Goal: Information Seeking & Learning: Check status

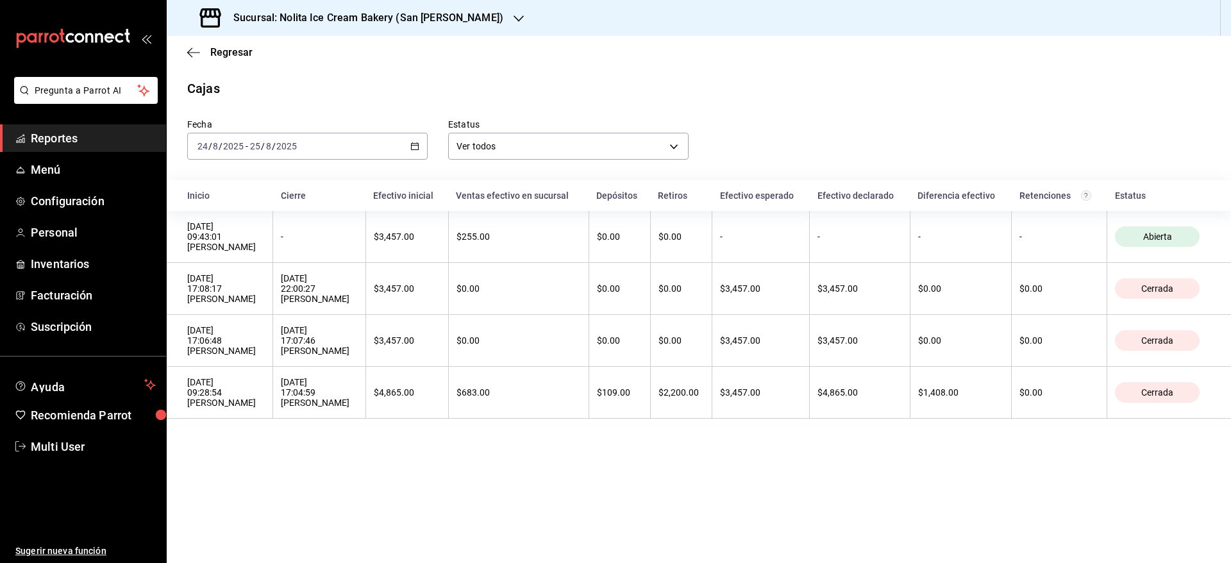
click at [296, 14] on h3 "Sucursal: Nolita Ice Cream Bakery (San [PERSON_NAME])" at bounding box center [363, 17] width 280 height 15
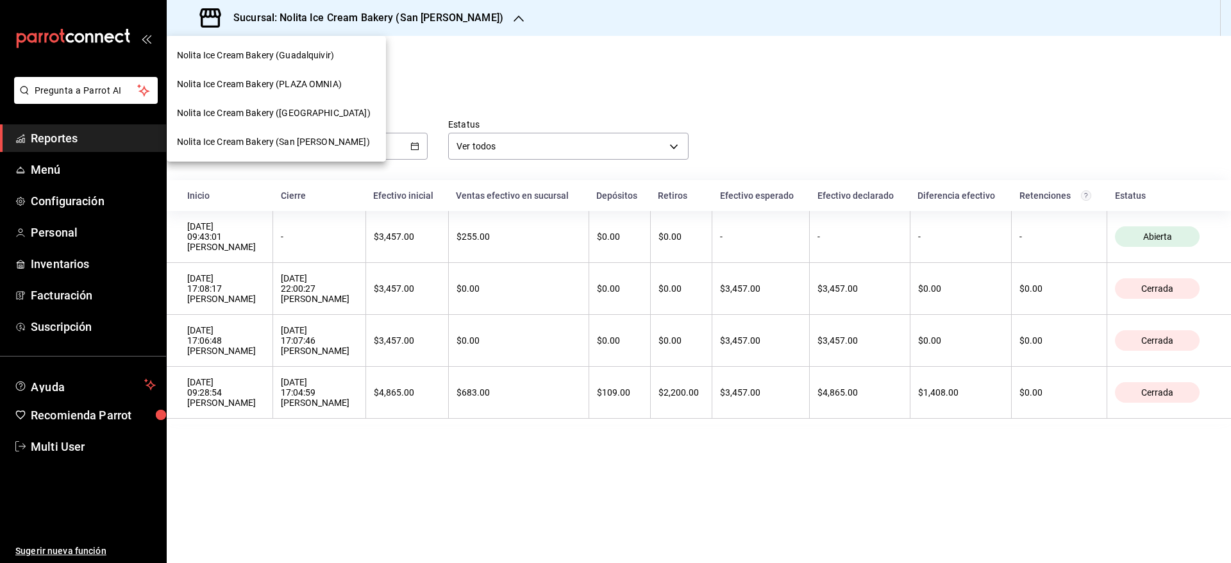
click at [288, 83] on span "Nolita Ice Cream Bakery (PLAZA OMNIA)" at bounding box center [259, 84] width 165 height 13
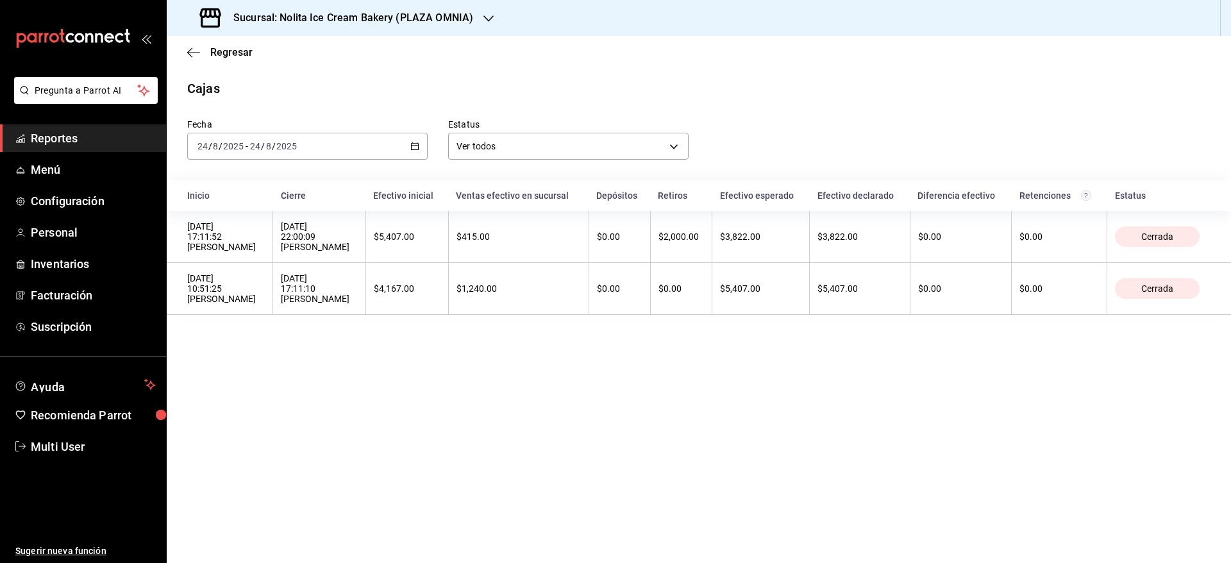
click at [287, 151] on div "[DATE] [DATE] - [DATE] [DATE]" at bounding box center [307, 146] width 240 height 27
click at [63, 156] on link "Menú" at bounding box center [83, 170] width 166 height 28
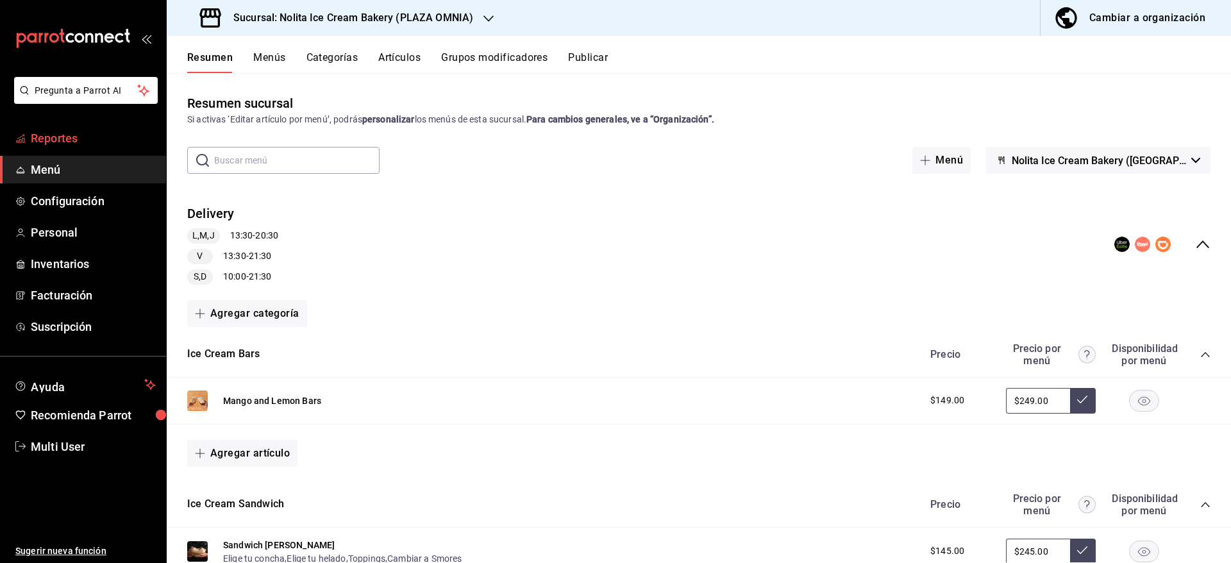
click at [47, 142] on span "Reportes" at bounding box center [93, 137] width 125 height 17
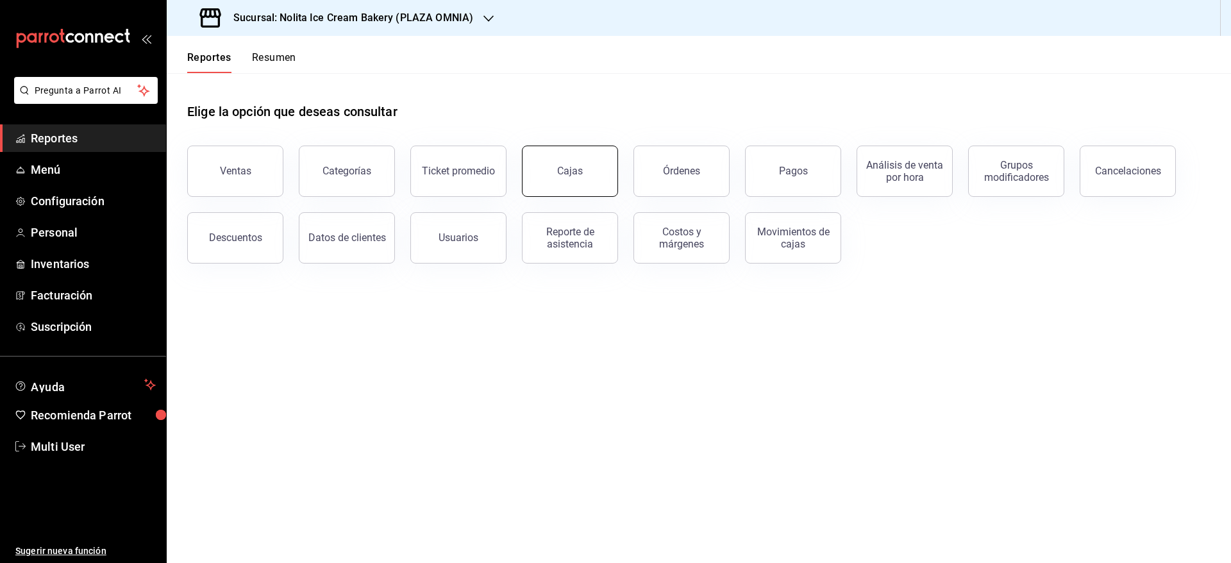
click at [590, 178] on button "Cajas" at bounding box center [570, 170] width 96 height 51
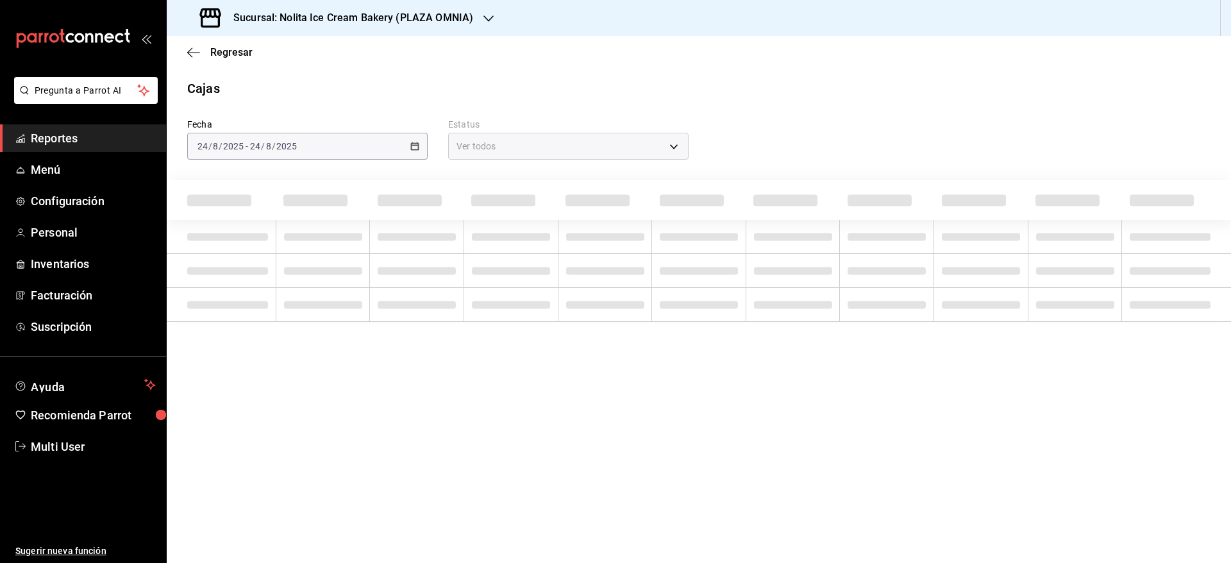
click at [365, 94] on div "Cajas" at bounding box center [699, 88] width 1064 height 19
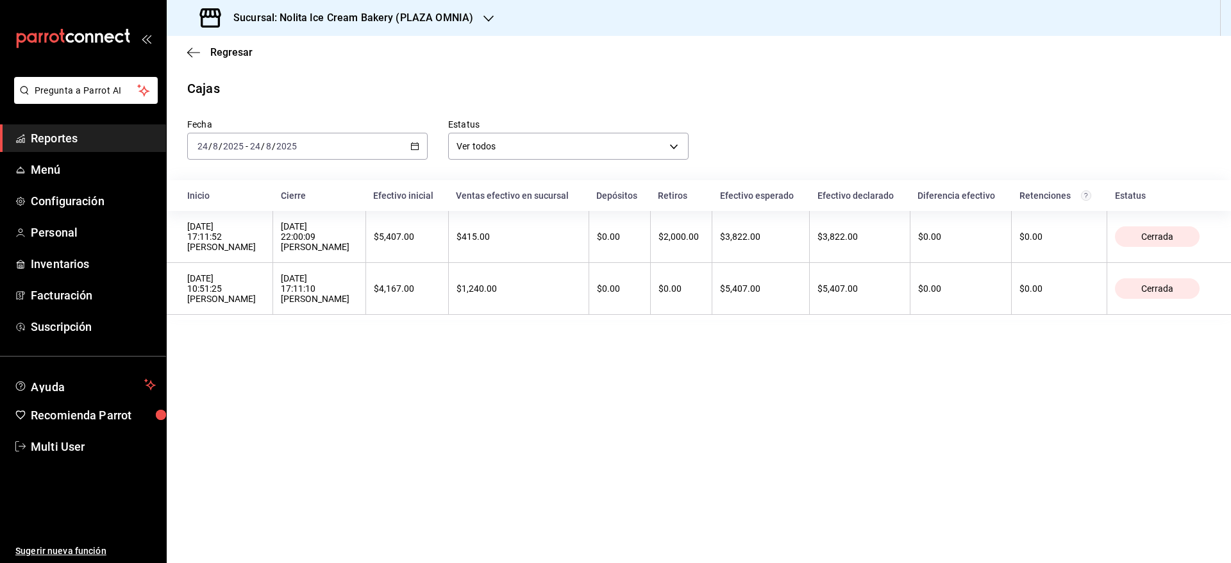
click at [87, 145] on span "Reportes" at bounding box center [93, 137] width 125 height 17
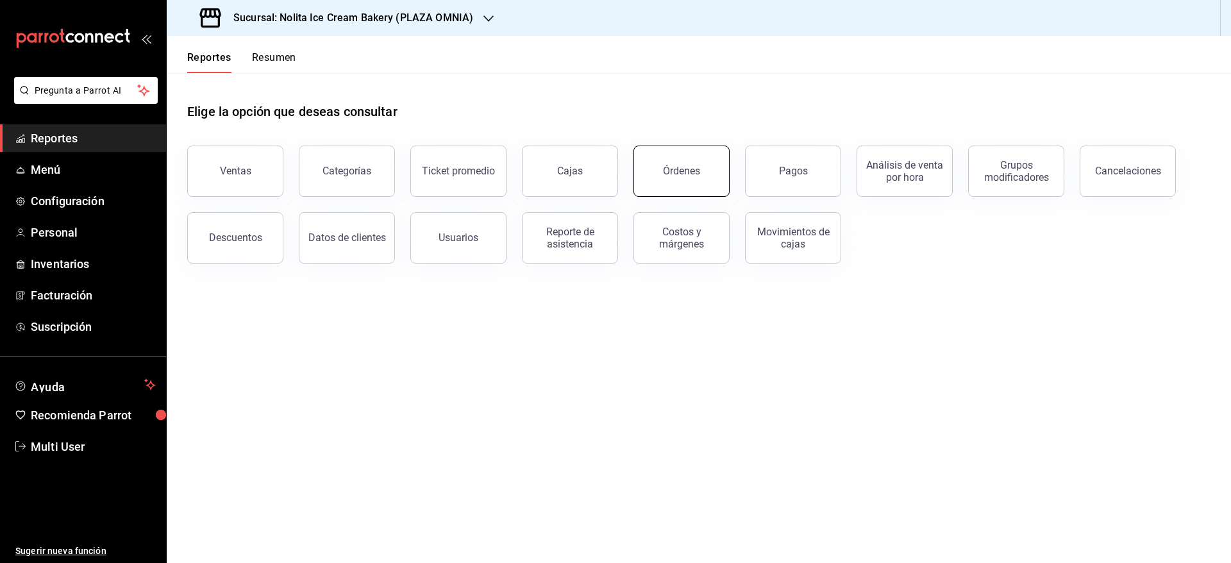
click at [667, 178] on button "Órdenes" at bounding box center [681, 170] width 96 height 51
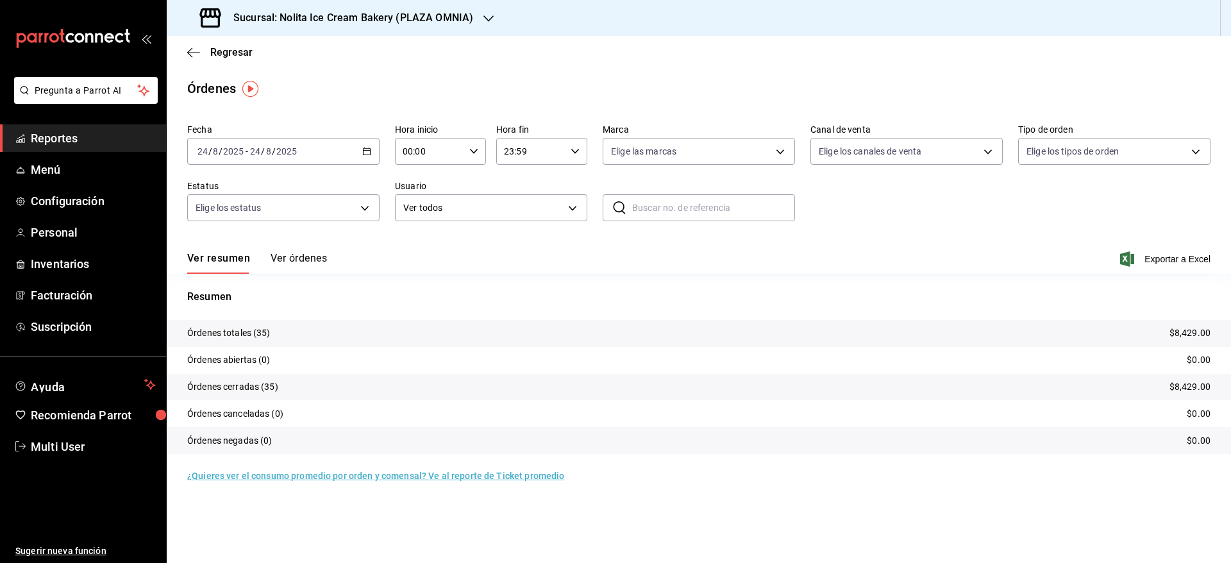
click at [306, 258] on button "Ver órdenes" at bounding box center [298, 263] width 56 height 22
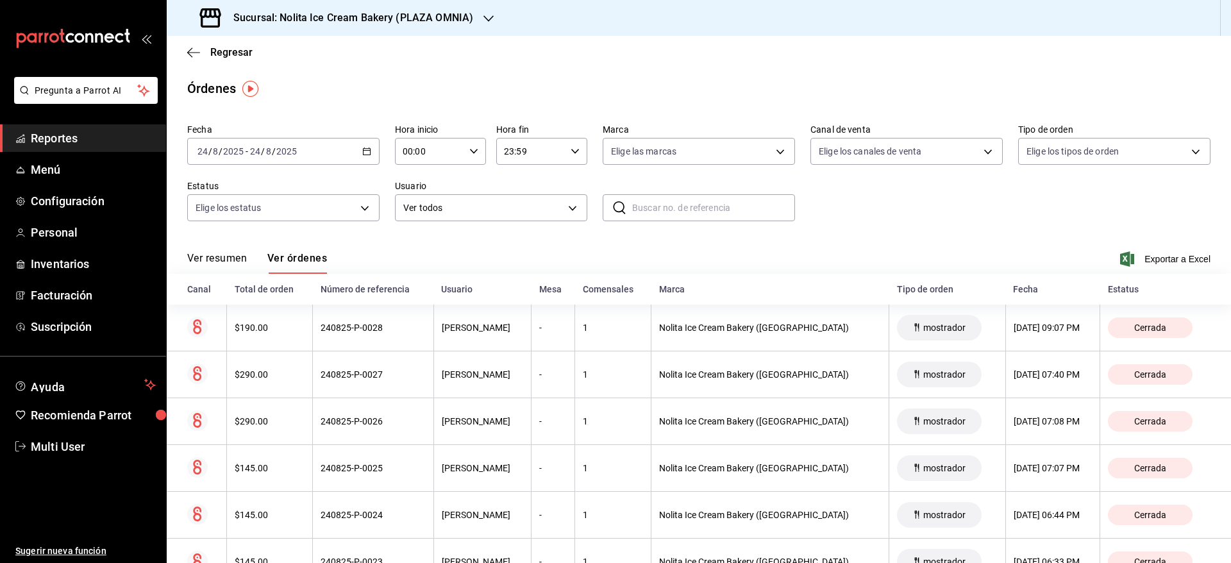
click at [319, 147] on div "[DATE] [DATE] - [DATE] [DATE]" at bounding box center [283, 151] width 192 height 27
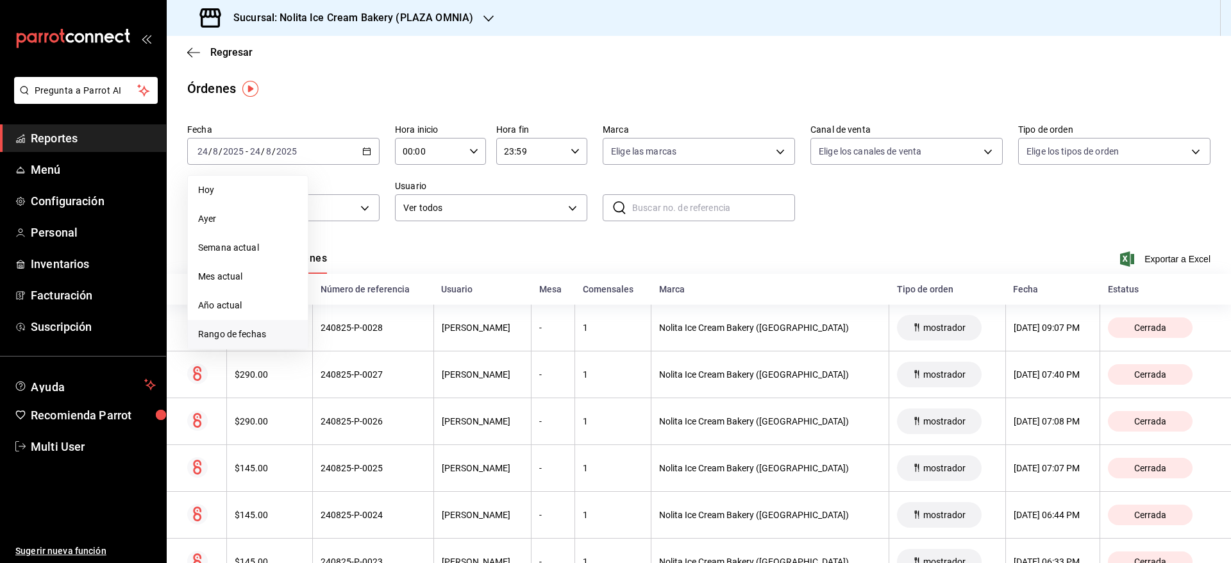
click at [240, 328] on span "Rango de fechas" at bounding box center [247, 334] width 99 height 13
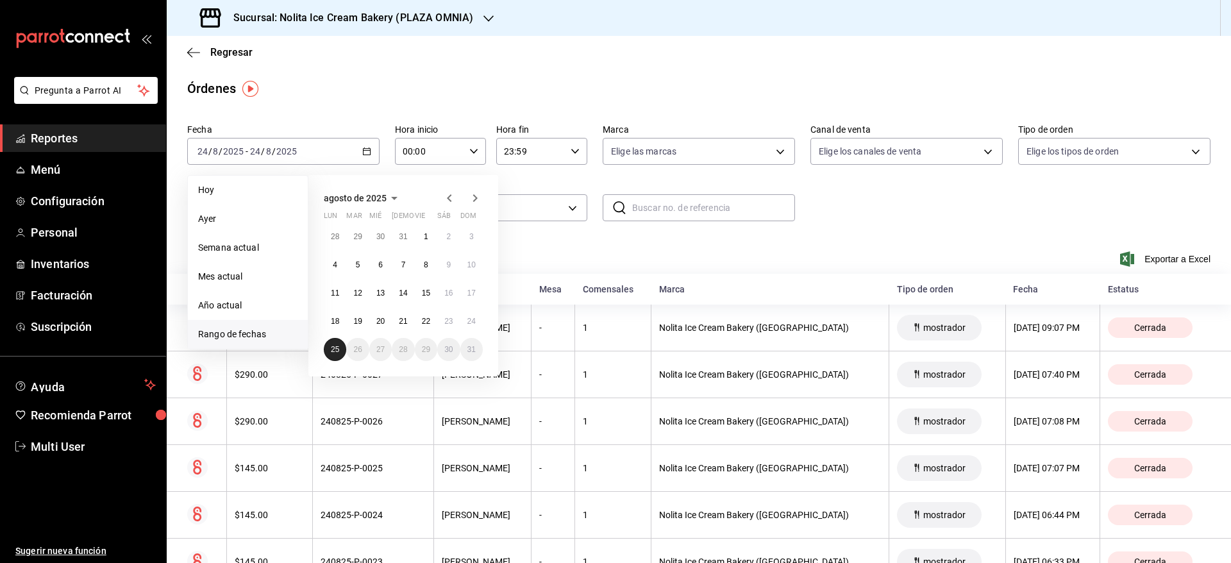
click at [334, 345] on abbr "25" at bounding box center [335, 349] width 8 height 9
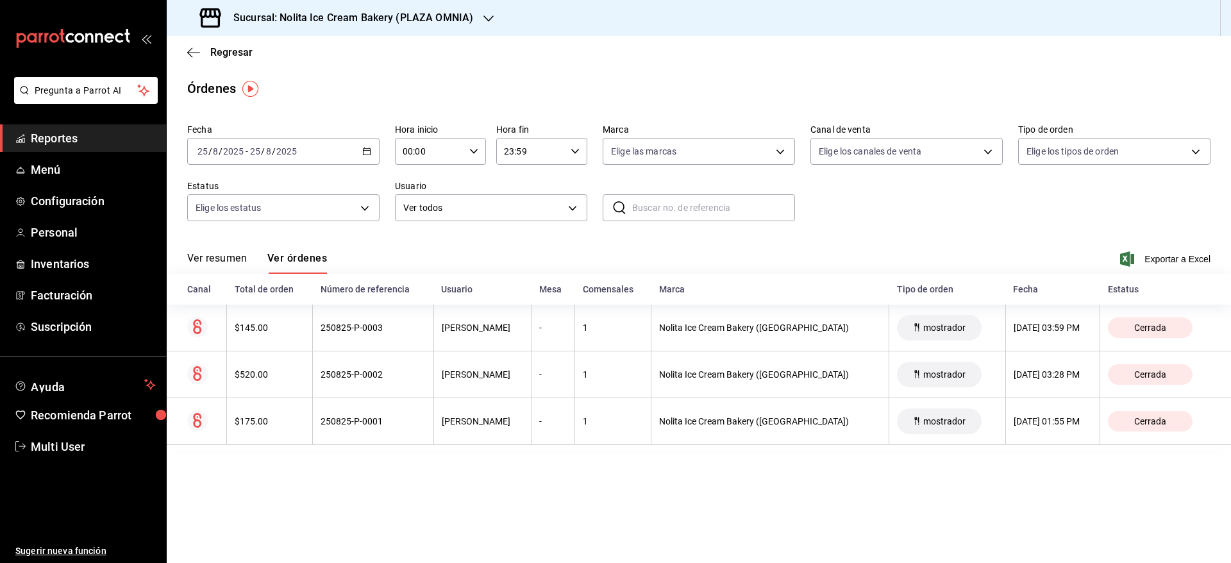
click at [334, 345] on th "250825-P-0003" at bounding box center [373, 327] width 121 height 47
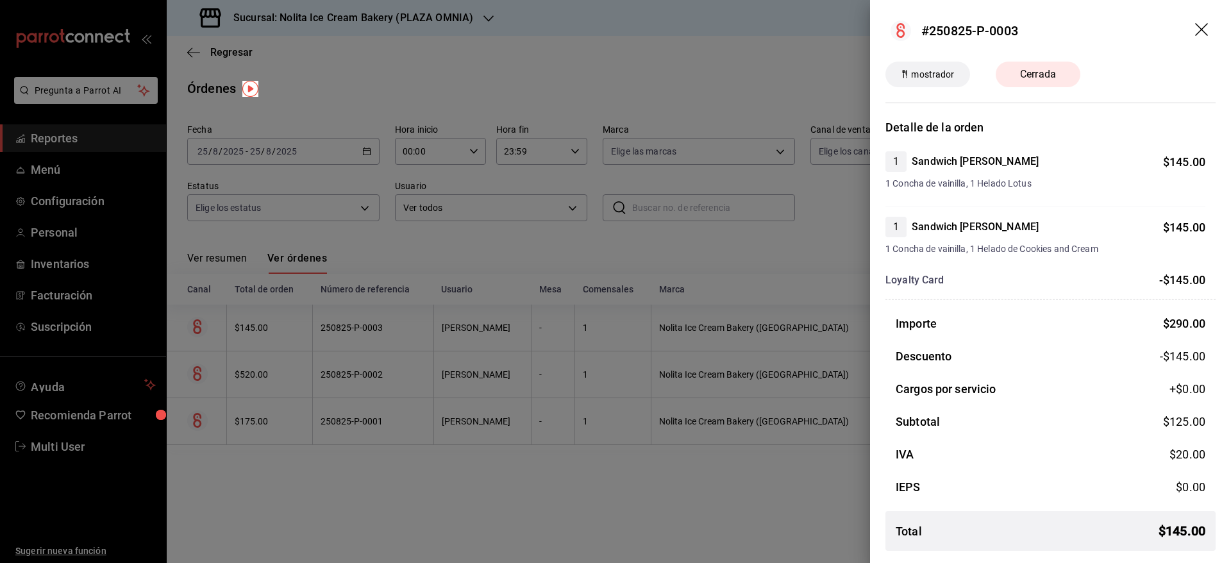
click at [337, 461] on div at bounding box center [615, 281] width 1231 height 563
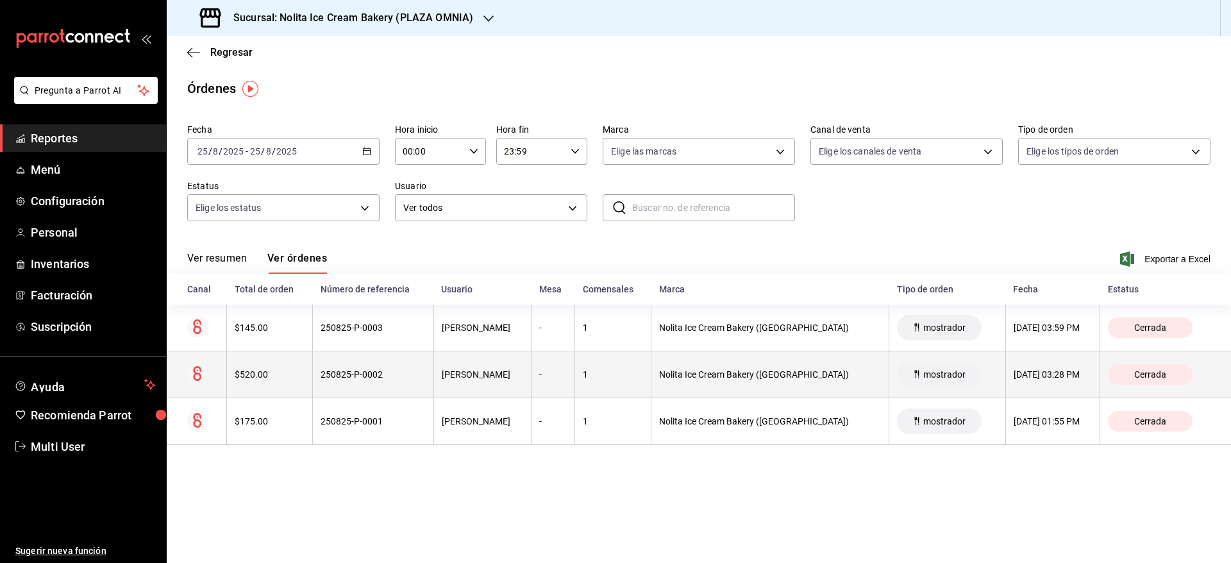
click at [361, 388] on th "250825-P-0002" at bounding box center [373, 374] width 121 height 47
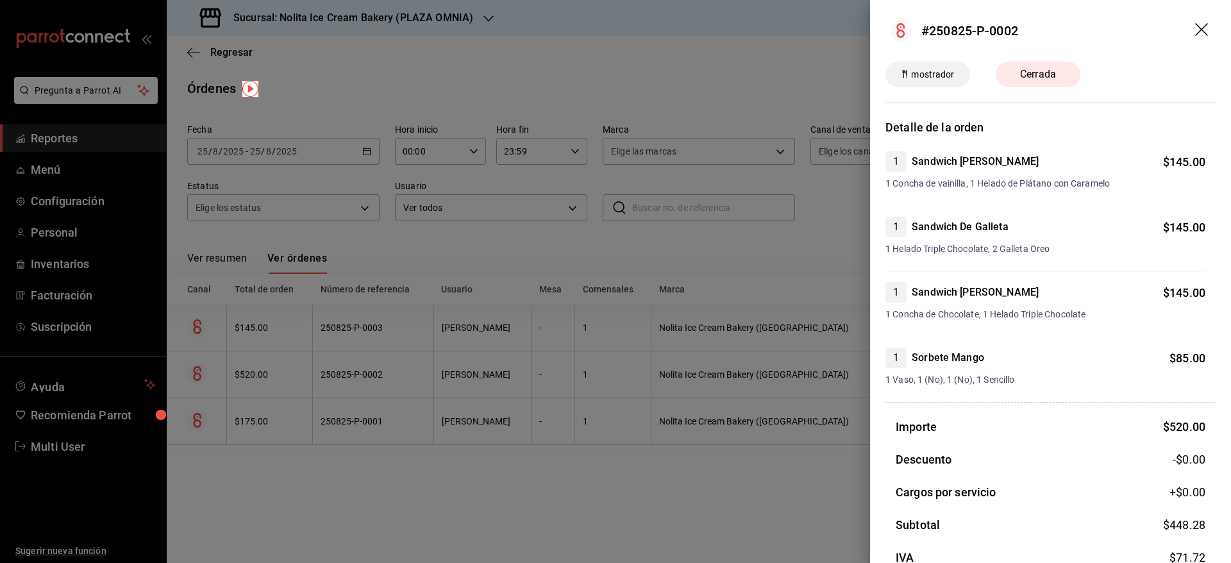
click at [365, 484] on div at bounding box center [615, 281] width 1231 height 563
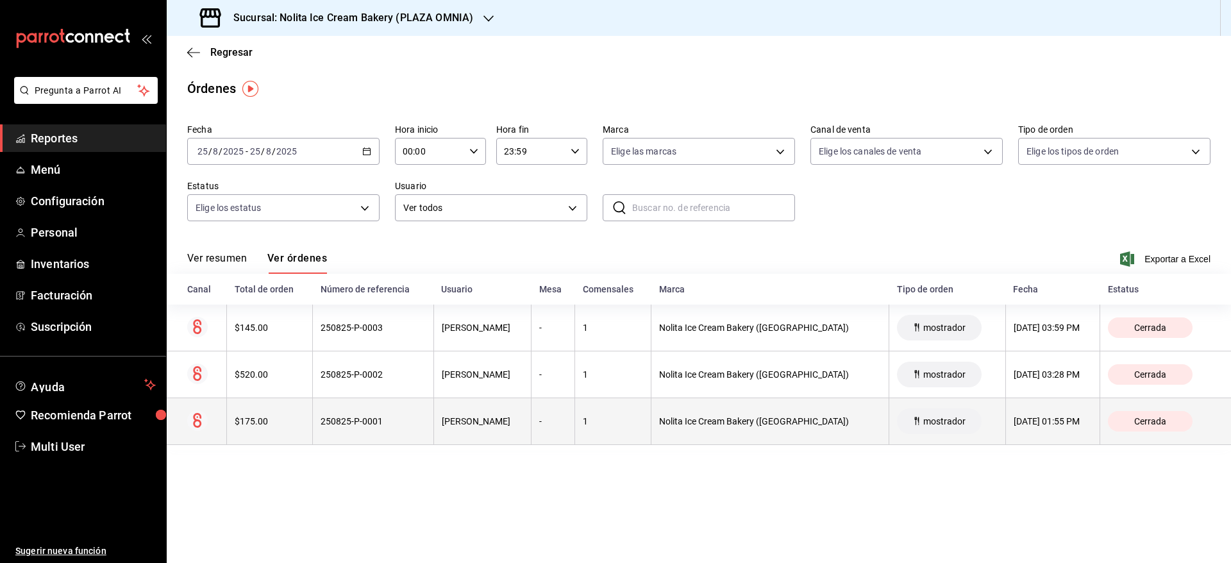
click at [403, 441] on th "250825-P-0001" at bounding box center [373, 421] width 121 height 47
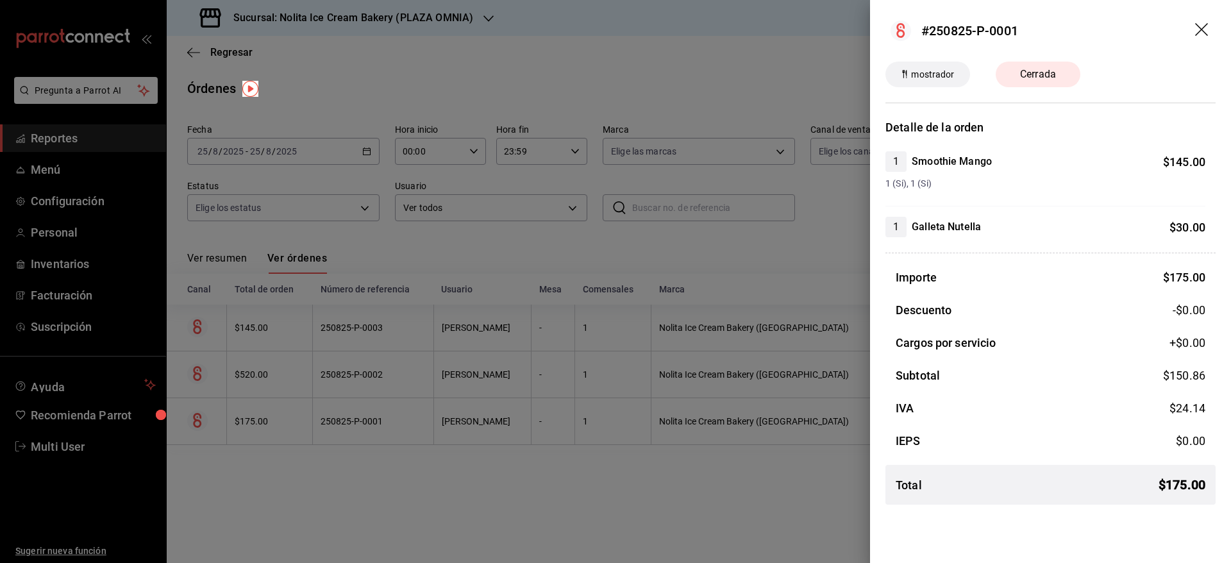
click at [422, 512] on div at bounding box center [615, 281] width 1231 height 563
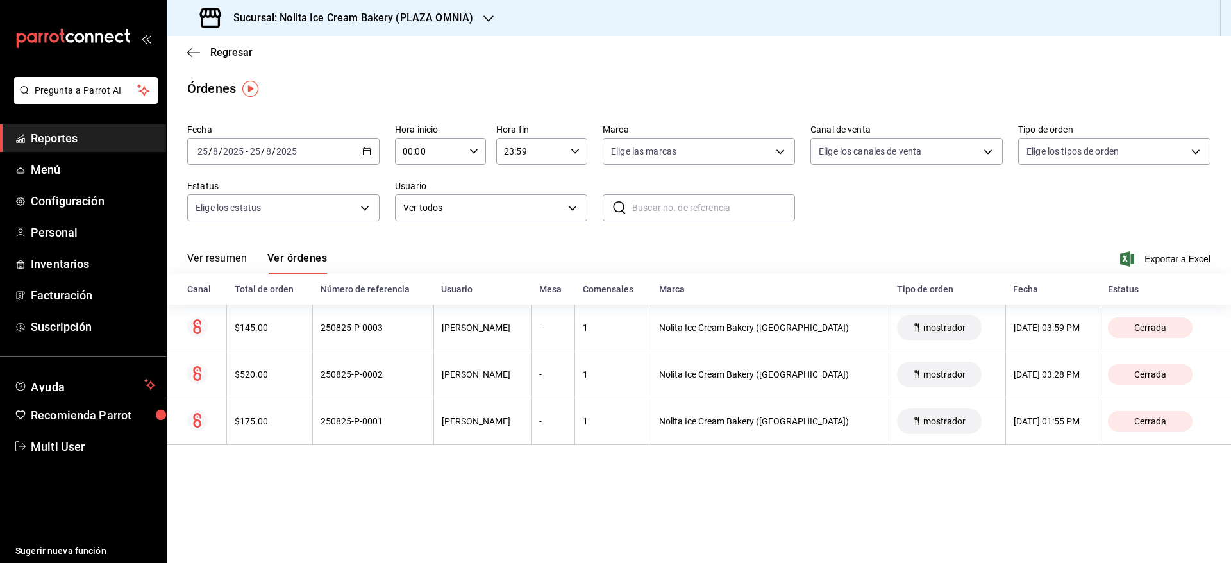
click at [79, 148] on link "Reportes" at bounding box center [83, 138] width 166 height 28
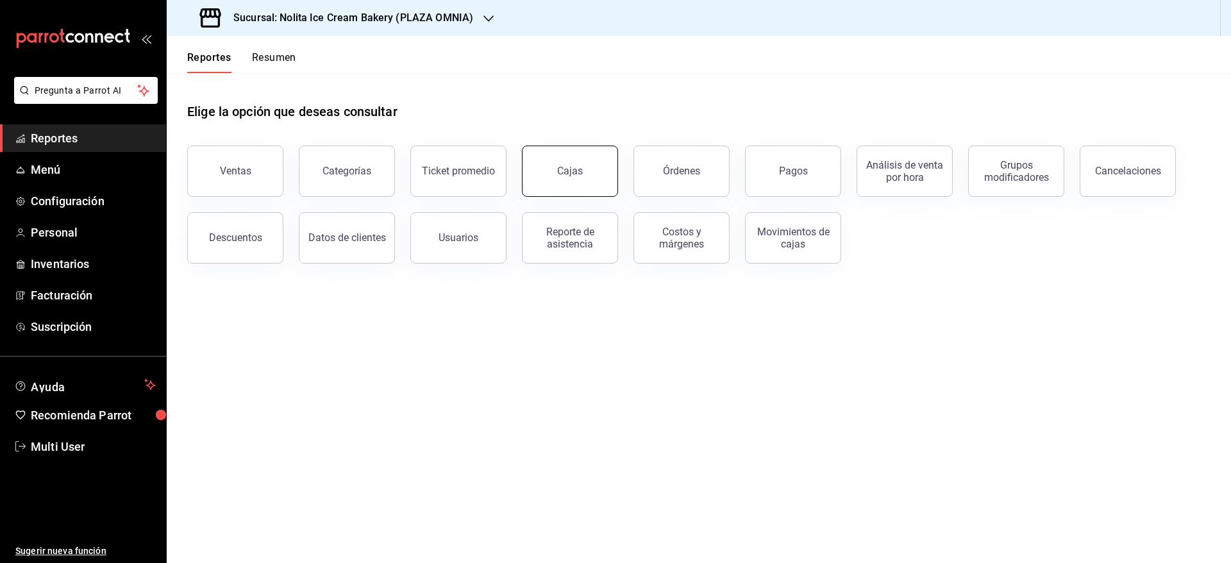
click at [582, 168] on button "Cajas" at bounding box center [570, 170] width 96 height 51
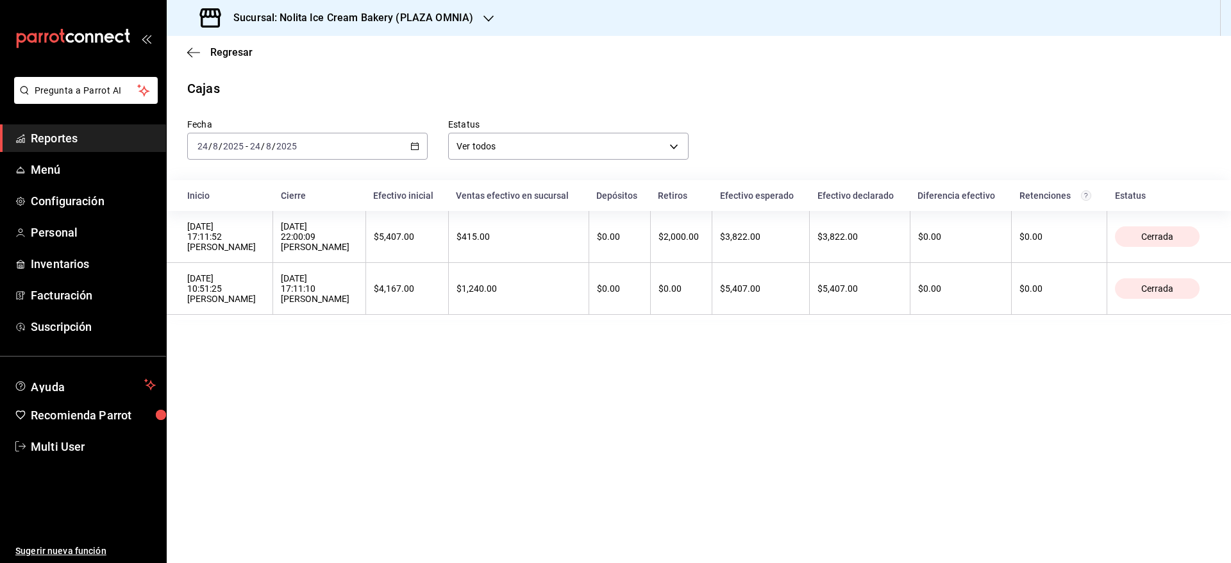
click at [374, 149] on div "[DATE] [DATE] - [DATE] [DATE]" at bounding box center [307, 146] width 240 height 27
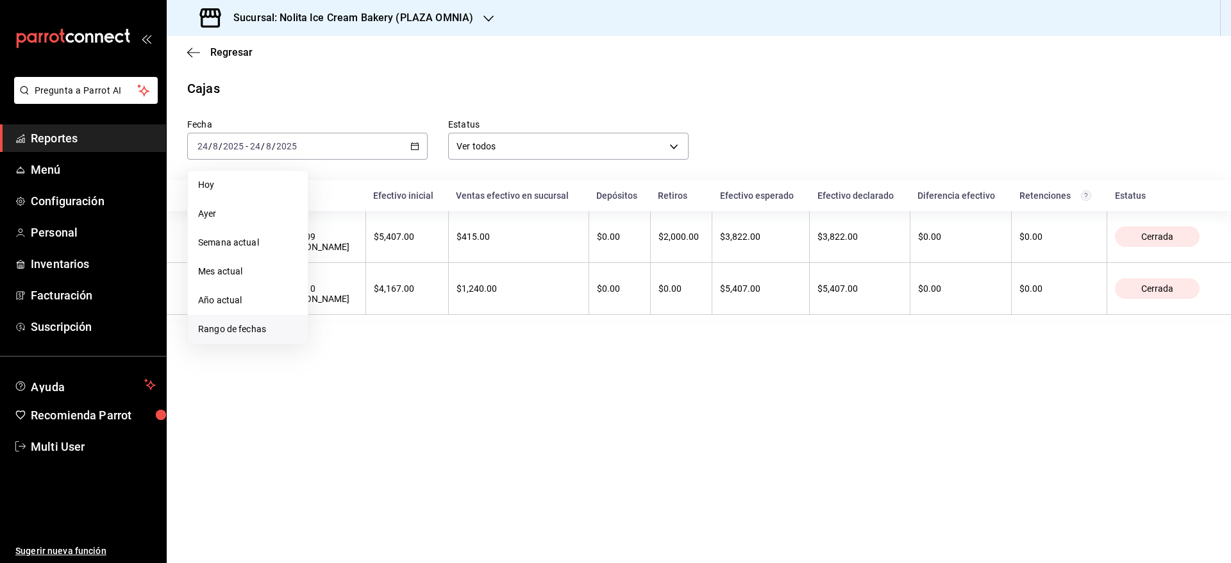
click at [249, 323] on span "Rango de fechas" at bounding box center [247, 328] width 99 height 13
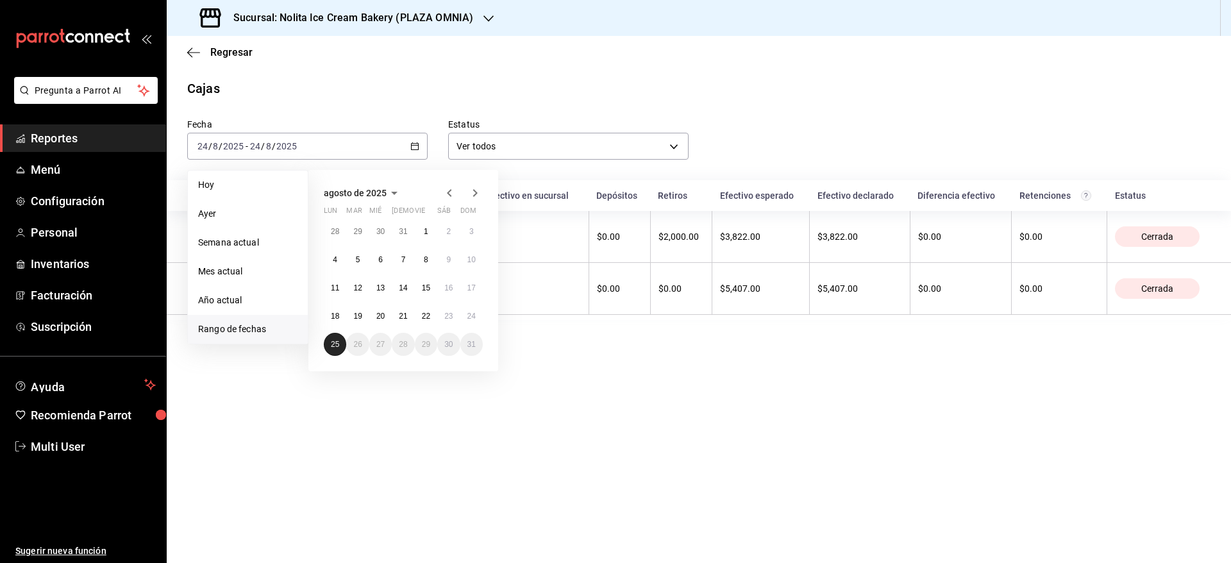
click at [330, 335] on button "25" at bounding box center [335, 344] width 22 height 23
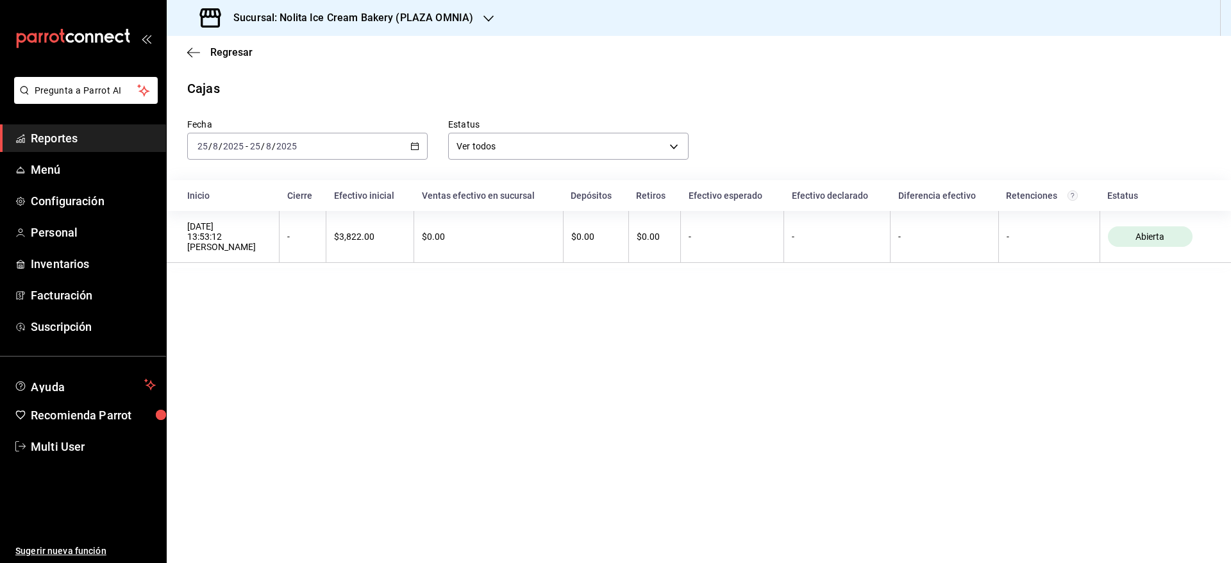
click at [435, 15] on h3 "Sucursal: Nolita Ice Cream Bakery (PLAZA OMNIA)" at bounding box center [348, 17] width 250 height 15
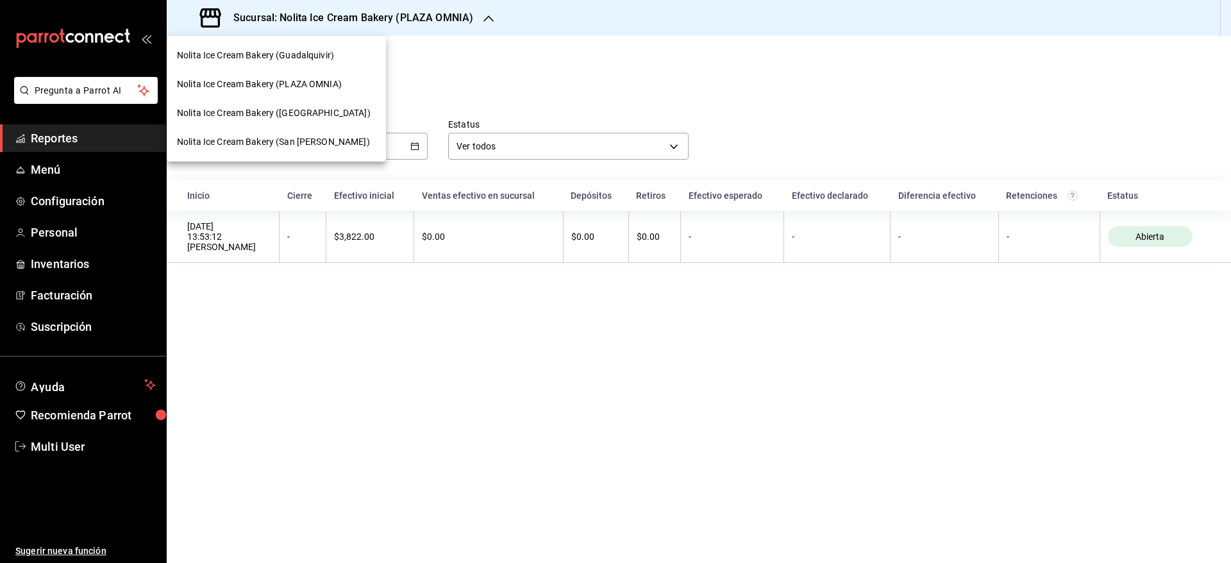
click at [328, 54] on span "Nolita Ice Cream Bakery (Guadalquivir)" at bounding box center [255, 55] width 157 height 13
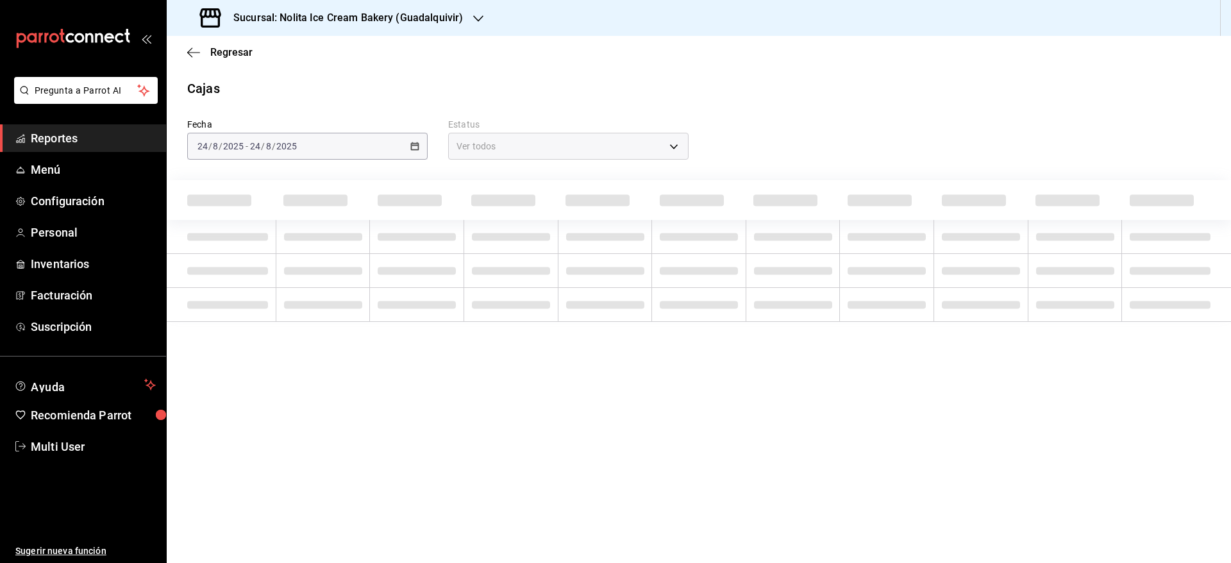
click at [322, 142] on div "[DATE] [DATE] - [DATE] [DATE]" at bounding box center [307, 146] width 240 height 27
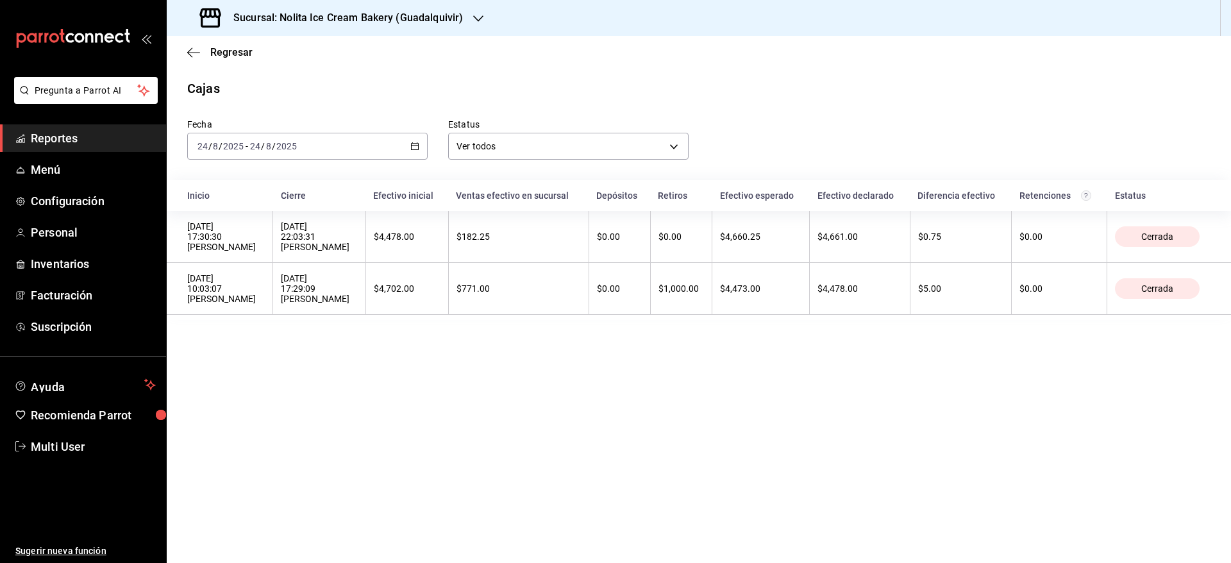
click at [322, 142] on div "[DATE] [DATE] - [DATE] [DATE]" at bounding box center [307, 146] width 240 height 27
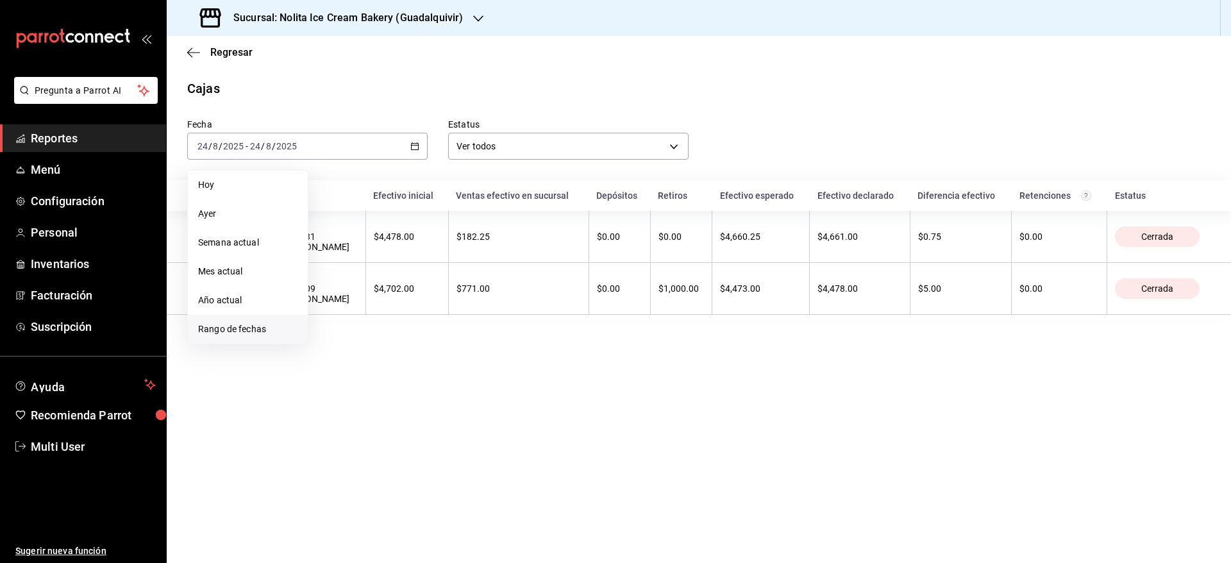
click at [263, 327] on span "Rango de fechas" at bounding box center [247, 328] width 99 height 13
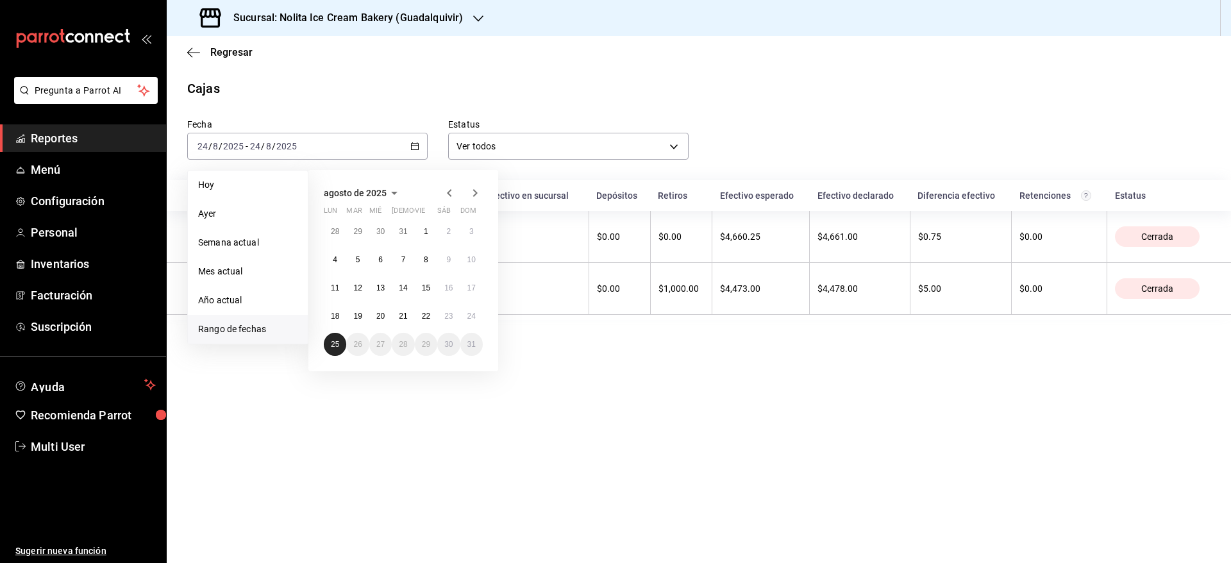
click at [333, 344] on abbr "25" at bounding box center [335, 344] width 8 height 9
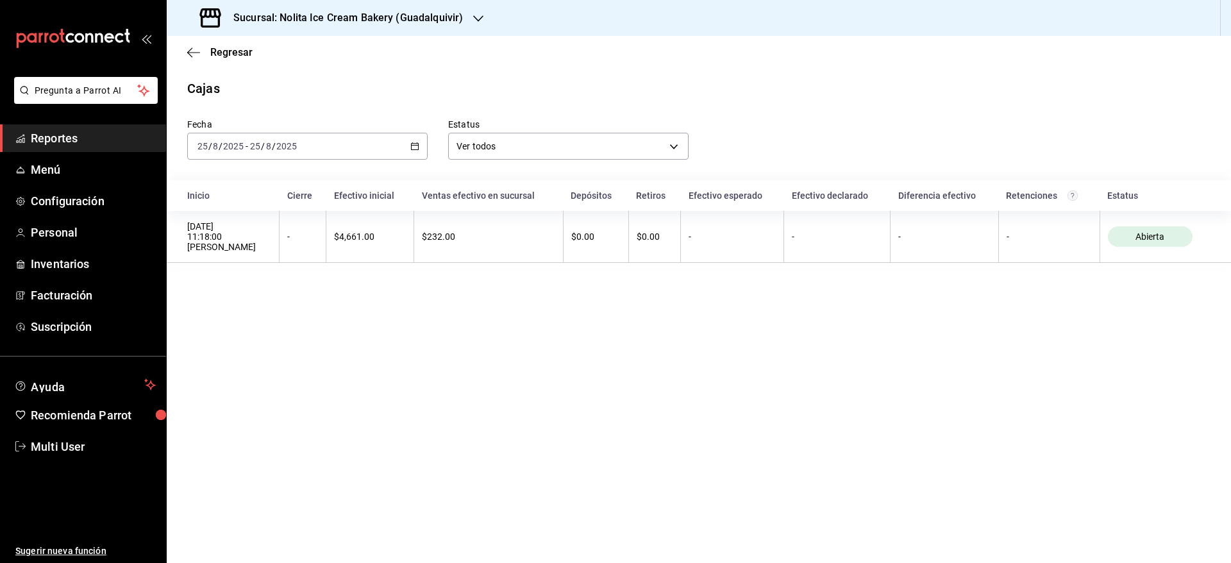
click at [379, 150] on div "[DATE] [DATE] - [DATE] [DATE]" at bounding box center [307, 146] width 240 height 27
click at [412, 13] on h3 "Sucursal: Nolita Ice Cream Bakery (Guadalquivir)" at bounding box center [343, 17] width 240 height 15
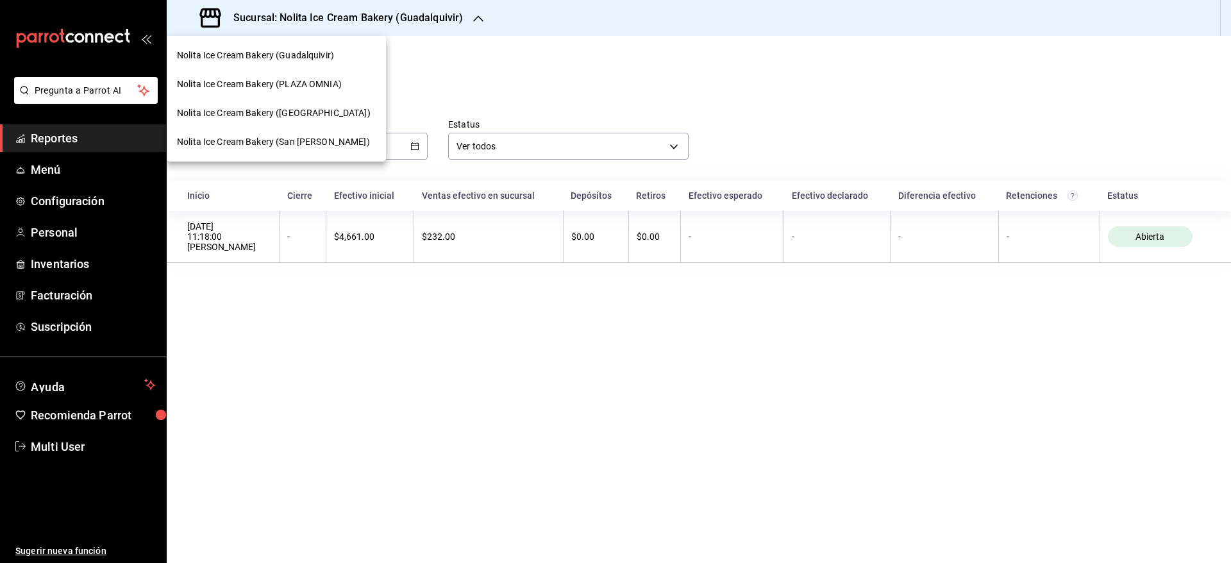
click at [336, 103] on div "Nolita Ice Cream Bakery ([GEOGRAPHIC_DATA])" at bounding box center [276, 113] width 219 height 29
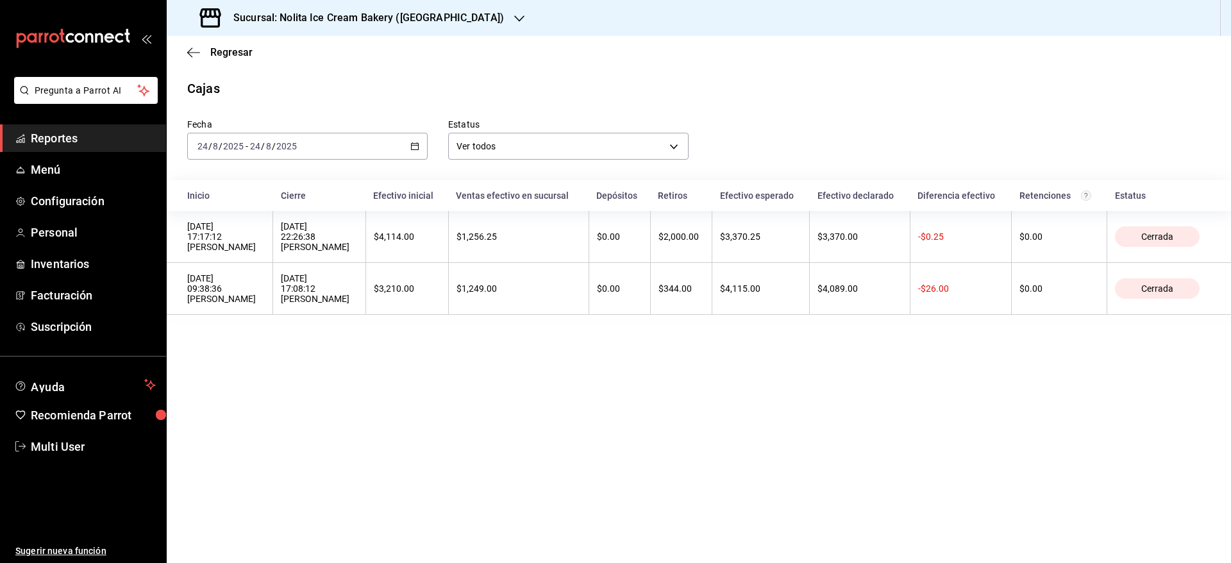
click at [296, 142] on input "2025" at bounding box center [287, 146] width 22 height 10
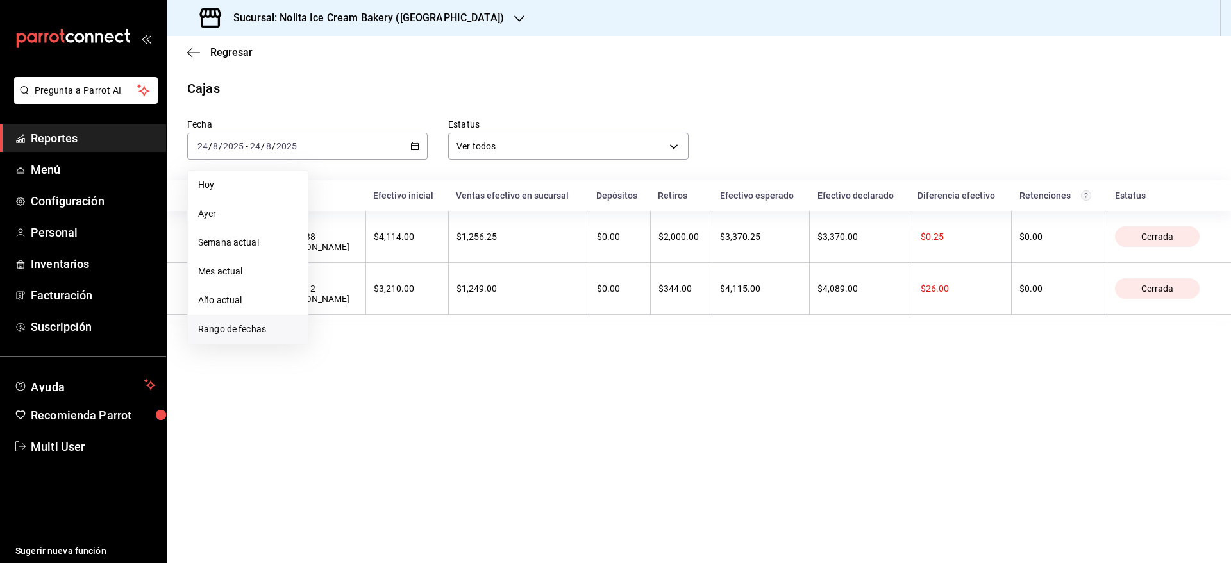
click at [226, 330] on span "Rango de fechas" at bounding box center [247, 328] width 99 height 13
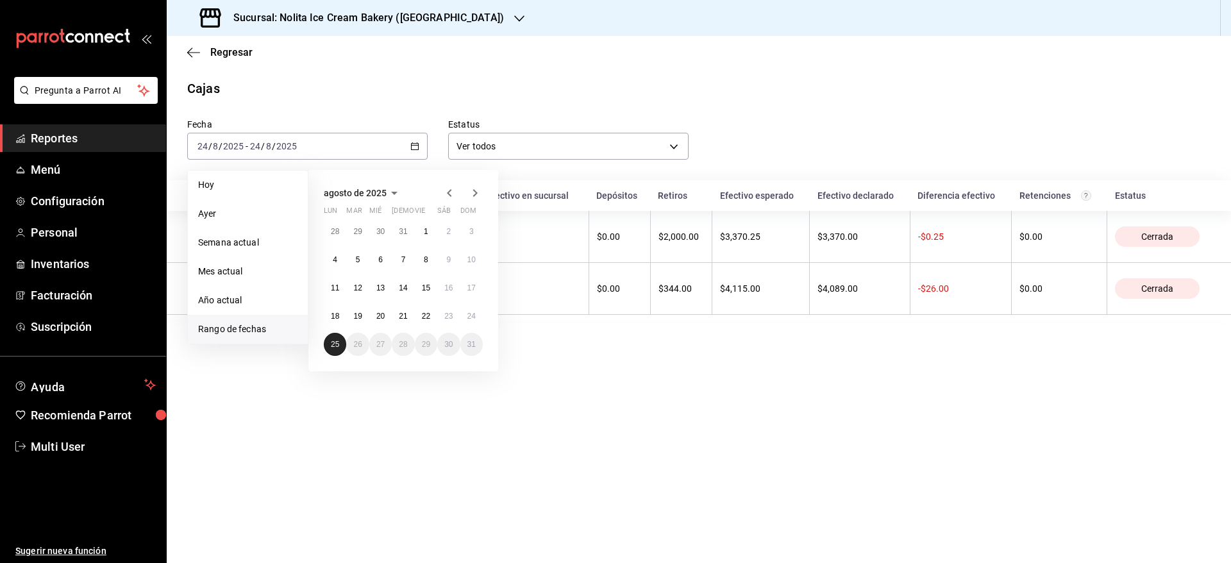
click at [338, 341] on abbr "25" at bounding box center [335, 344] width 8 height 9
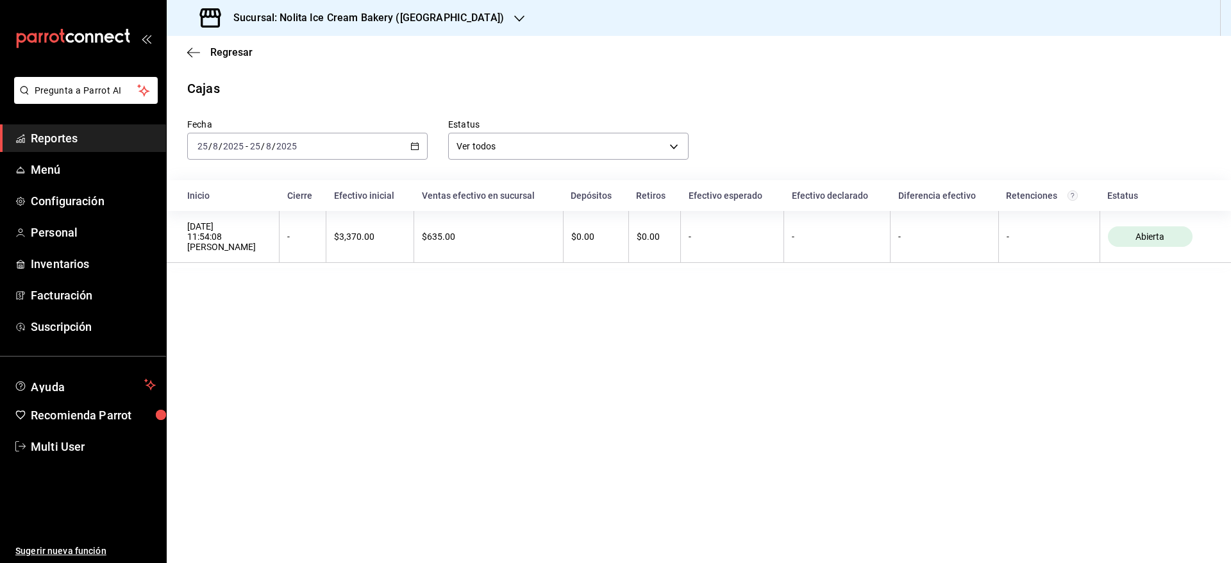
click at [337, 143] on div "[DATE] [DATE] - [DATE] [DATE]" at bounding box center [307, 146] width 240 height 27
click at [381, 21] on h3 "Sucursal: Nolita Ice Cream Bakery ([GEOGRAPHIC_DATA])" at bounding box center [363, 17] width 281 height 15
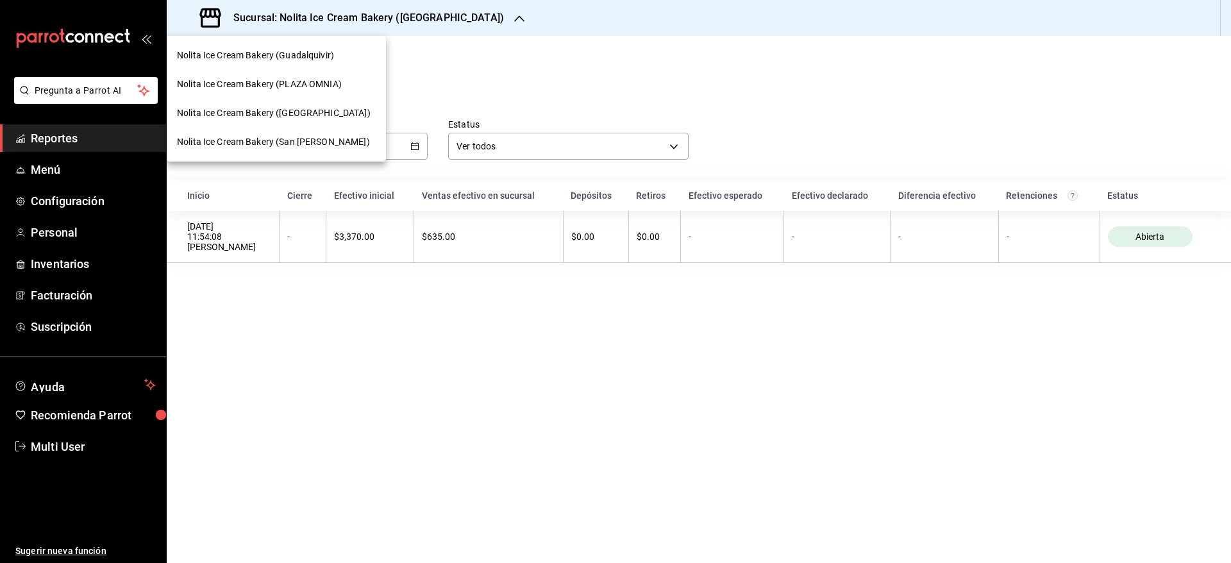
click at [328, 150] on div "Nolita Ice Cream Bakery (San [PERSON_NAME])" at bounding box center [276, 142] width 219 height 29
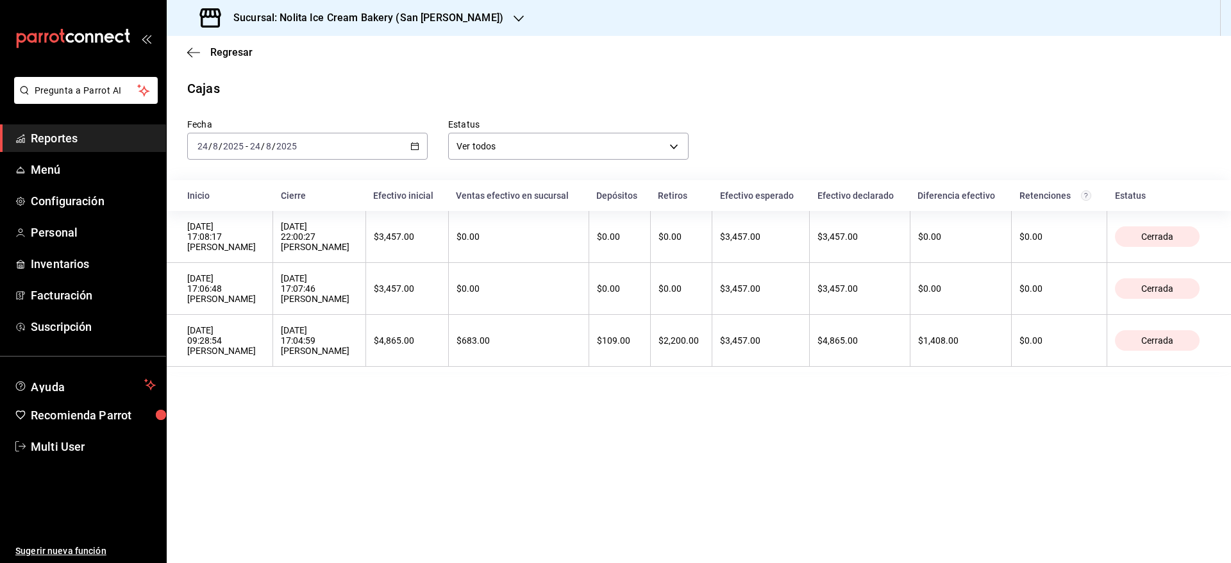
click at [328, 149] on div "[DATE] [DATE] - [DATE] [DATE]" at bounding box center [307, 146] width 240 height 27
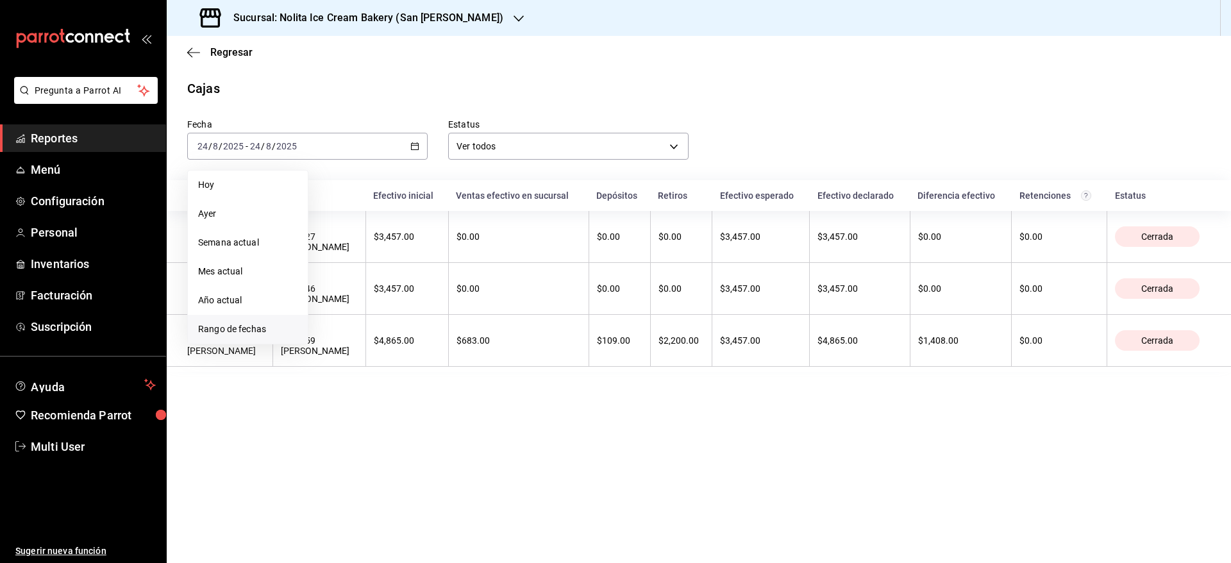
click at [263, 319] on li "Rango de fechas" at bounding box center [248, 329] width 120 height 29
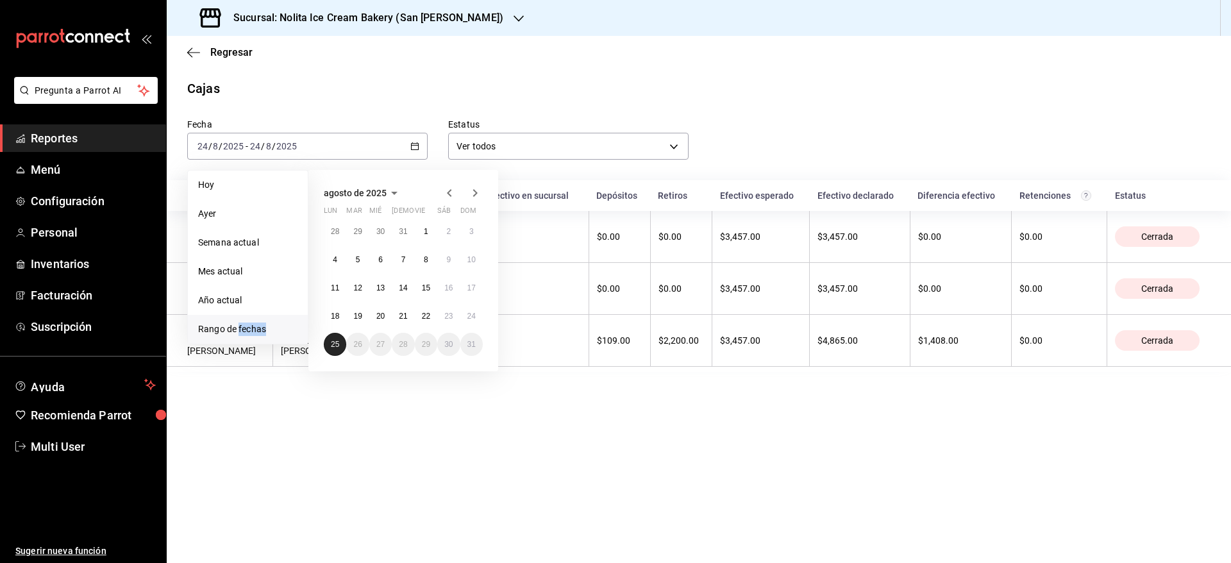
click at [337, 345] on abbr "25" at bounding box center [335, 344] width 8 height 9
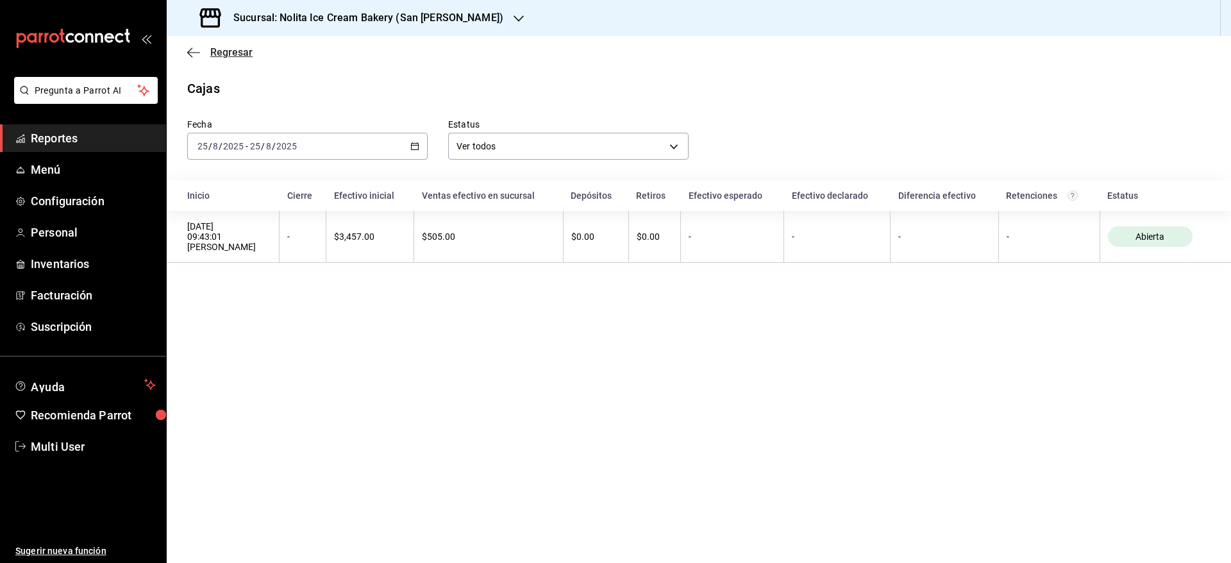
click at [232, 49] on span "Regresar" at bounding box center [231, 52] width 42 height 12
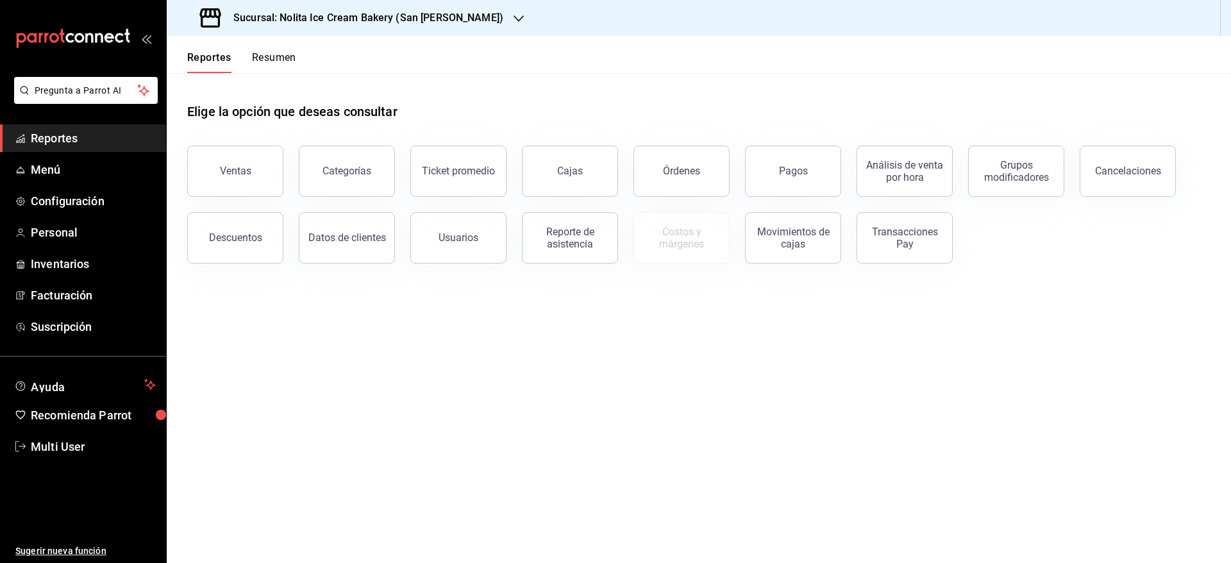
click at [270, 56] on button "Resumen" at bounding box center [274, 62] width 44 height 22
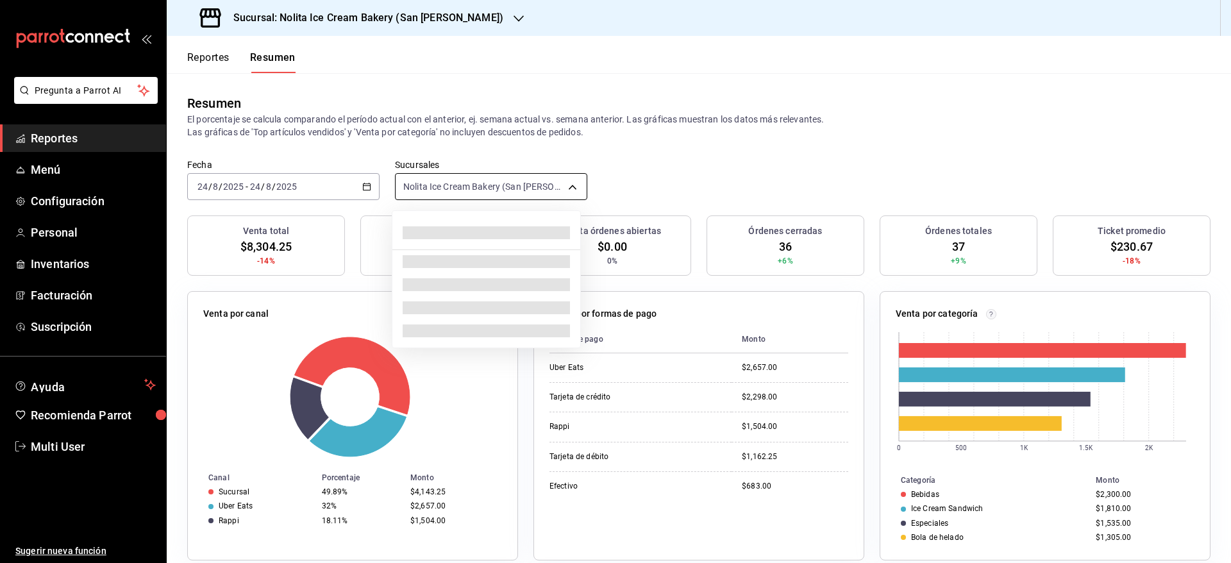
click at [444, 182] on body "Pregunta a Parrot AI Reportes Menú Configuración Personal Inventarios Facturaci…" at bounding box center [615, 281] width 1231 height 563
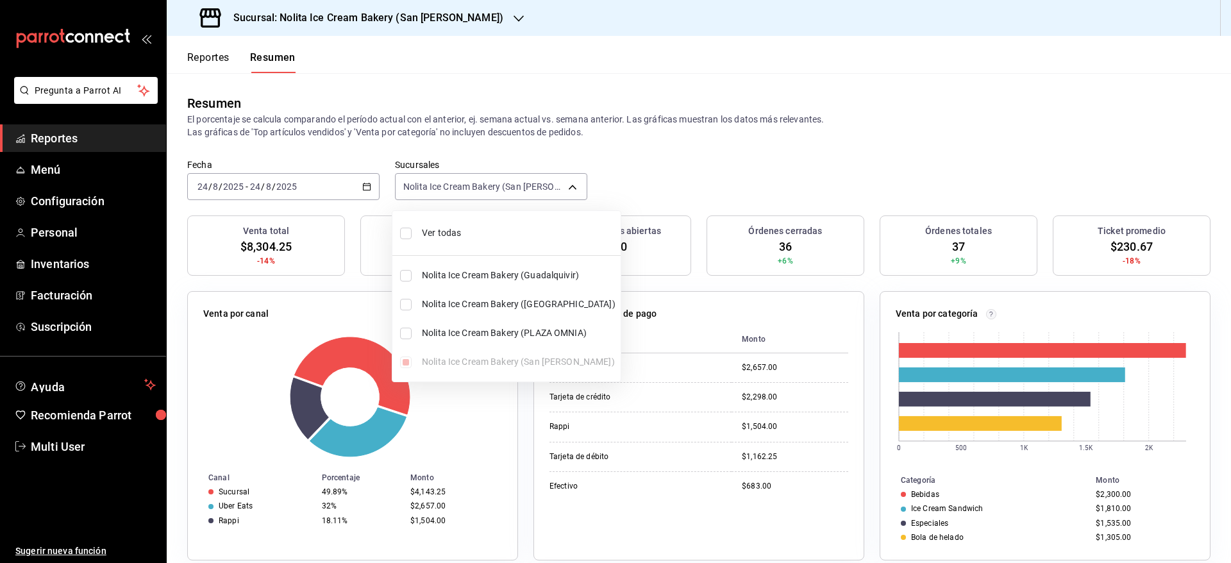
click at [441, 228] on span "Ver todas" at bounding box center [519, 232] width 194 height 13
type input "[object Object],[object Object],[object Object],[object Object]"
checkbox input "true"
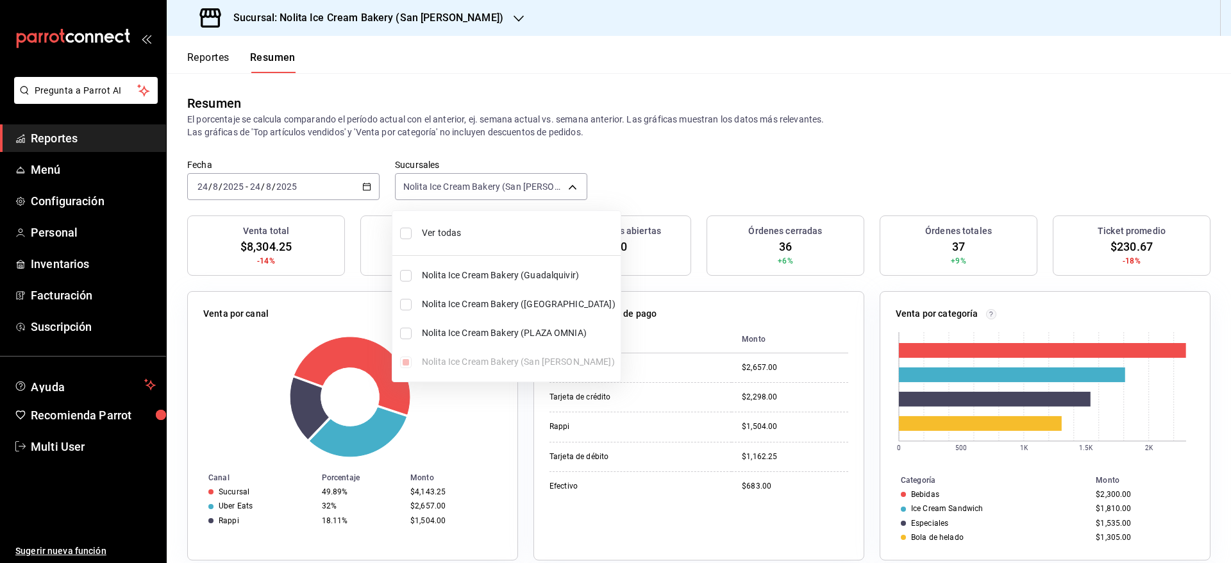
checkbox input "true"
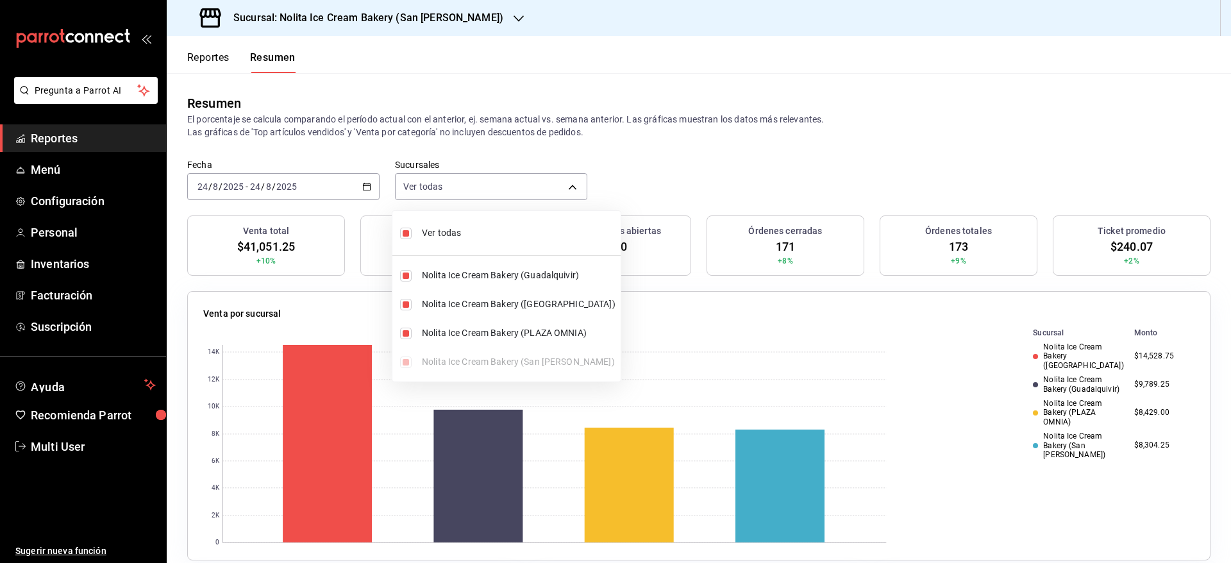
click at [336, 179] on div at bounding box center [615, 281] width 1231 height 563
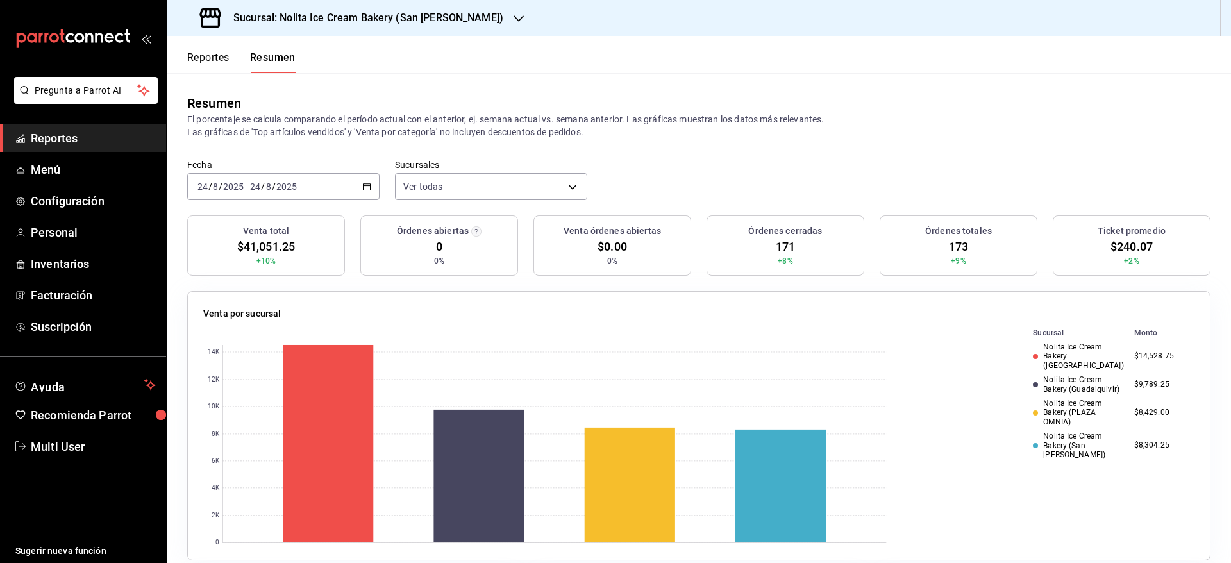
click at [336, 179] on div "[DATE] [DATE] - [DATE] [DATE]" at bounding box center [283, 186] width 192 height 27
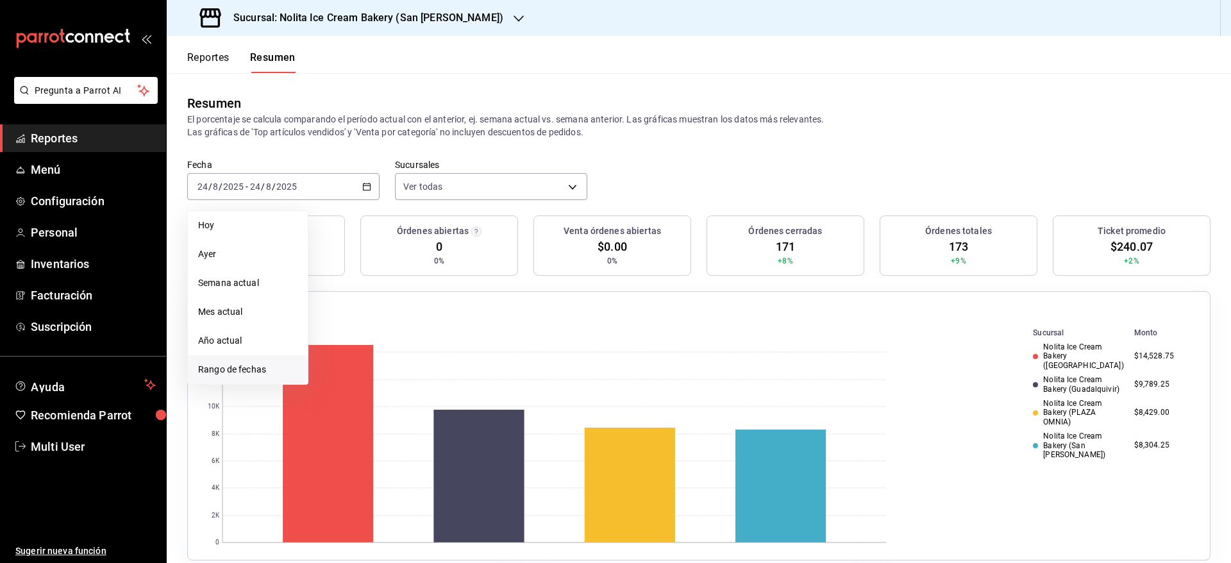
click at [242, 375] on span "Rango de fechas" at bounding box center [247, 369] width 99 height 13
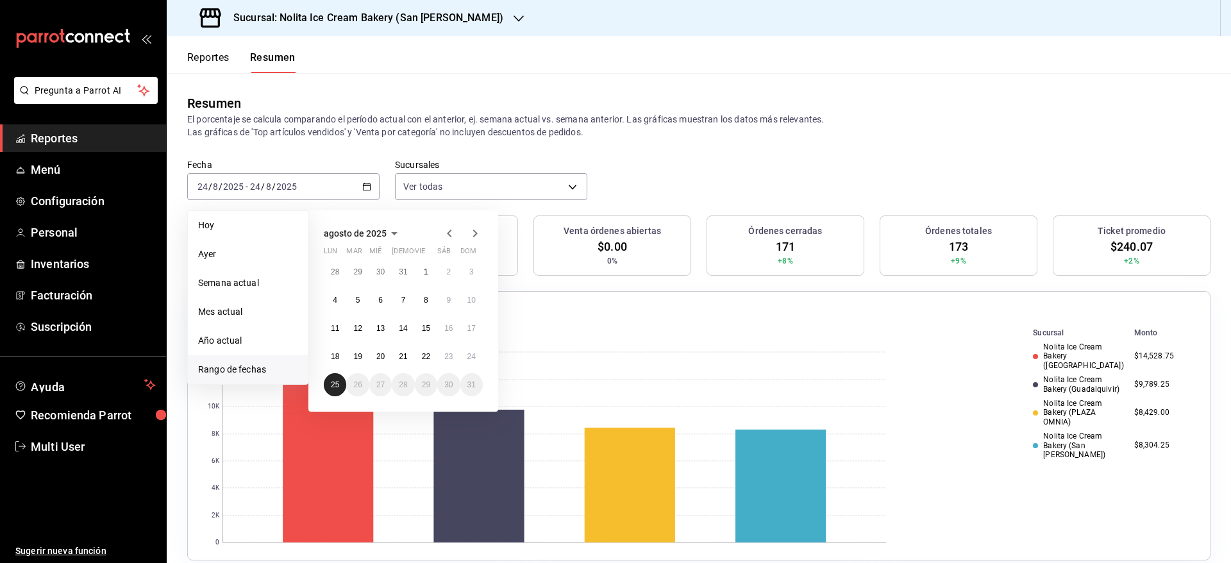
click at [336, 385] on abbr "25" at bounding box center [335, 384] width 8 height 9
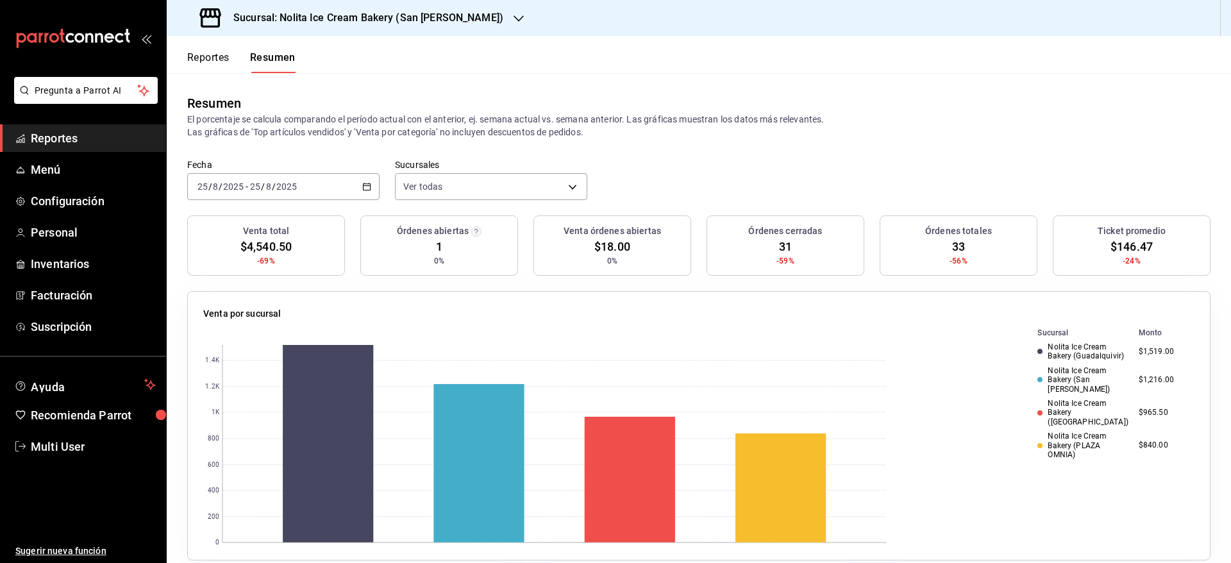
click at [213, 63] on button "Reportes" at bounding box center [208, 62] width 42 height 22
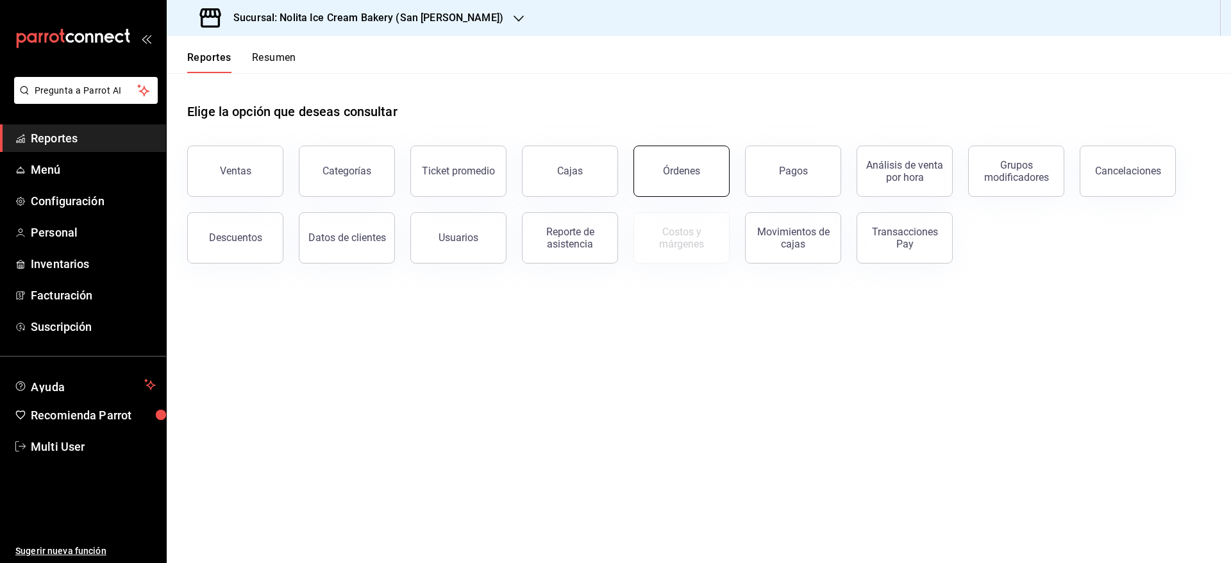
click at [649, 169] on button "Órdenes" at bounding box center [681, 170] width 96 height 51
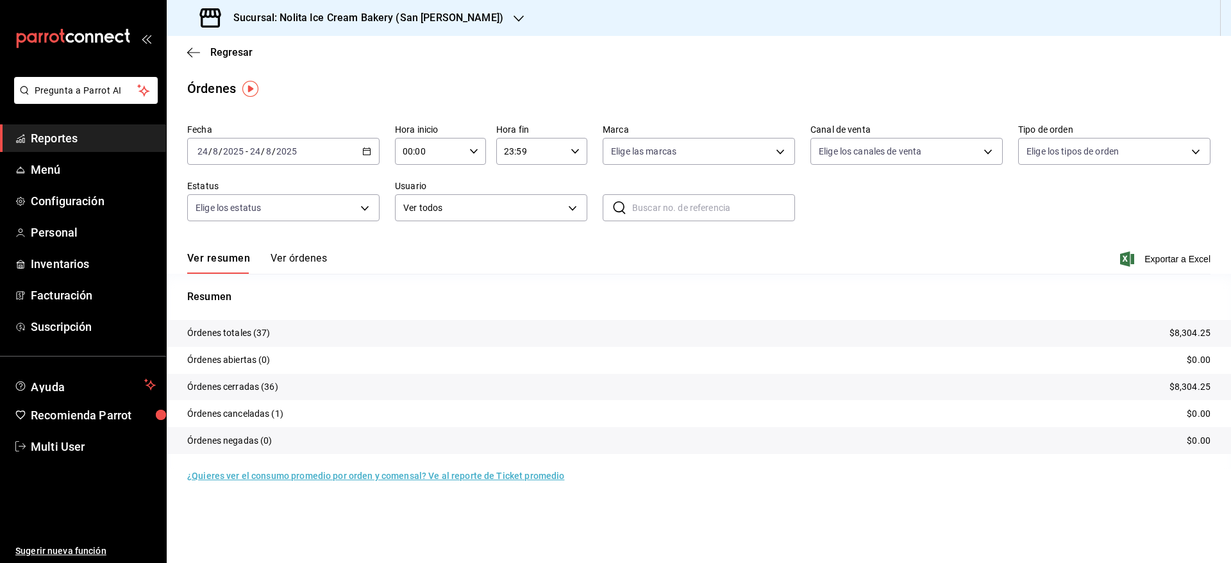
click at [270, 146] on input "8" at bounding box center [268, 151] width 6 height 10
click at [244, 329] on span "Rango de fechas" at bounding box center [247, 334] width 99 height 13
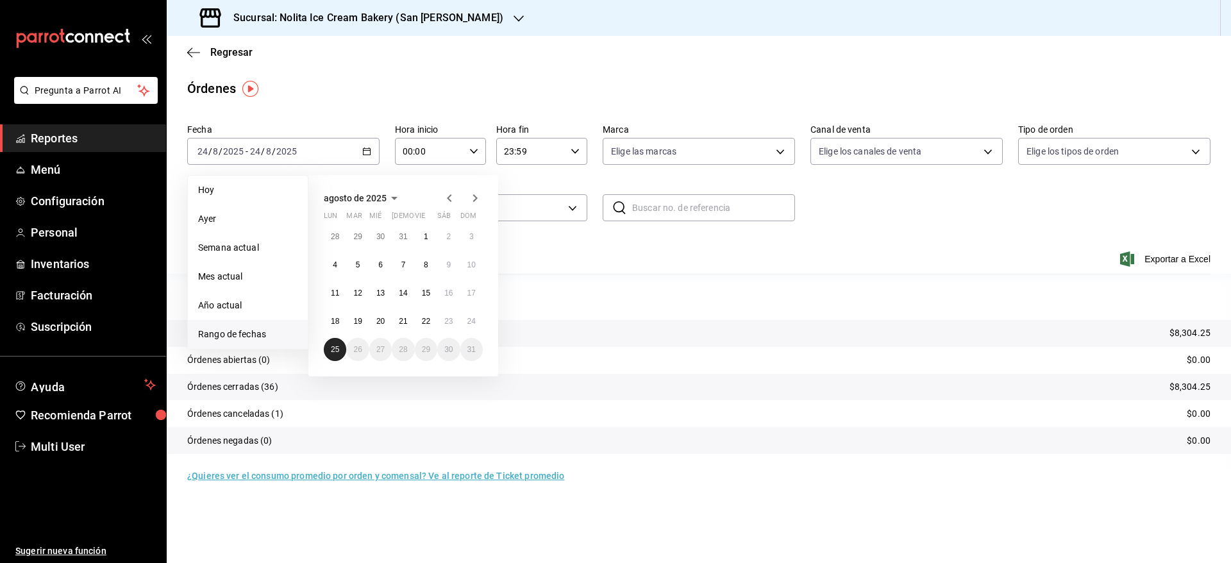
click at [342, 350] on button "25" at bounding box center [335, 349] width 22 height 23
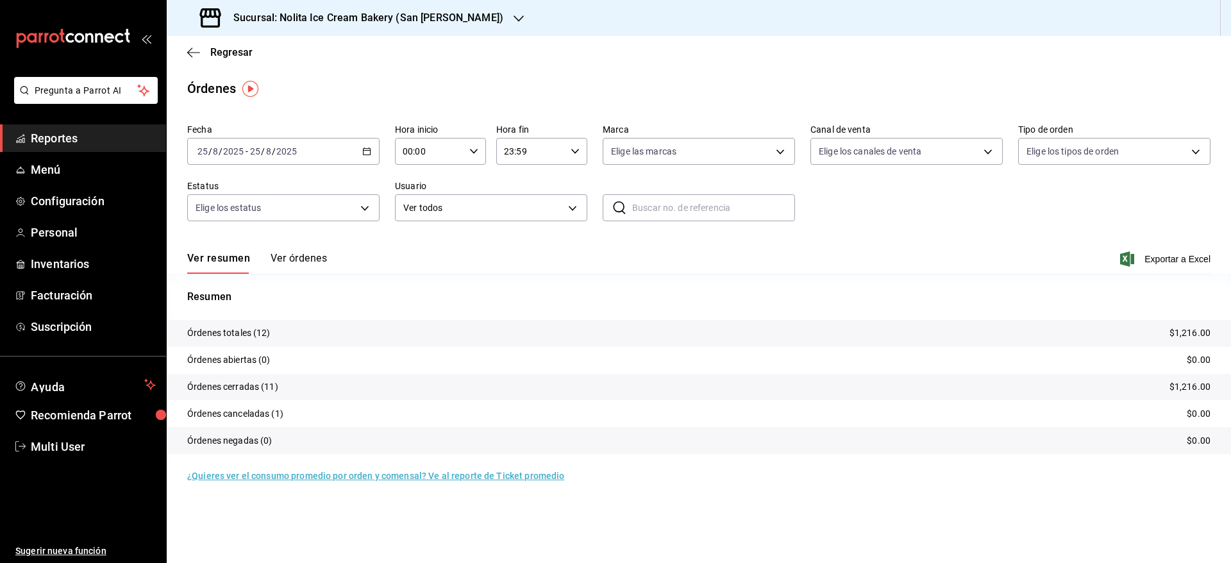
click at [301, 256] on button "Ver órdenes" at bounding box center [298, 263] width 56 height 22
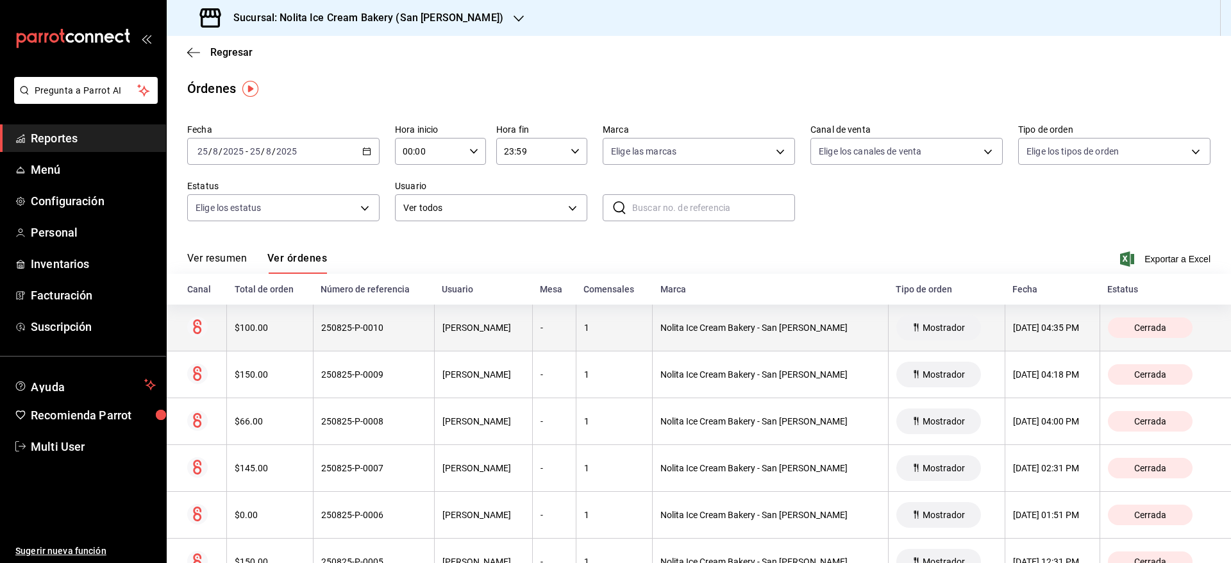
click at [304, 322] on th "$100.00" at bounding box center [270, 327] width 86 height 47
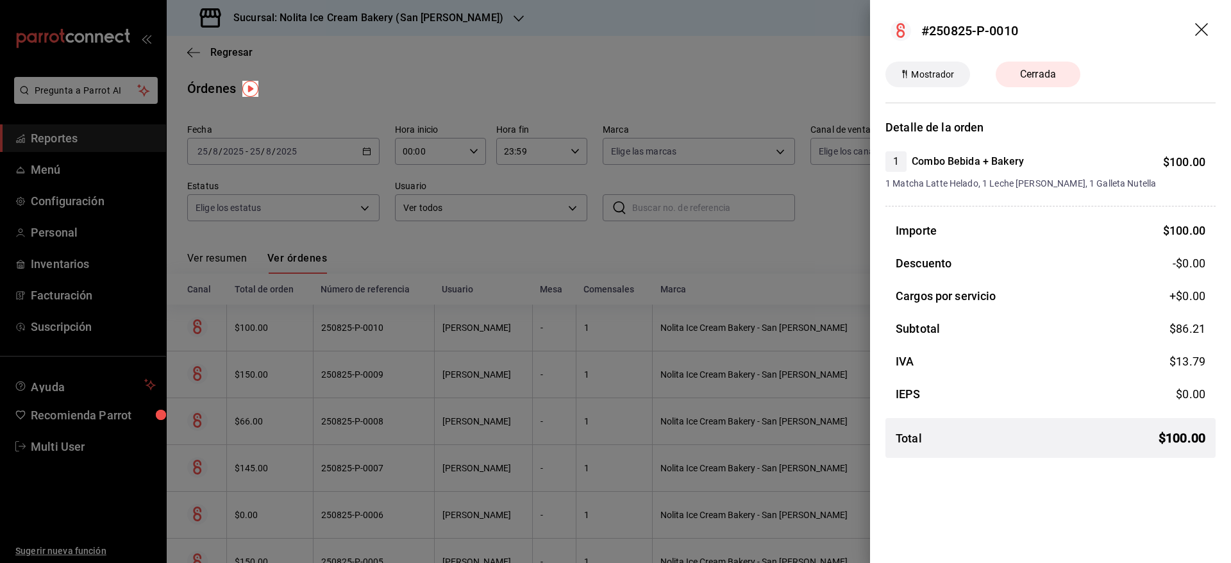
click at [304, 370] on div at bounding box center [615, 281] width 1231 height 563
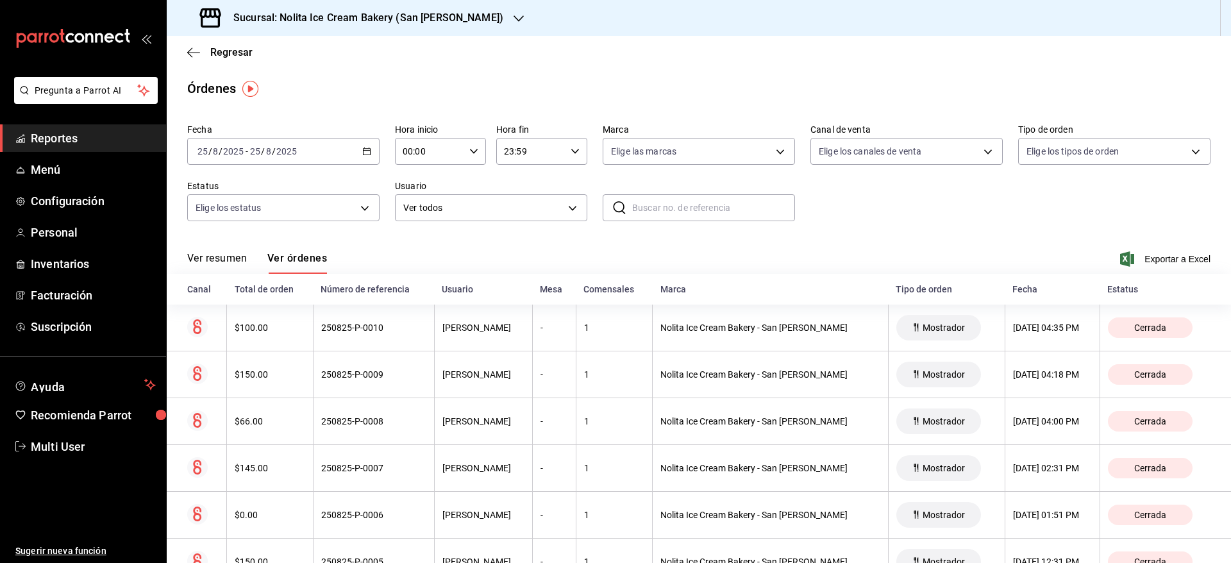
click at [304, 370] on th "$150.00" at bounding box center [270, 374] width 86 height 47
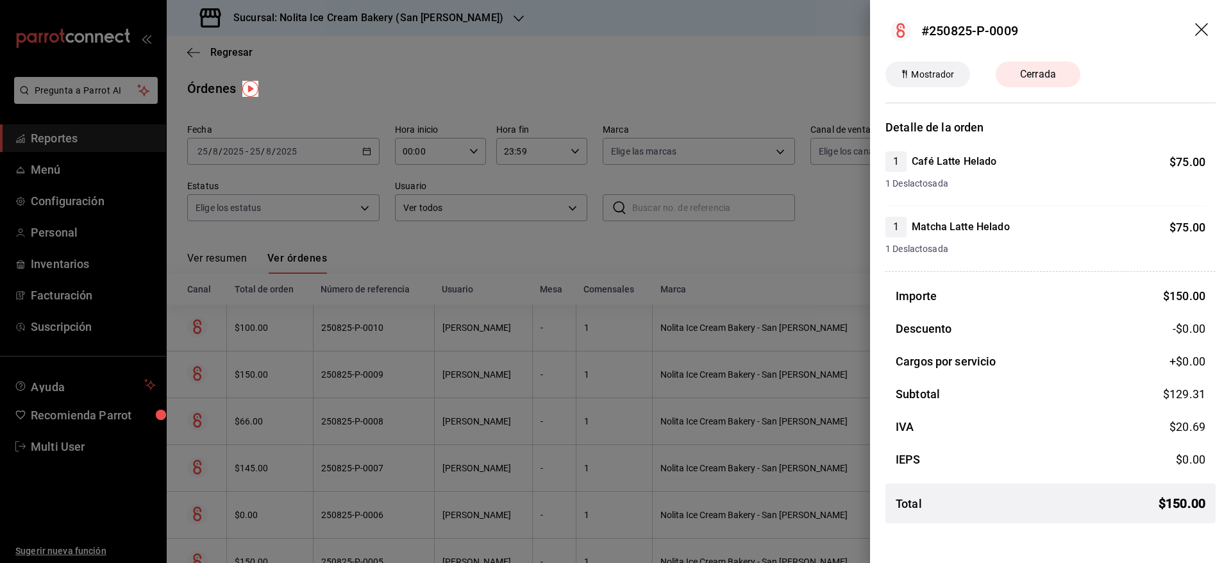
click at [304, 370] on div at bounding box center [615, 281] width 1231 height 563
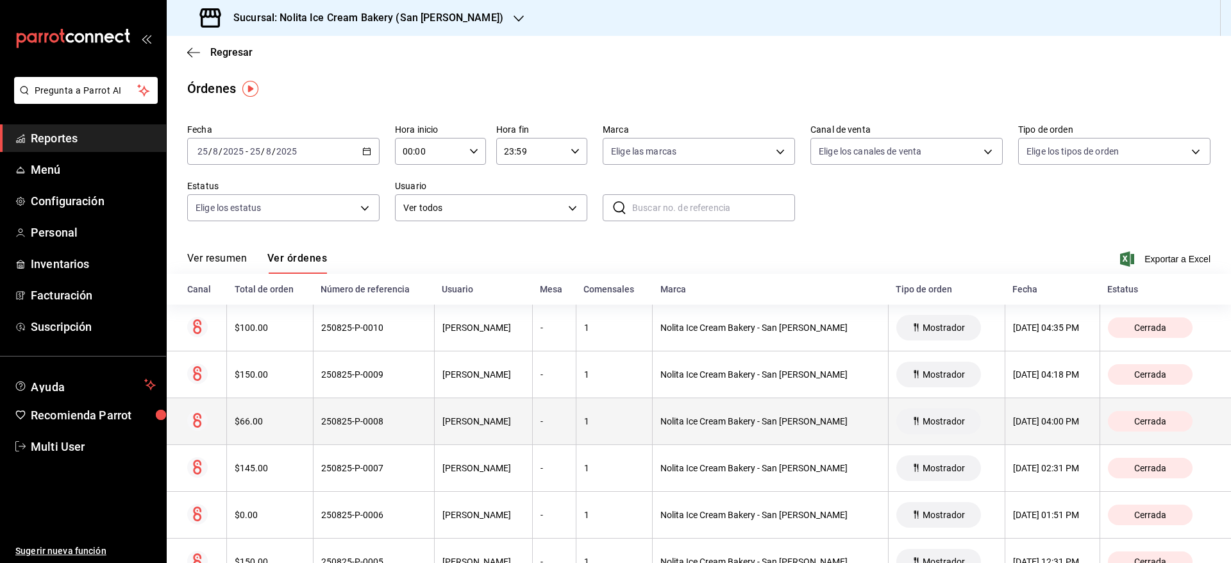
click at [297, 423] on div "$66.00" at bounding box center [270, 421] width 70 height 10
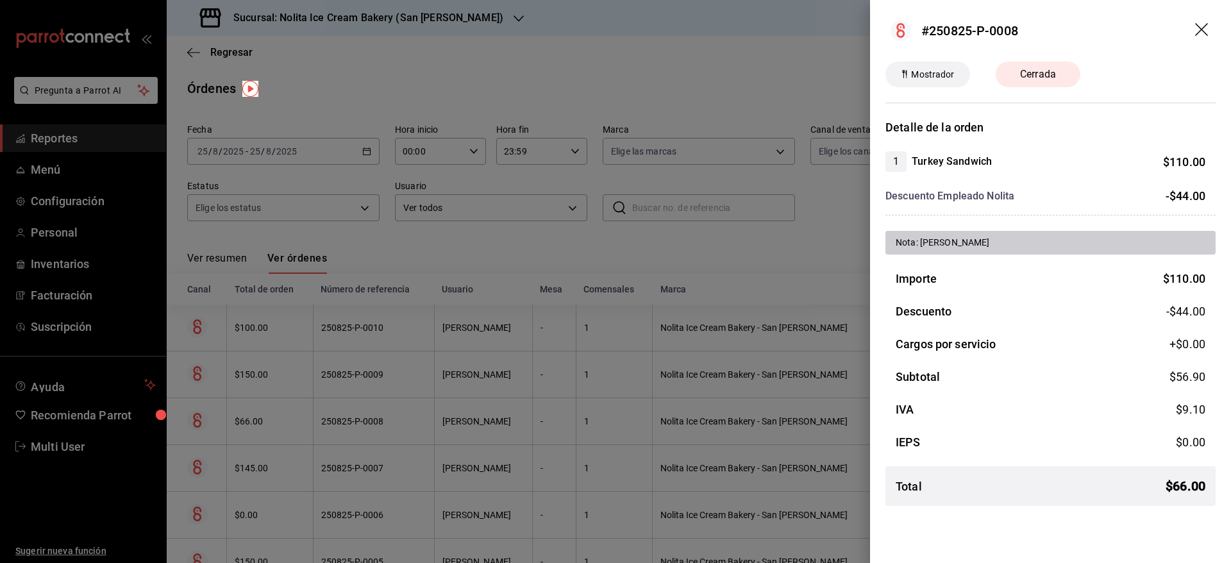
click at [297, 423] on div at bounding box center [615, 281] width 1231 height 563
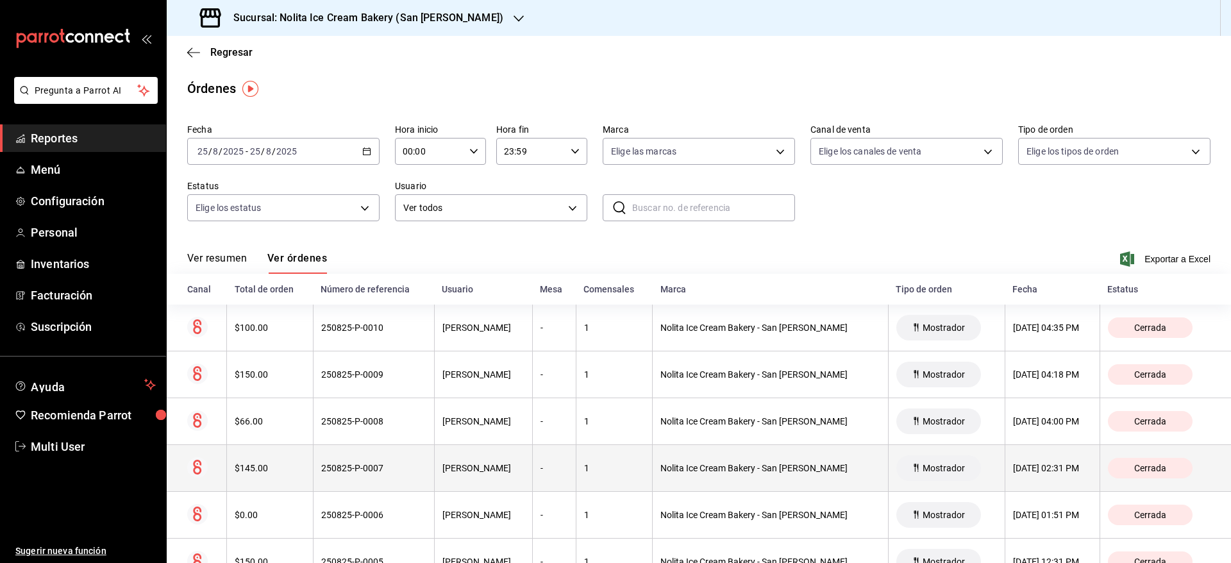
click at [294, 463] on div "$145.00" at bounding box center [270, 468] width 70 height 10
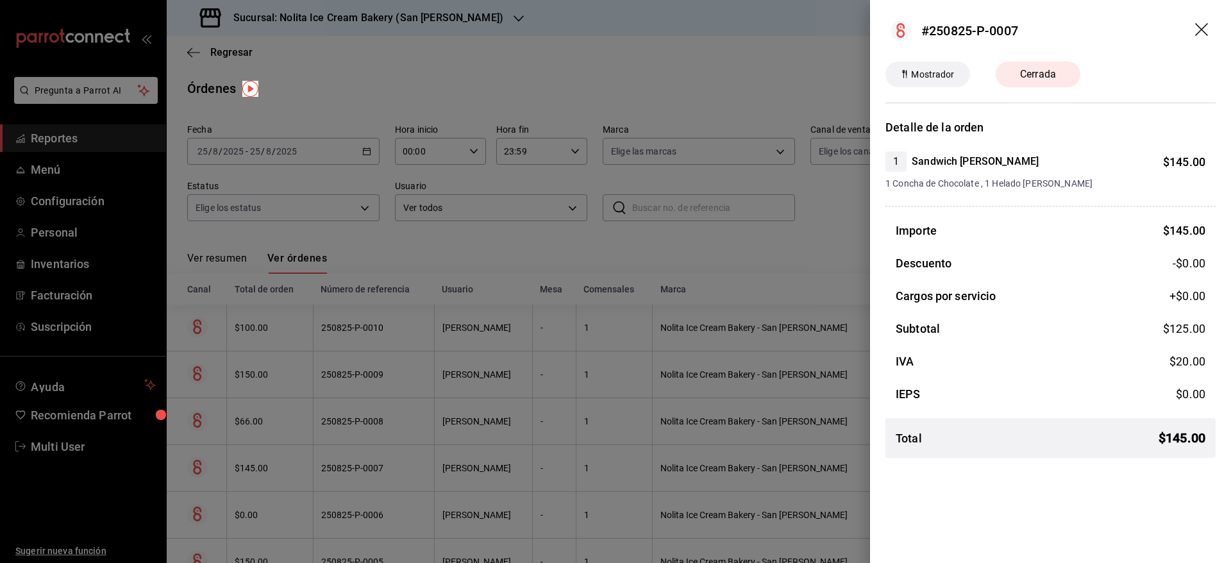
click at [294, 463] on div at bounding box center [615, 281] width 1231 height 563
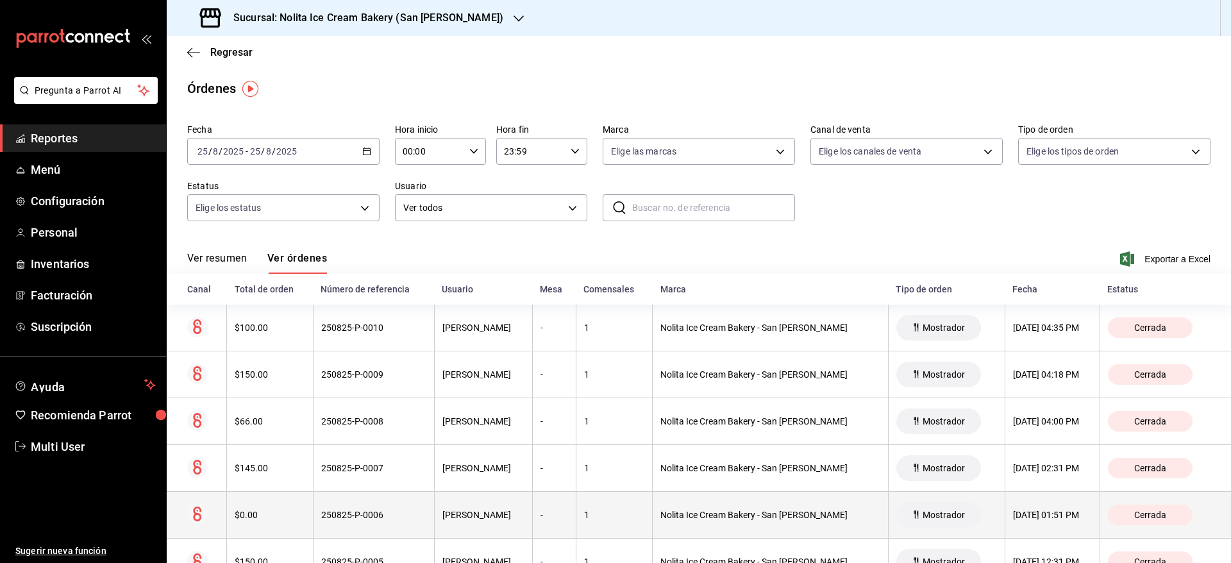
click at [294, 501] on th "$0.00" at bounding box center [270, 515] width 86 height 47
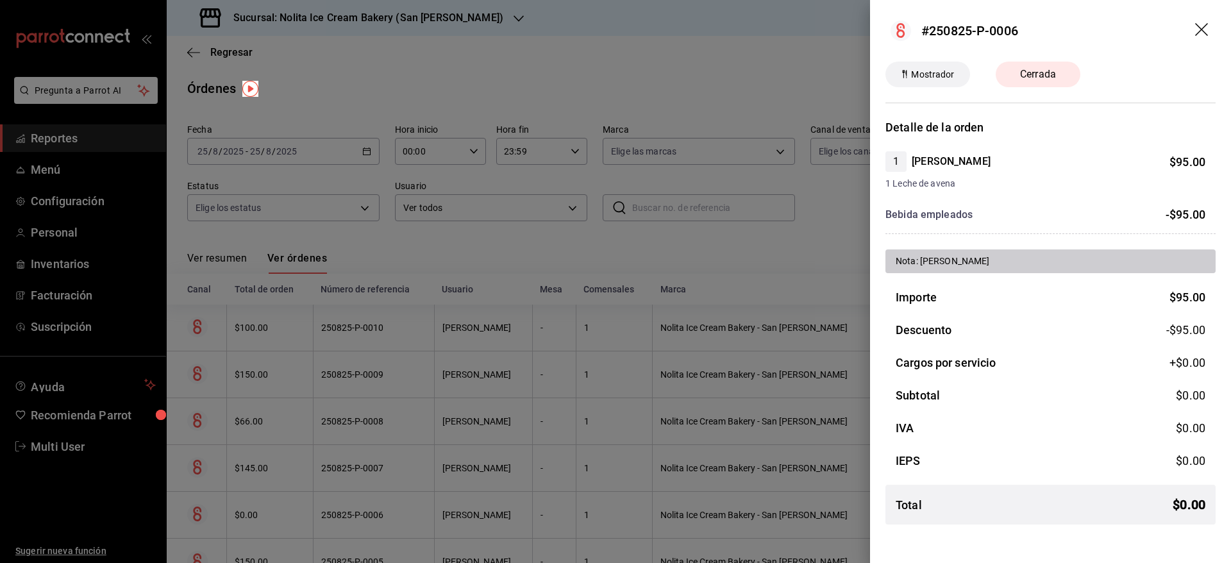
click at [294, 501] on div at bounding box center [615, 281] width 1231 height 563
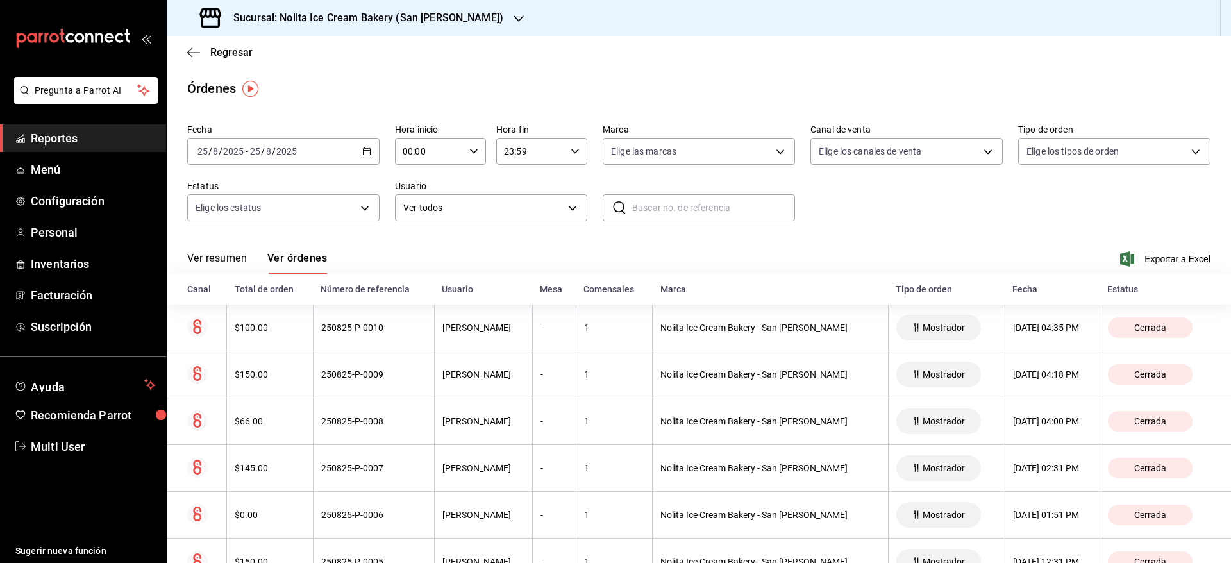
click at [65, 140] on span "Reportes" at bounding box center [93, 137] width 125 height 17
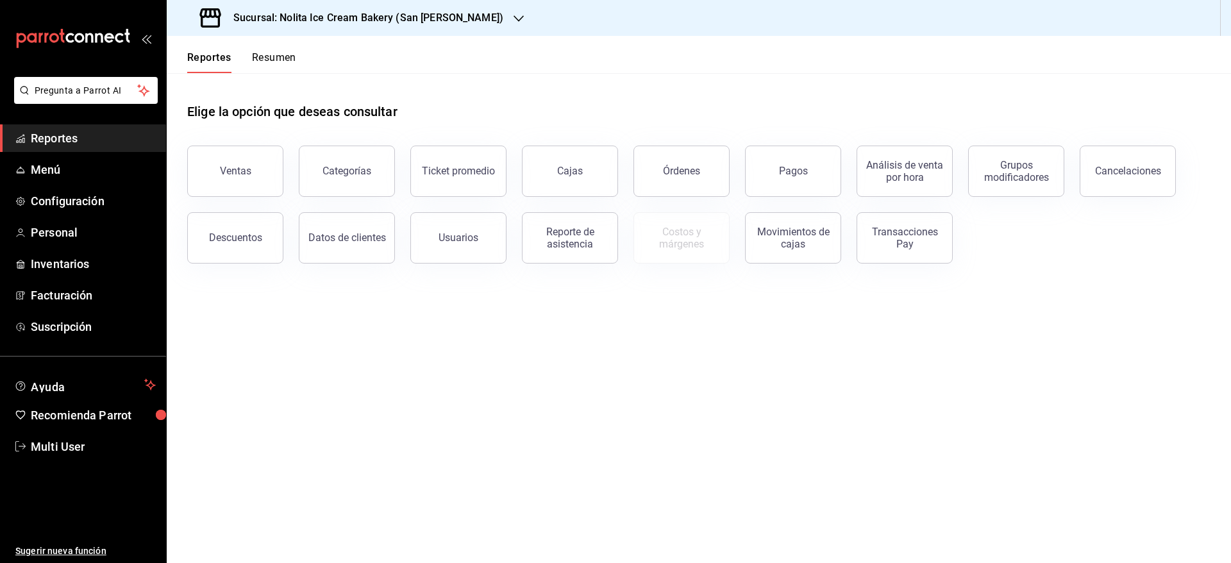
click at [396, 14] on h3 "Sucursal: Nolita Ice Cream Bakery (San [PERSON_NAME])" at bounding box center [363, 17] width 280 height 15
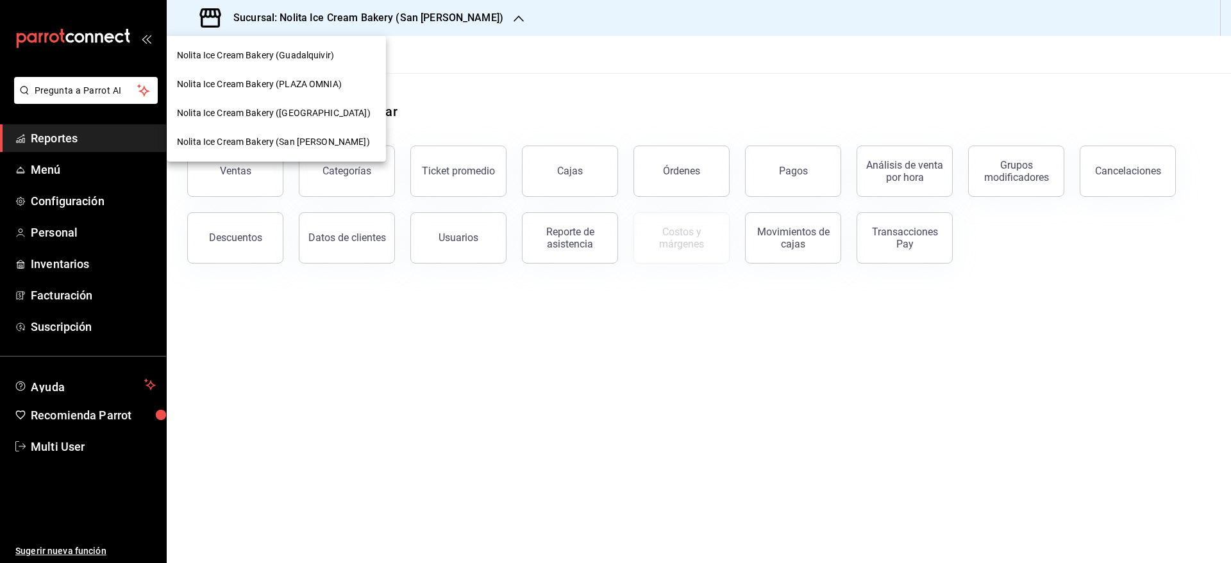
click at [312, 84] on span "Nolita Ice Cream Bakery (PLAZA OMNIA)" at bounding box center [259, 84] width 165 height 13
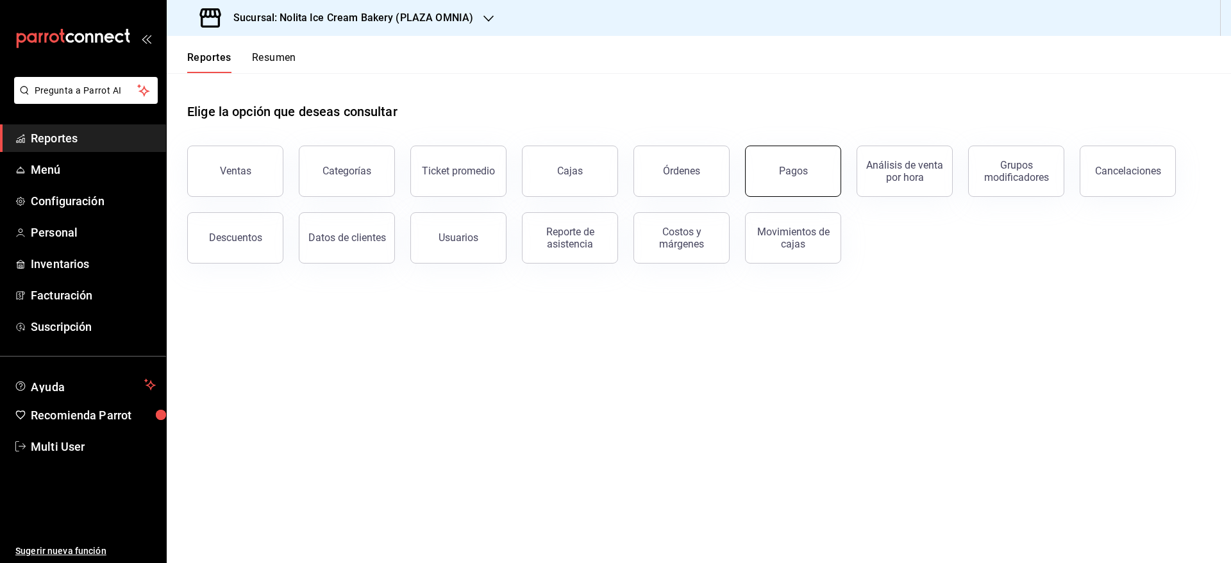
click at [777, 172] on button "Pagos" at bounding box center [793, 170] width 96 height 51
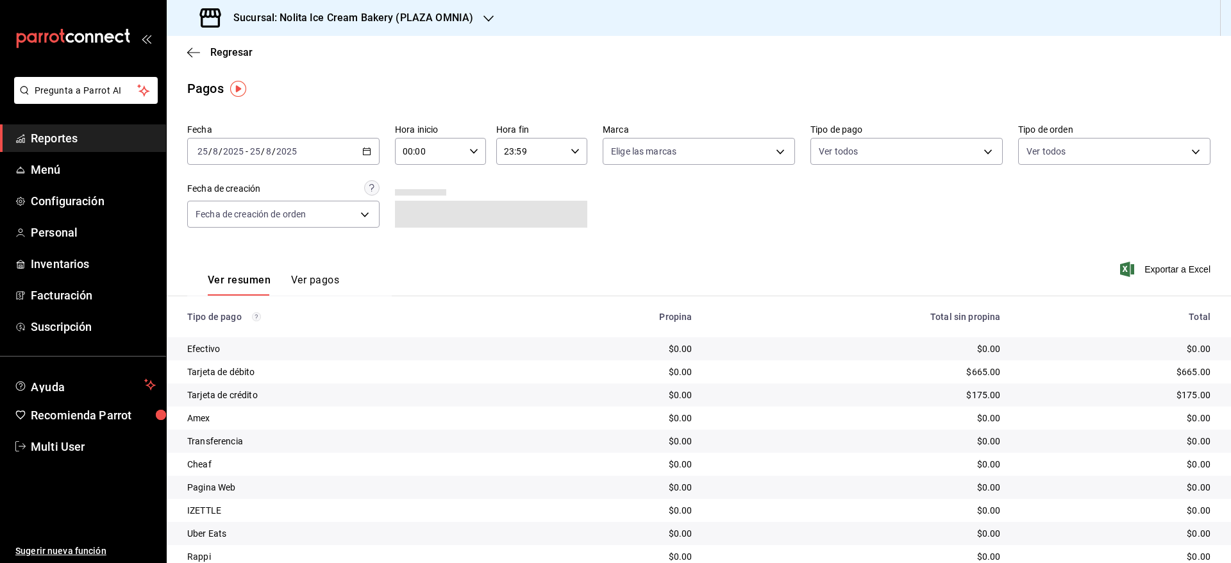
click at [331, 153] on div "[DATE] [DATE] - [DATE] [DATE]" at bounding box center [283, 151] width 192 height 27
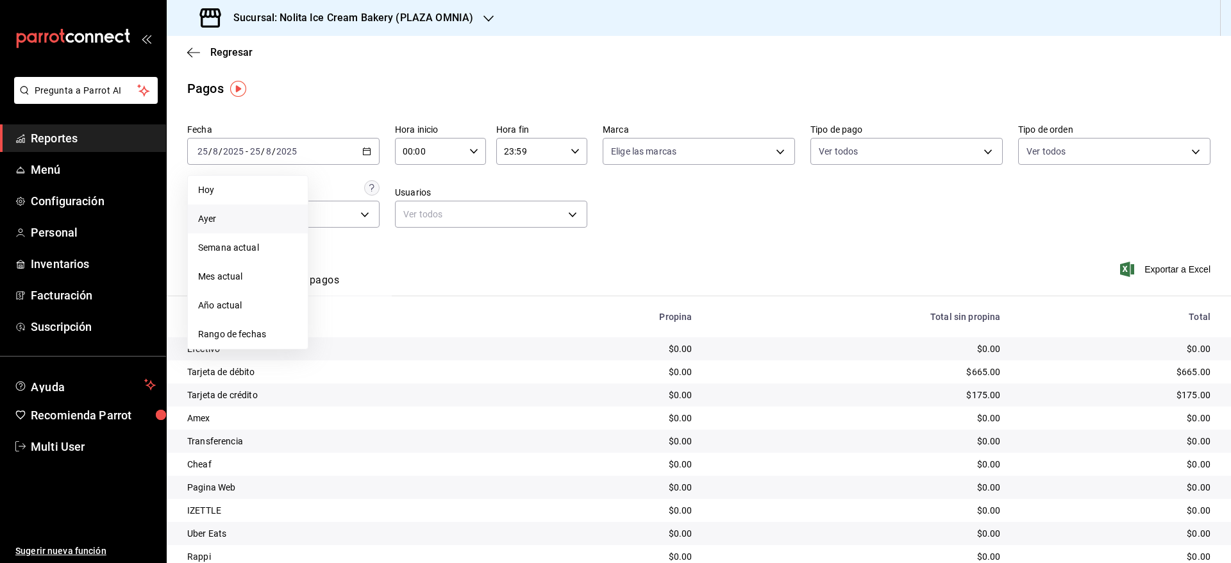
click at [247, 223] on span "Ayer" at bounding box center [247, 218] width 99 height 13
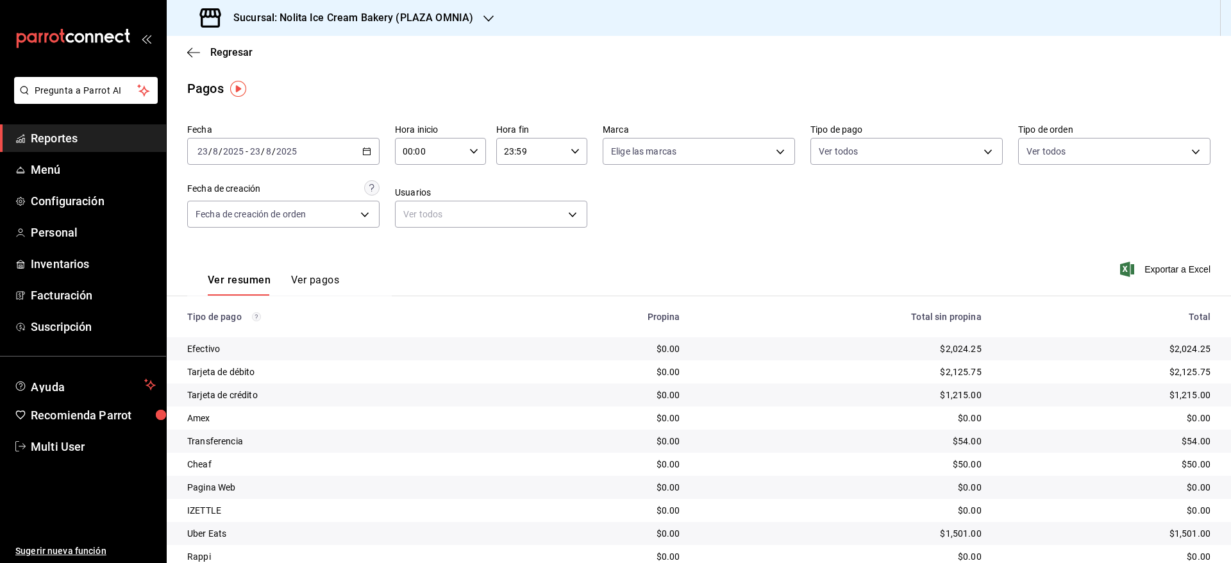
click at [318, 151] on div "[DATE] [DATE] - [DATE] [DATE]" at bounding box center [283, 151] width 192 height 27
click at [270, 190] on span "Hoy" at bounding box center [247, 189] width 99 height 13
click at [1183, 270] on span "Exportar a Excel" at bounding box center [1166, 269] width 88 height 15
click at [192, 59] on div "Regresar" at bounding box center [699, 52] width 1064 height 33
click at [213, 55] on span "Regresar" at bounding box center [231, 52] width 42 height 12
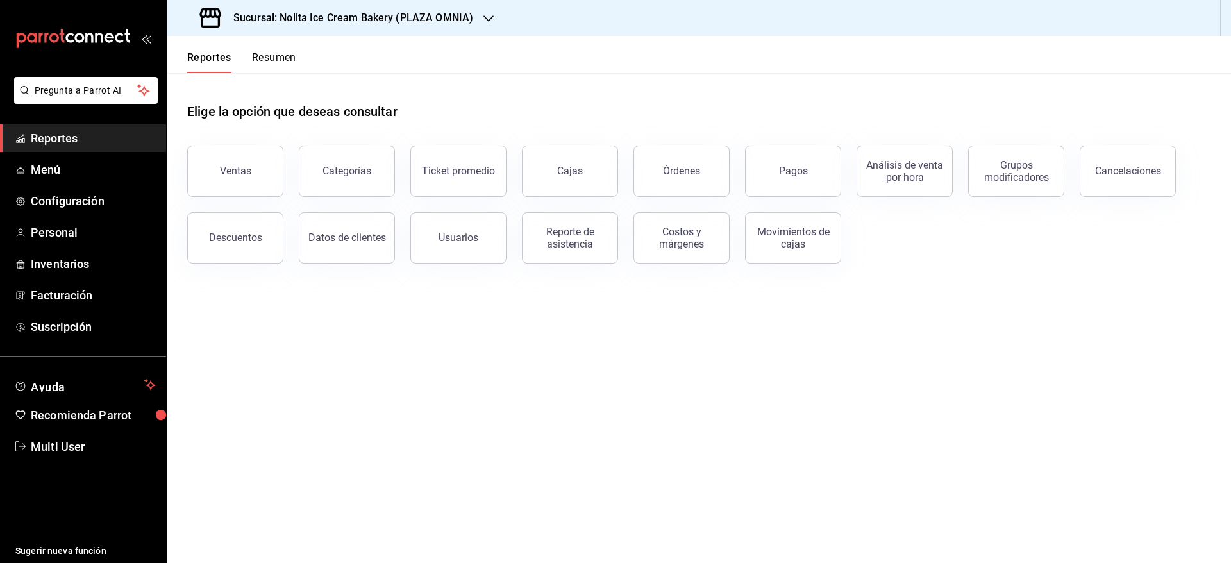
click at [274, 56] on button "Resumen" at bounding box center [274, 62] width 44 height 22
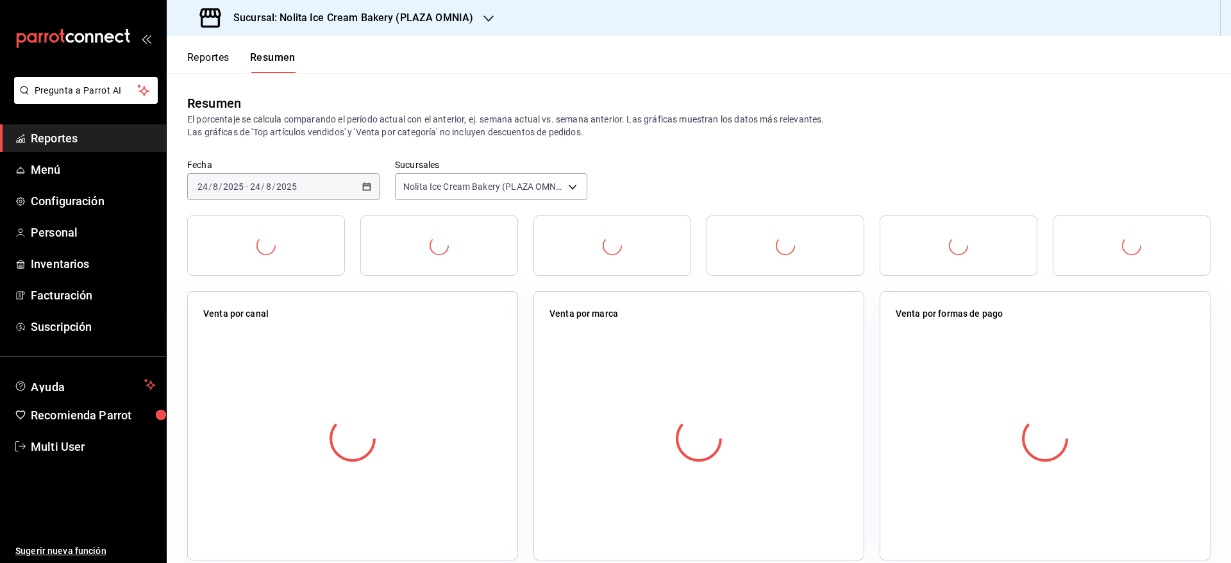
click at [217, 55] on button "Reportes" at bounding box center [208, 62] width 42 height 22
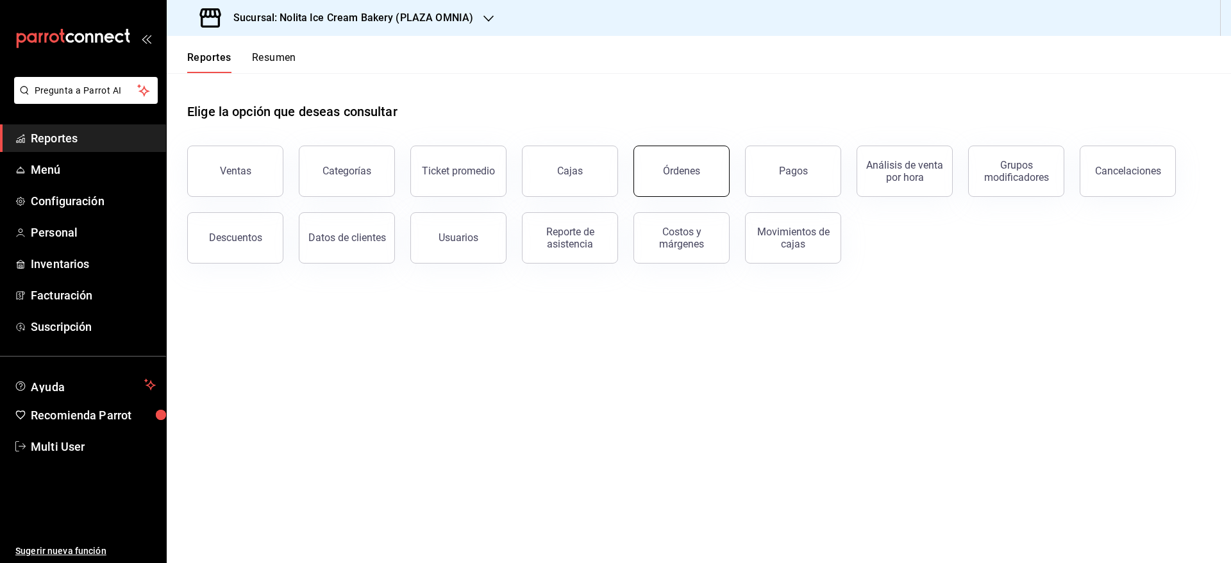
click at [686, 156] on button "Órdenes" at bounding box center [681, 170] width 96 height 51
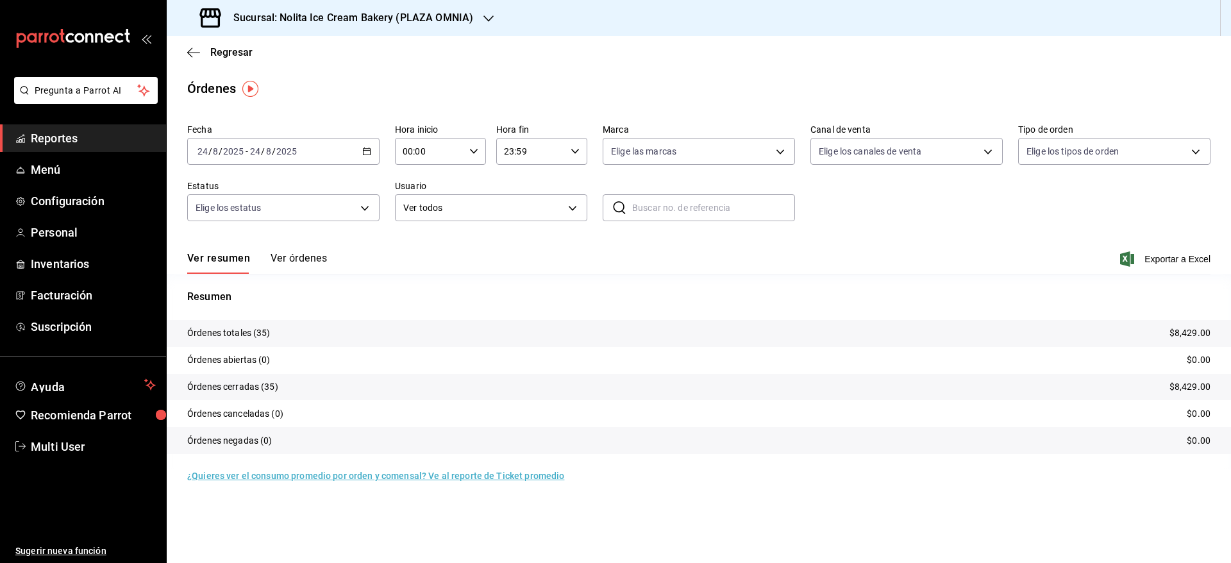
click at [304, 249] on div "Ver resumen Ver órdenes Exportar a Excel" at bounding box center [698, 255] width 1023 height 37
click at [306, 258] on button "Ver órdenes" at bounding box center [298, 263] width 56 height 22
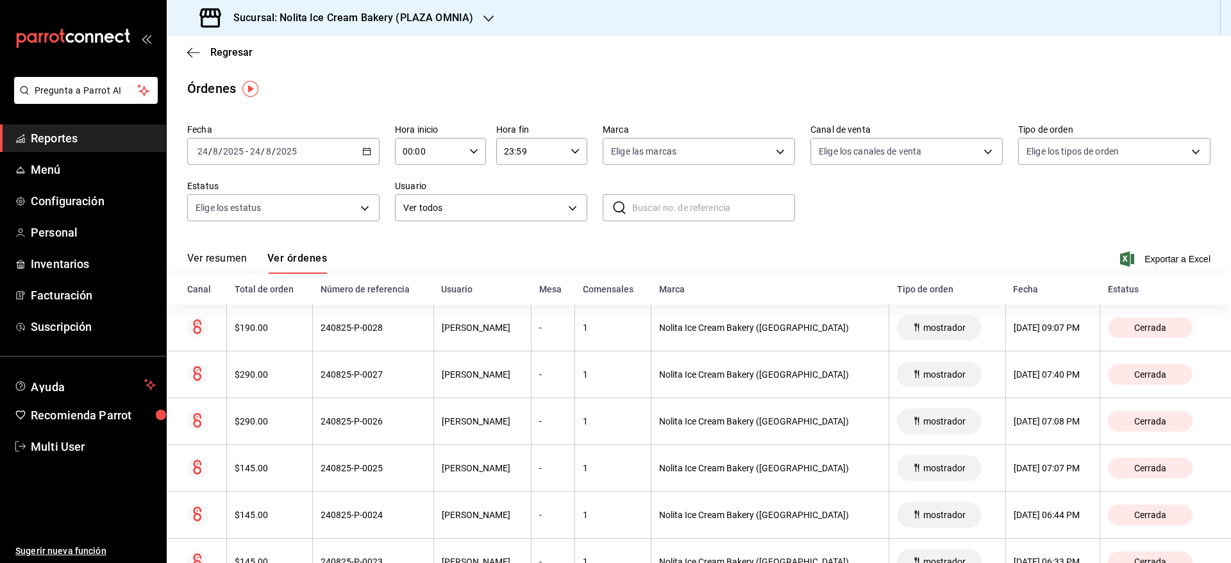
click at [272, 153] on span "/" at bounding box center [274, 151] width 4 height 10
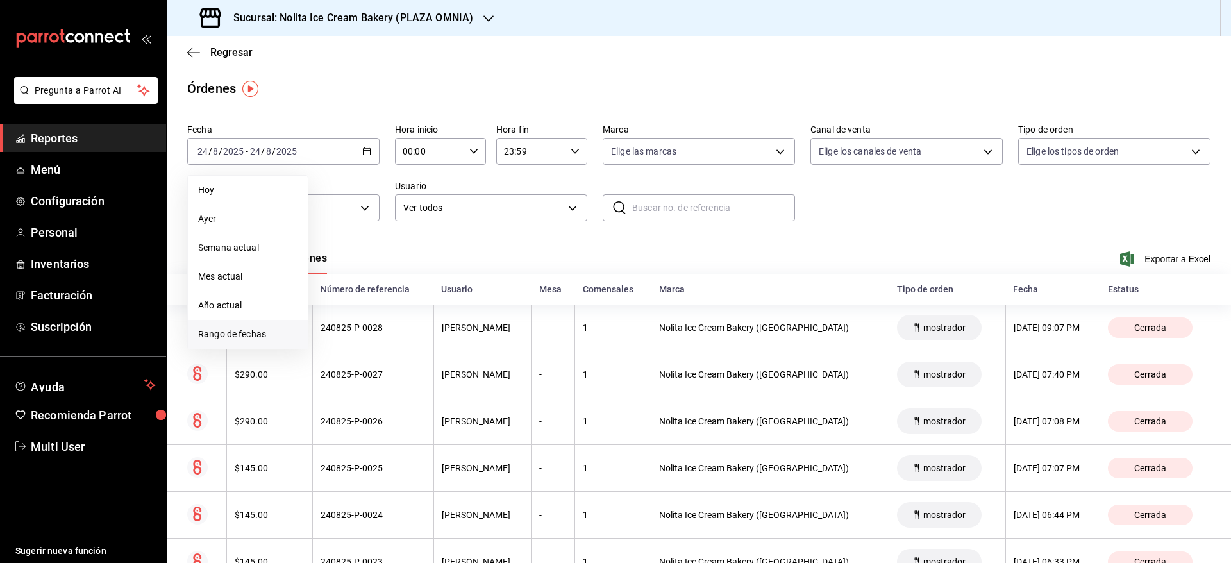
click at [245, 341] on li "Rango de fechas" at bounding box center [248, 334] width 120 height 29
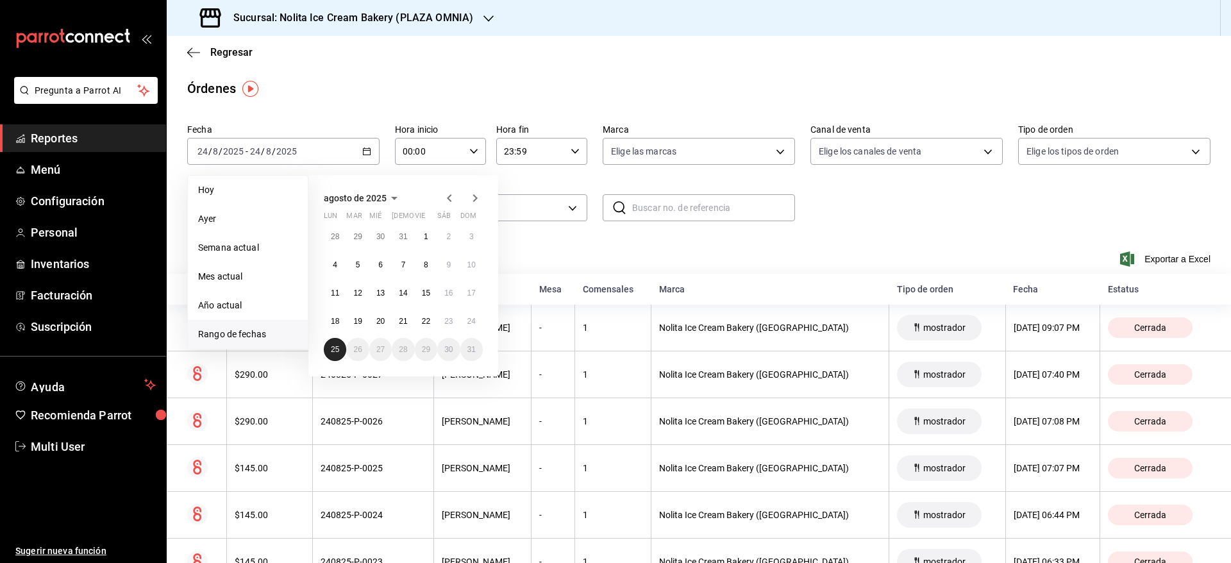
click at [335, 348] on abbr "25" at bounding box center [335, 349] width 8 height 9
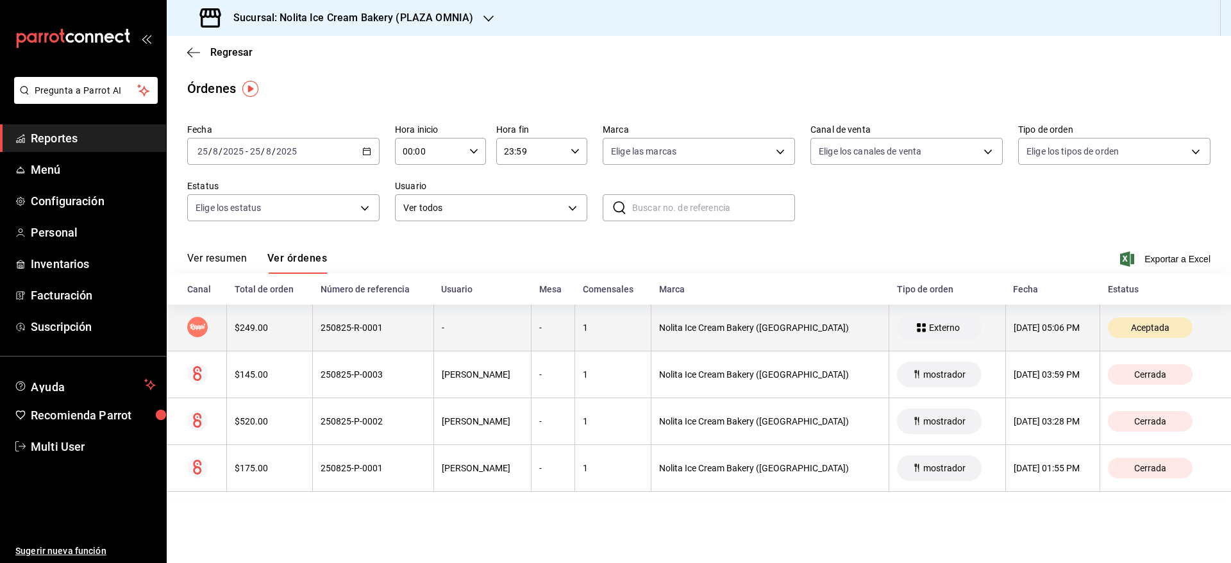
click at [374, 333] on div "250825-R-0001" at bounding box center [372, 327] width 104 height 10
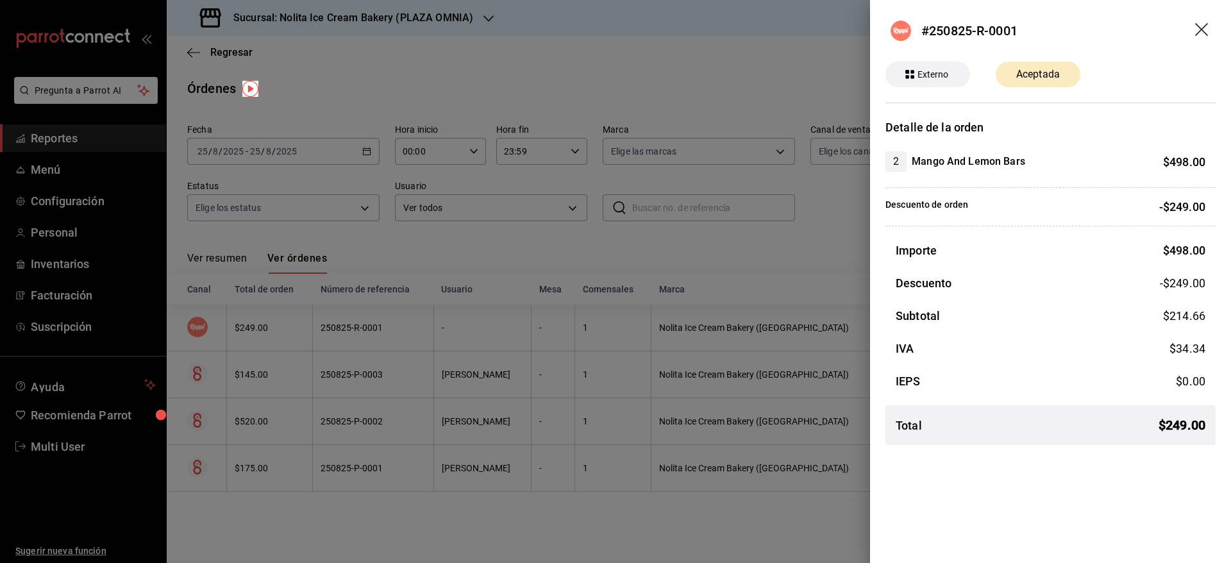
click at [374, 333] on div at bounding box center [615, 281] width 1231 height 563
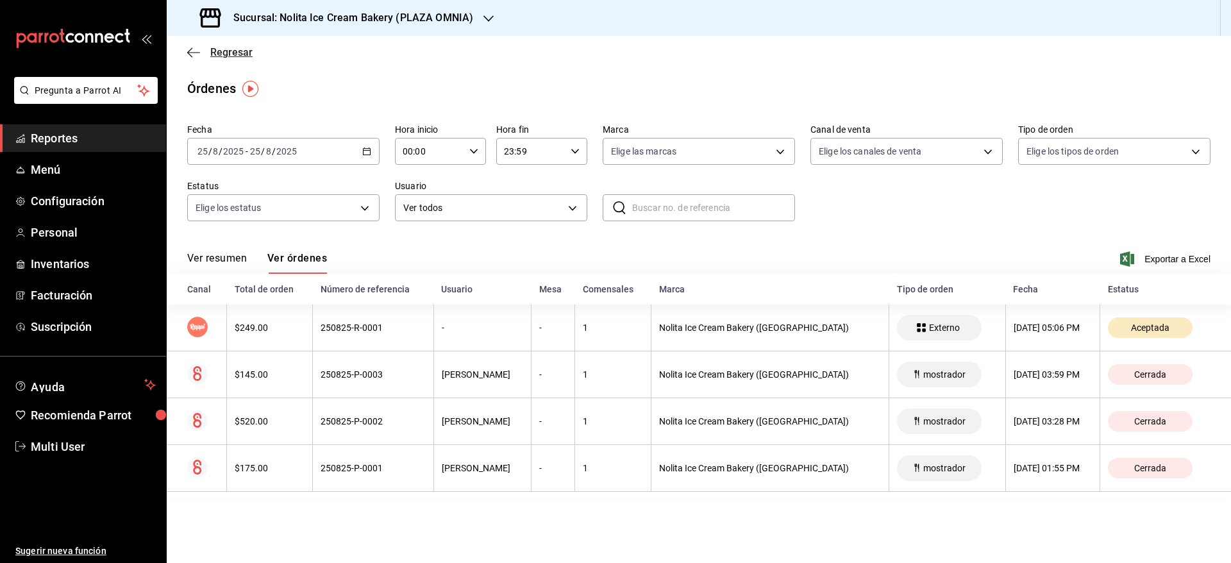
click at [226, 51] on span "Regresar" at bounding box center [231, 52] width 42 height 12
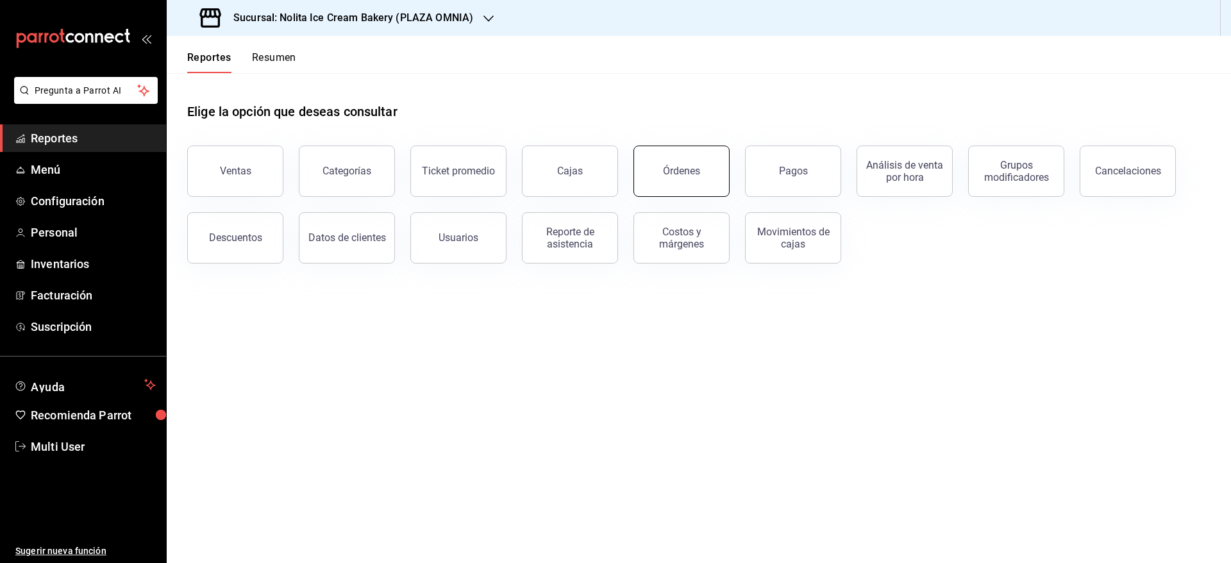
click at [658, 174] on button "Órdenes" at bounding box center [681, 170] width 96 height 51
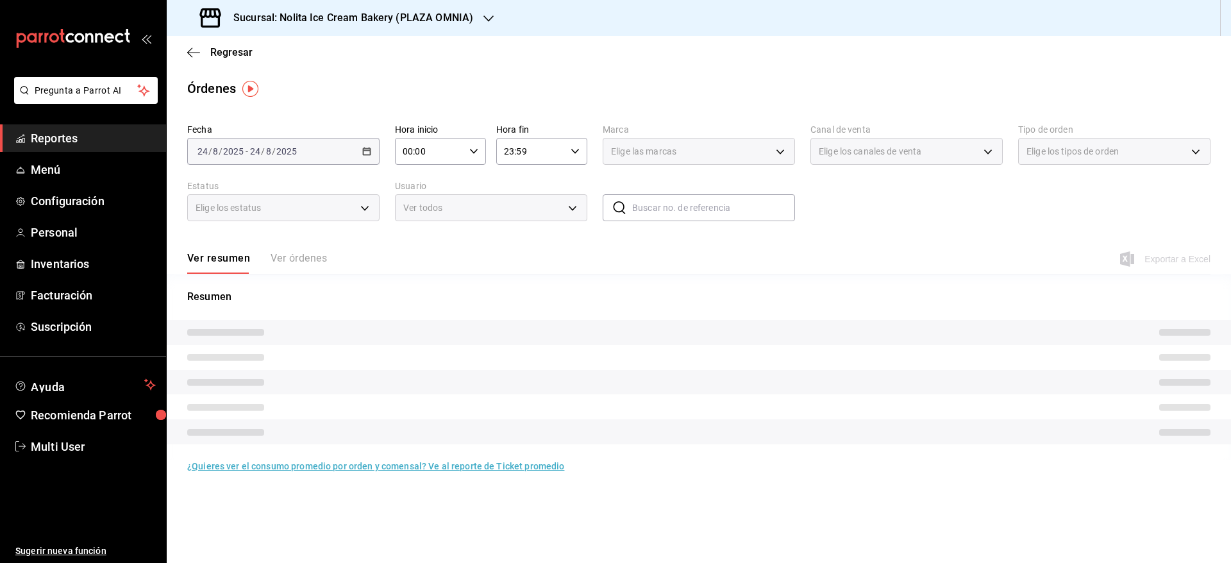
click at [286, 252] on div "Ver resumen Ver órdenes" at bounding box center [257, 263] width 140 height 22
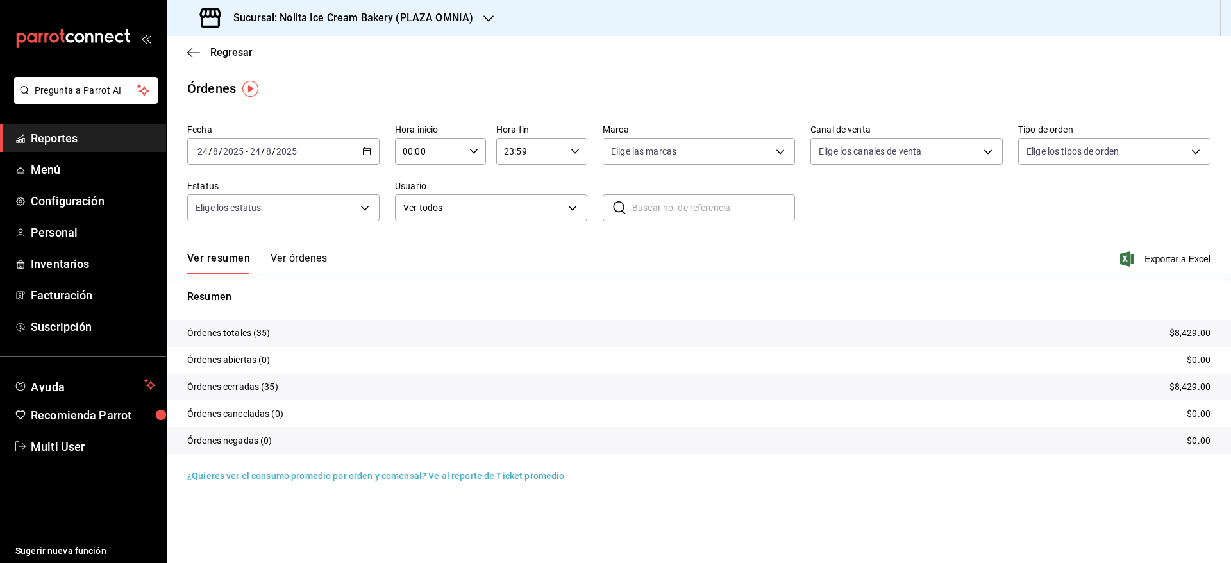
click at [283, 255] on button "Ver órdenes" at bounding box center [298, 263] width 56 height 22
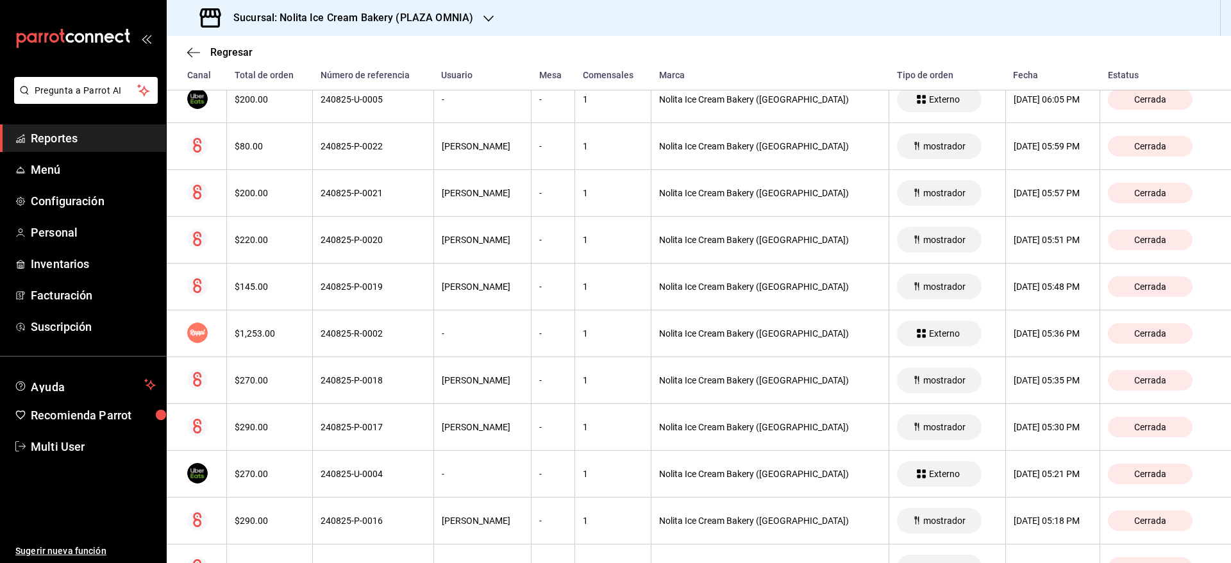
scroll to position [545, 0]
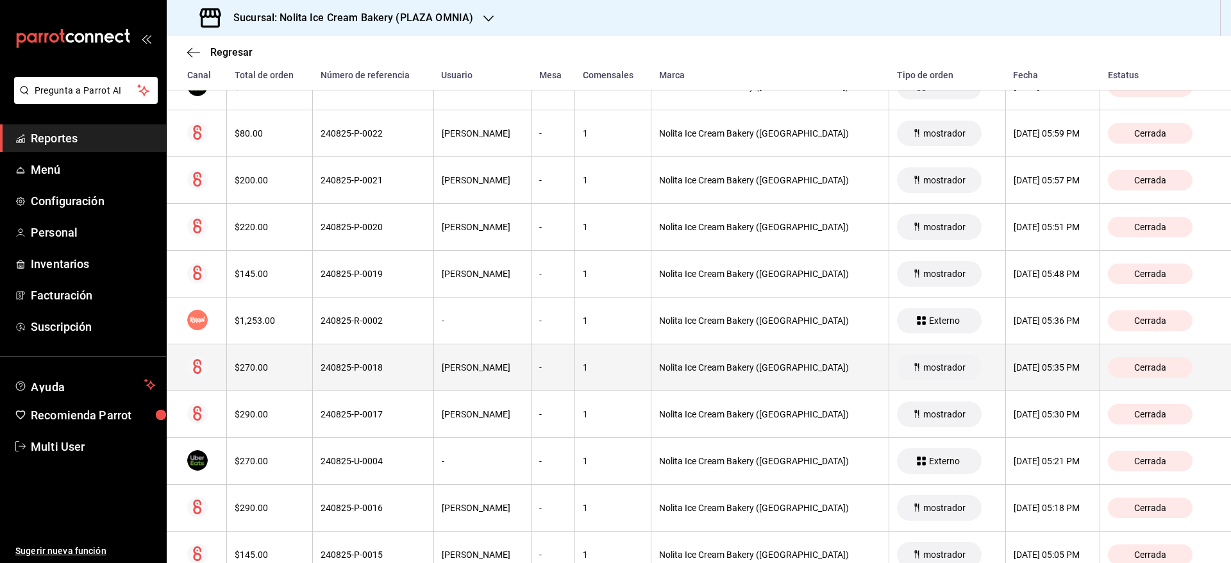
click at [377, 369] on div "240825-P-0018" at bounding box center [372, 367] width 104 height 10
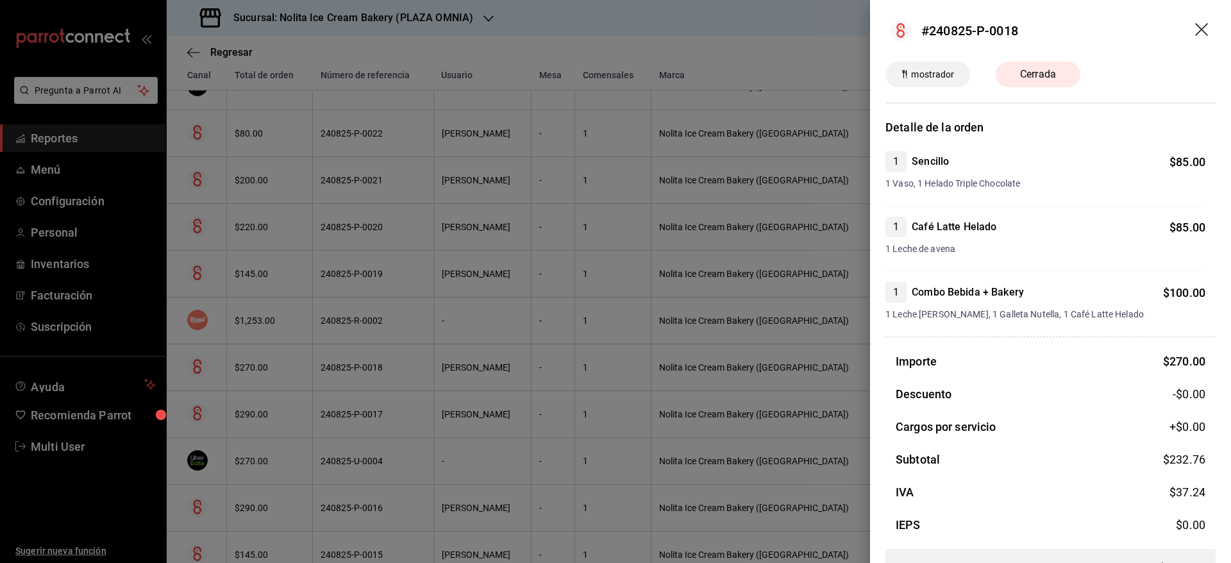
click at [444, 383] on div at bounding box center [615, 281] width 1231 height 563
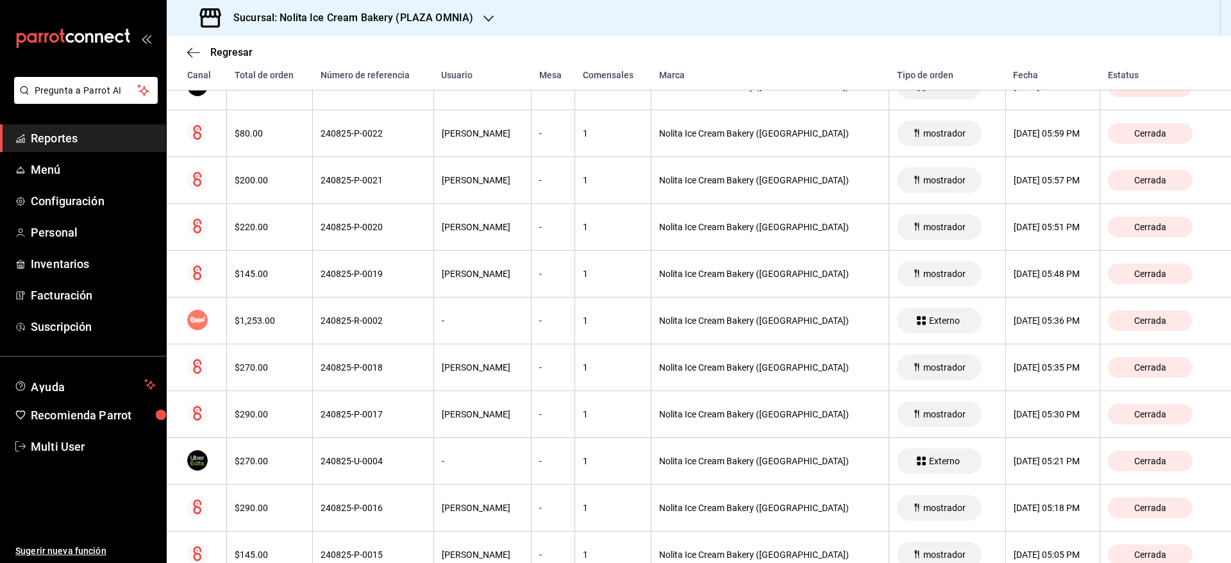
click at [44, 139] on span "Reportes" at bounding box center [93, 137] width 125 height 17
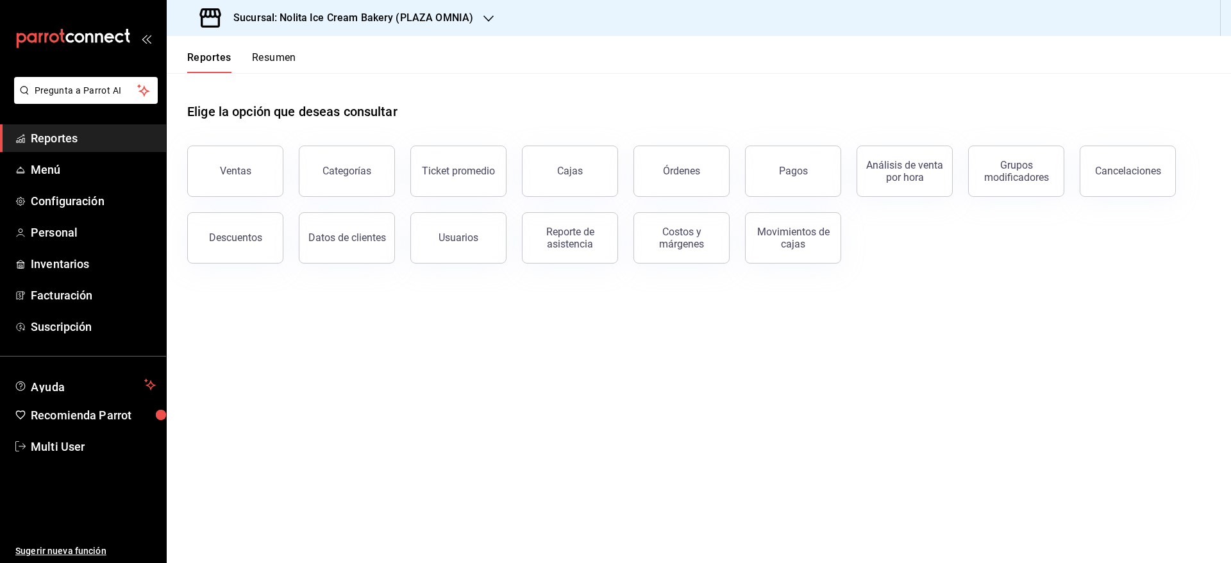
click at [267, 64] on button "Resumen" at bounding box center [274, 62] width 44 height 22
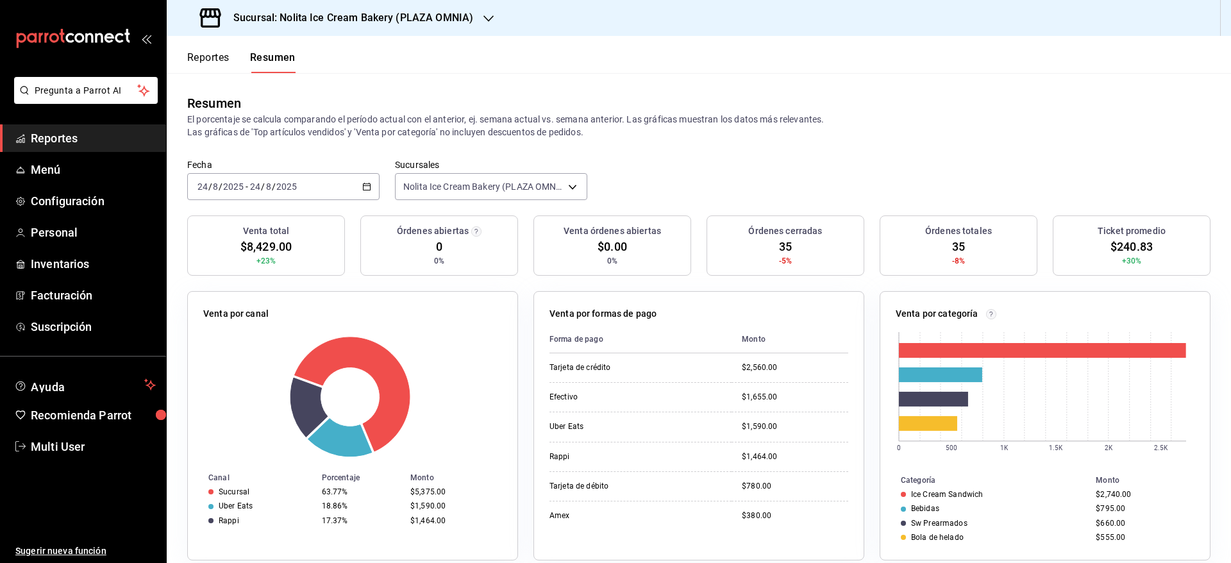
click at [201, 61] on button "Reportes" at bounding box center [208, 62] width 42 height 22
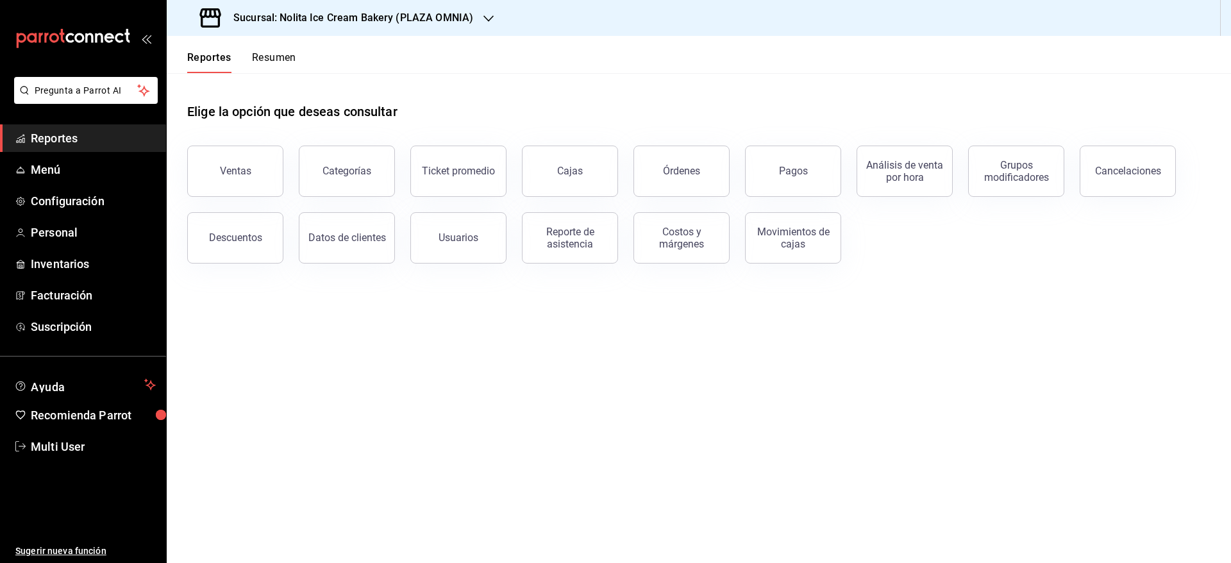
click at [292, 54] on button "Resumen" at bounding box center [274, 62] width 44 height 22
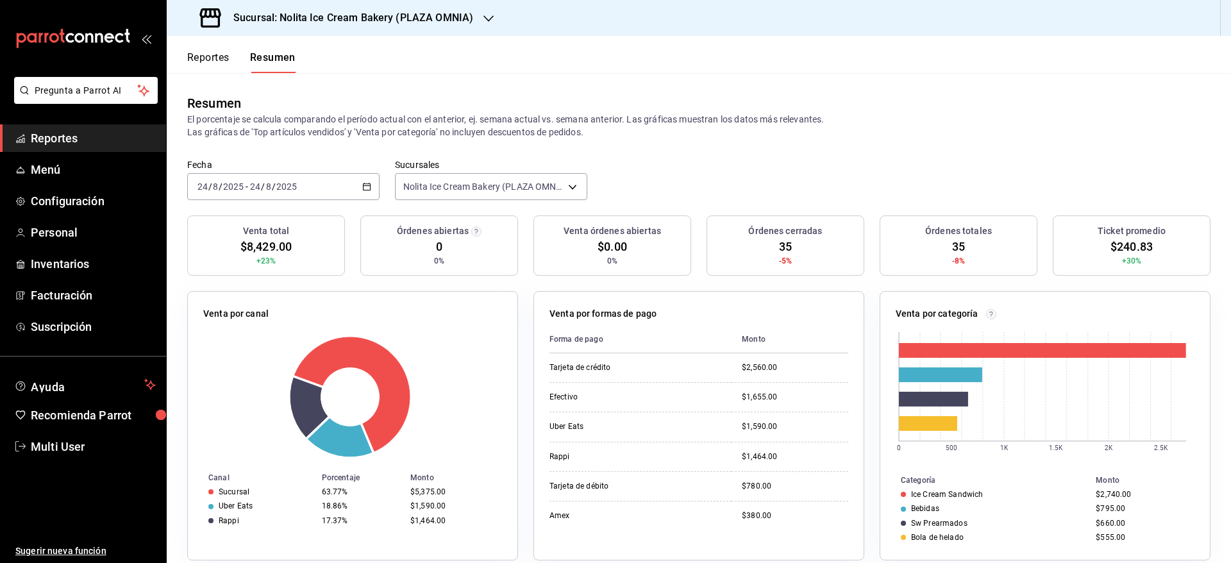
click at [279, 187] on input "2025" at bounding box center [287, 186] width 22 height 10
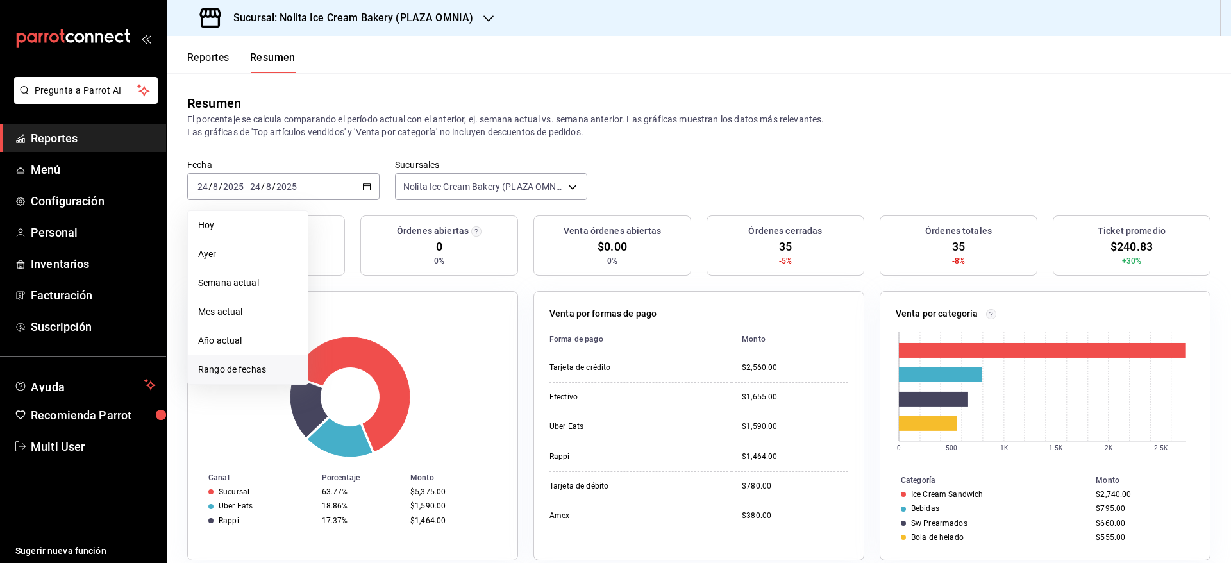
click at [237, 362] on li "Rango de fechas" at bounding box center [248, 369] width 120 height 29
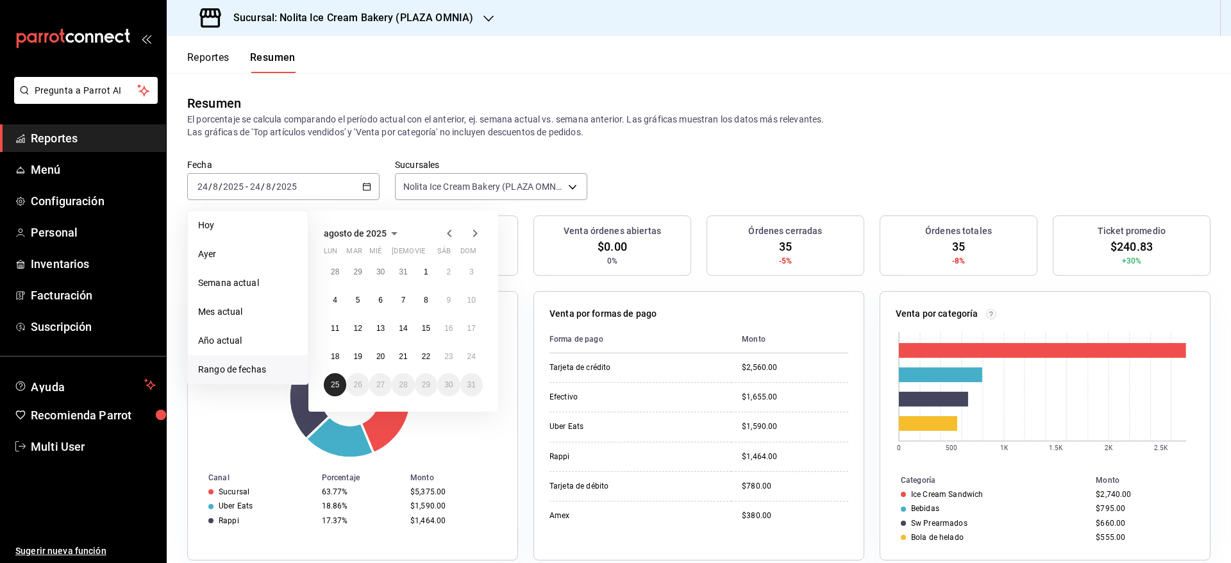
click at [331, 388] on abbr "25" at bounding box center [335, 384] width 8 height 9
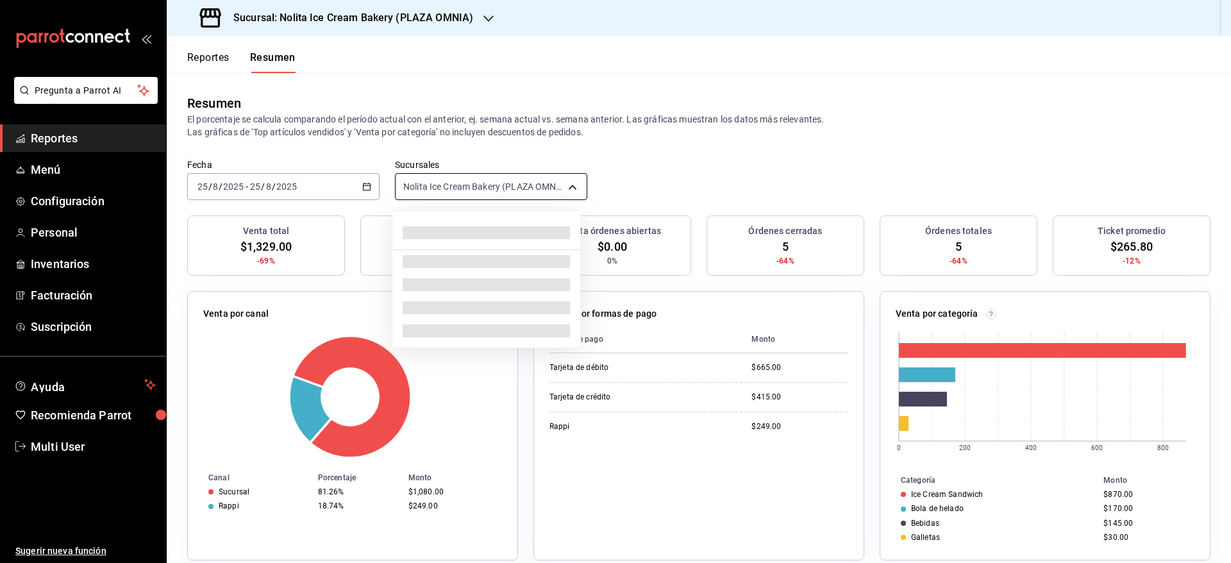
click at [452, 187] on body "Pregunta a Parrot AI Reportes Menú Configuración Personal Inventarios Facturaci…" at bounding box center [615, 281] width 1231 height 563
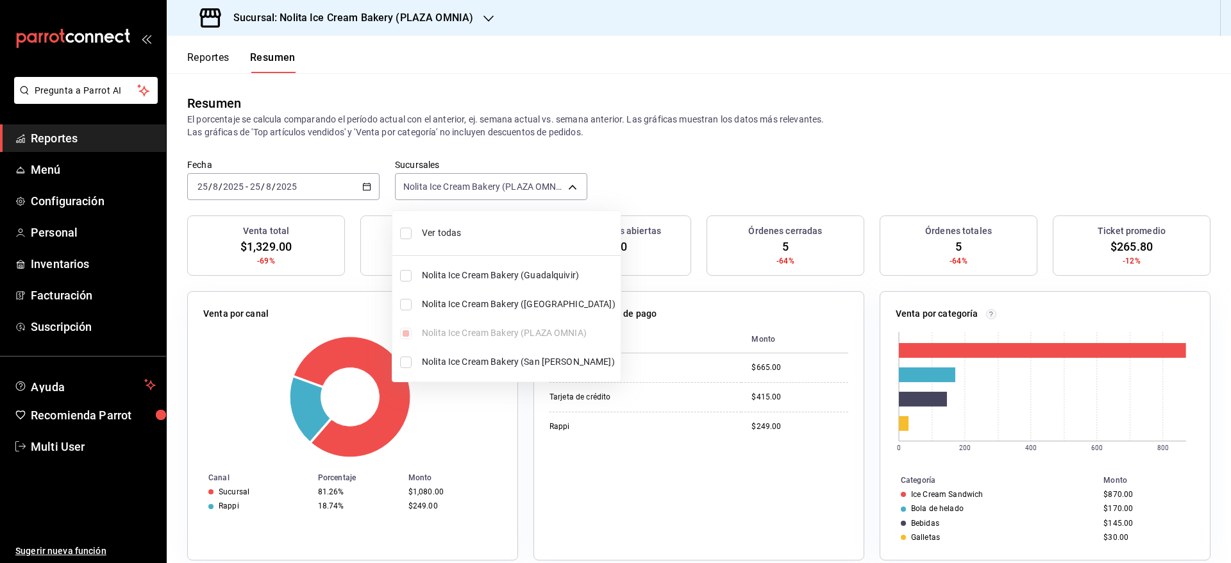
click at [449, 224] on li "Ver todas" at bounding box center [506, 233] width 228 height 34
type input "[object Object],[object Object],[object Object],[object Object]"
checkbox input "true"
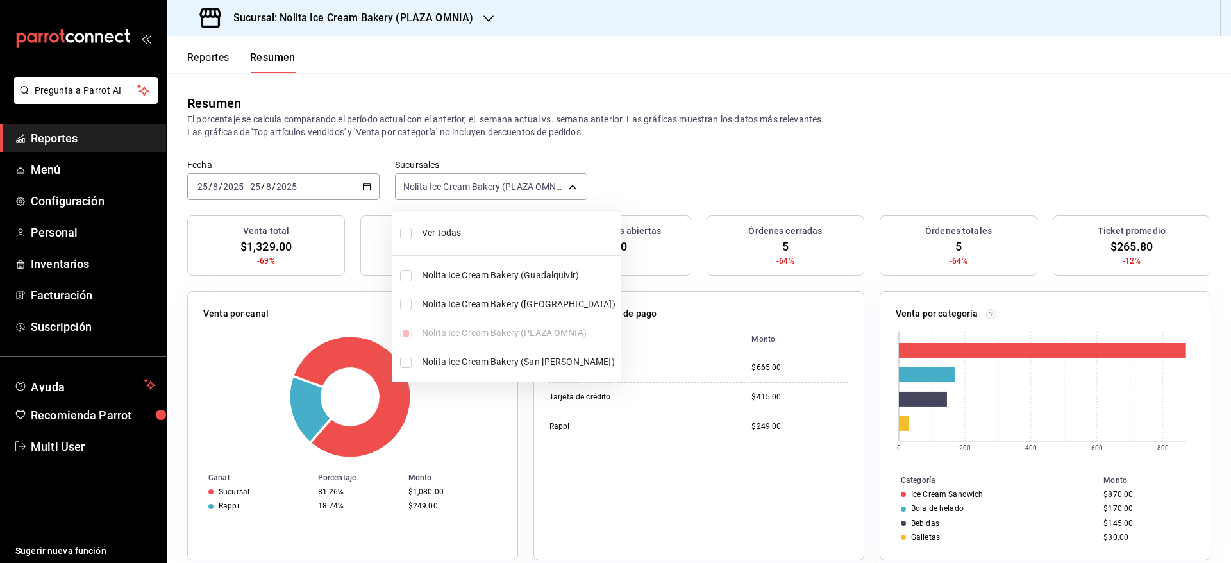
checkbox input "true"
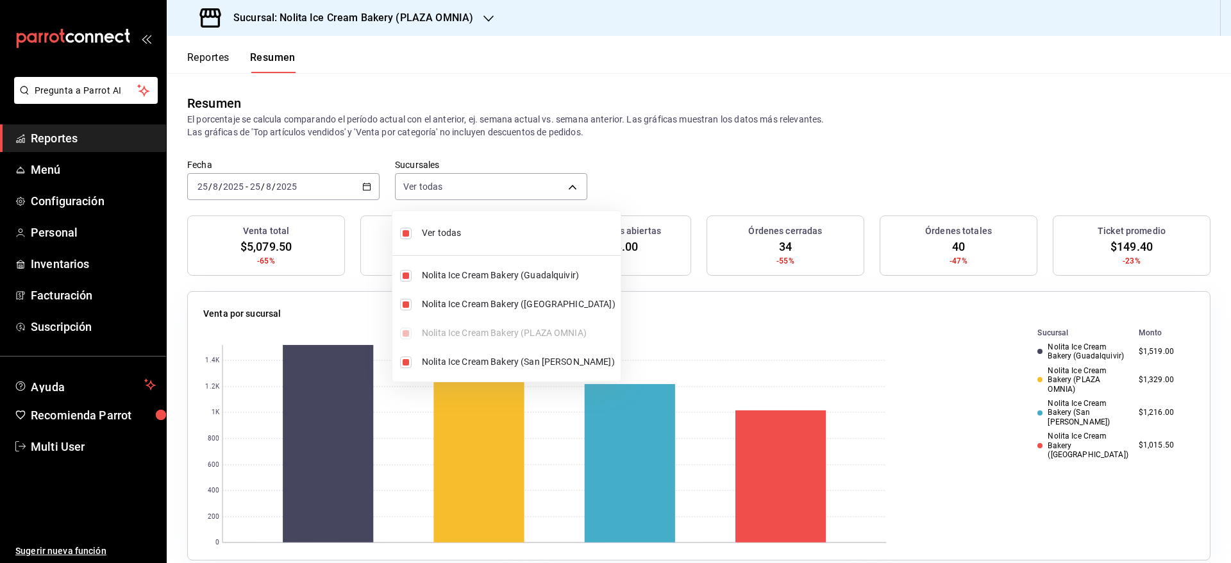
click at [672, 152] on div at bounding box center [615, 281] width 1231 height 563
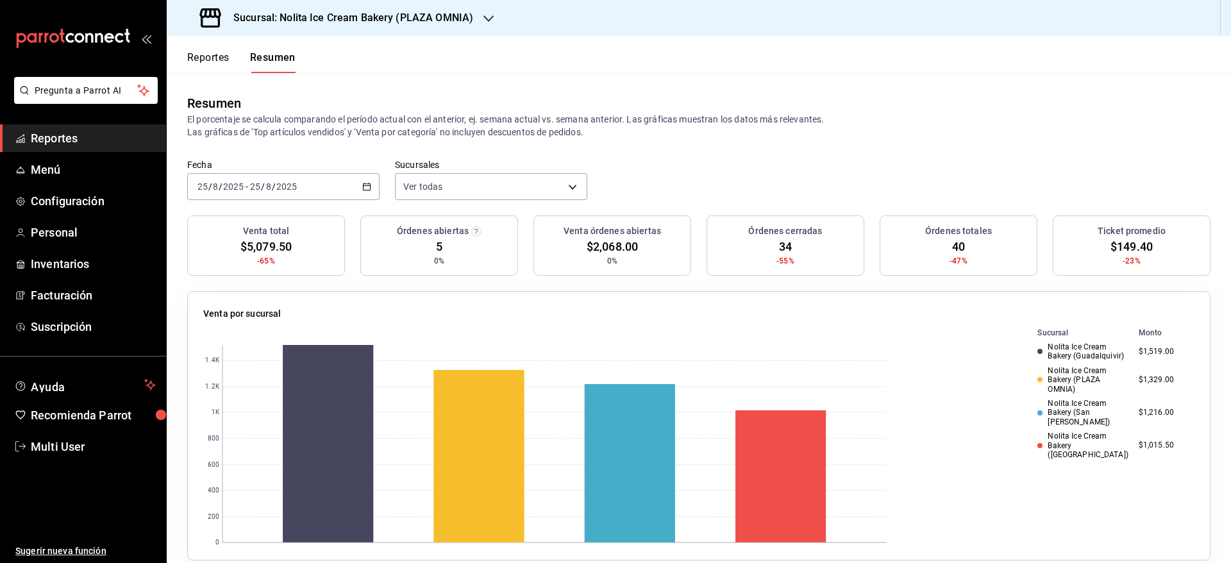
click at [456, 15] on h3 "Sucursal: Nolita Ice Cream Bakery (PLAZA OMNIA)" at bounding box center [348, 17] width 250 height 15
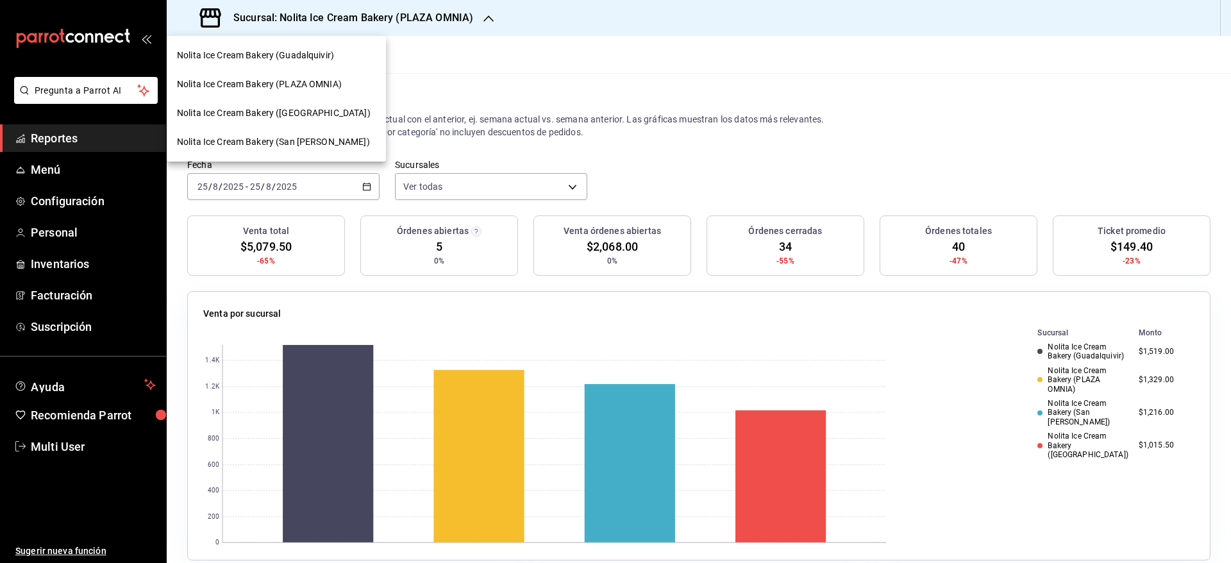
click at [320, 53] on span "Nolita Ice Cream Bakery (Guadalquivir)" at bounding box center [255, 55] width 157 height 13
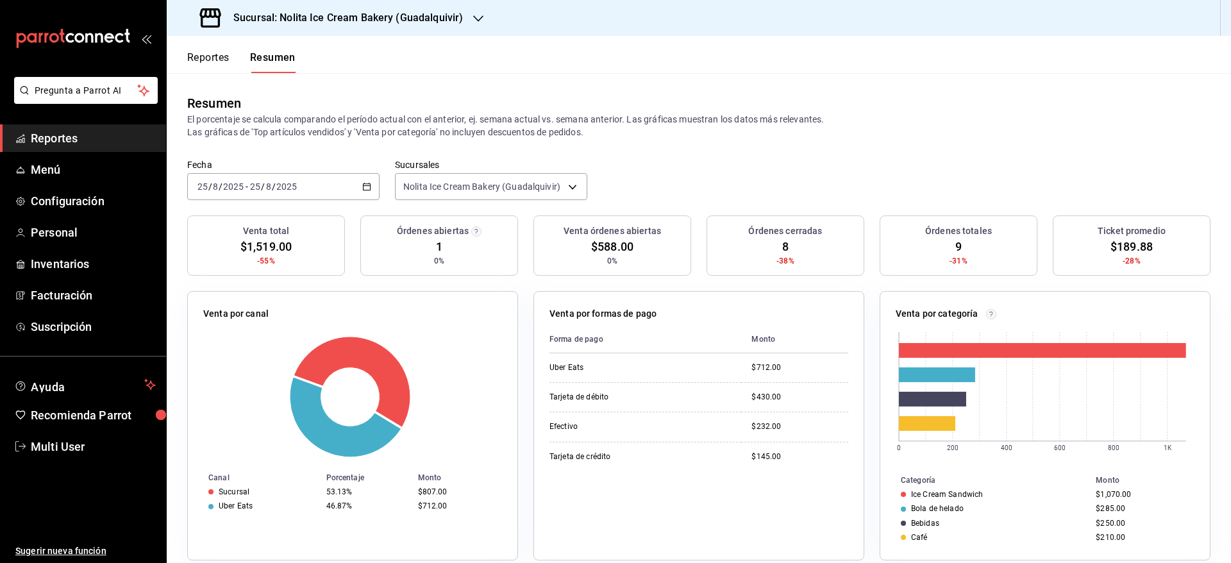
click at [209, 60] on button "Reportes" at bounding box center [208, 62] width 42 height 22
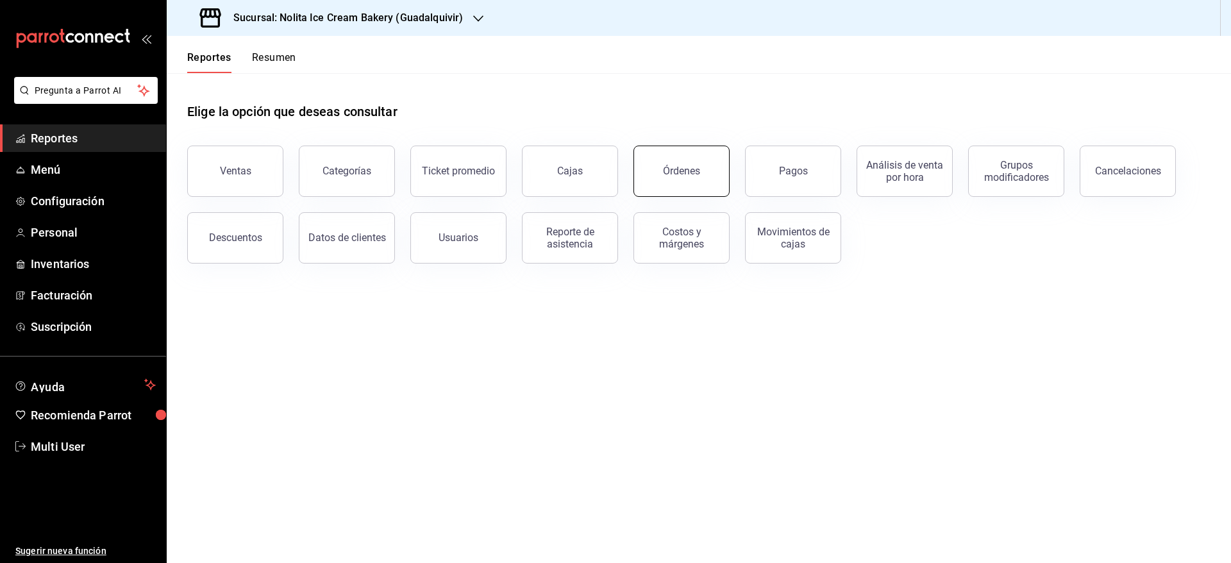
click at [688, 171] on div "Órdenes" at bounding box center [681, 171] width 37 height 12
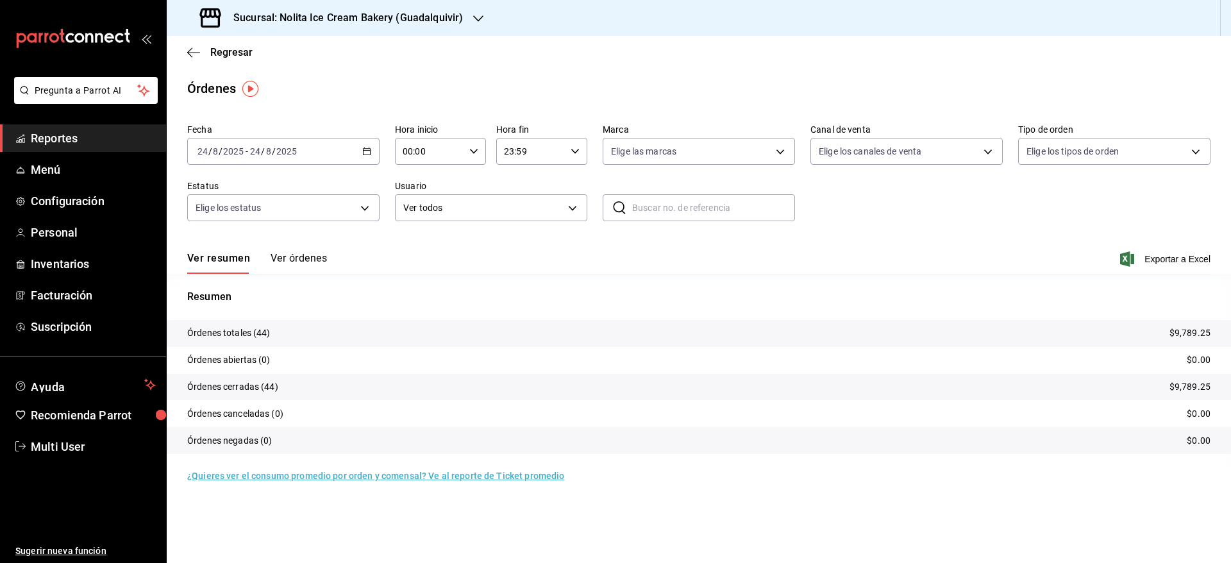
click at [294, 153] on input "2025" at bounding box center [287, 151] width 22 height 10
click at [235, 326] on li "Rango de fechas" at bounding box center [248, 334] width 120 height 29
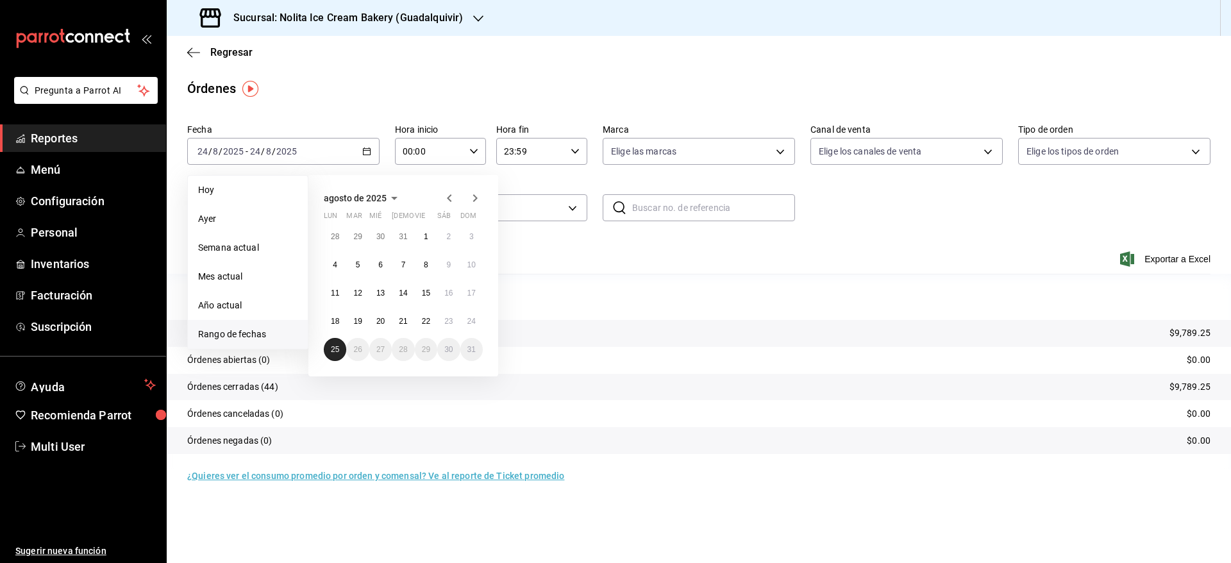
click at [342, 351] on button "25" at bounding box center [335, 349] width 22 height 23
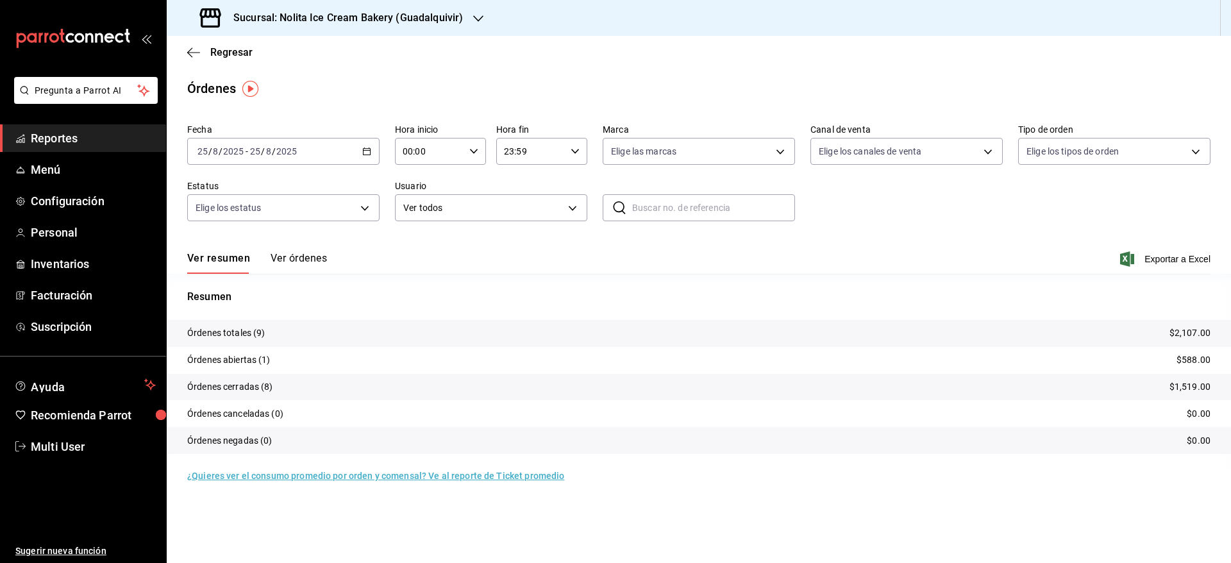
click at [299, 257] on button "Ver órdenes" at bounding box center [298, 263] width 56 height 22
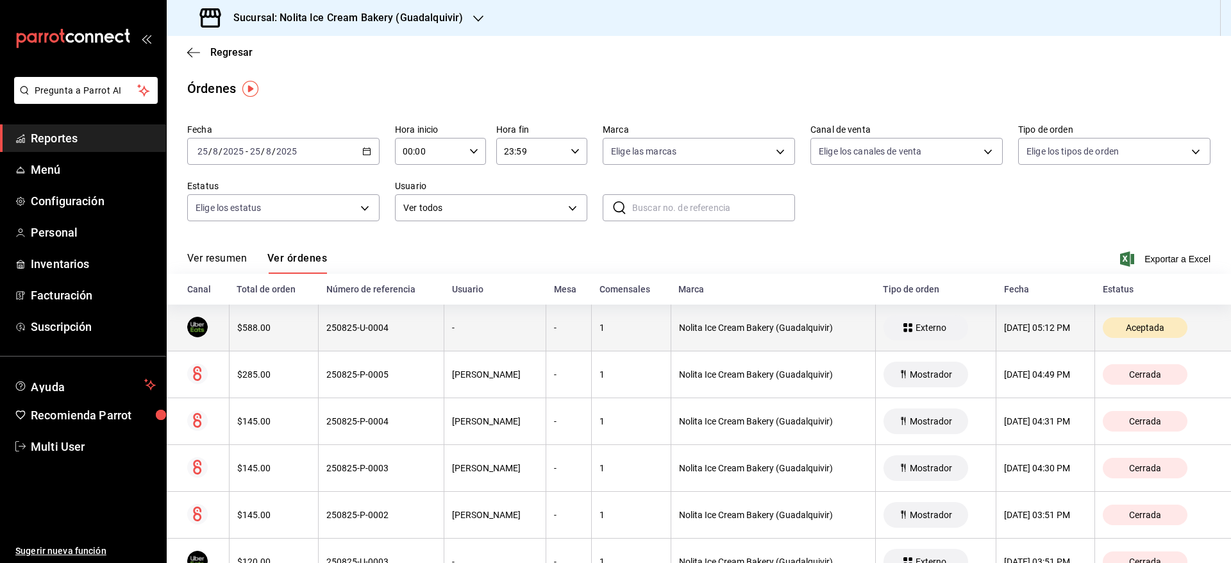
click at [342, 338] on th "250825-U-0004" at bounding box center [382, 327] width 126 height 47
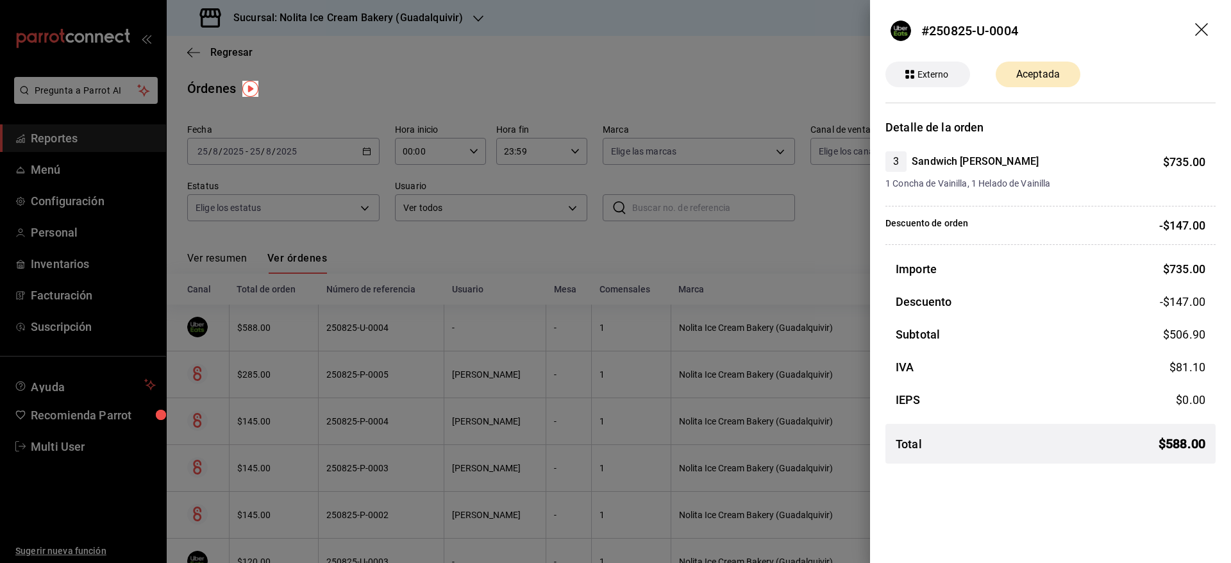
click at [342, 338] on div at bounding box center [615, 281] width 1231 height 563
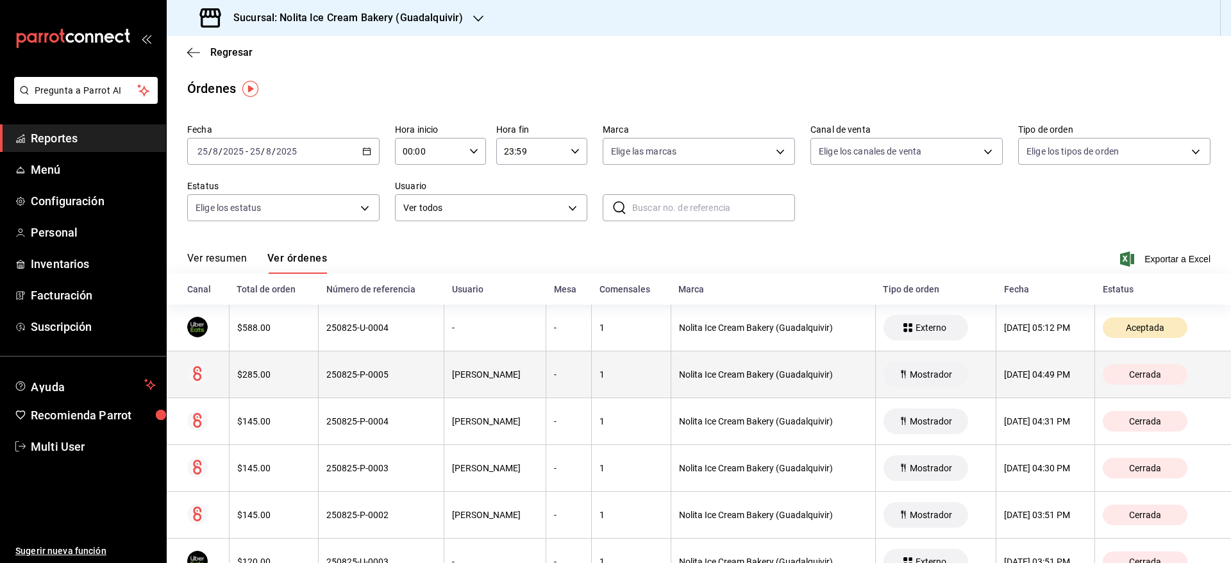
click at [344, 367] on th "250825-P-0005" at bounding box center [382, 374] width 126 height 47
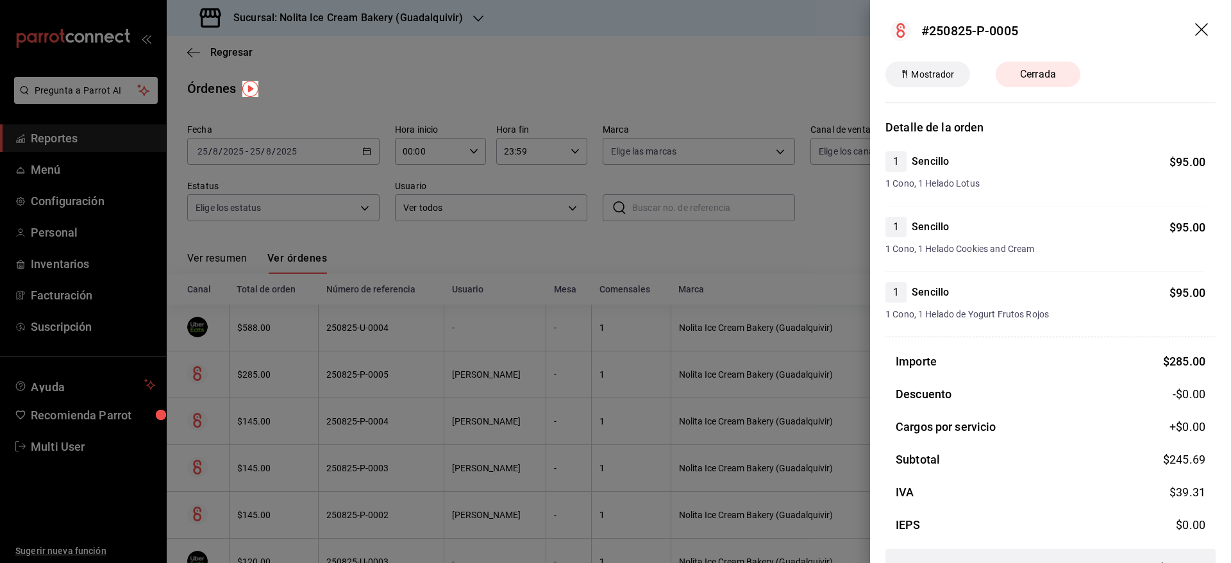
click at [344, 367] on div at bounding box center [615, 281] width 1231 height 563
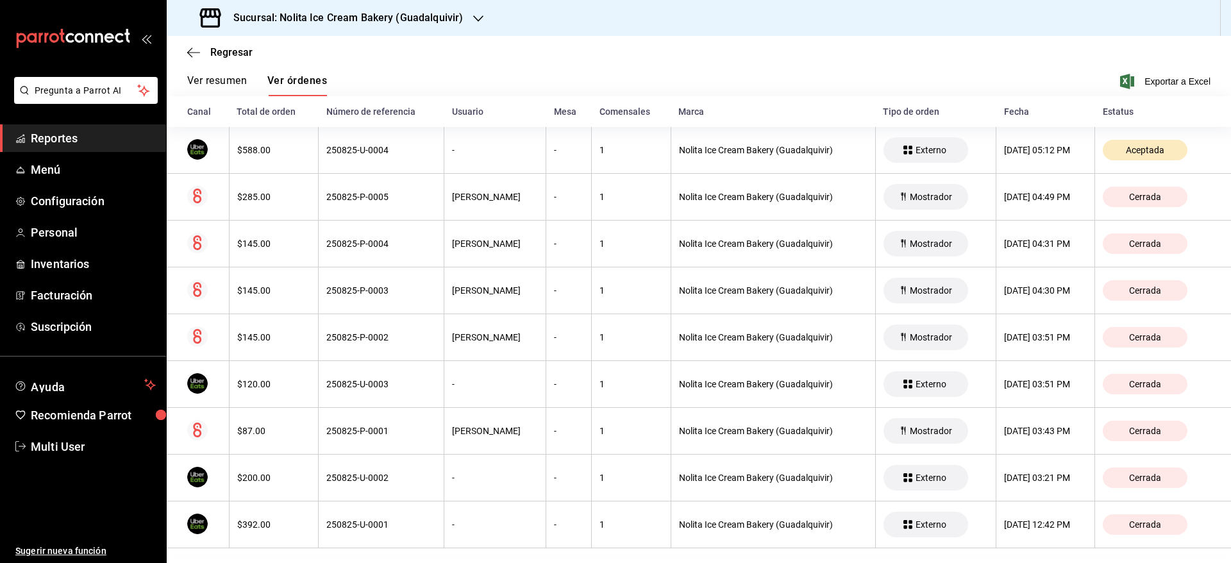
scroll to position [189, 0]
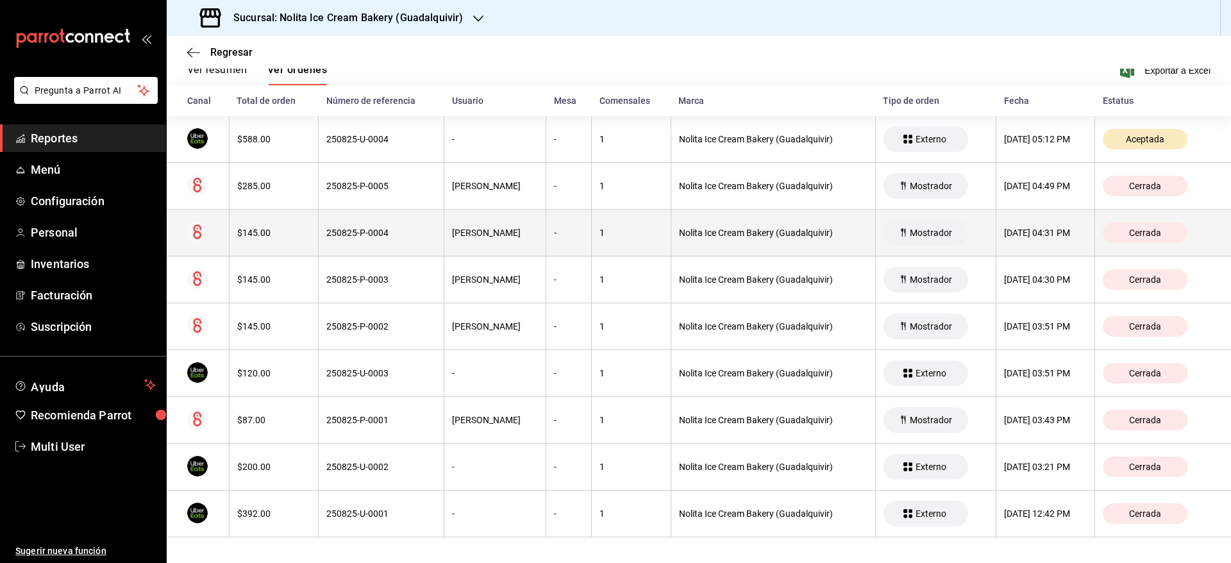
click at [594, 244] on th "1" at bounding box center [631, 233] width 79 height 47
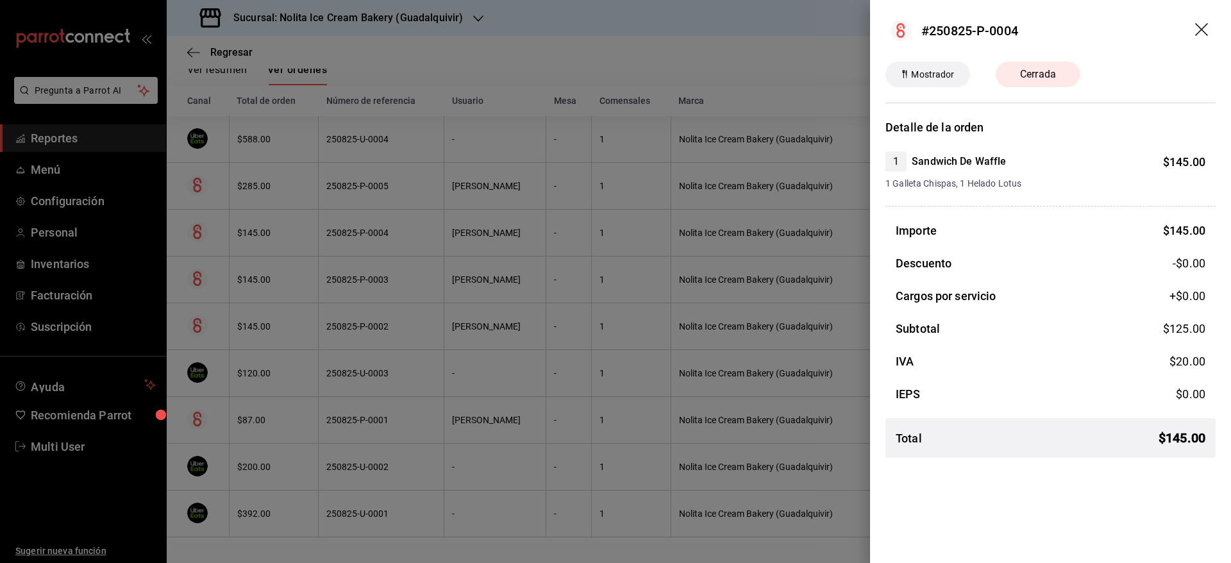
click at [594, 244] on div at bounding box center [615, 281] width 1231 height 563
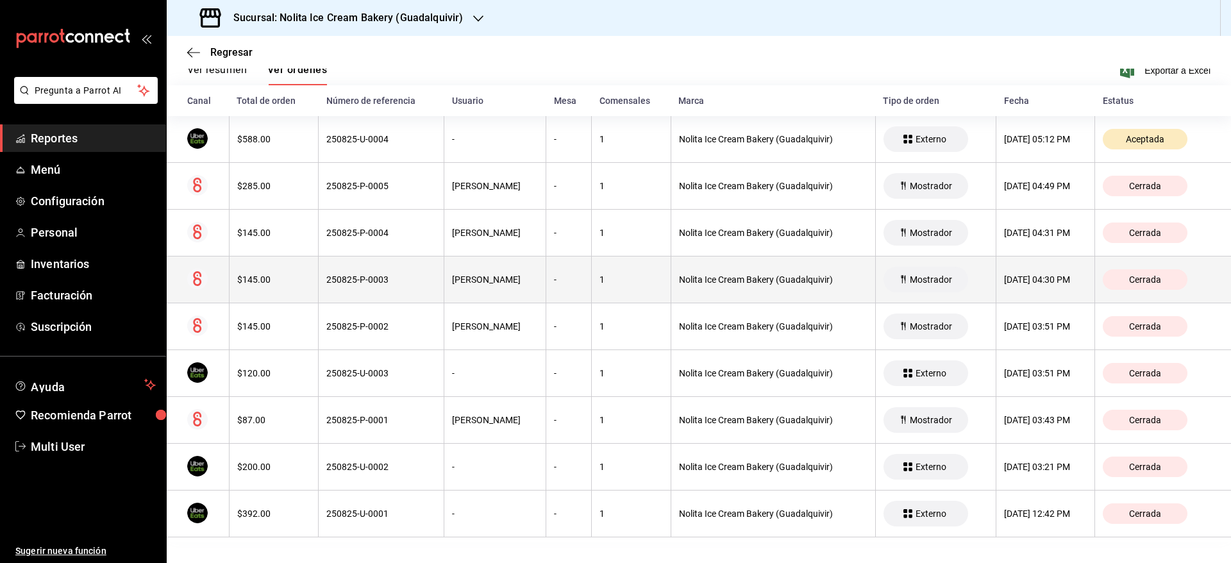
click at [572, 284] on th "-" at bounding box center [569, 279] width 46 height 47
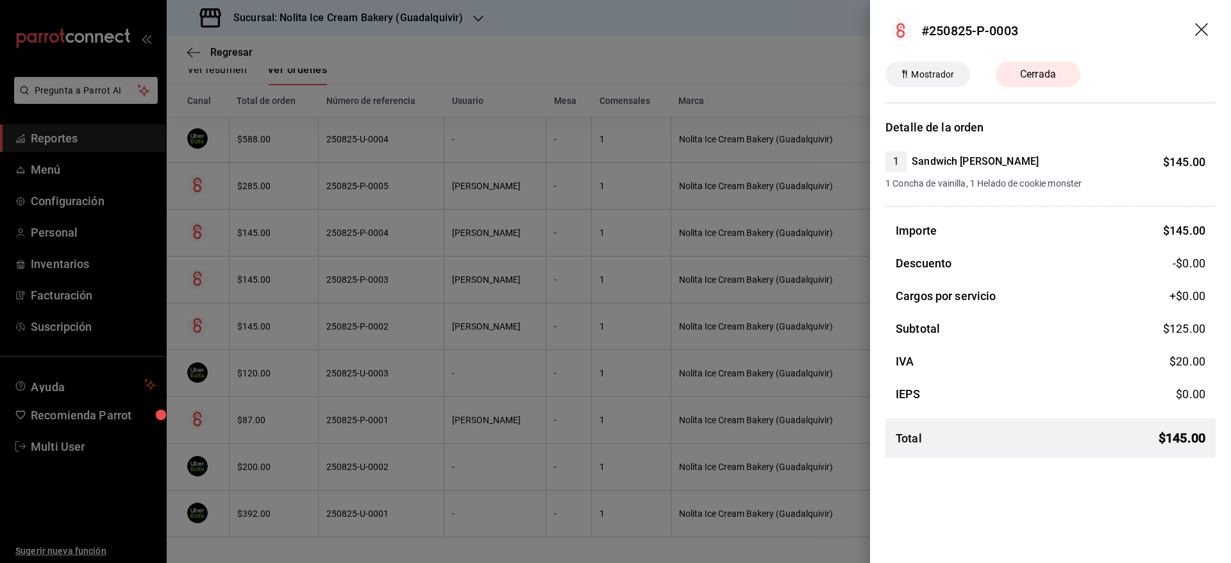
click at [572, 284] on div at bounding box center [615, 281] width 1231 height 563
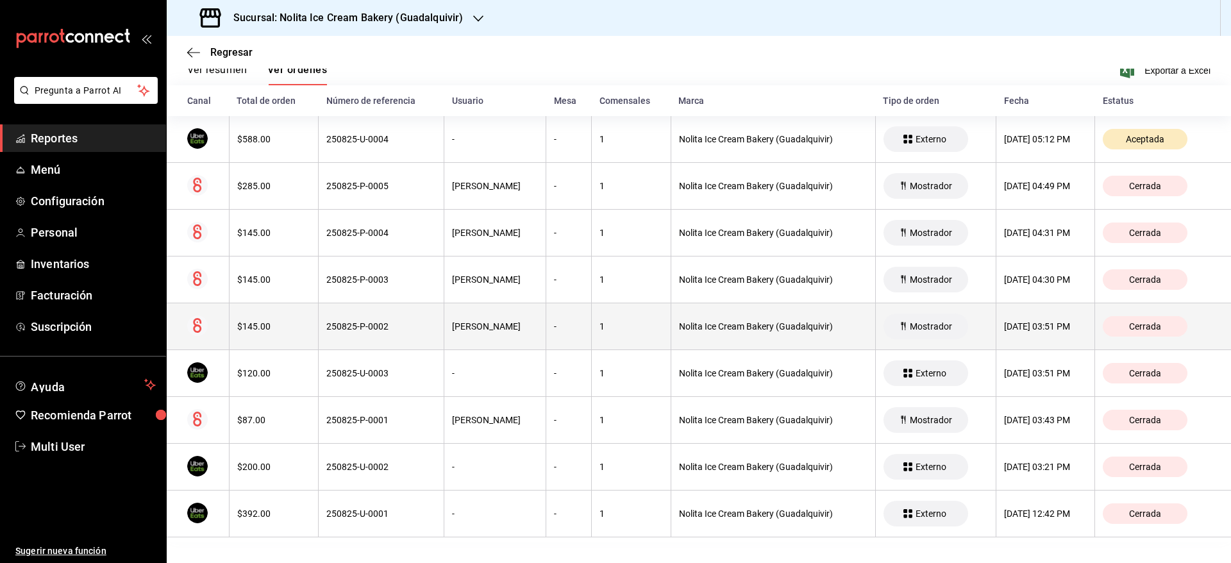
click at [564, 327] on div "-" at bounding box center [568, 326] width 29 height 10
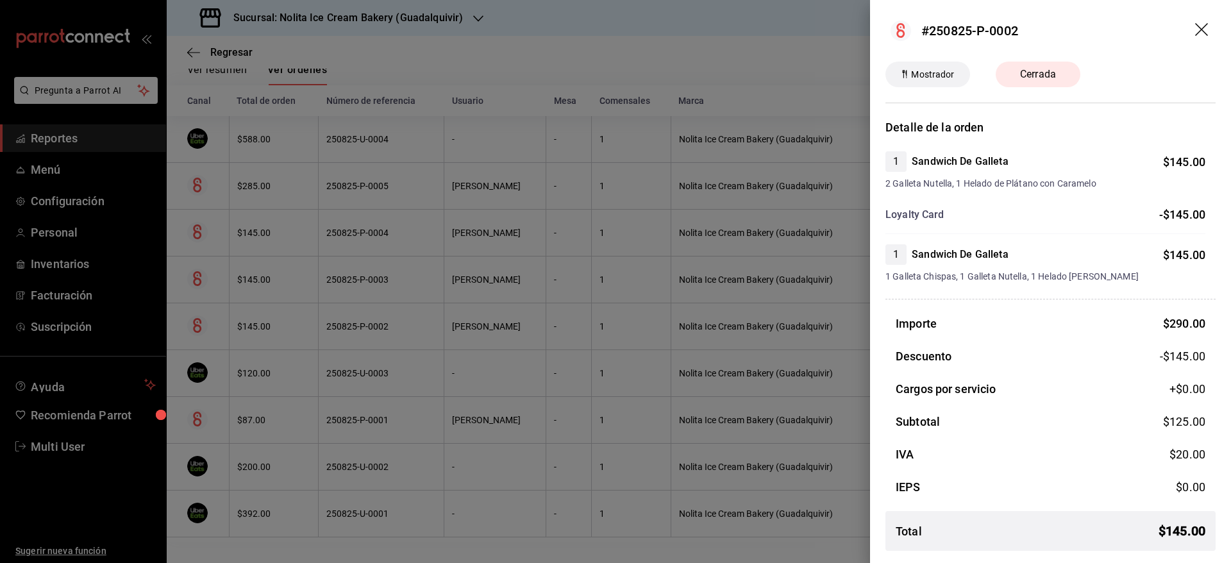
click at [564, 327] on div at bounding box center [615, 281] width 1231 height 563
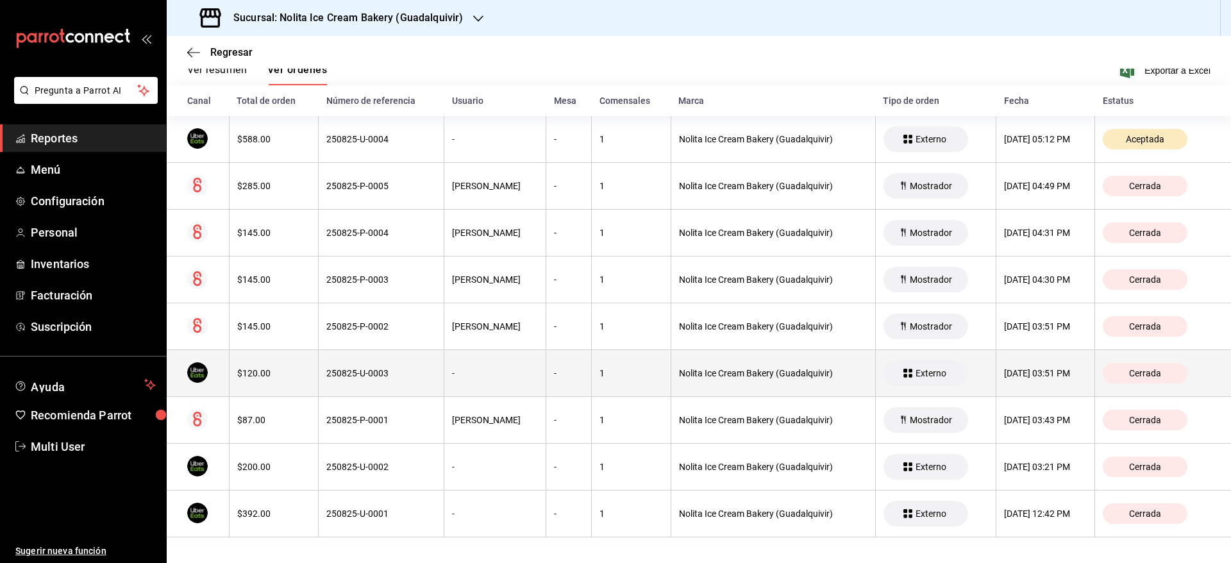
click at [554, 370] on div "-" at bounding box center [568, 373] width 29 height 10
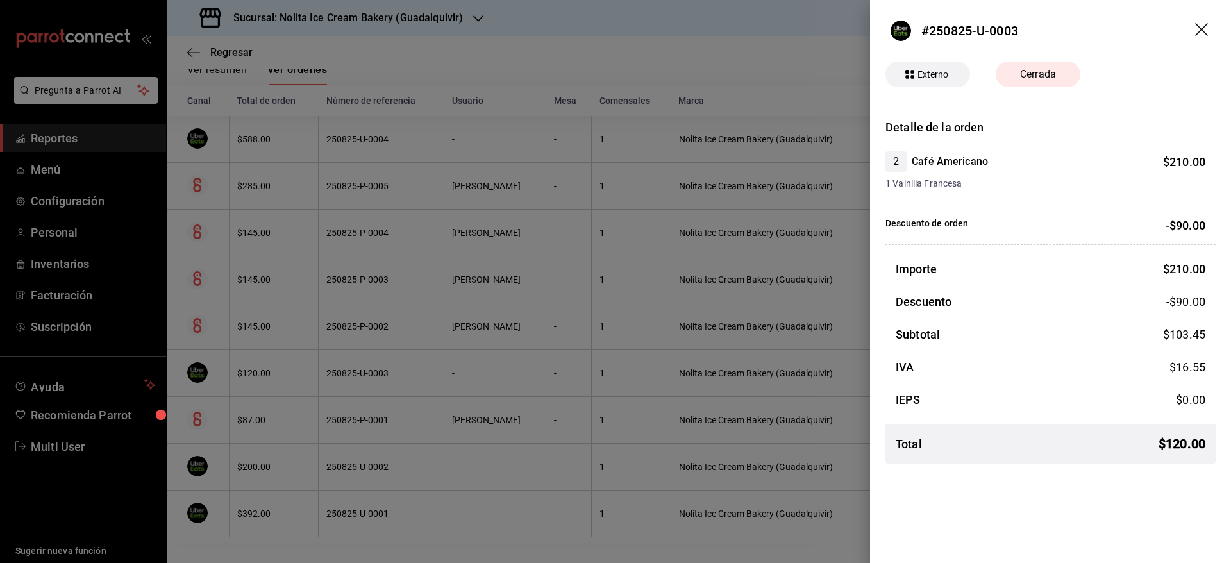
click at [550, 370] on div at bounding box center [615, 281] width 1231 height 563
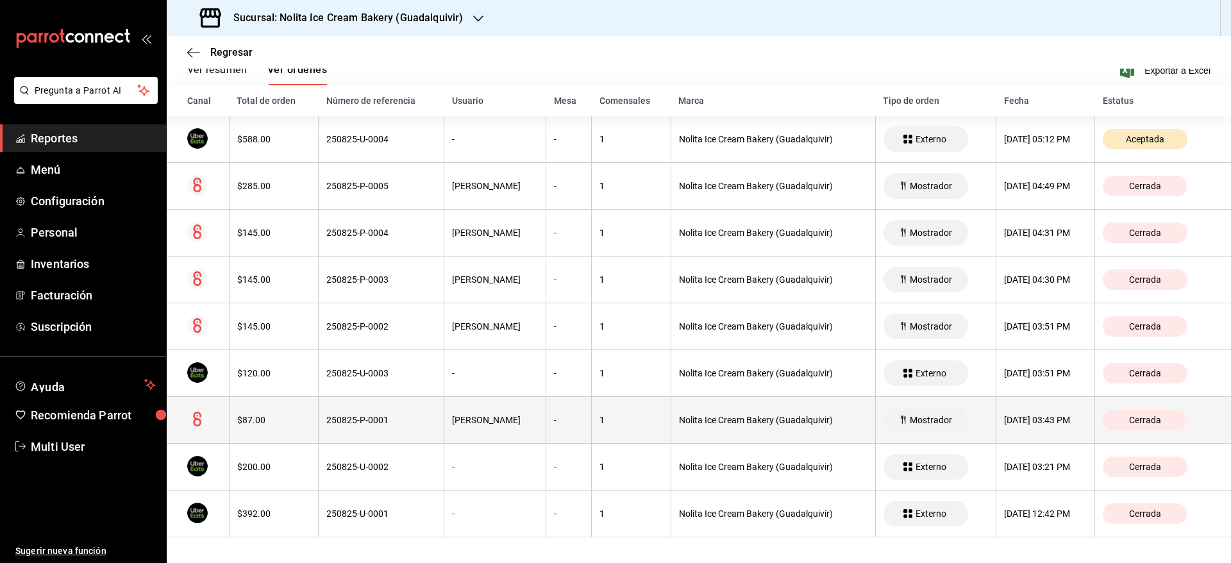
click at [546, 410] on th "-" at bounding box center [569, 420] width 46 height 47
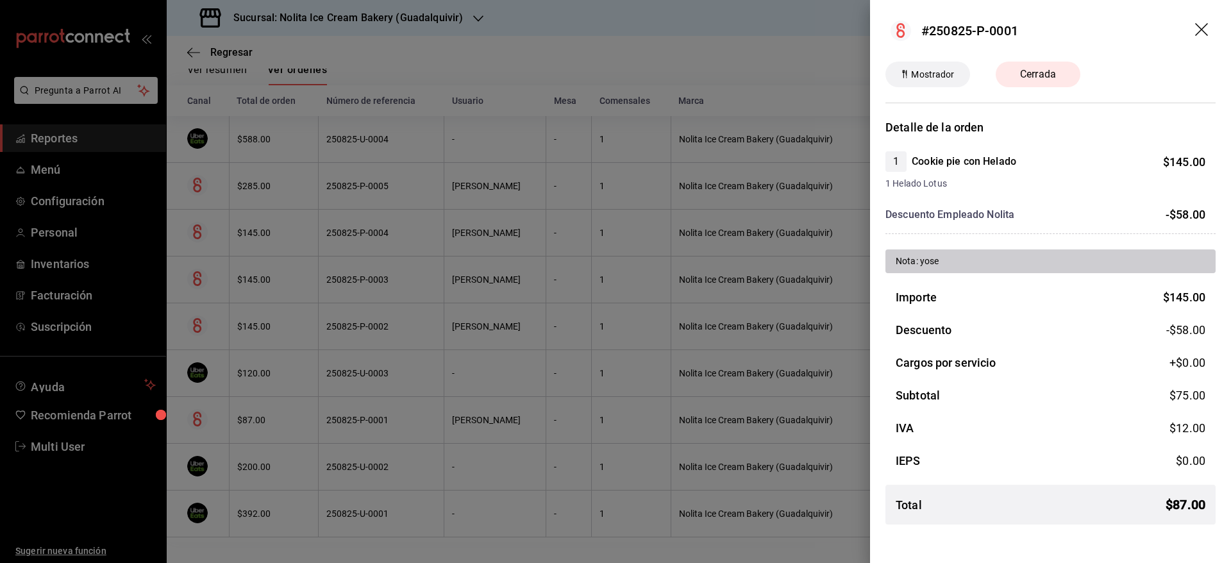
click at [544, 410] on div at bounding box center [615, 281] width 1231 height 563
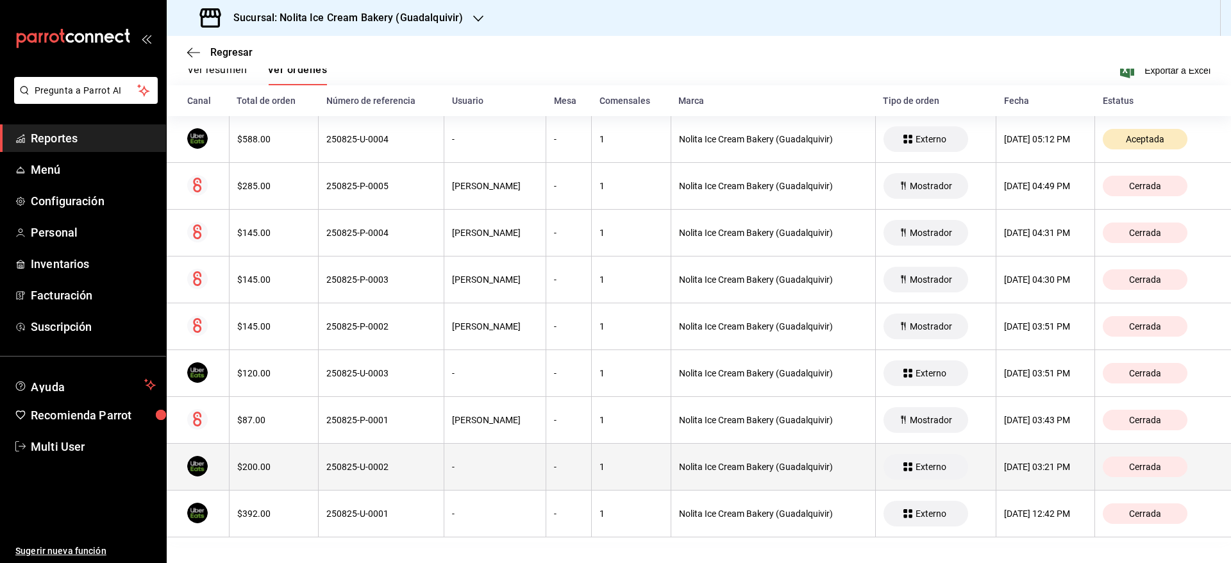
click at [516, 466] on div "-" at bounding box center [495, 466] width 86 height 10
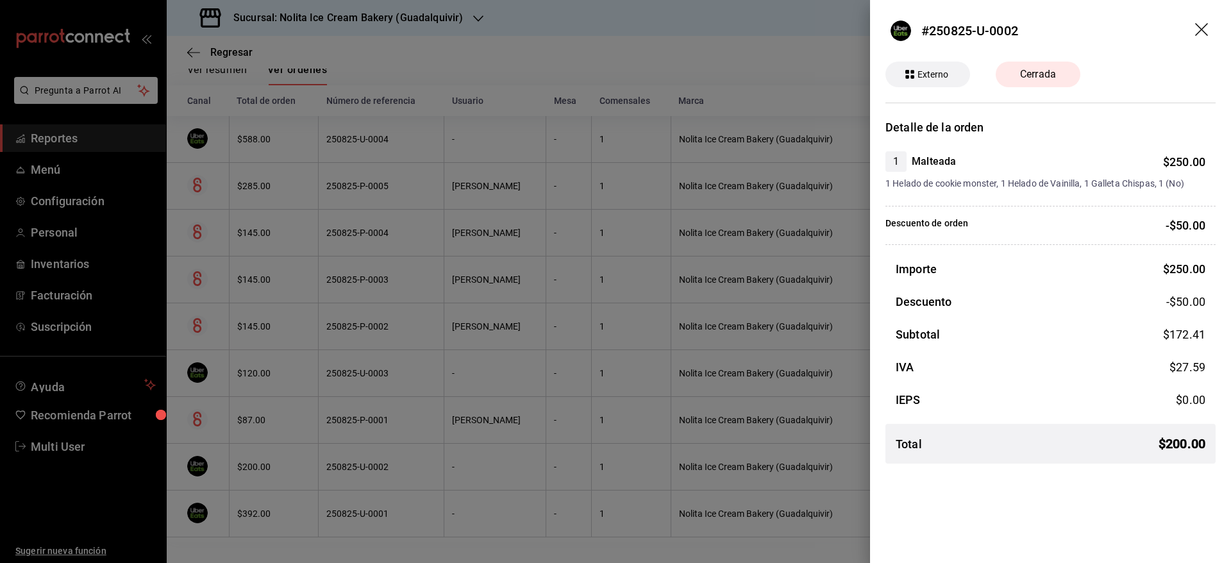
click at [529, 388] on div at bounding box center [615, 281] width 1231 height 563
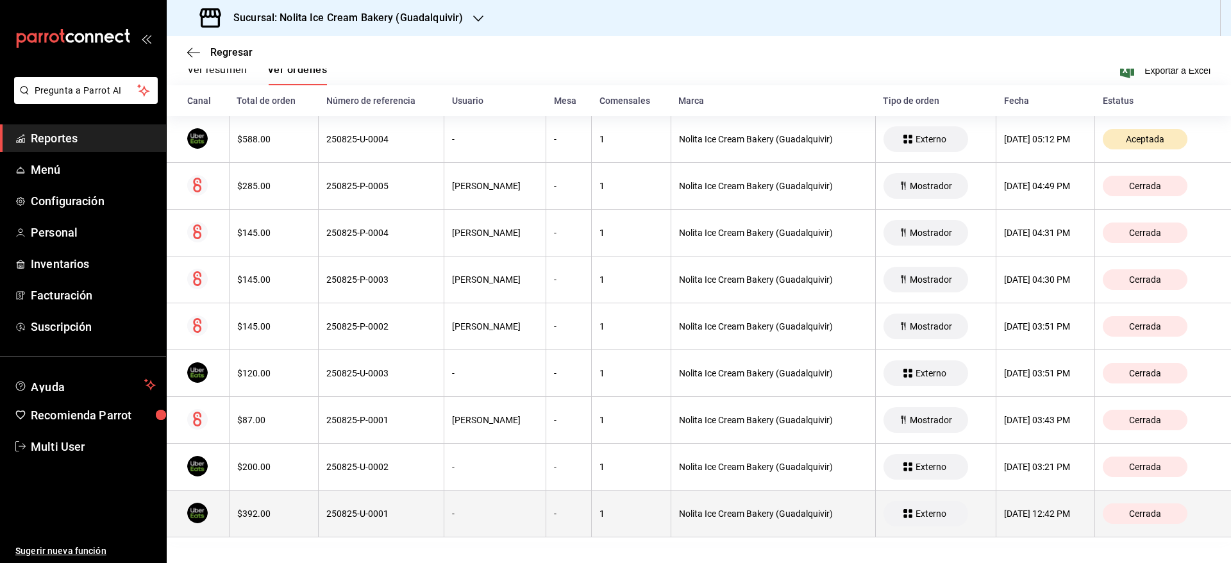
click at [473, 513] on div "-" at bounding box center [495, 513] width 86 height 10
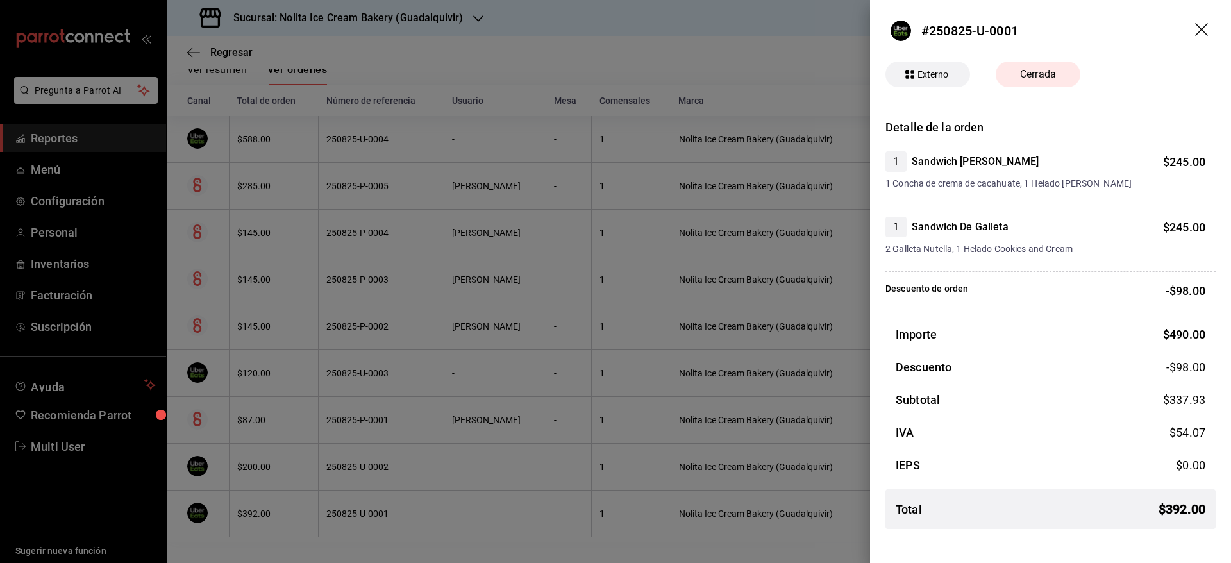
click at [526, 350] on div at bounding box center [615, 281] width 1231 height 563
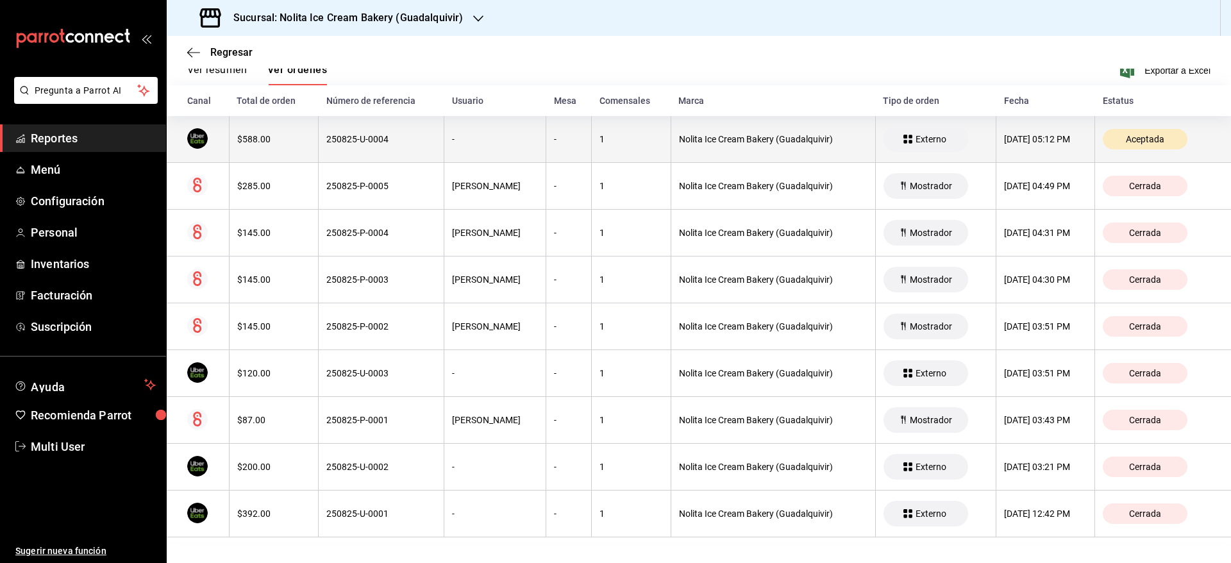
click at [642, 138] on div "1" at bounding box center [630, 139] width 63 height 10
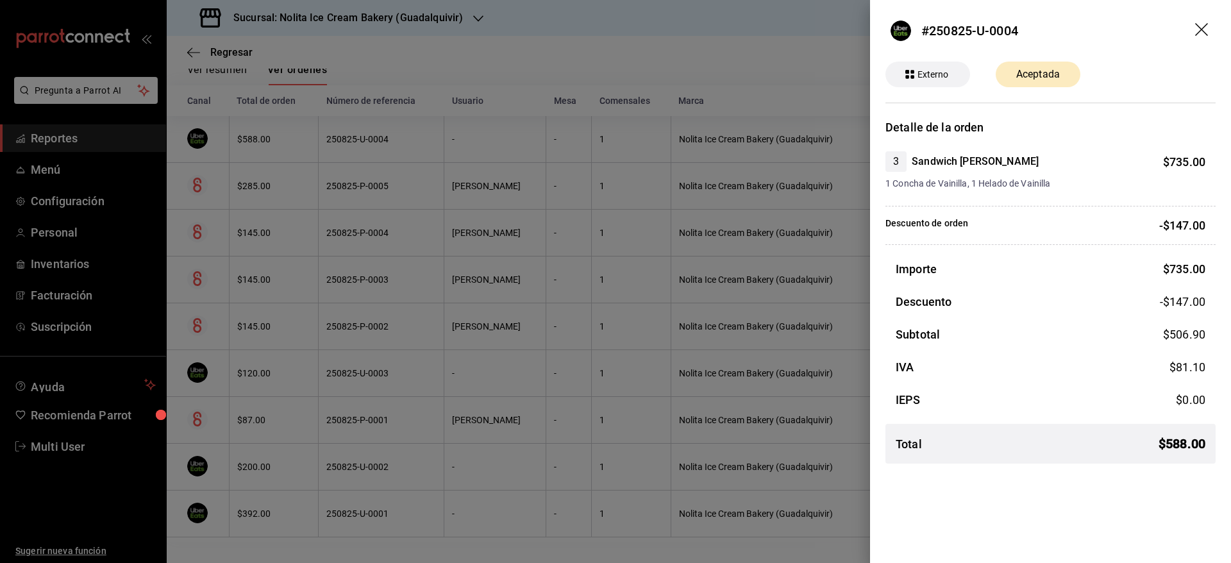
click at [642, 138] on div at bounding box center [615, 281] width 1231 height 563
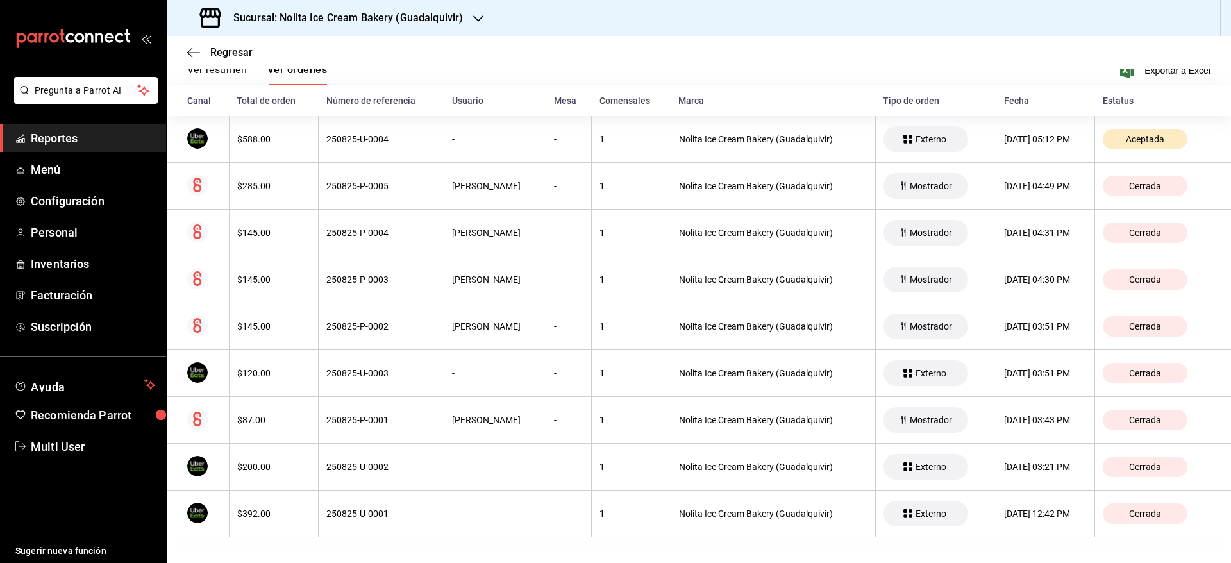
scroll to position [0, 0]
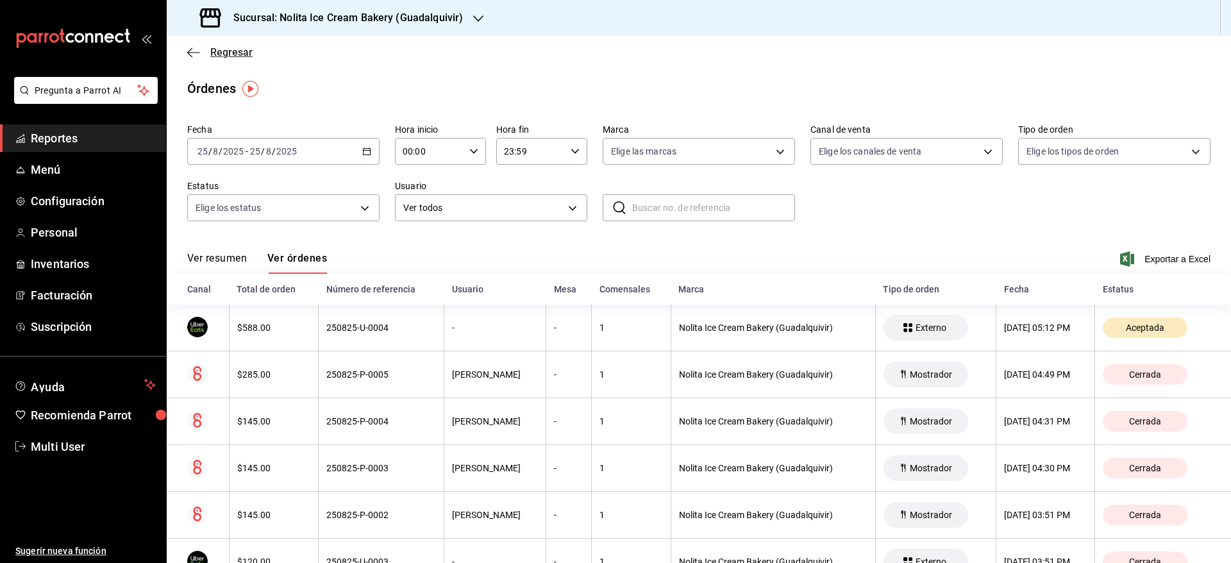
click at [205, 57] on span "Regresar" at bounding box center [219, 52] width 65 height 12
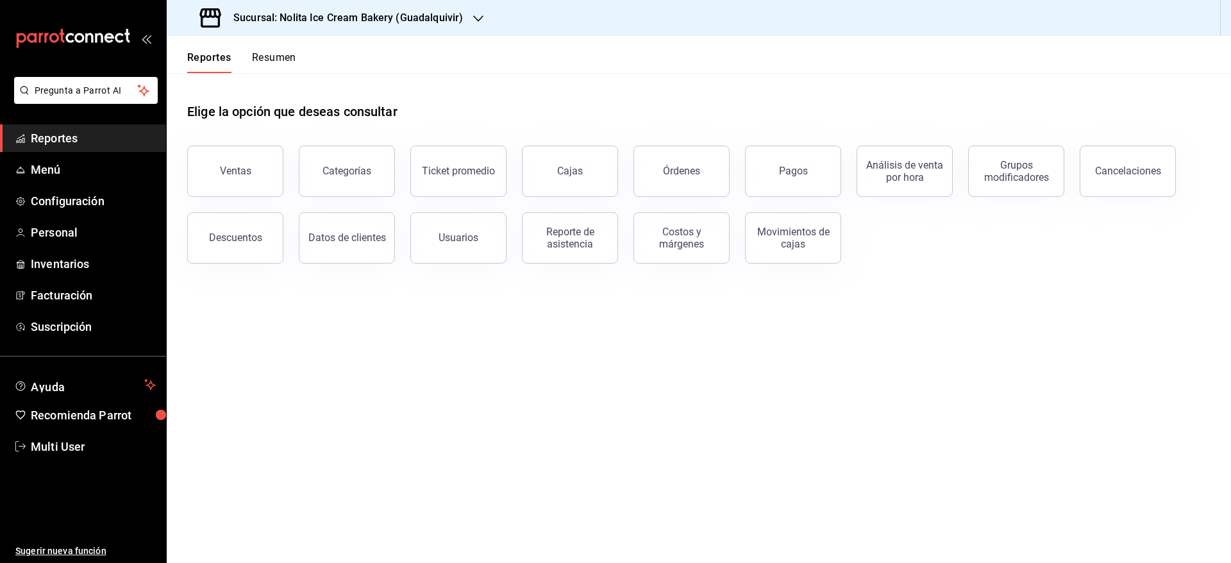
click at [266, 60] on button "Resumen" at bounding box center [274, 62] width 44 height 22
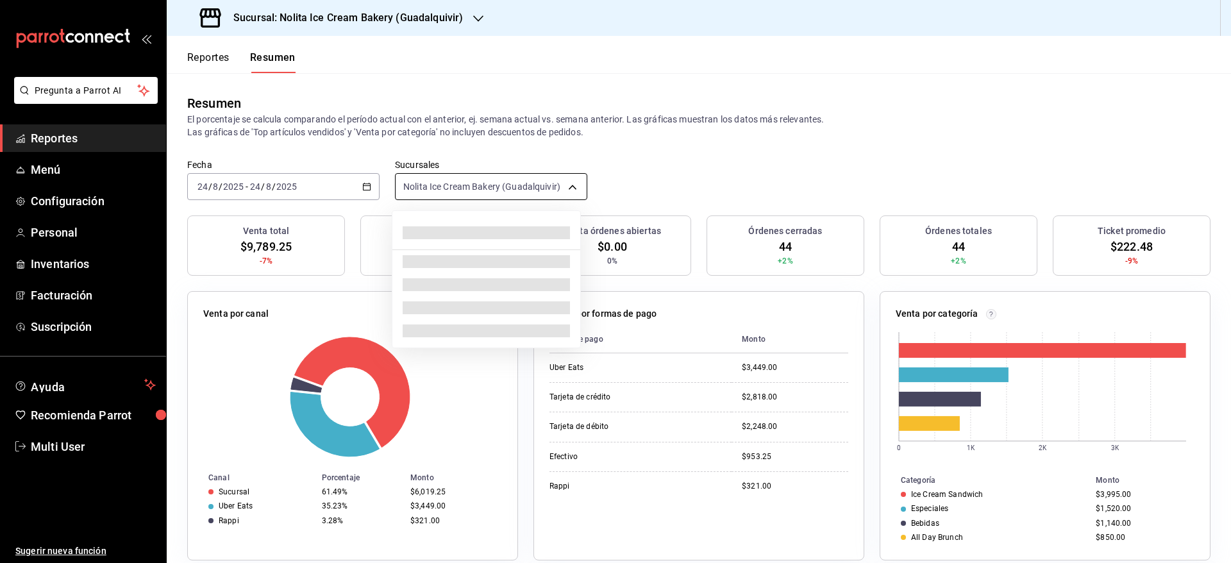
click at [538, 184] on body "Pregunta a Parrot AI Reportes Menú Configuración Personal Inventarios Facturaci…" at bounding box center [615, 281] width 1231 height 563
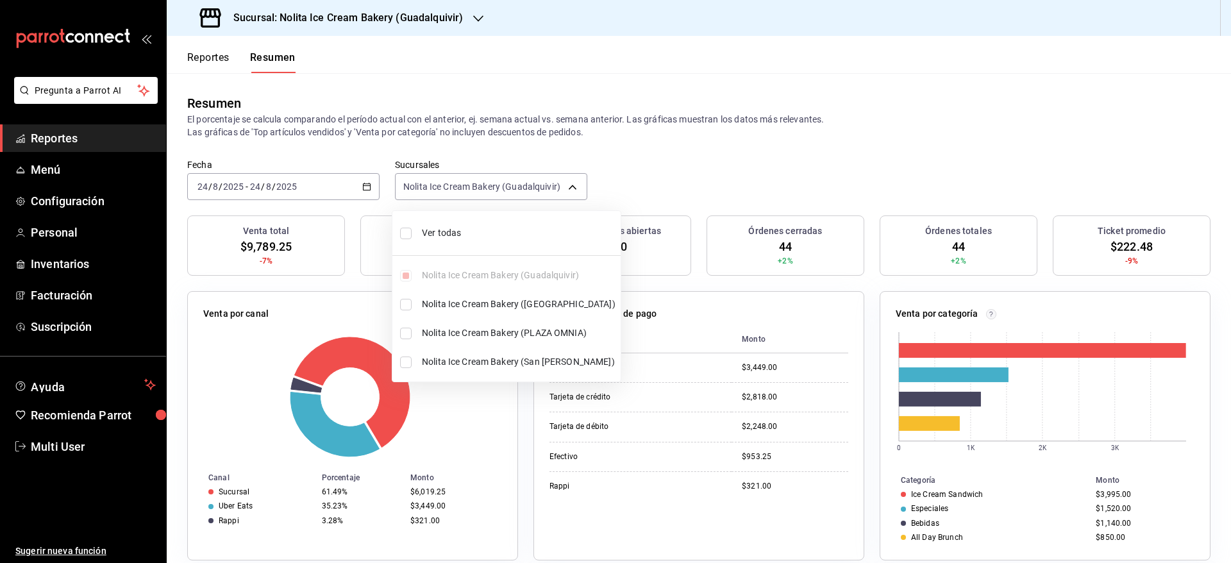
click at [495, 236] on span "Ver todas" at bounding box center [519, 232] width 194 height 13
type input "[object Object],[object Object],[object Object],[object Object]"
checkbox input "true"
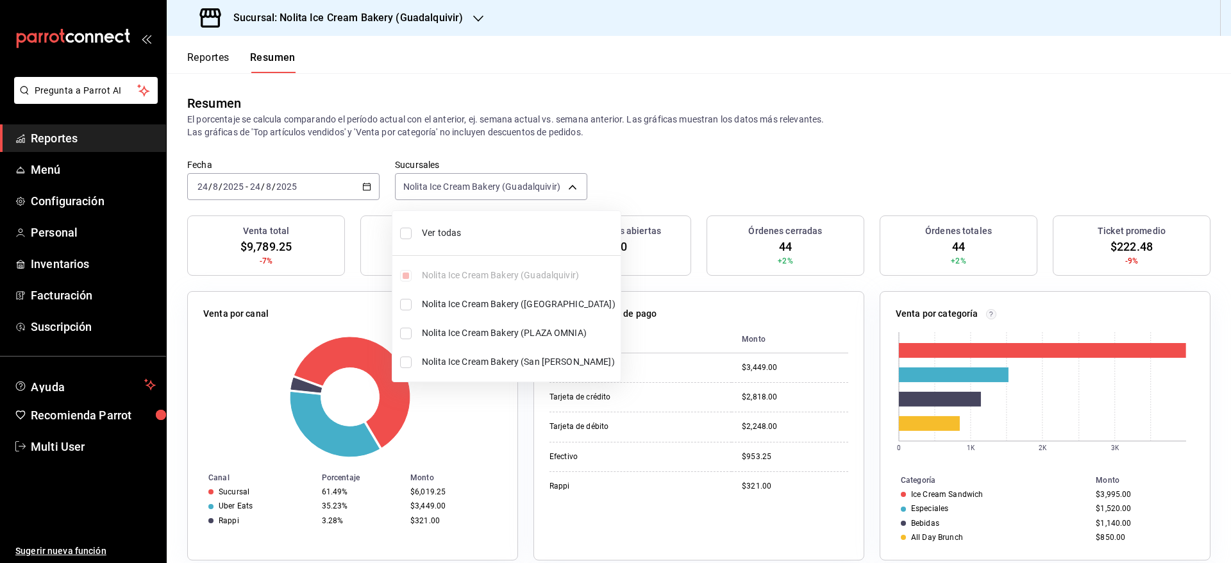
checkbox input "true"
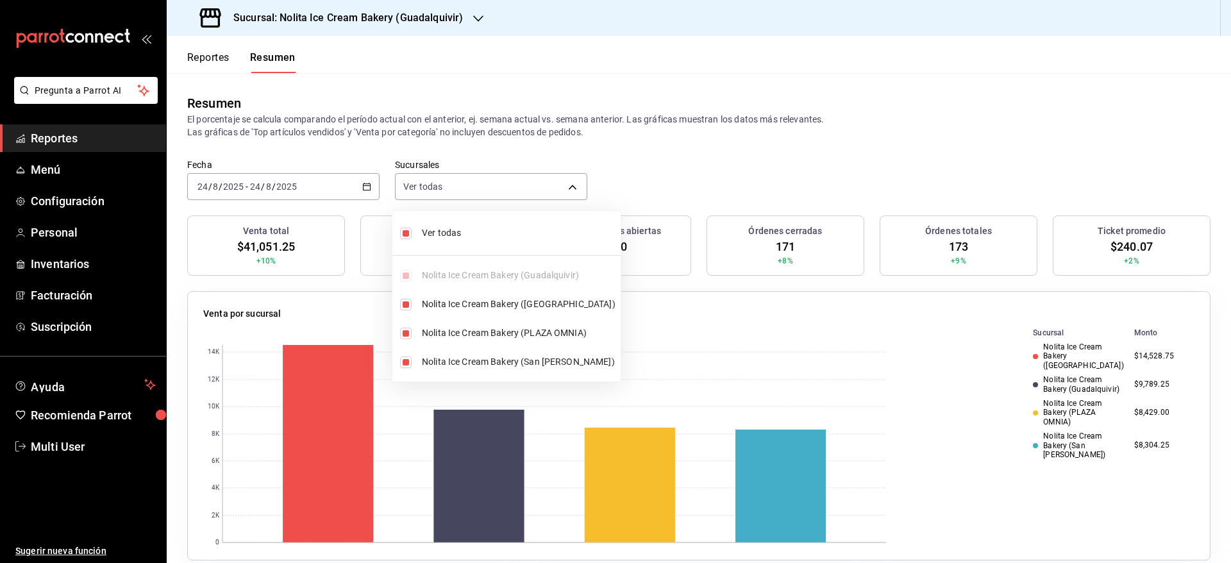
click at [286, 190] on div at bounding box center [615, 281] width 1231 height 563
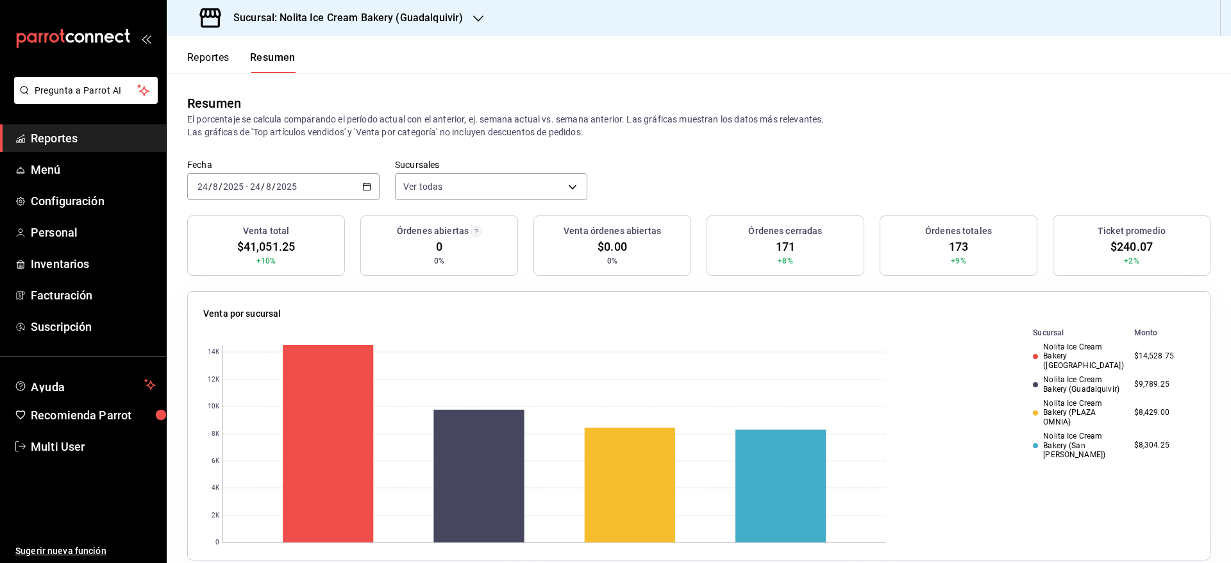
click at [286, 190] on input "2025" at bounding box center [287, 186] width 22 height 10
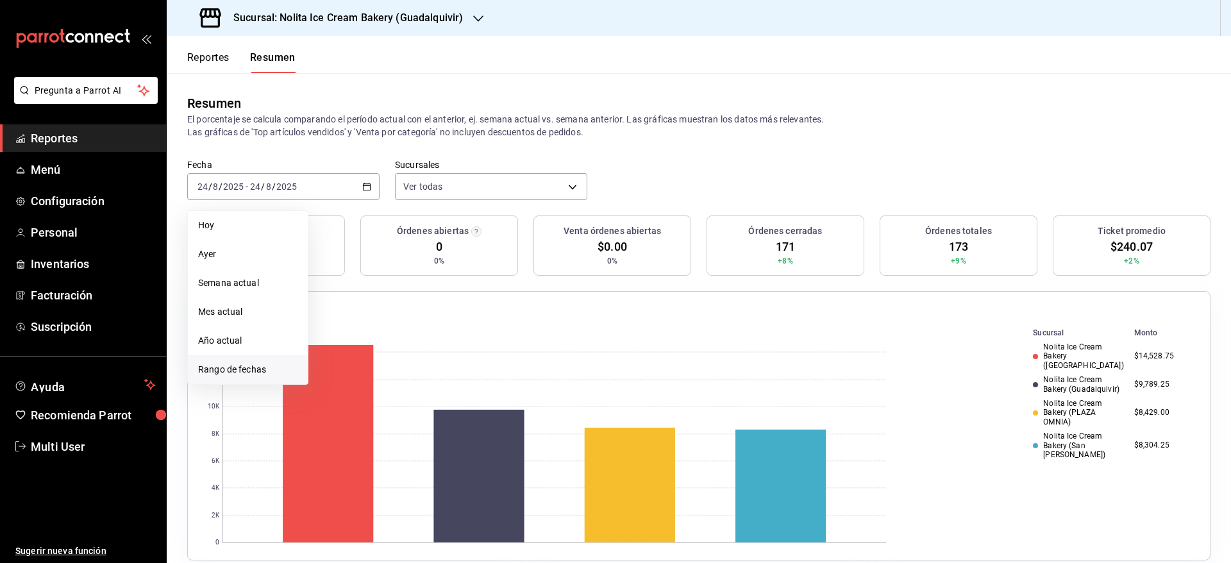
click at [247, 376] on span "Rango de fechas" at bounding box center [247, 369] width 99 height 13
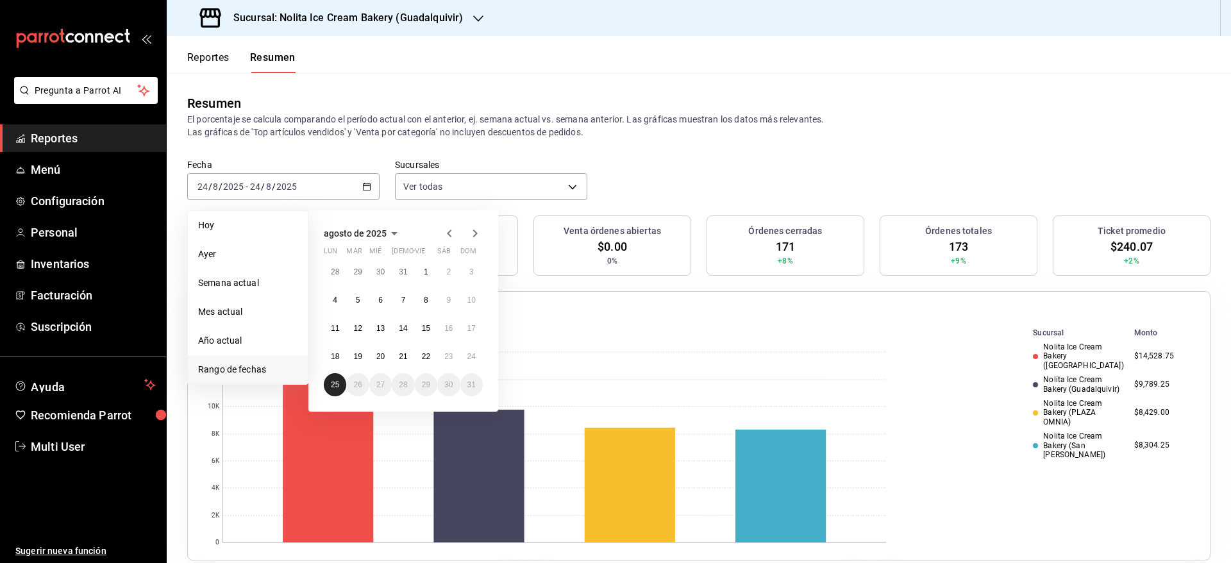
click at [332, 382] on abbr "25" at bounding box center [335, 384] width 8 height 9
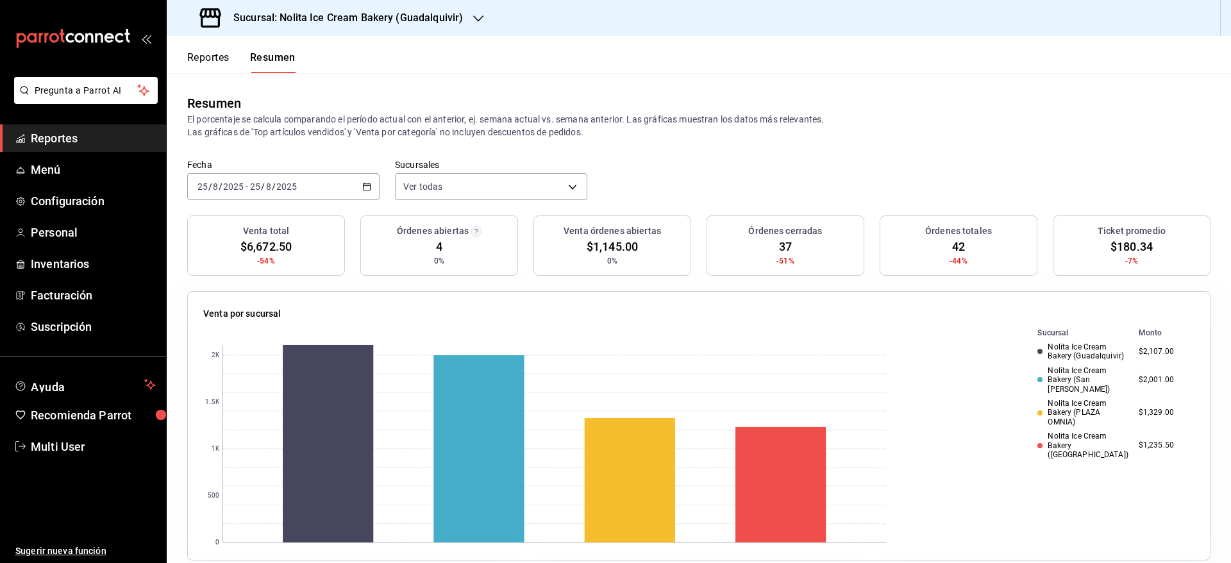
click at [197, 60] on button "Reportes" at bounding box center [208, 62] width 42 height 22
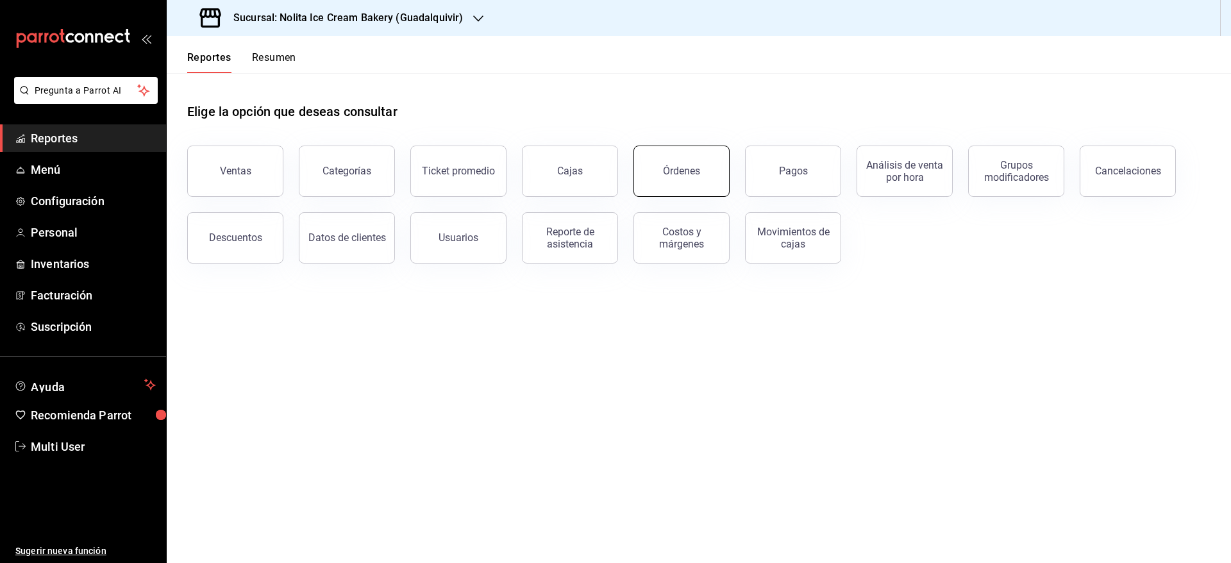
click at [663, 163] on button "Órdenes" at bounding box center [681, 170] width 96 height 51
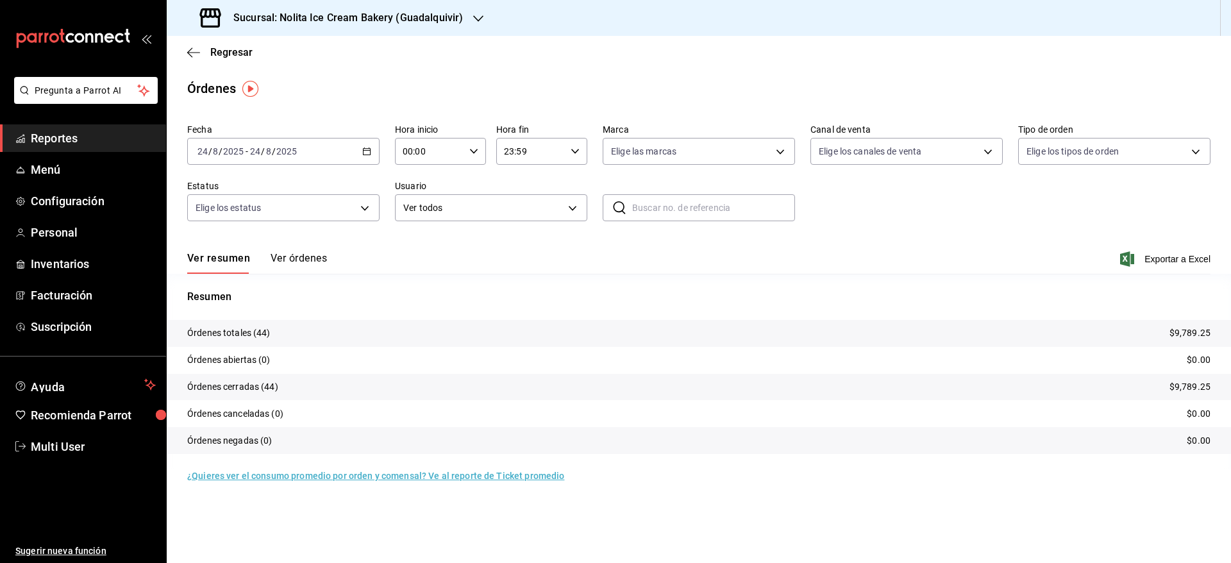
click at [301, 252] on button "Ver órdenes" at bounding box center [298, 263] width 56 height 22
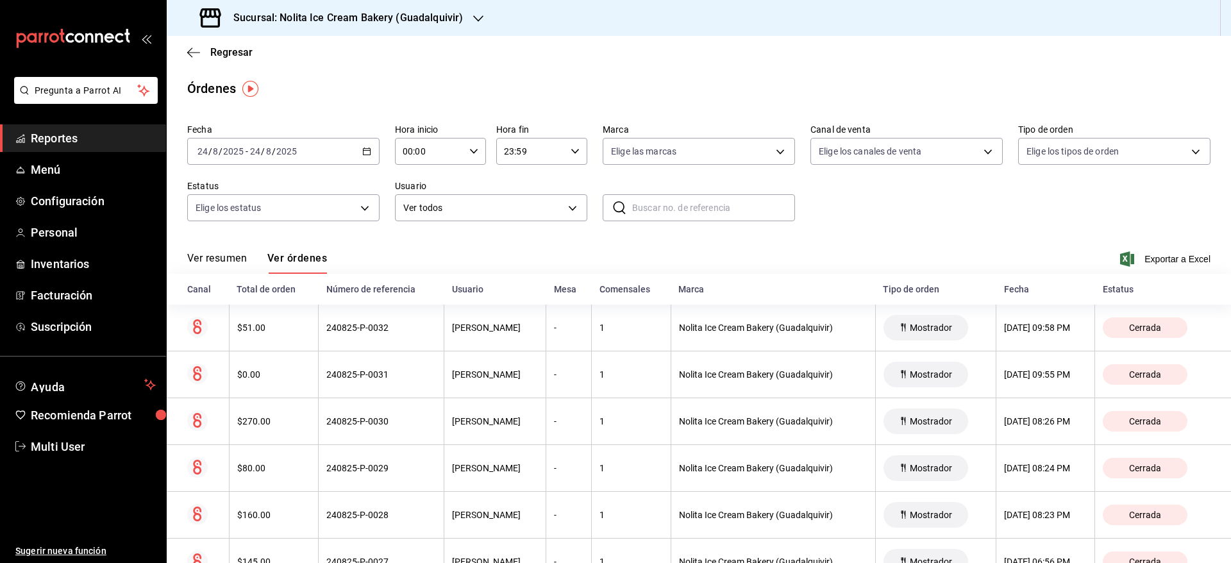
click at [287, 154] on input "2025" at bounding box center [287, 151] width 22 height 10
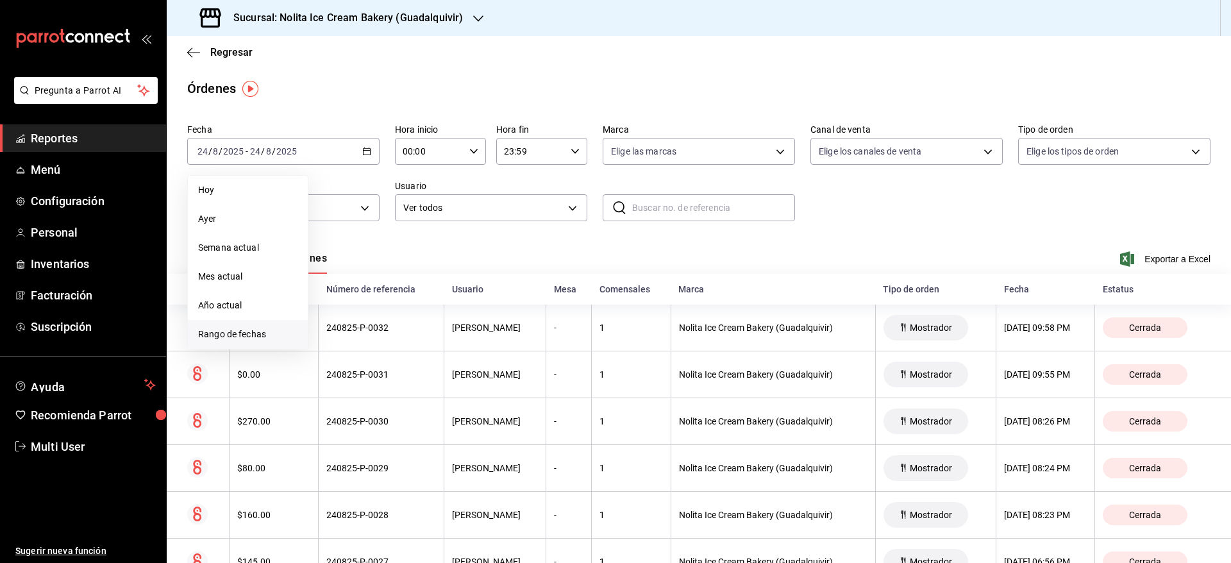
click at [231, 326] on li "Rango de fechas" at bounding box center [248, 334] width 120 height 29
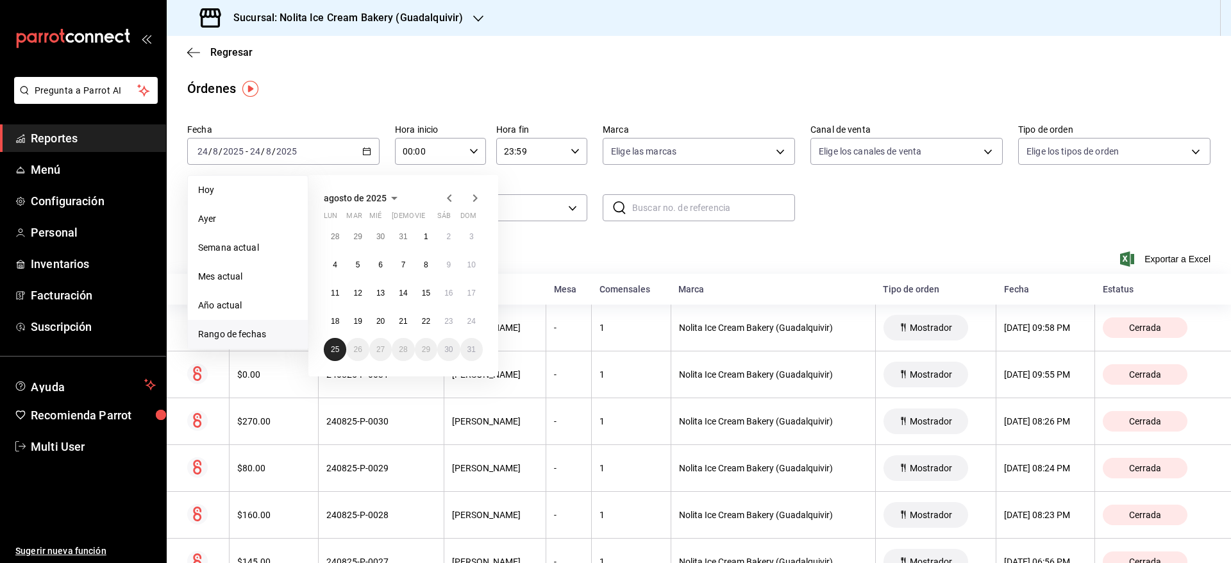
click at [332, 348] on abbr "25" at bounding box center [335, 349] width 8 height 9
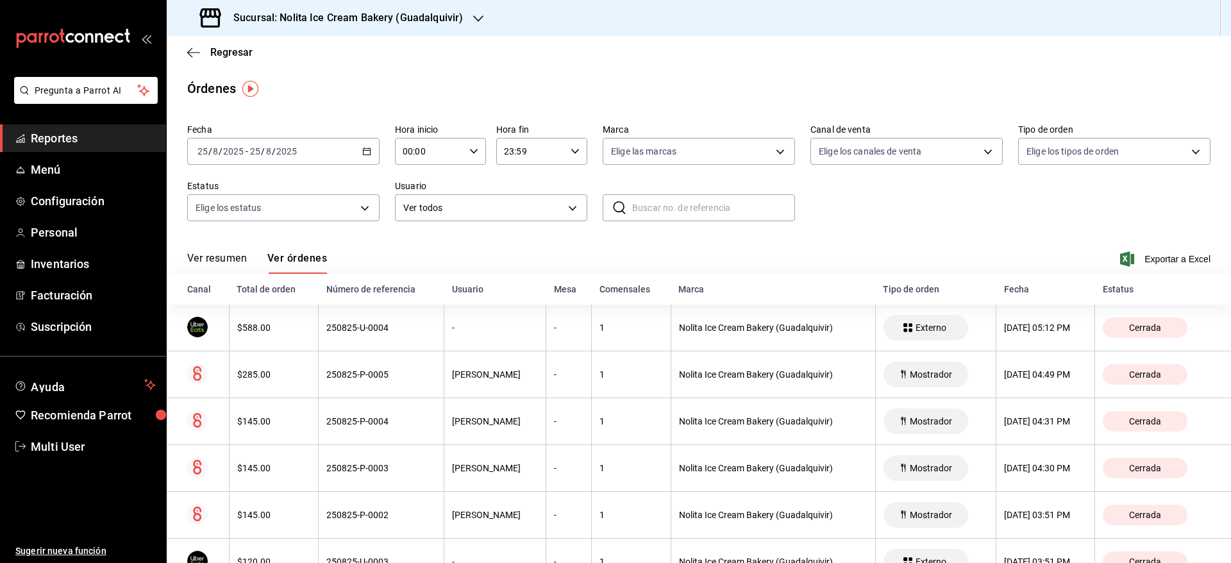
click at [332, 348] on th "250825-U-0004" at bounding box center [382, 327] width 126 height 47
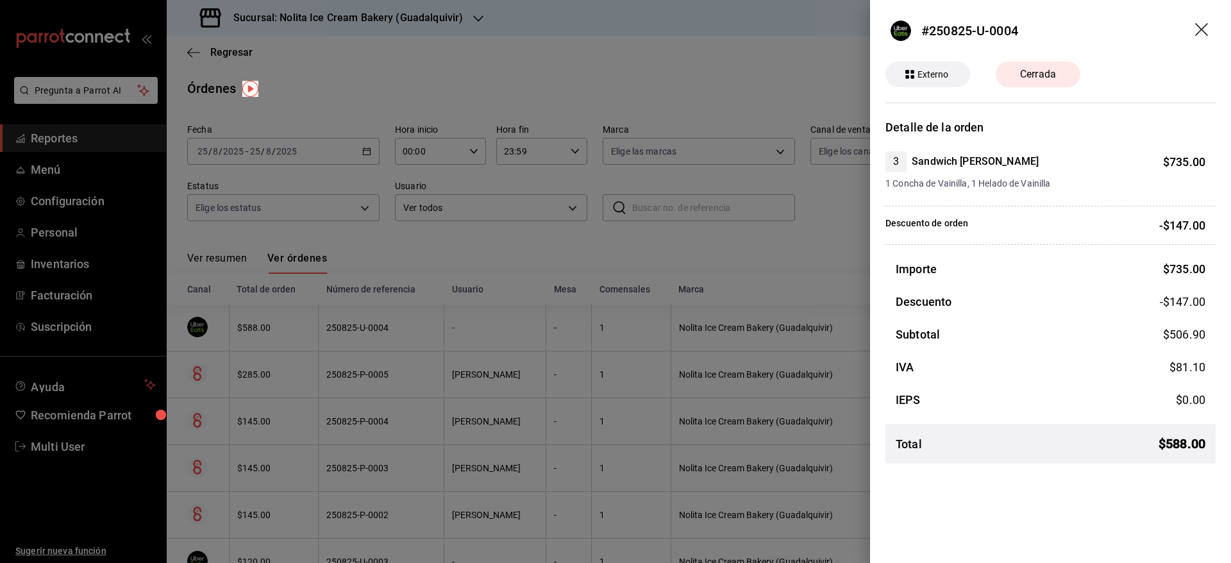
click at [332, 348] on div at bounding box center [615, 281] width 1231 height 563
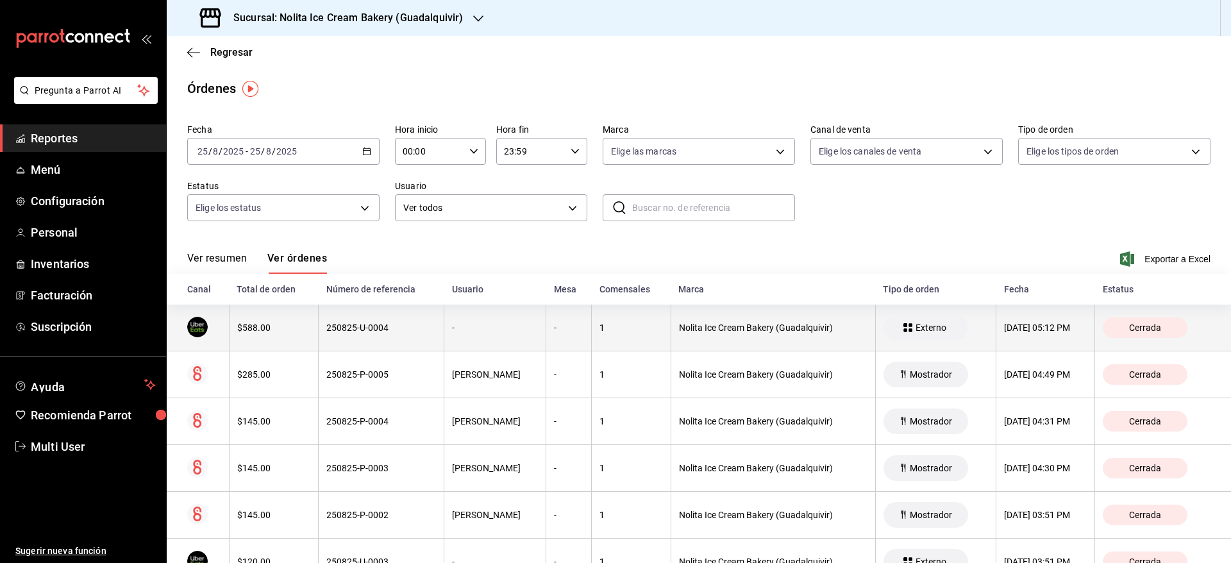
click at [333, 340] on th "250825-U-0004" at bounding box center [382, 327] width 126 height 47
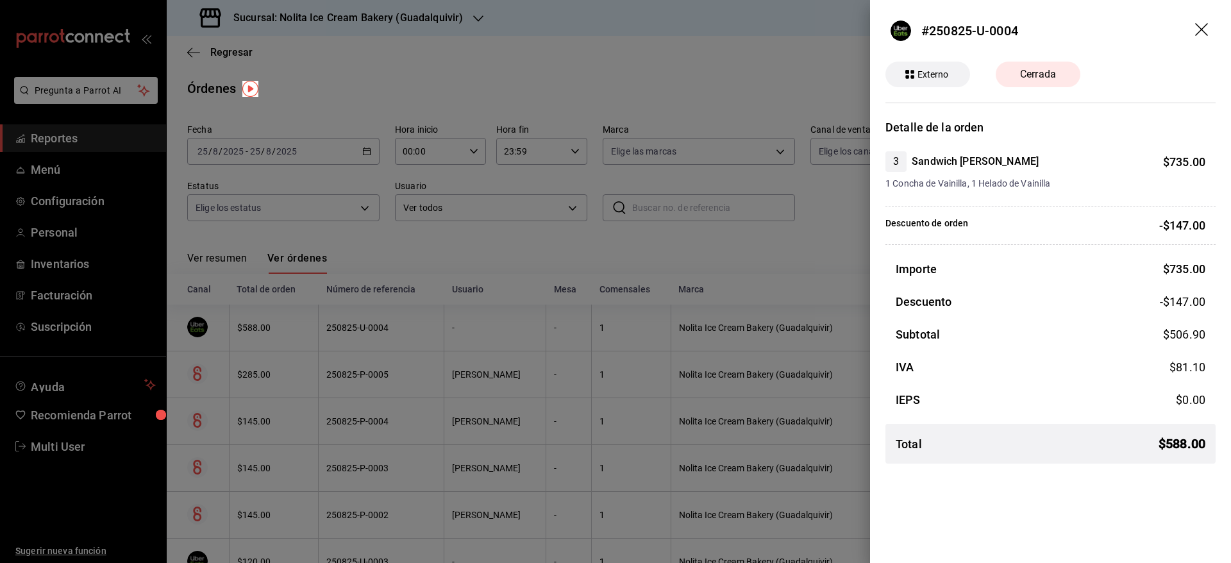
click at [333, 340] on div at bounding box center [615, 281] width 1231 height 563
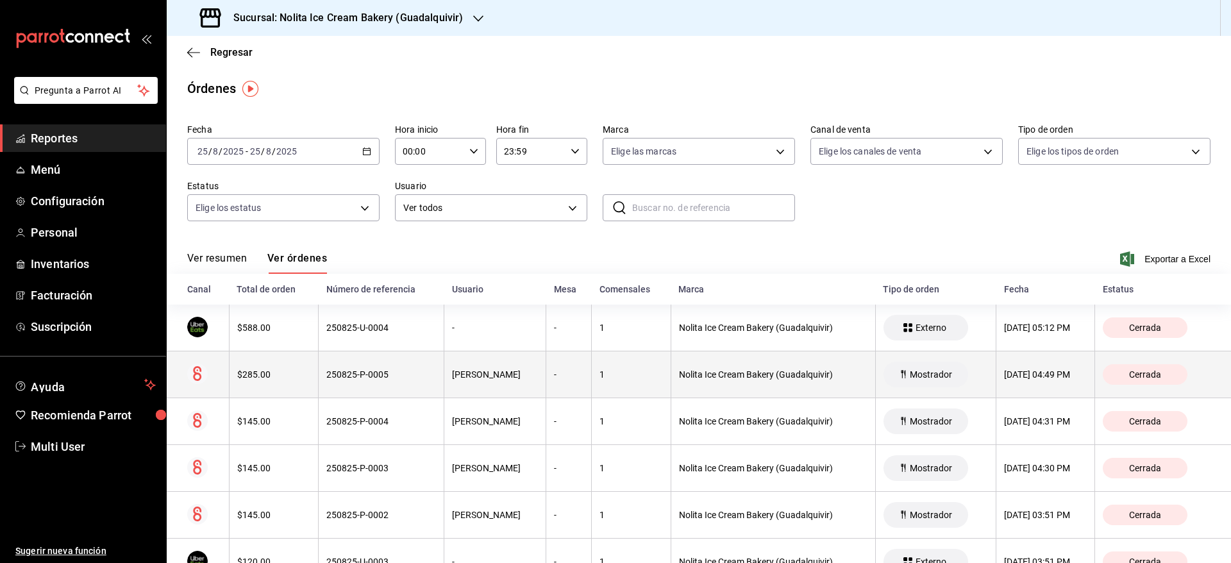
click at [333, 384] on th "250825-P-0005" at bounding box center [382, 374] width 126 height 47
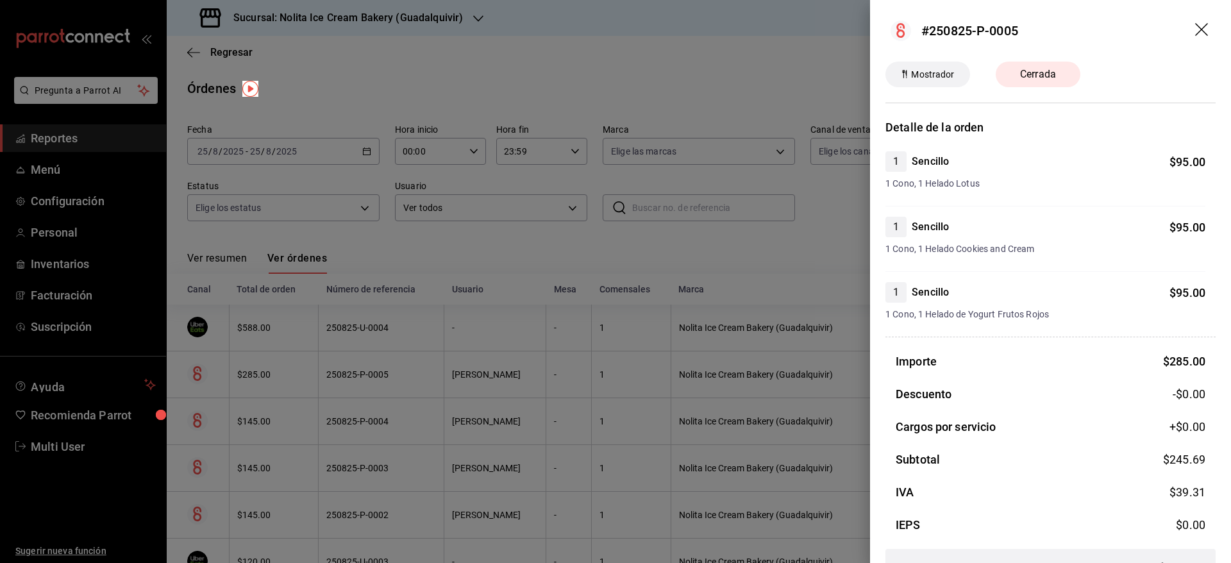
click at [333, 384] on div at bounding box center [615, 281] width 1231 height 563
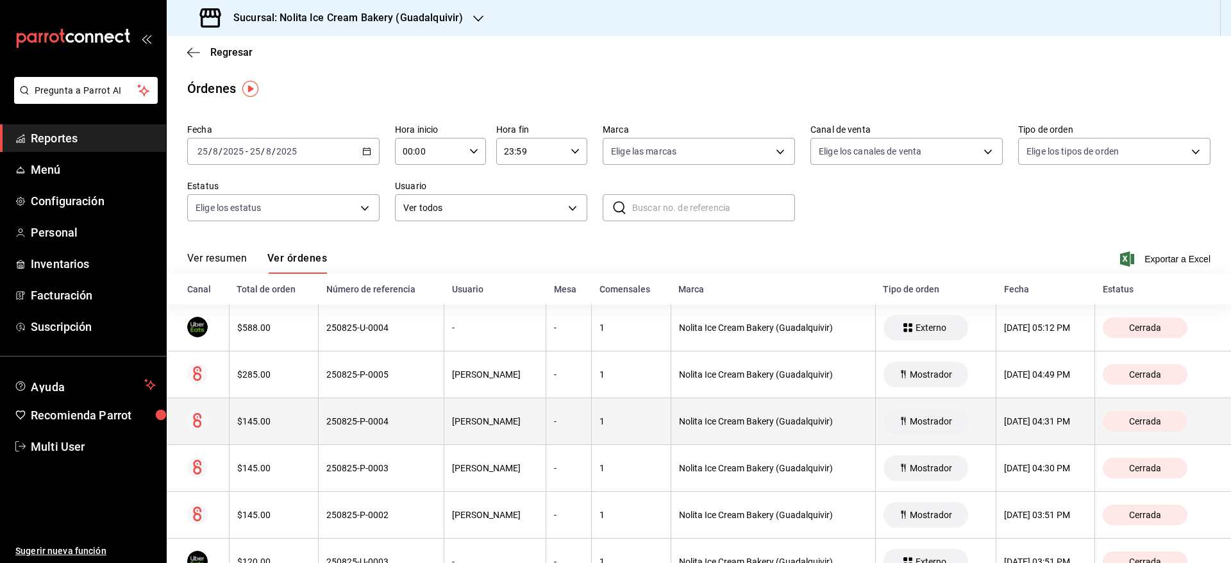
click at [333, 420] on div "250825-P-0004" at bounding box center [381, 421] width 110 height 10
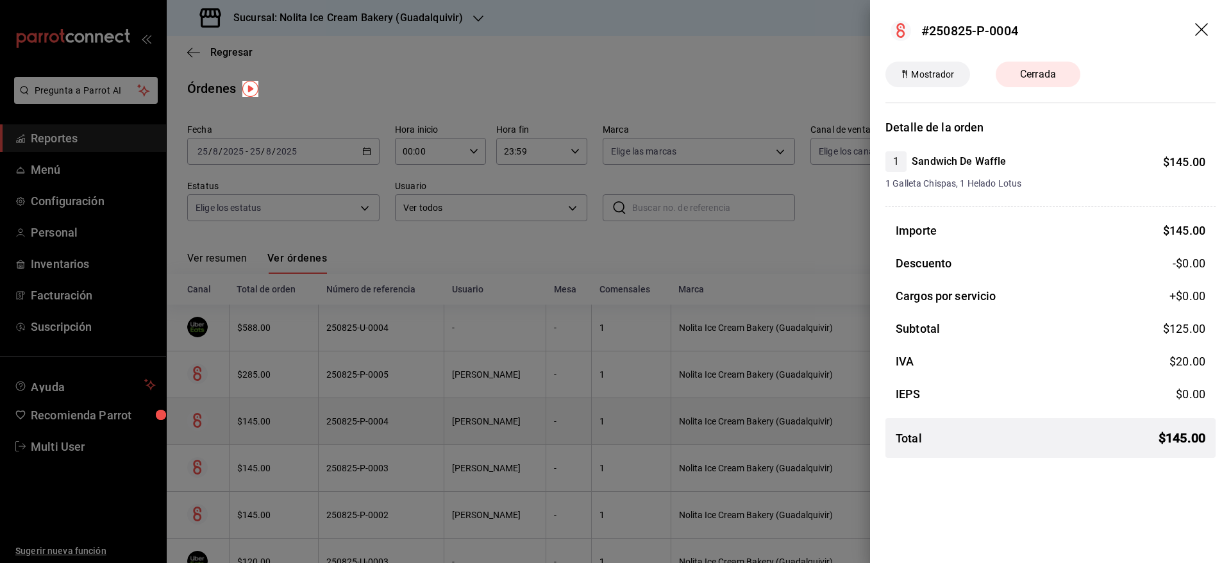
click at [333, 420] on div at bounding box center [615, 281] width 1231 height 563
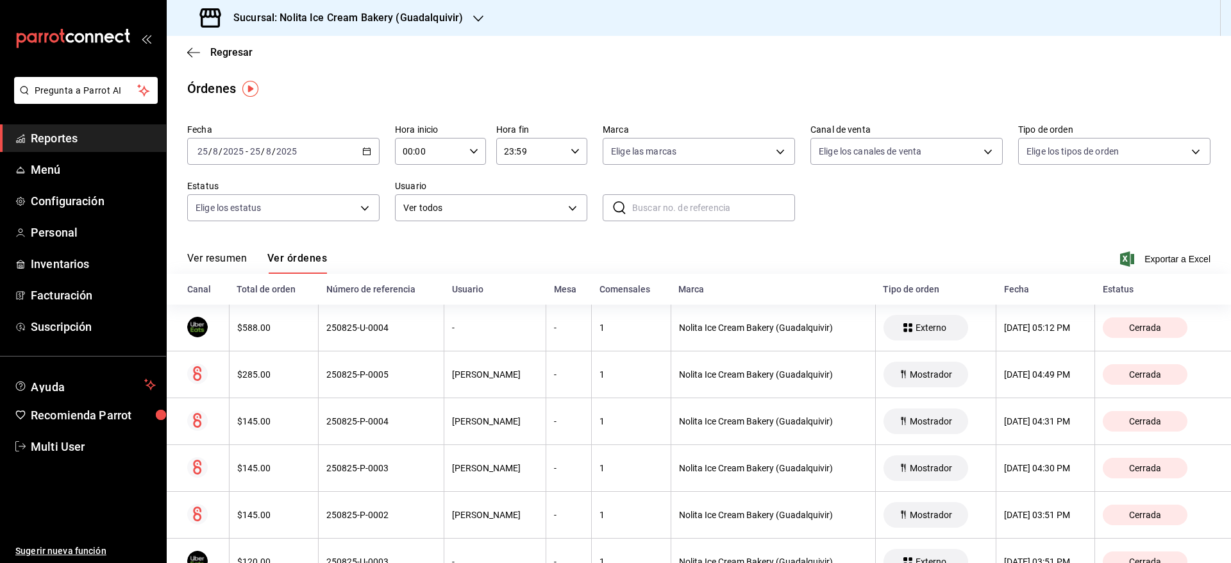
click at [353, 28] on div "Sucursal: Nolita Ice Cream Bakery (Guadalquivir)" at bounding box center [333, 18] width 312 height 36
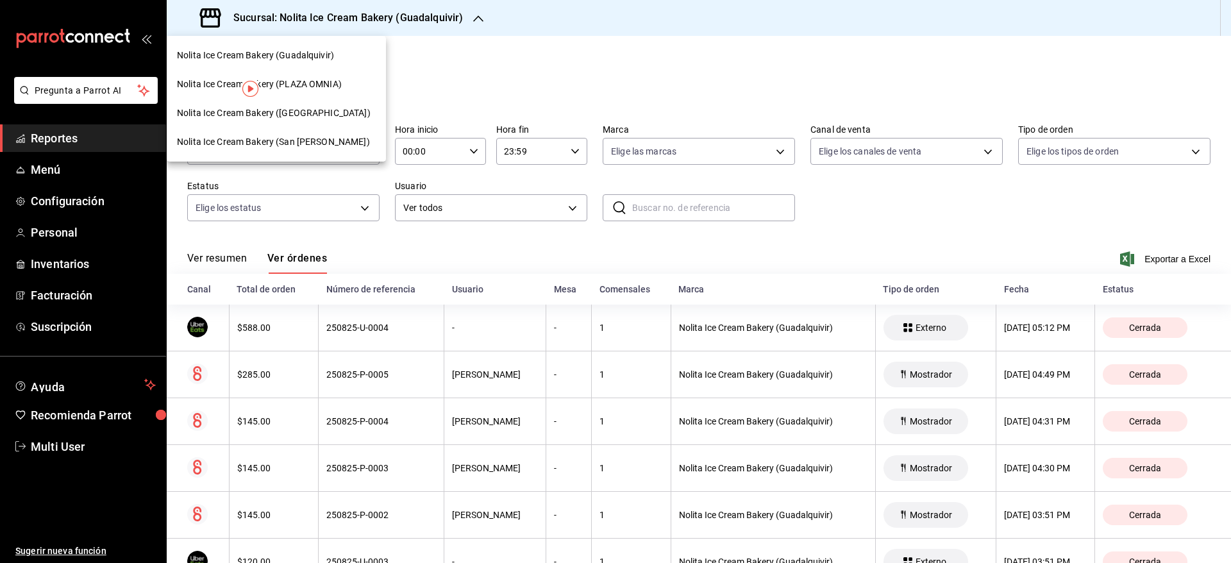
click at [306, 145] on span "Nolita Ice Cream Bakery (San [PERSON_NAME])" at bounding box center [273, 141] width 193 height 13
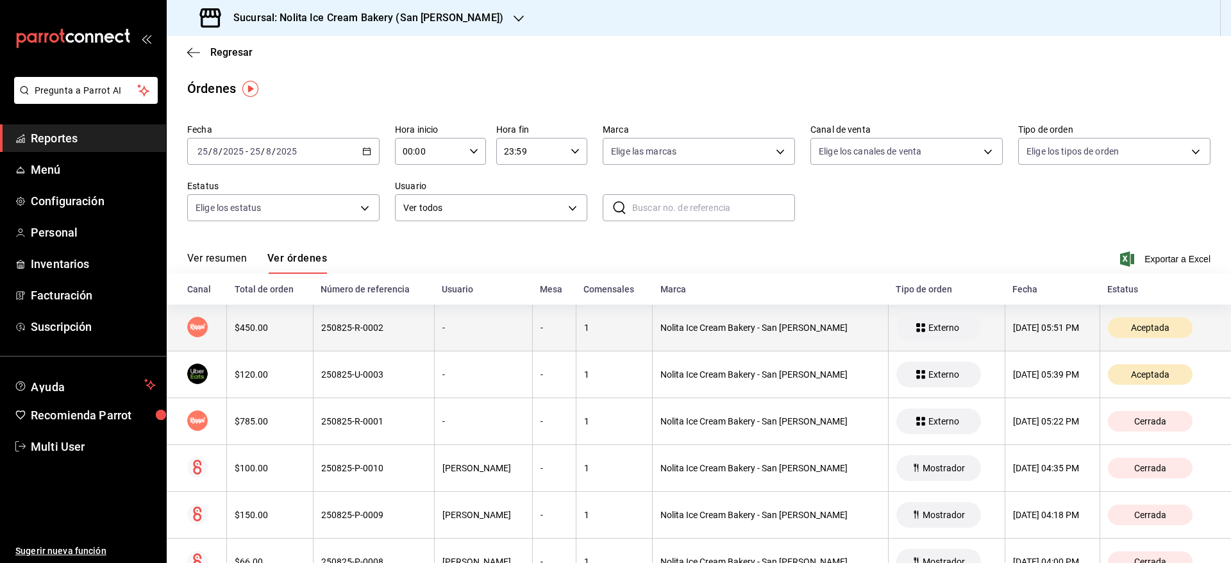
click at [341, 336] on th "250825-R-0002" at bounding box center [373, 327] width 121 height 47
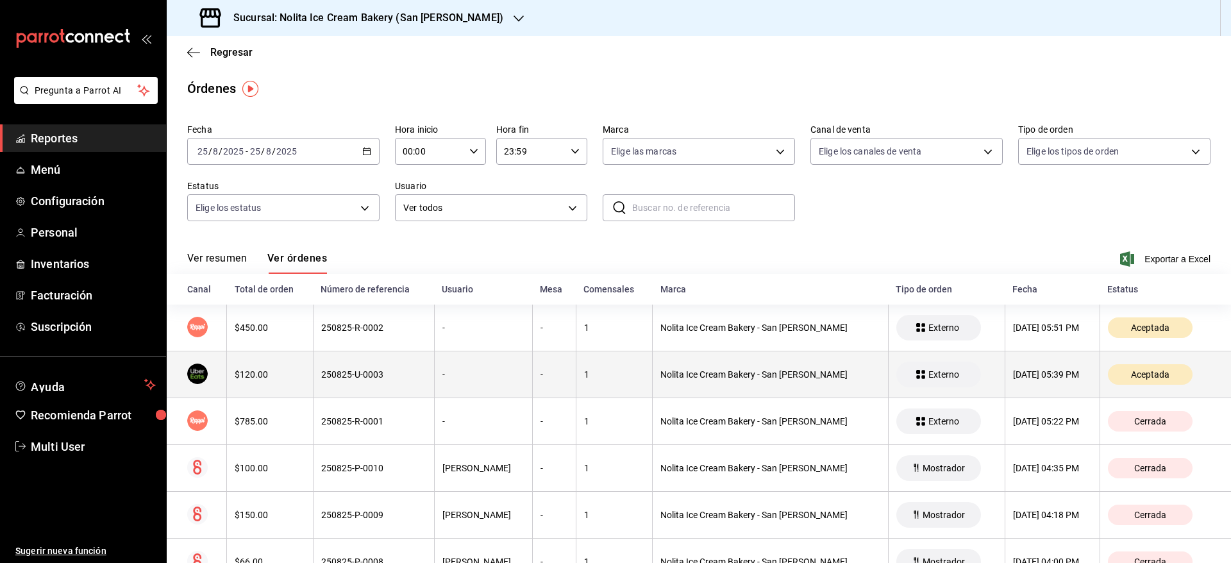
click at [341, 378] on div "250825-U-0003" at bounding box center [373, 374] width 105 height 10
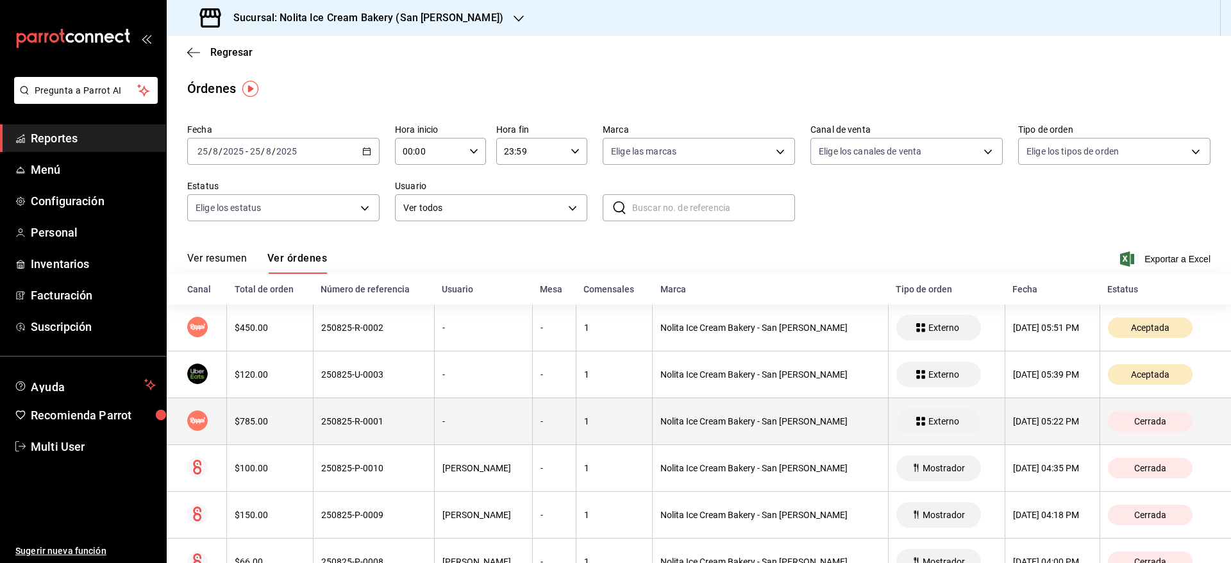
click at [341, 426] on div "250825-R-0001" at bounding box center [373, 421] width 105 height 10
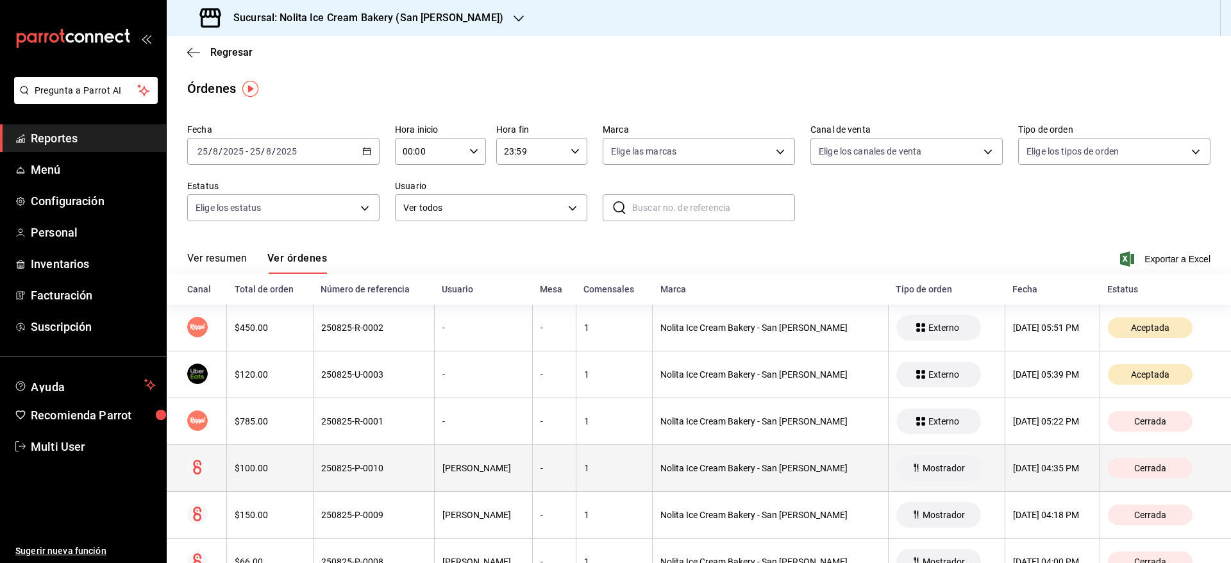
click at [342, 463] on div "250825-P-0010" at bounding box center [373, 468] width 105 height 10
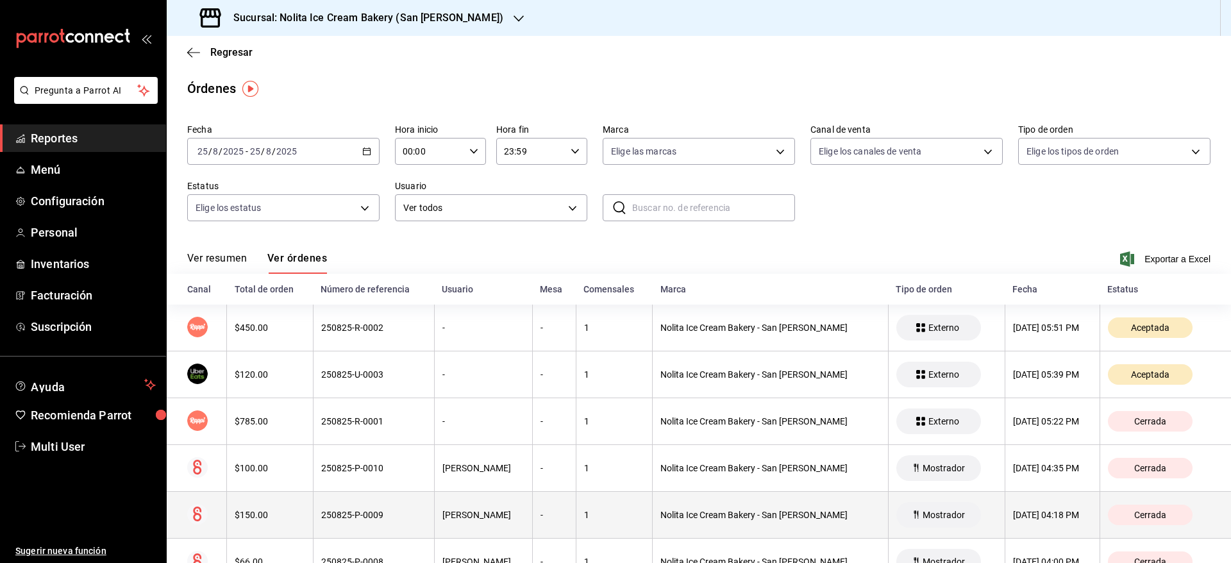
click at [346, 511] on div "250825-P-0009" at bounding box center [373, 515] width 105 height 10
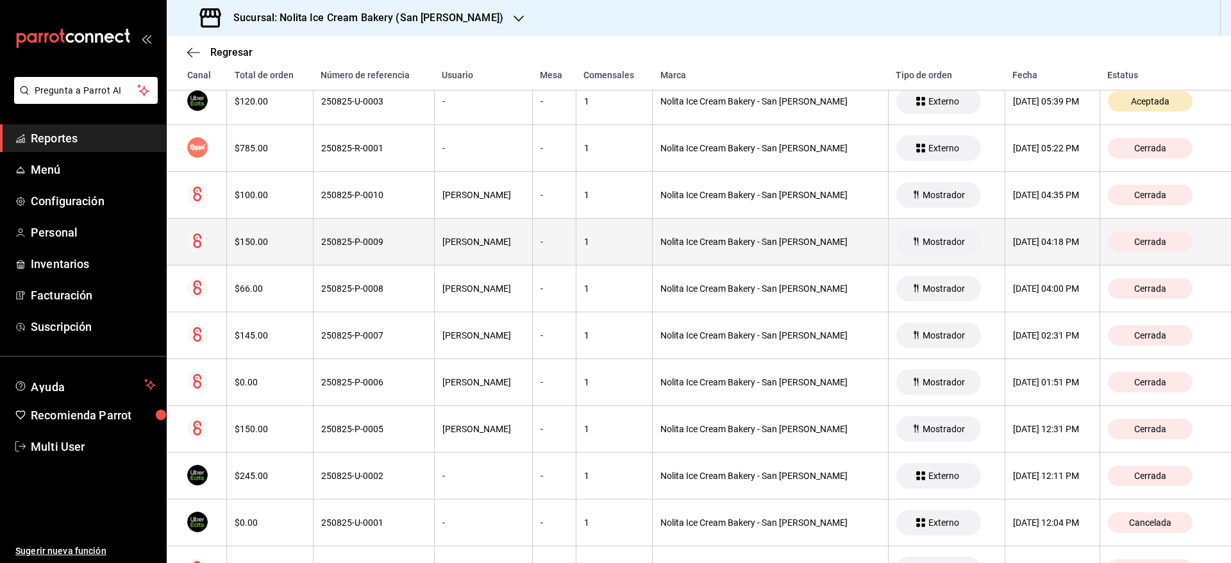
scroll to position [303, 0]
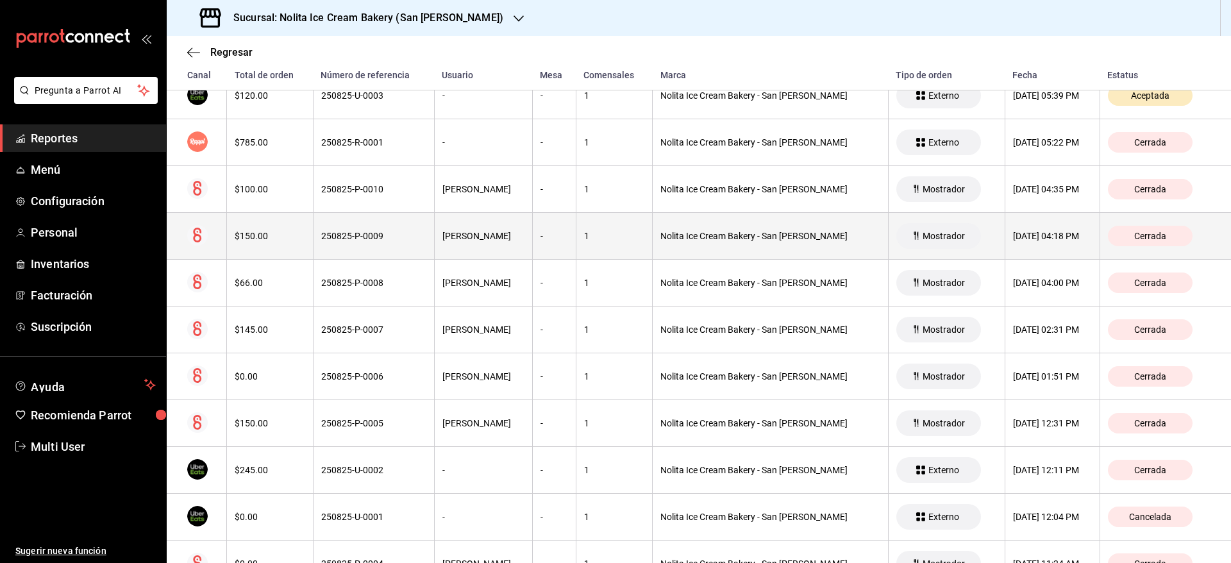
click at [372, 234] on div "250825-P-0009" at bounding box center [373, 236] width 105 height 10
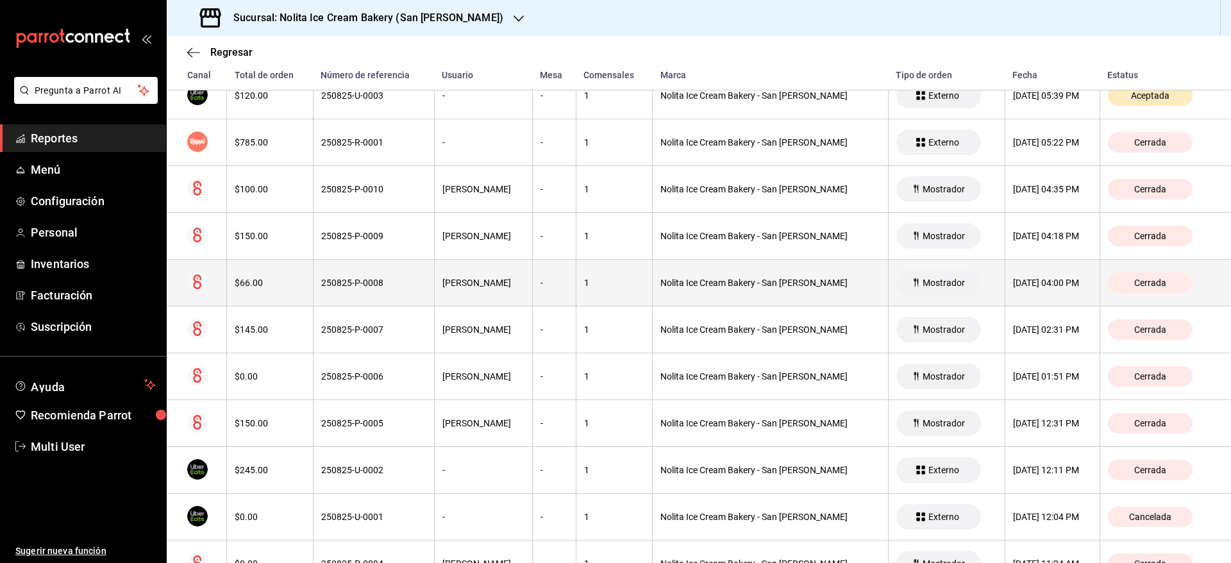
click at [369, 289] on th "250825-P-0008" at bounding box center [373, 283] width 121 height 47
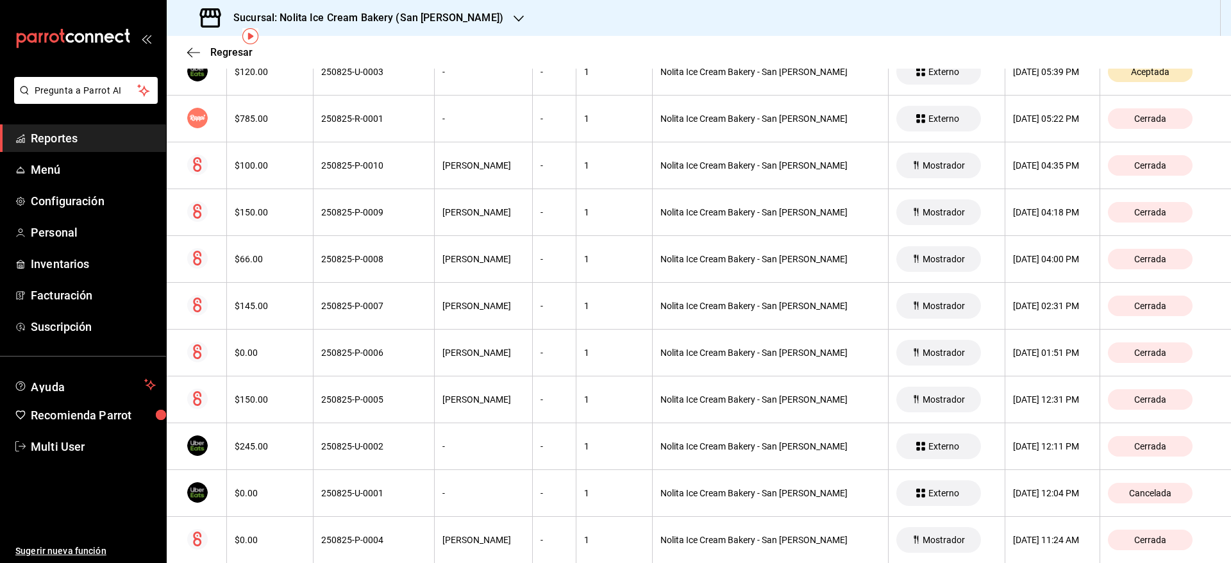
scroll to position [0, 0]
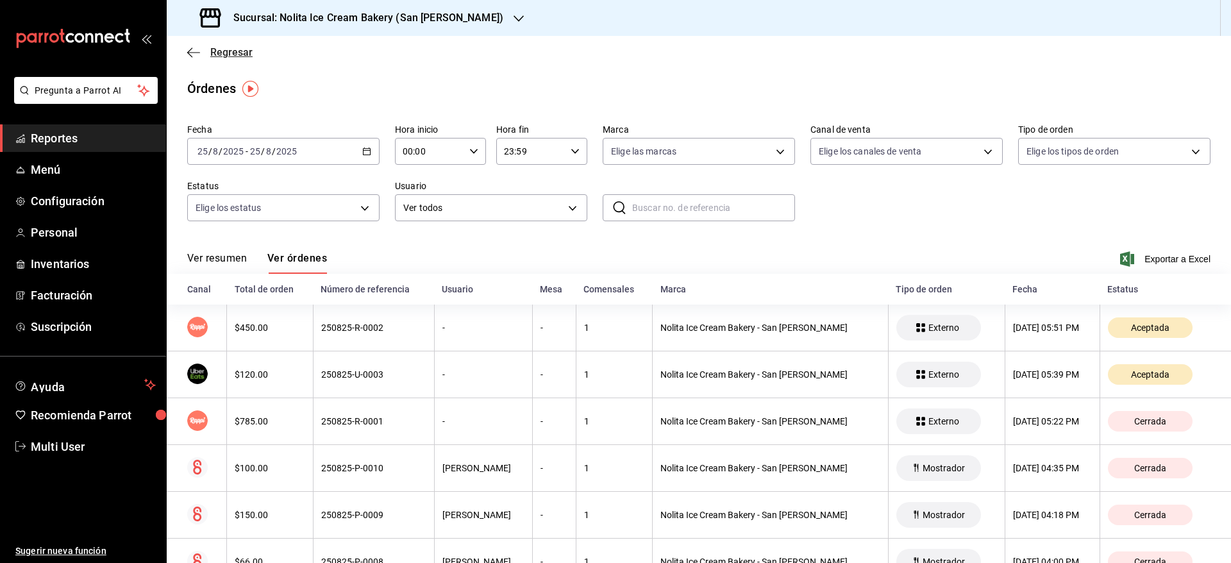
click at [215, 57] on span "Regresar" at bounding box center [231, 52] width 42 height 12
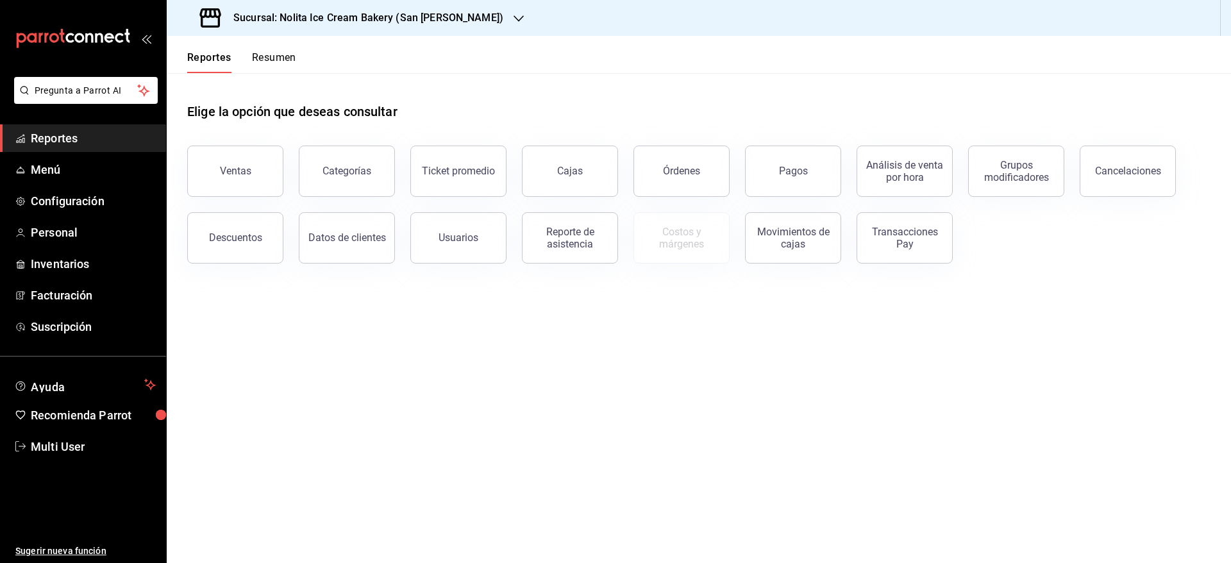
click at [347, 24] on h3 "Sucursal: Nolita Ice Cream Bakery (San [PERSON_NAME])" at bounding box center [363, 17] width 280 height 15
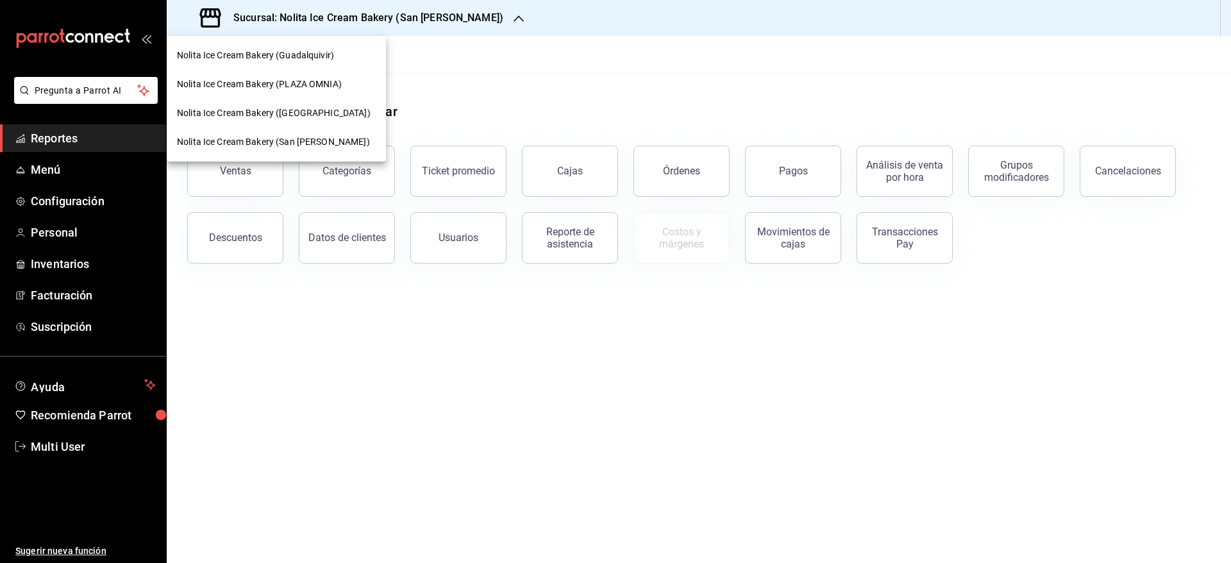
click at [308, 114] on span "Nolita Ice Cream Bakery ([GEOGRAPHIC_DATA])" at bounding box center [274, 112] width 194 height 13
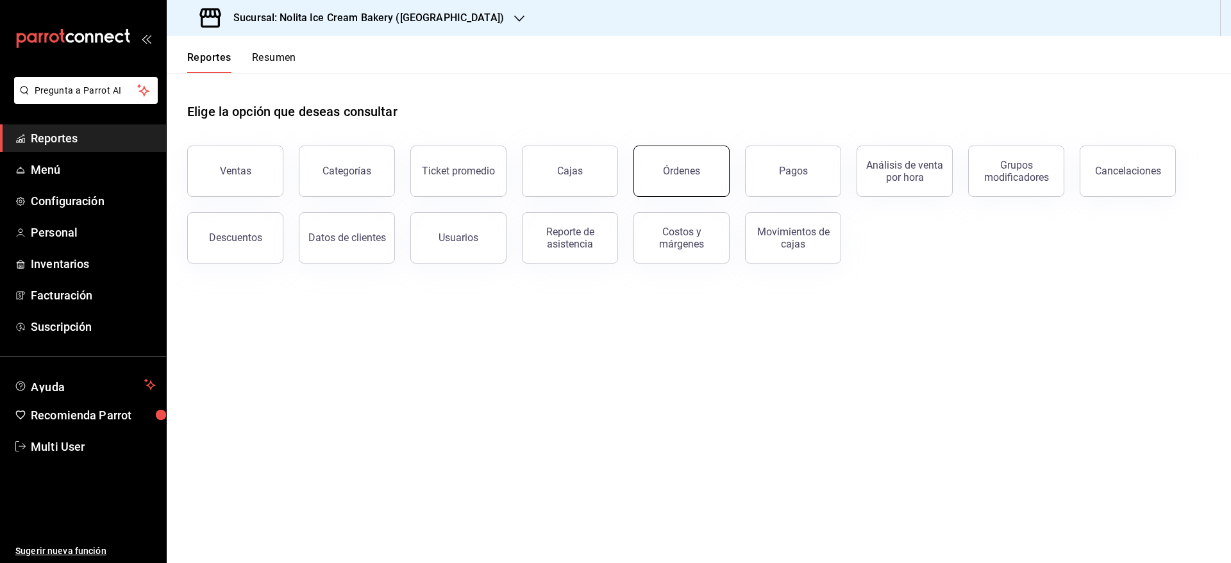
click at [660, 188] on button "Órdenes" at bounding box center [681, 170] width 96 height 51
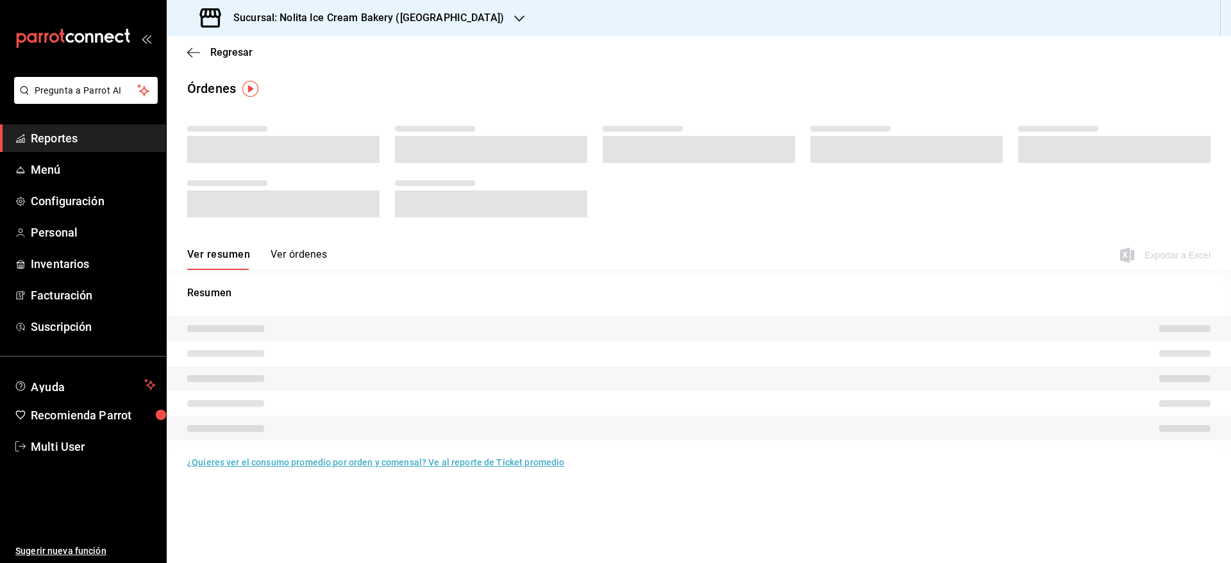
click at [295, 251] on button "Ver órdenes" at bounding box center [298, 259] width 56 height 22
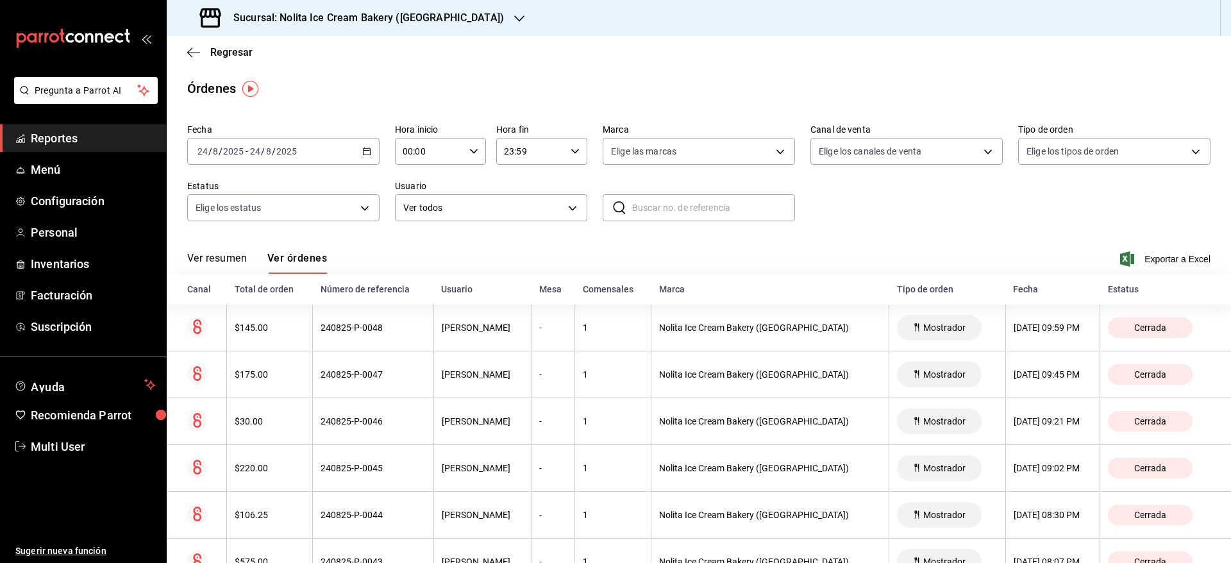
click at [299, 151] on div "[DATE] [DATE] - [DATE] [DATE]" at bounding box center [283, 151] width 192 height 27
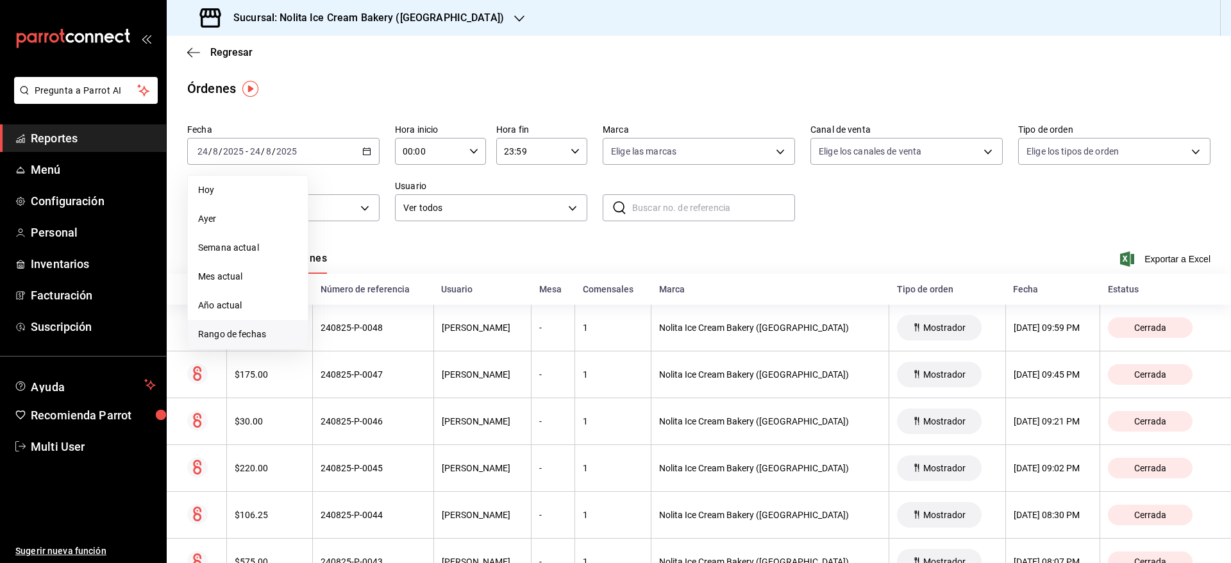
click at [231, 335] on span "Rango de fechas" at bounding box center [247, 334] width 99 height 13
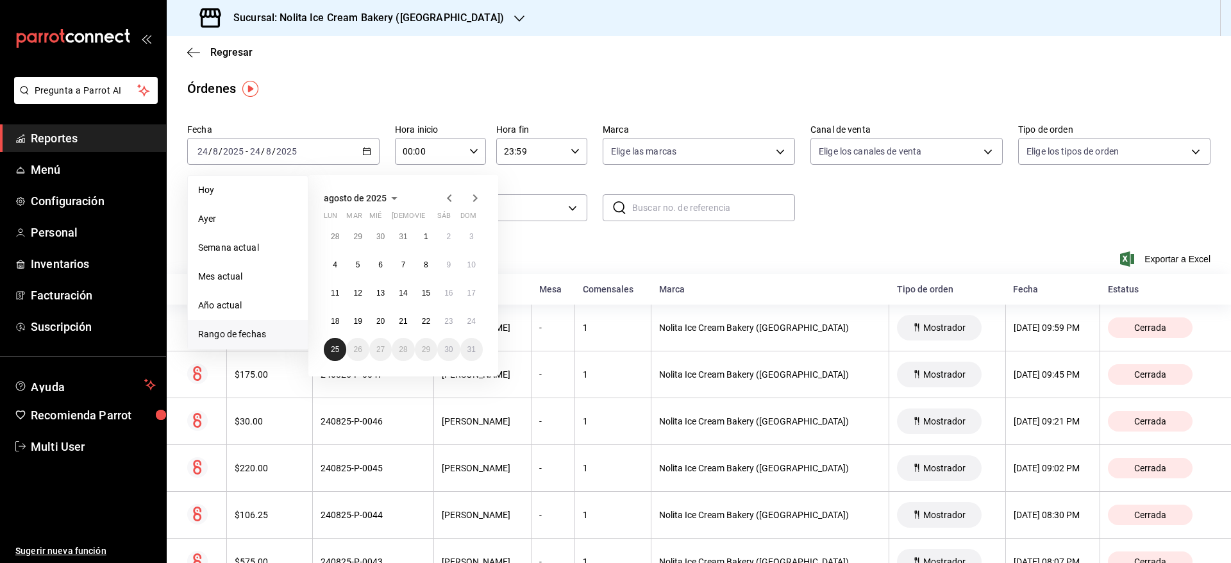
click at [334, 340] on button "25" at bounding box center [335, 349] width 22 height 23
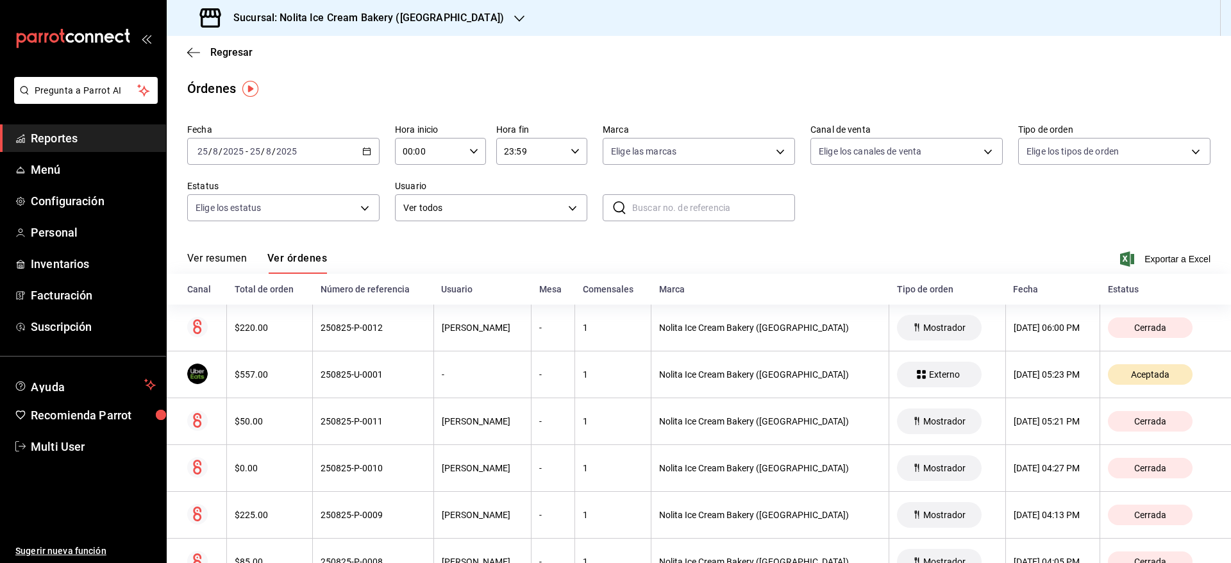
click at [334, 340] on th "250825-P-0012" at bounding box center [373, 327] width 121 height 47
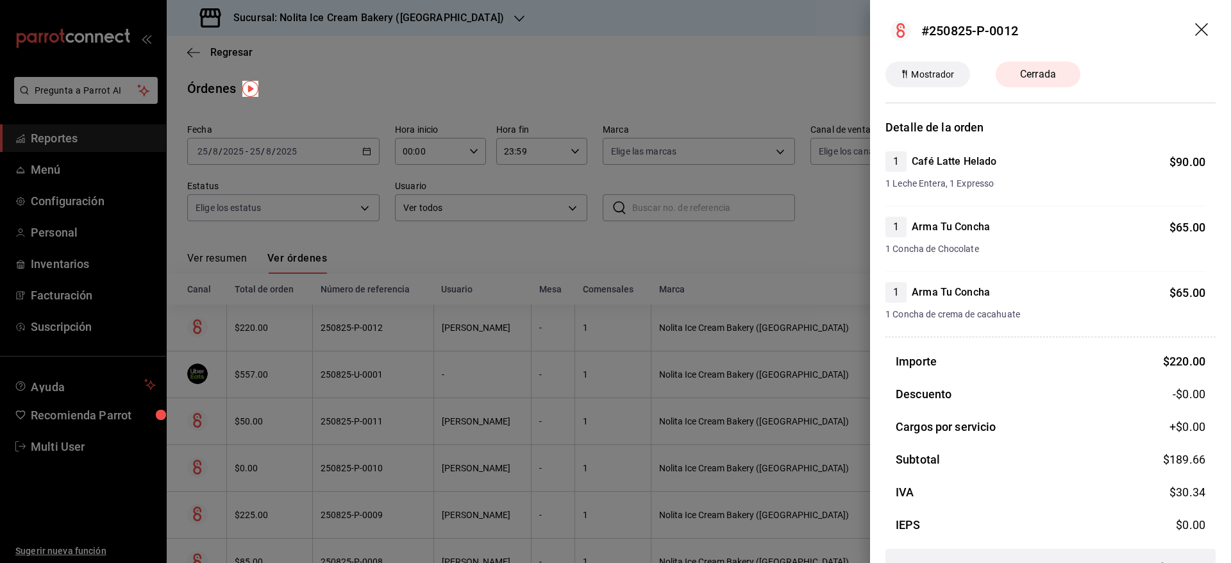
click at [403, 88] on div at bounding box center [615, 281] width 1231 height 563
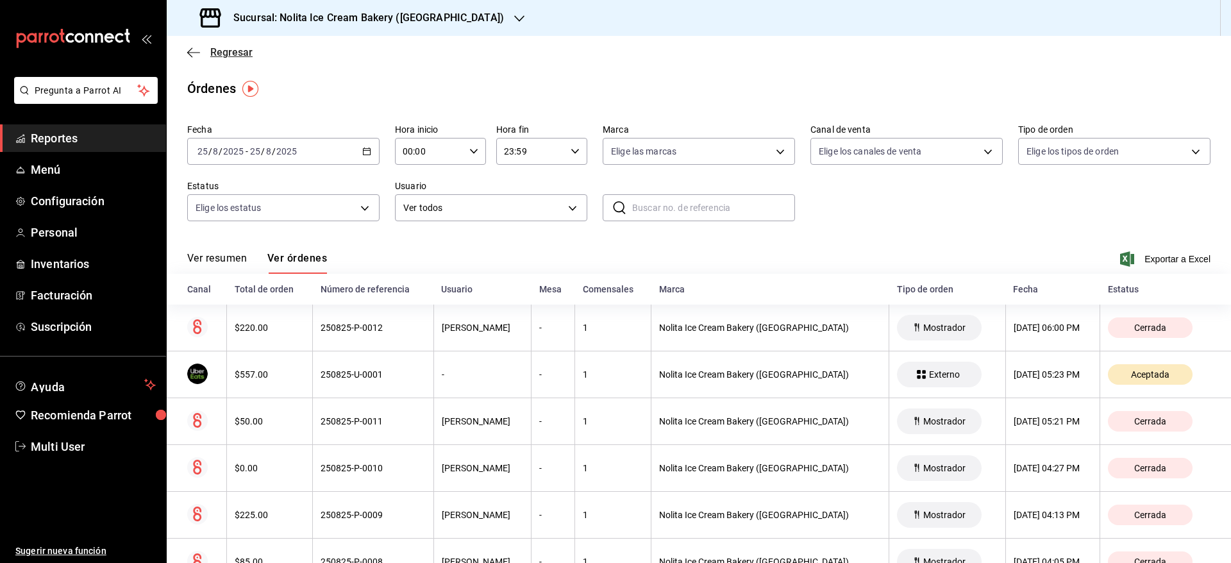
click at [234, 54] on span "Regresar" at bounding box center [231, 52] width 42 height 12
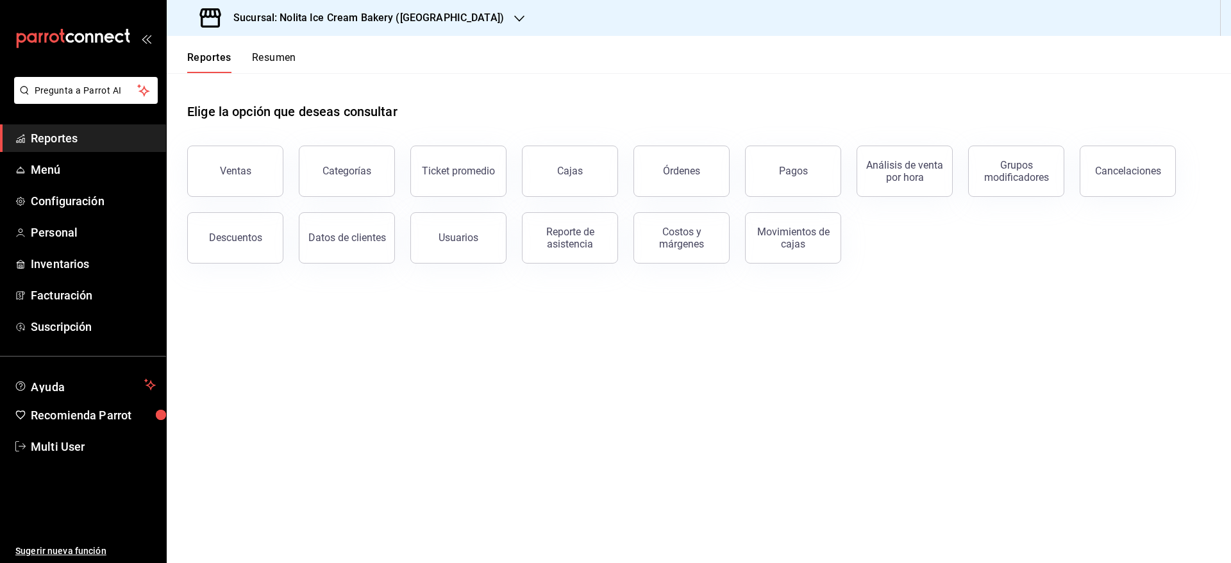
click at [339, 15] on h3 "Sucursal: Nolita Ice Cream Bakery ([GEOGRAPHIC_DATA])" at bounding box center [363, 17] width 281 height 15
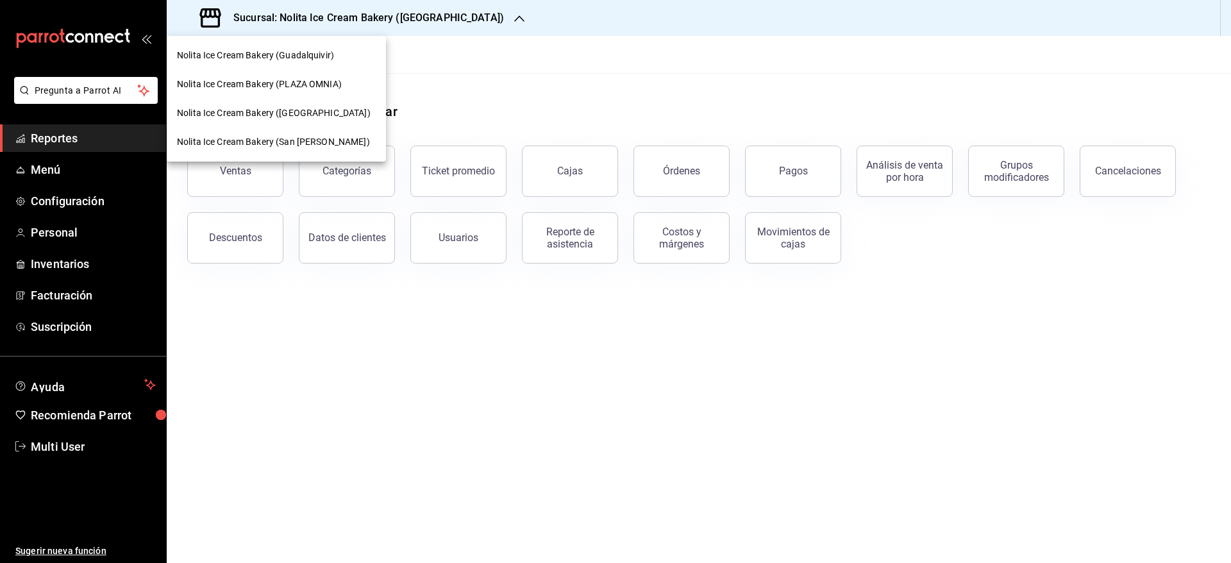
click at [329, 53] on span "Nolita Ice Cream Bakery (Guadalquivir)" at bounding box center [255, 55] width 157 height 13
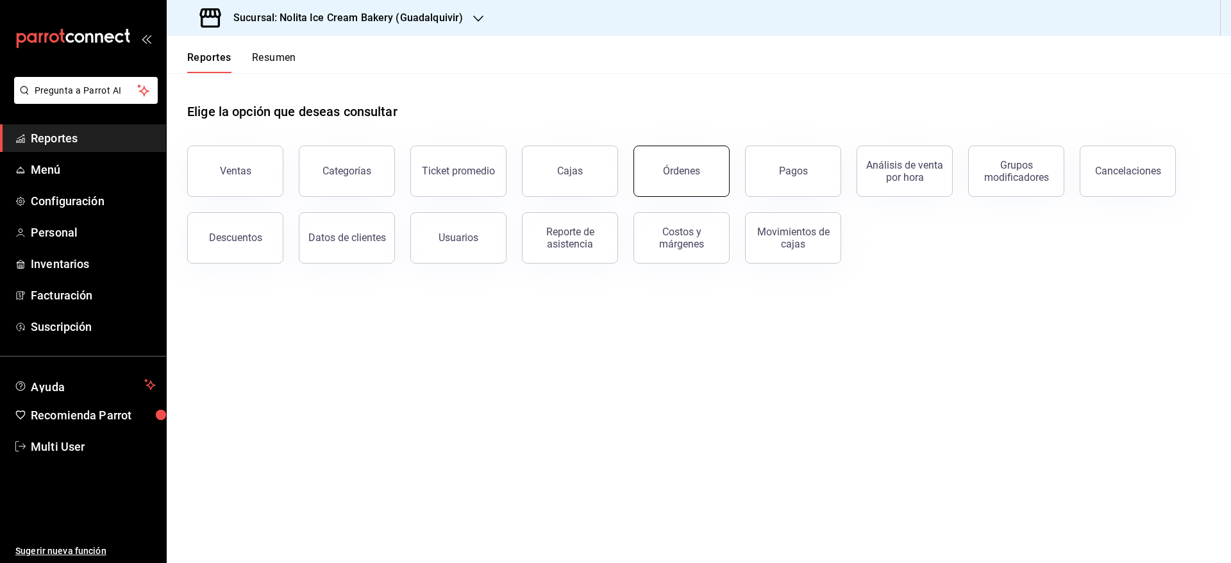
click at [692, 162] on button "Órdenes" at bounding box center [681, 170] width 96 height 51
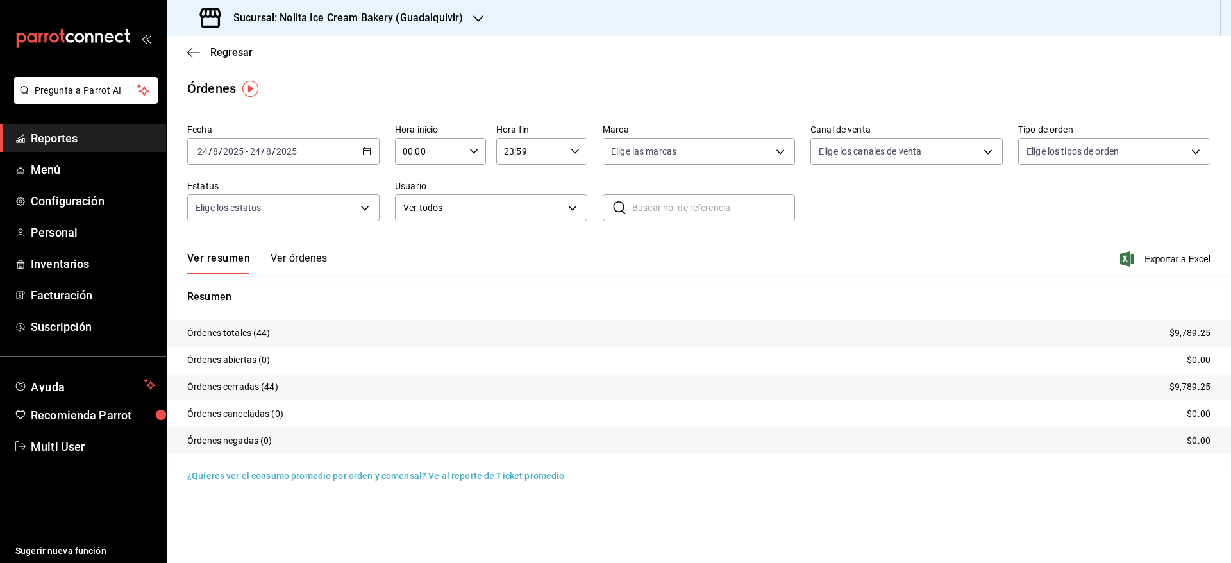
click at [227, 158] on div "[DATE] [DATE] - [DATE] [DATE]" at bounding box center [283, 151] width 192 height 27
click at [208, 332] on span "Rango de fechas" at bounding box center [247, 334] width 99 height 13
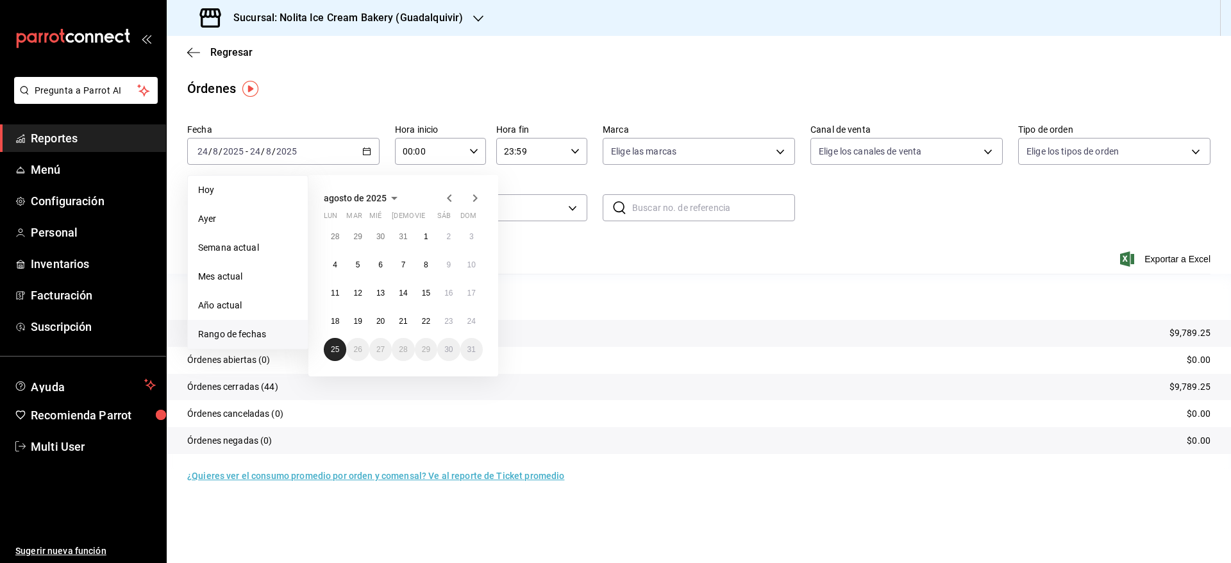
click at [334, 343] on button "25" at bounding box center [335, 349] width 22 height 23
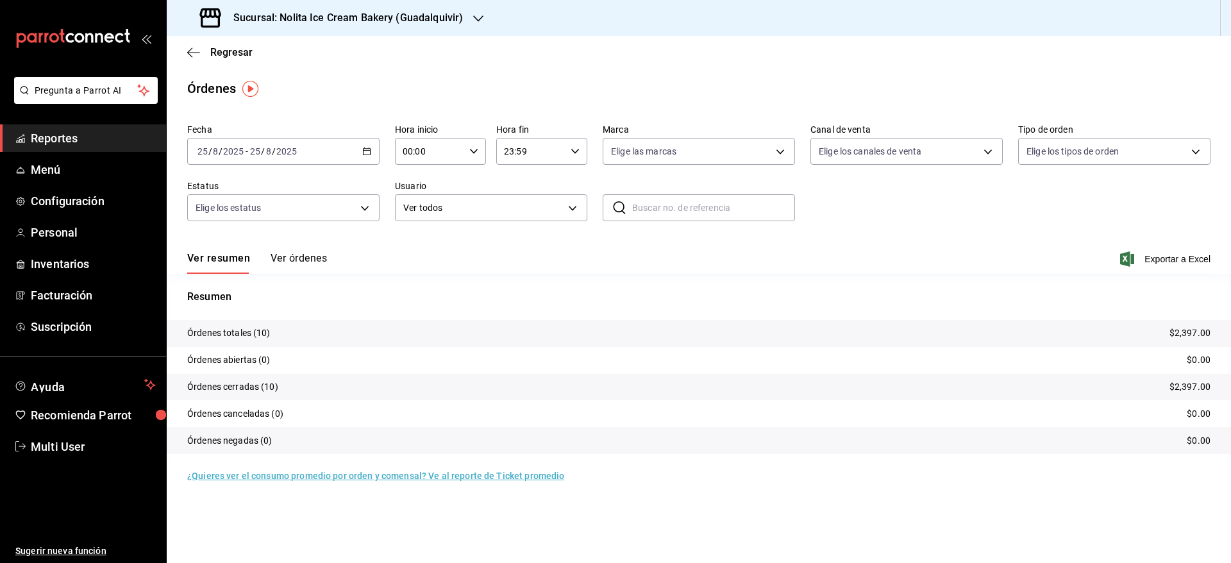
click at [296, 252] on button "Ver órdenes" at bounding box center [298, 263] width 56 height 22
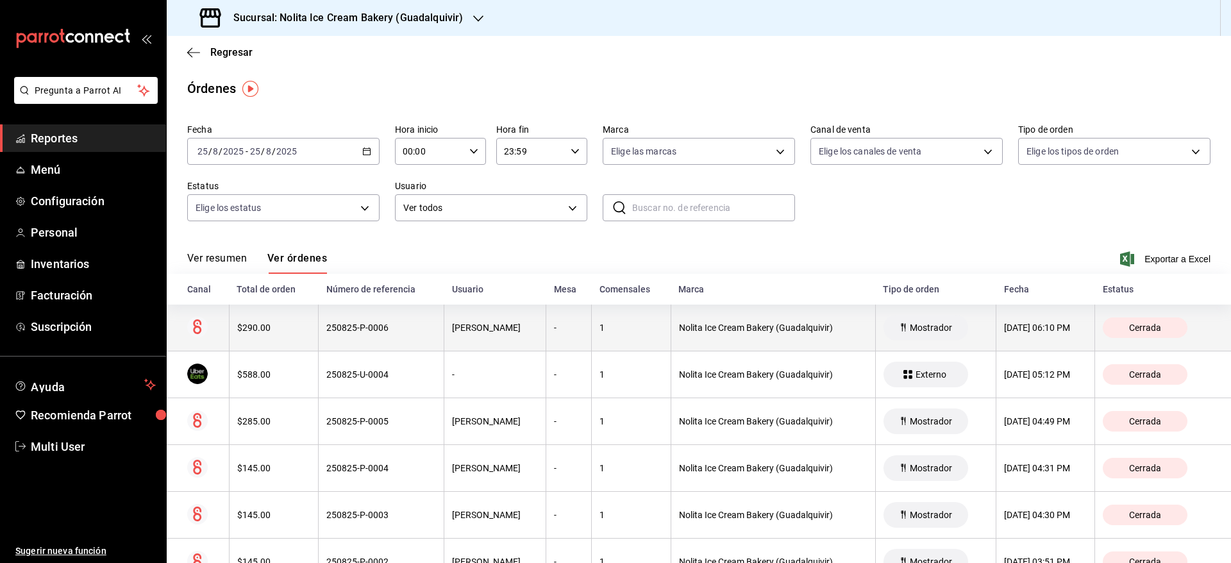
click at [292, 326] on div "$290.00" at bounding box center [273, 327] width 73 height 10
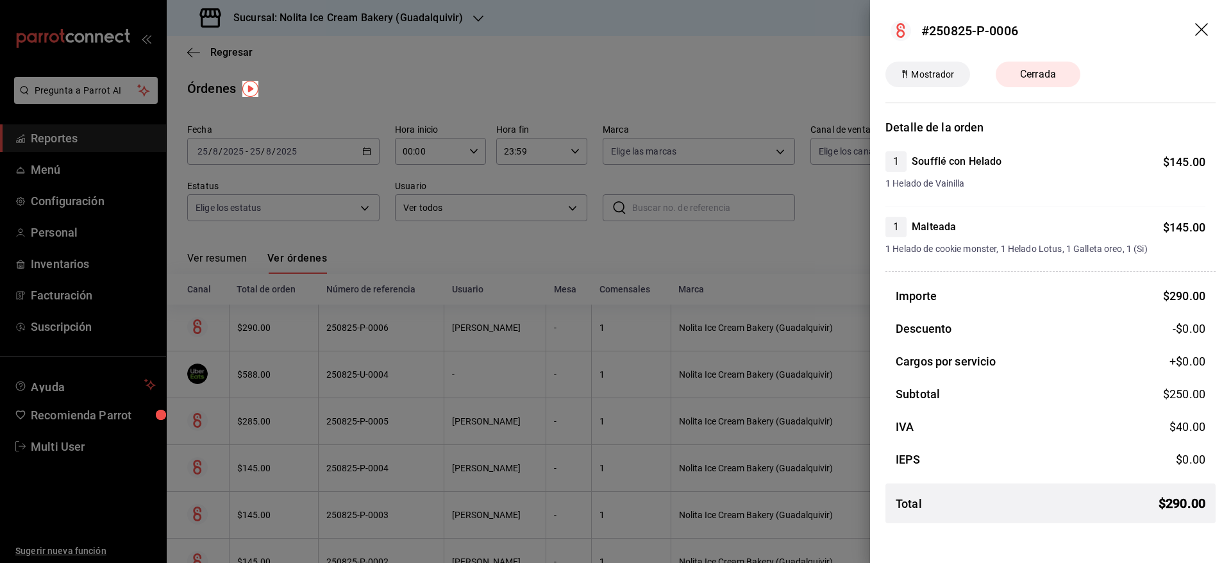
click at [292, 326] on div at bounding box center [615, 281] width 1231 height 563
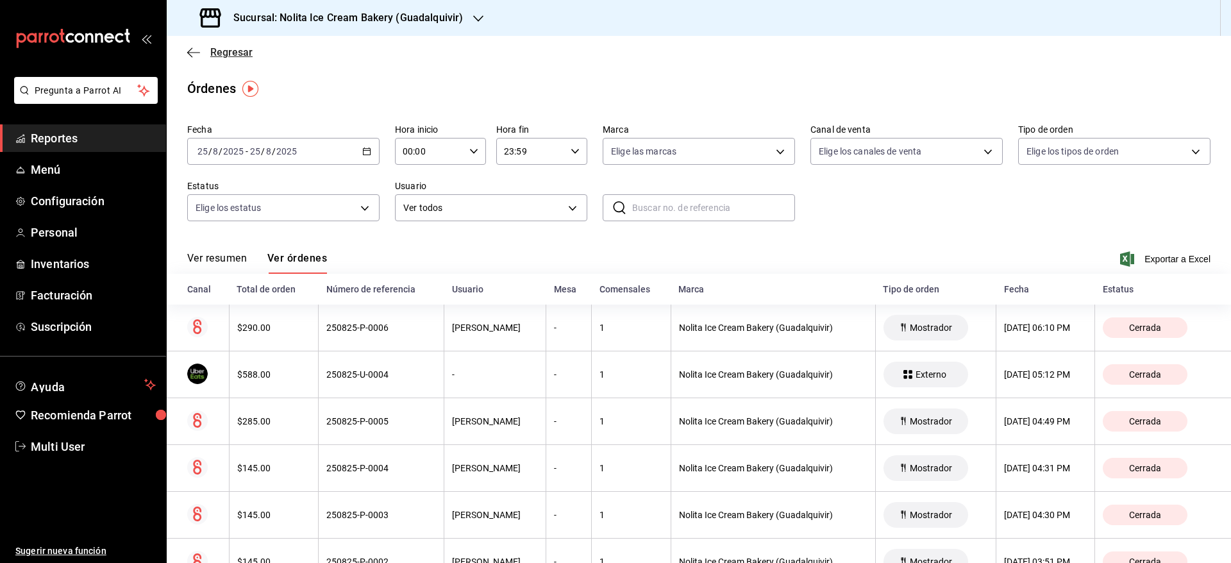
click at [237, 51] on span "Regresar" at bounding box center [231, 52] width 42 height 12
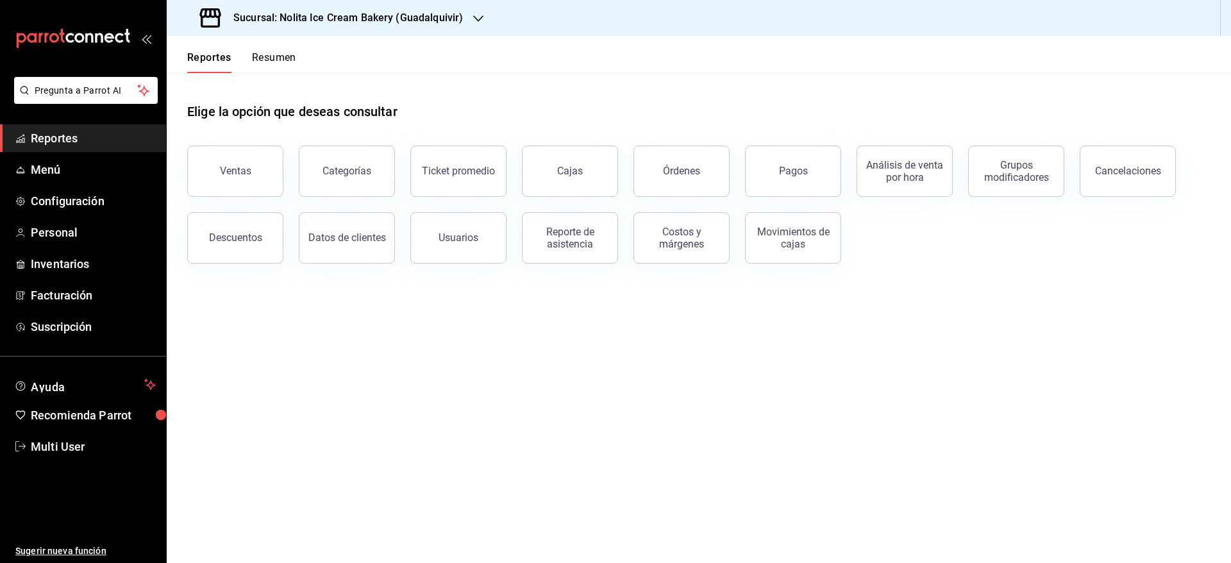
click at [274, 65] on button "Resumen" at bounding box center [274, 62] width 44 height 22
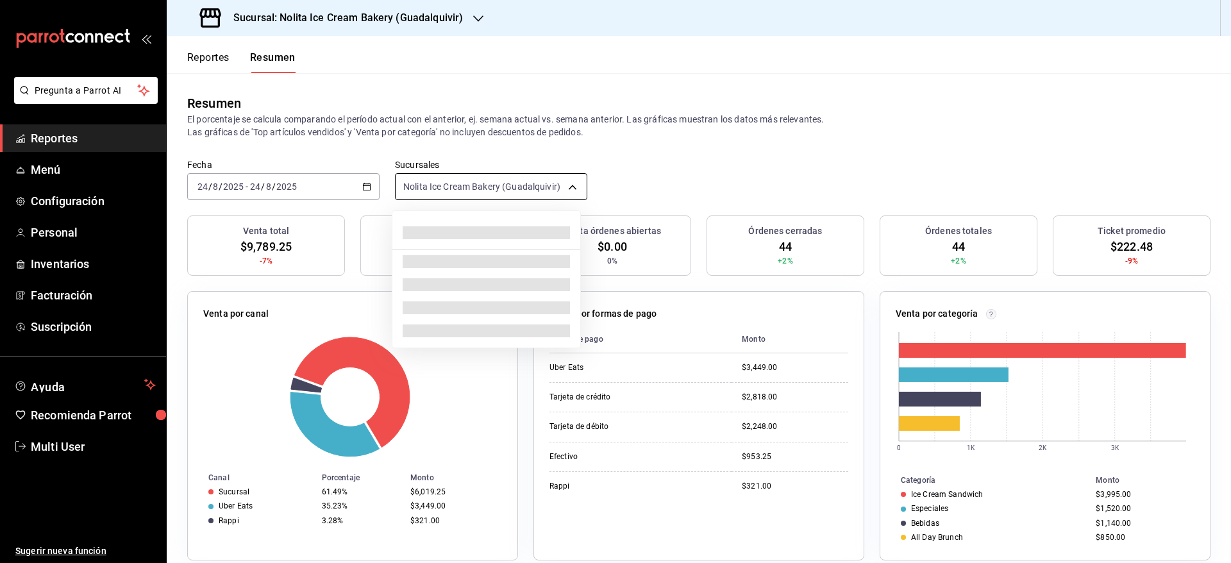
click at [438, 191] on body "Pregunta a Parrot AI Reportes Menú Configuración Personal Inventarios Facturaci…" at bounding box center [615, 281] width 1231 height 563
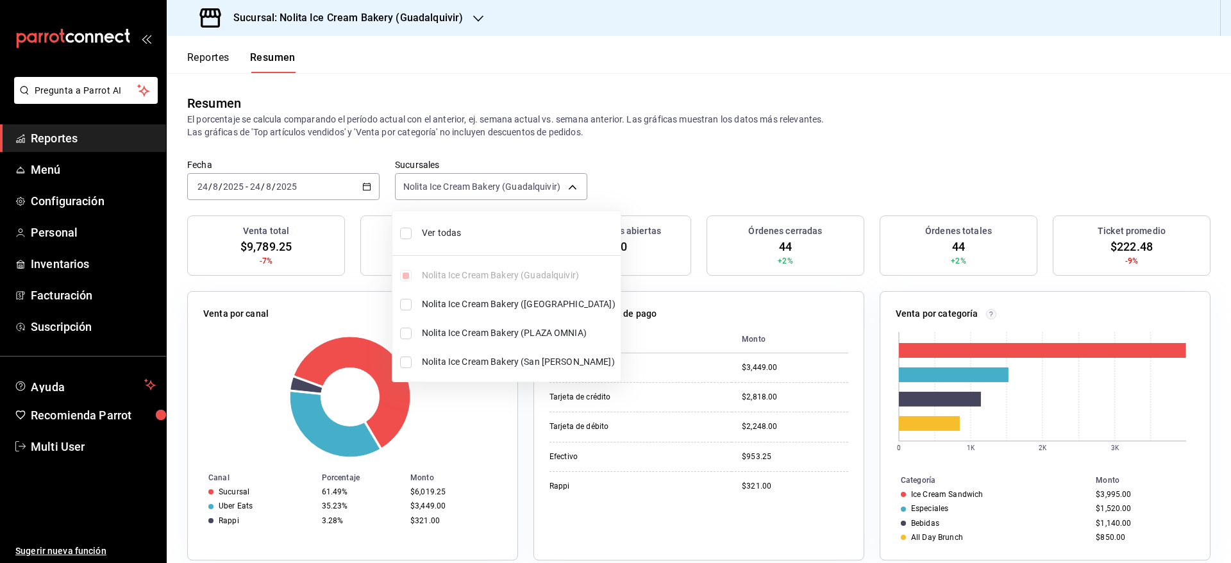
click at [436, 226] on span "Ver todas" at bounding box center [519, 232] width 194 height 13
type input "[object Object],[object Object],[object Object],[object Object]"
checkbox input "true"
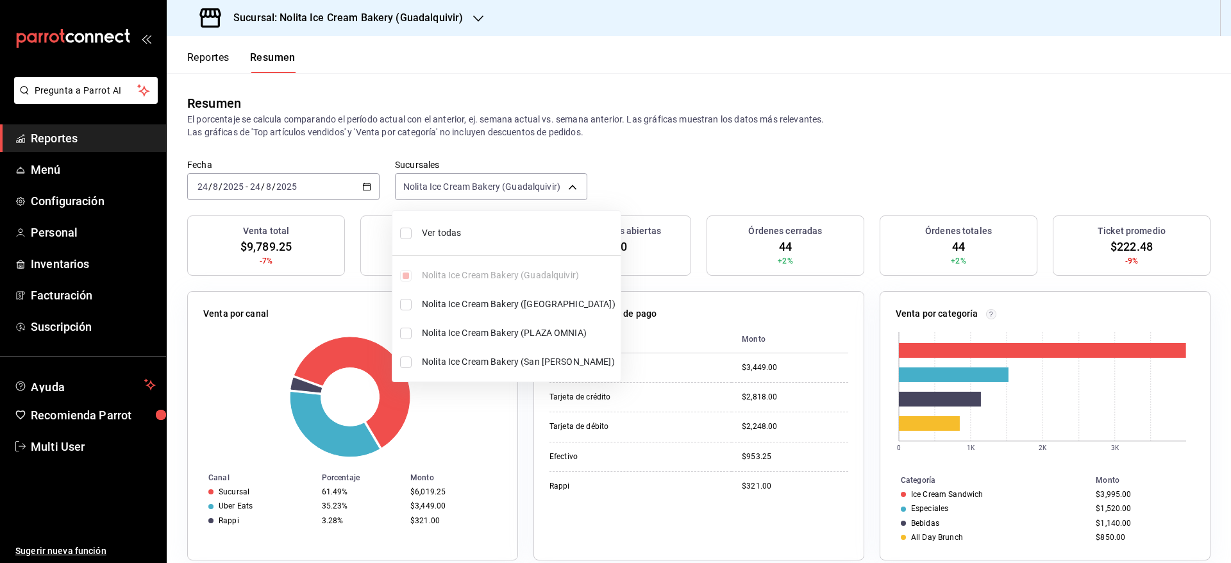
checkbox input "true"
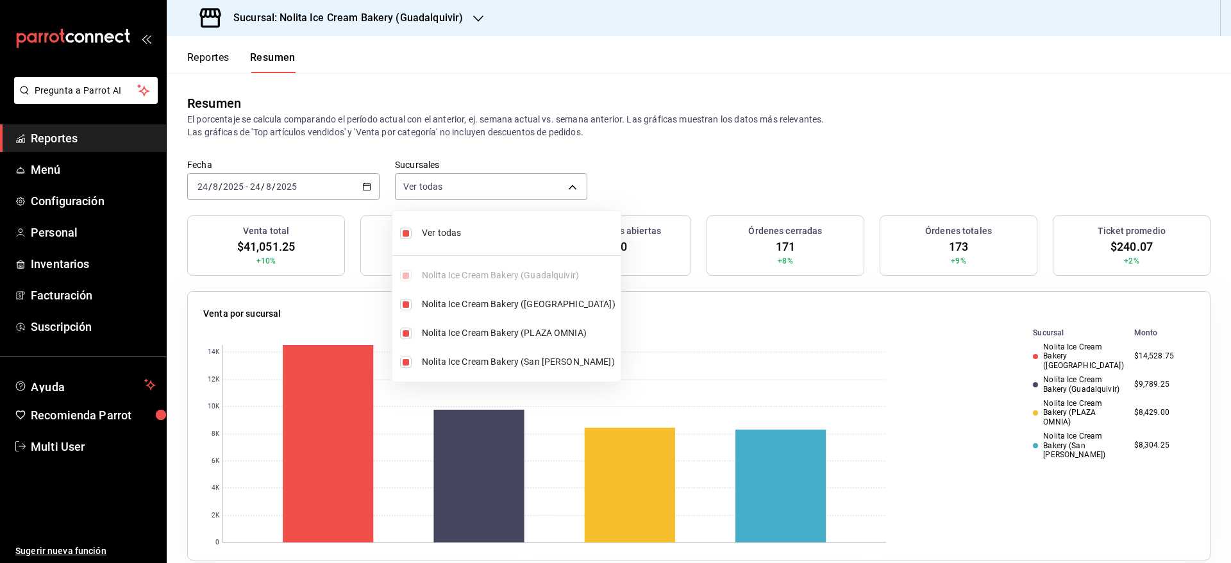
click at [351, 178] on div at bounding box center [615, 281] width 1231 height 563
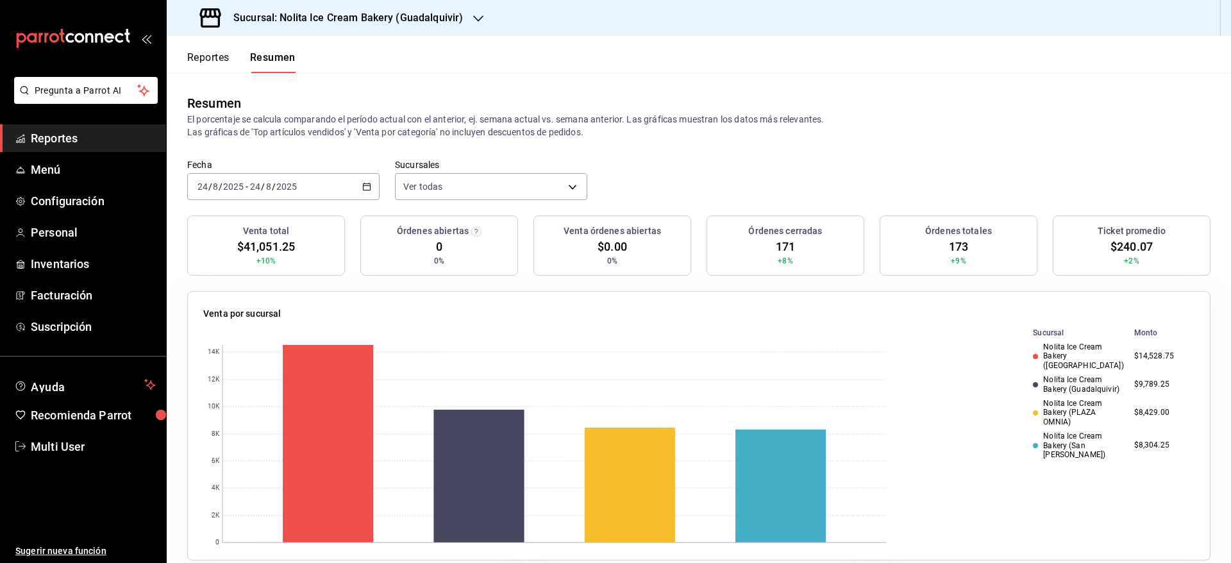
click at [351, 178] on div "[DATE] [DATE] - [DATE] [DATE]" at bounding box center [283, 186] width 192 height 27
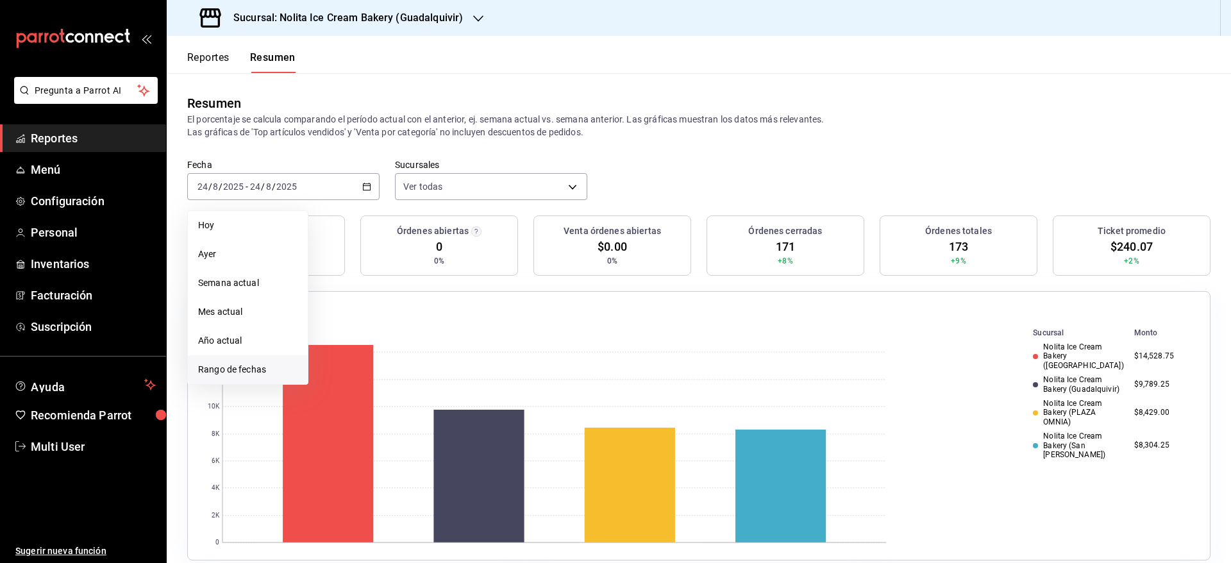
click at [265, 363] on span "Rango de fechas" at bounding box center [247, 369] width 99 height 13
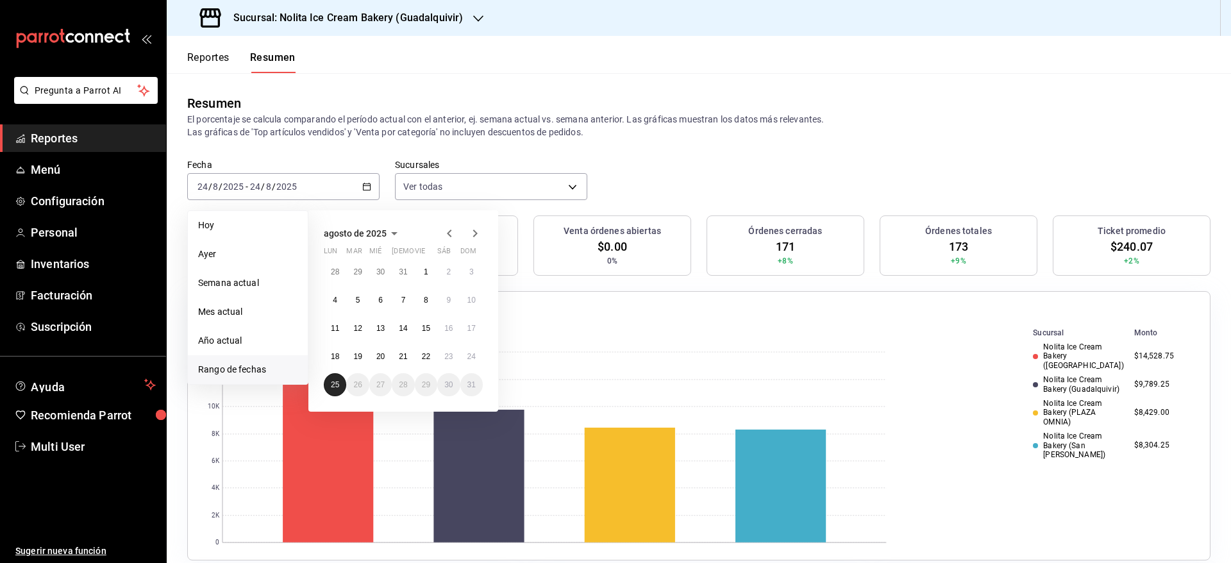
click at [336, 380] on abbr "25" at bounding box center [335, 384] width 8 height 9
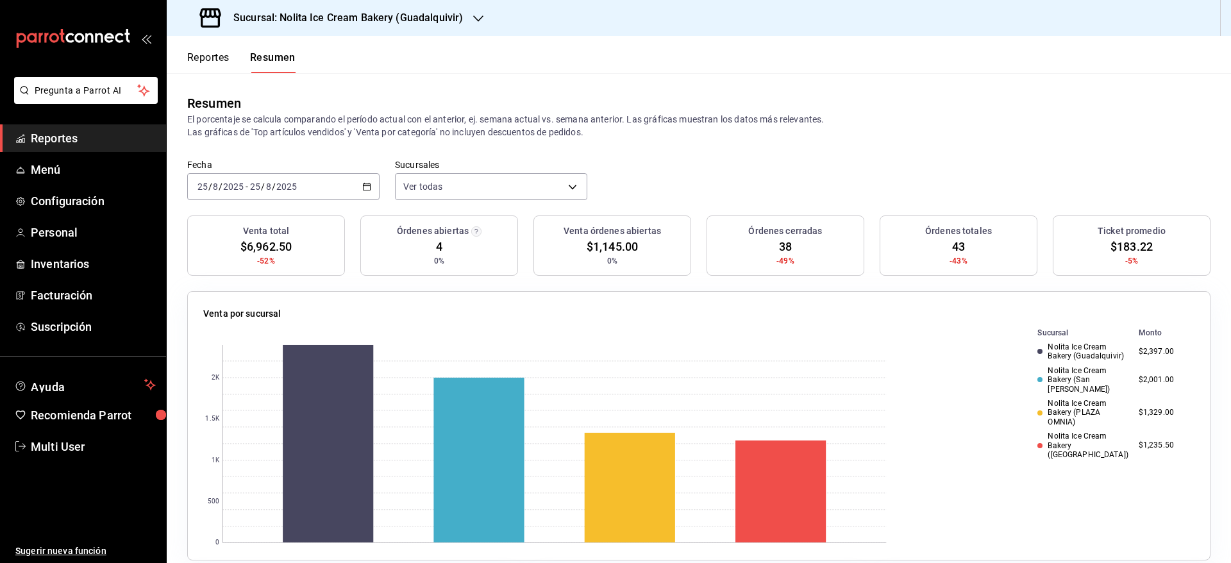
click at [662, 203] on div "Fecha [DATE] [DATE] - [DATE] [DATE] Sucursales Ver todas [object Object],[objec…" at bounding box center [699, 187] width 1064 height 56
click at [215, 65] on button "Reportes" at bounding box center [208, 62] width 42 height 22
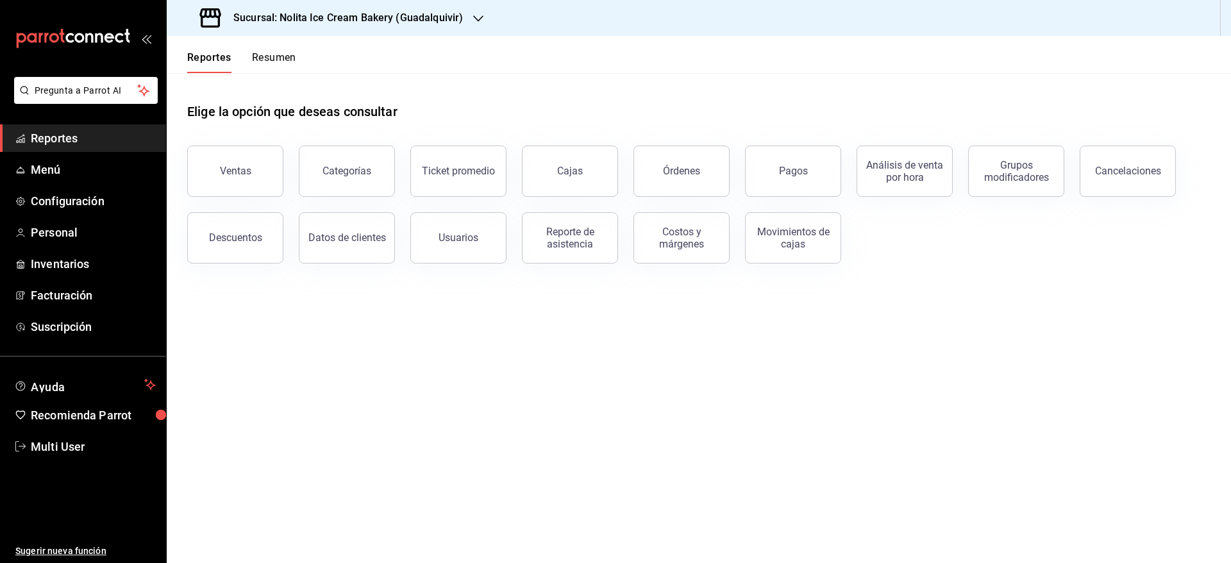
click at [266, 64] on button "Resumen" at bounding box center [274, 62] width 44 height 22
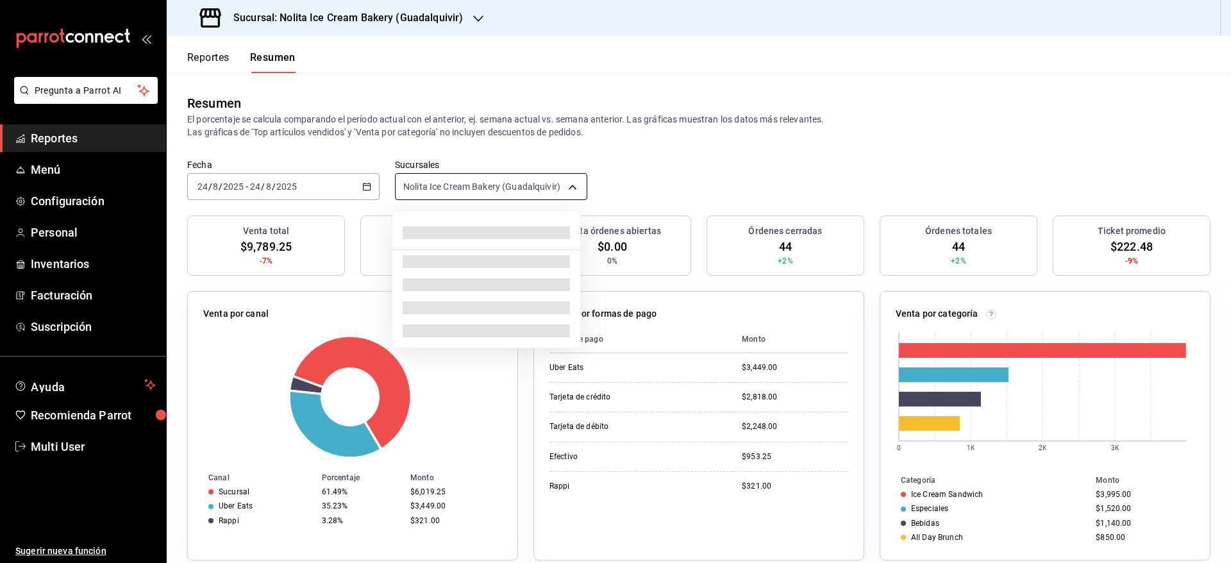
click at [438, 186] on body "Pregunta a Parrot AI Reportes Menú Configuración Personal Inventarios Facturaci…" at bounding box center [615, 281] width 1231 height 563
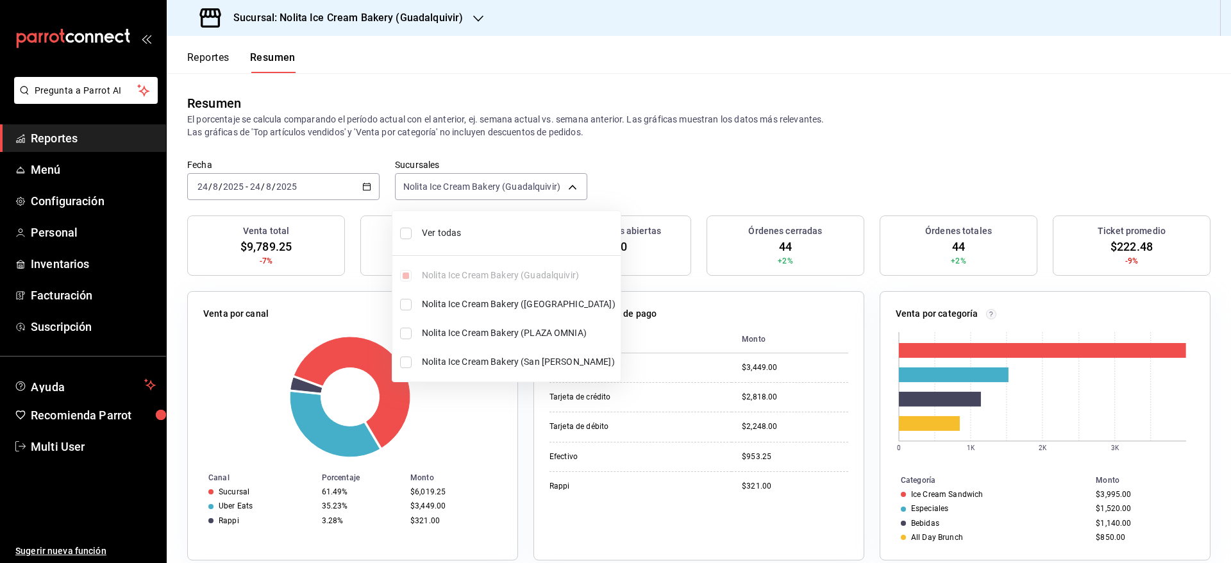
click at [424, 235] on span "Ver todas" at bounding box center [519, 232] width 194 height 13
type input "[object Object],[object Object],[object Object],[object Object]"
checkbox input "true"
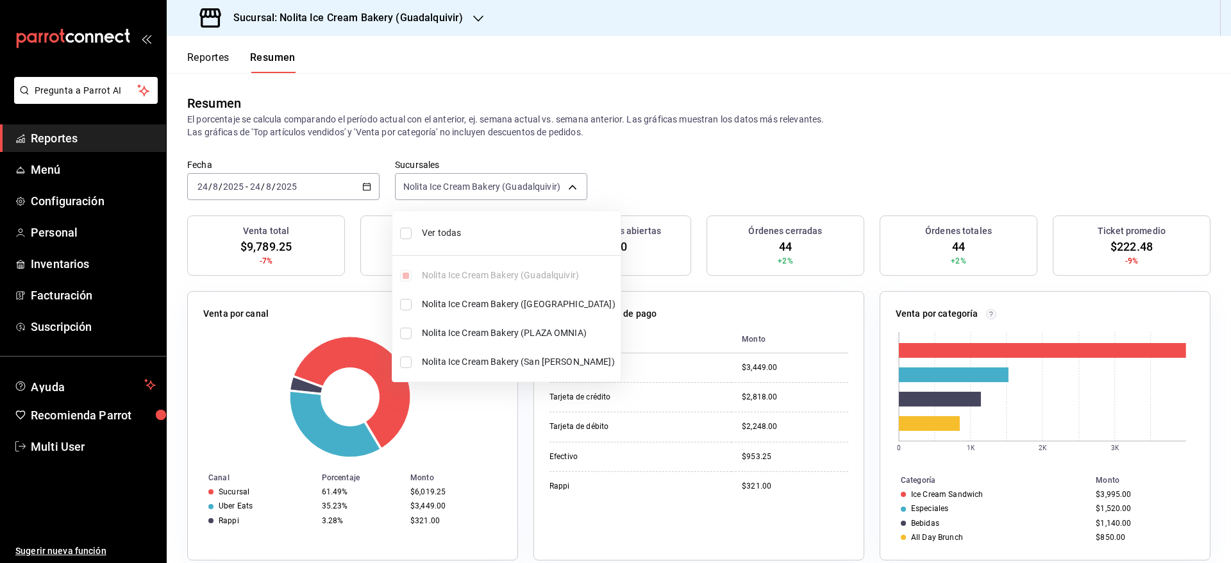
checkbox input "true"
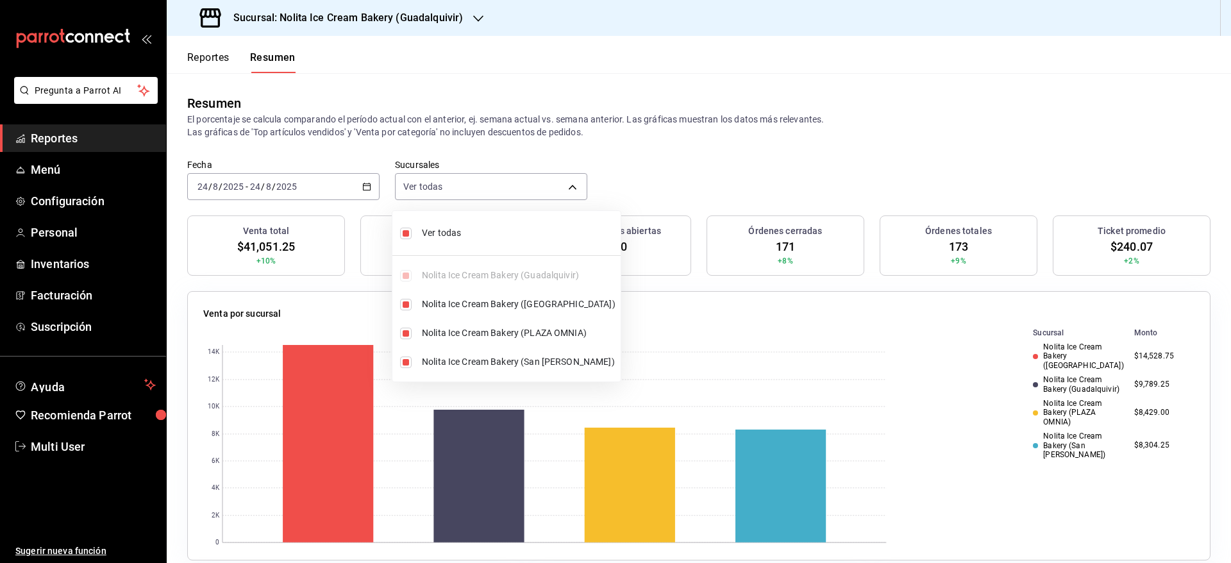
click at [690, 144] on div at bounding box center [615, 281] width 1231 height 563
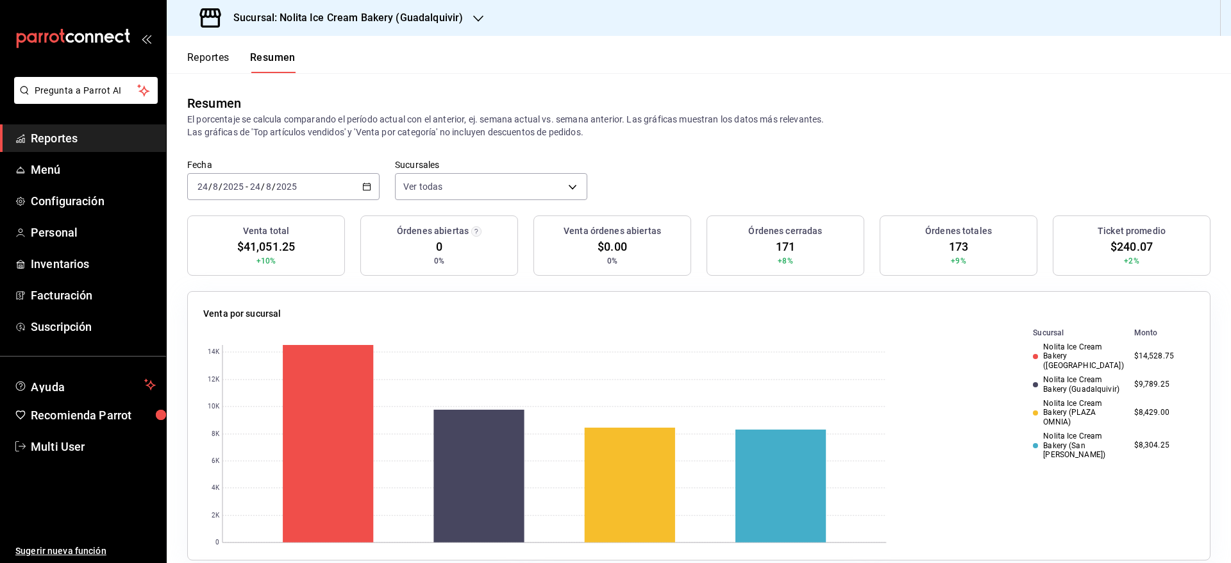
click at [296, 191] on input "2025" at bounding box center [287, 186] width 22 height 10
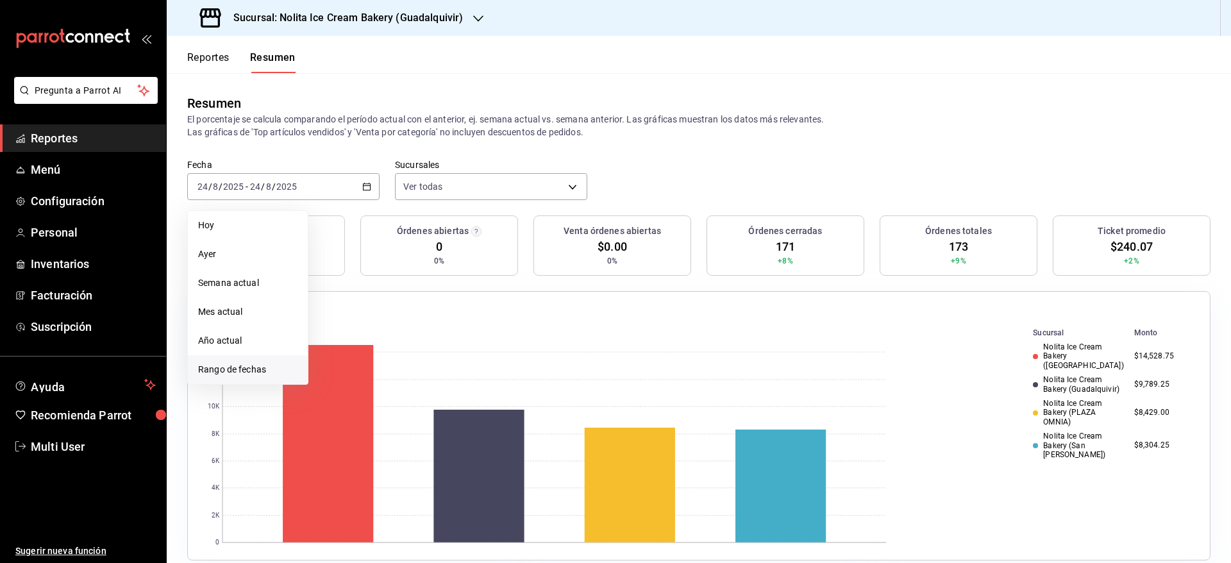
click at [238, 369] on span "Rango de fechas" at bounding box center [247, 369] width 99 height 13
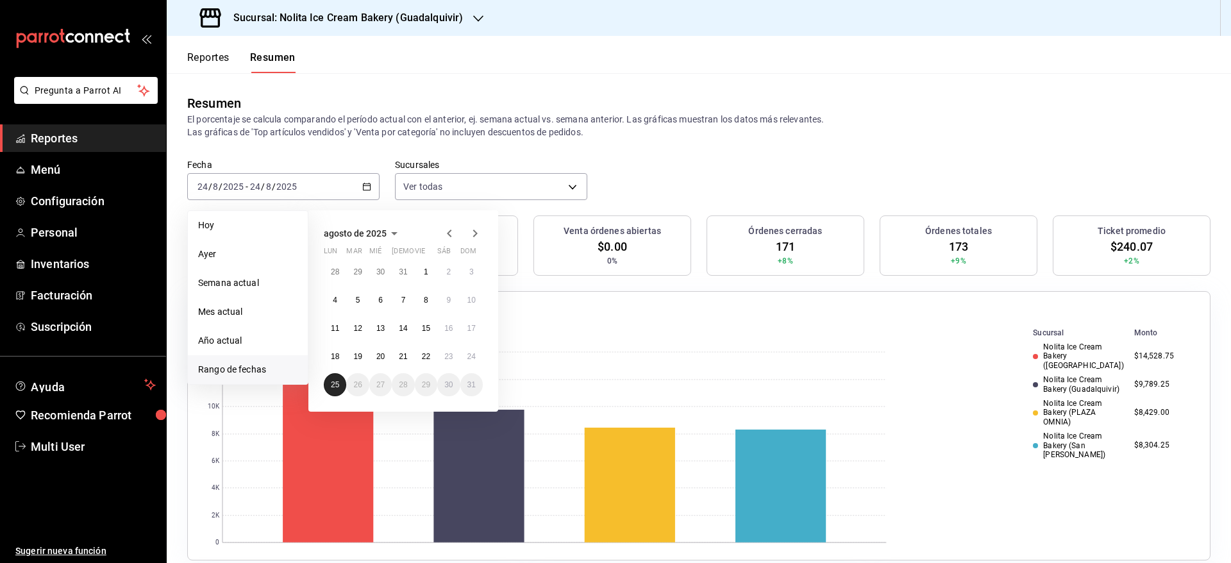
click at [337, 382] on abbr "25" at bounding box center [335, 384] width 8 height 9
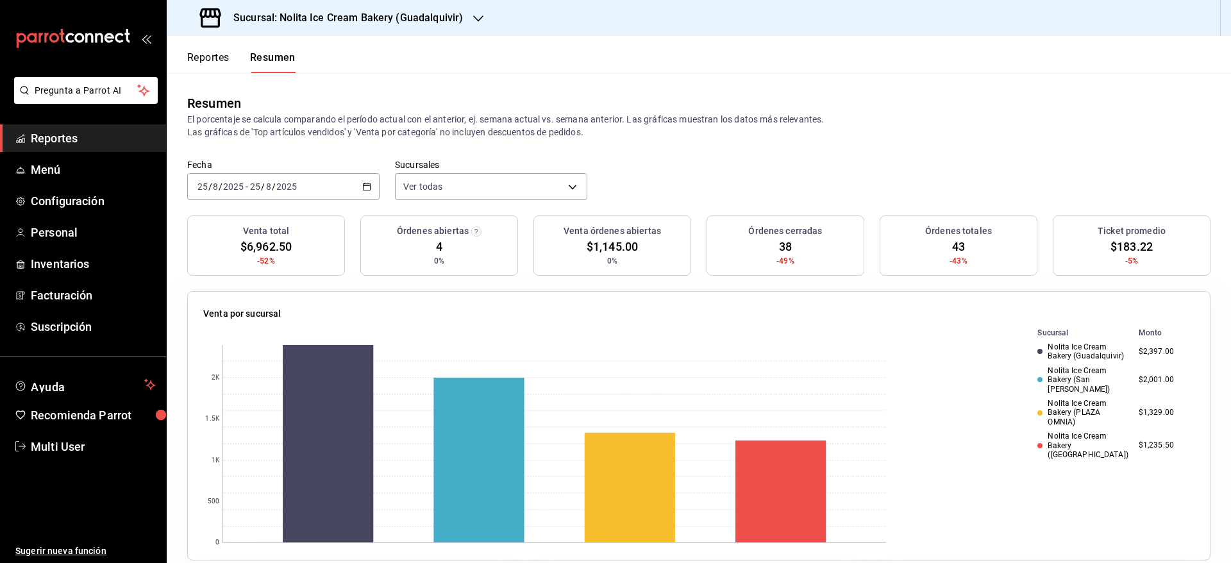
click at [795, 133] on p "El porcentaje se calcula comparando el período actual con el anterior, ej. sema…" at bounding box center [698, 126] width 1023 height 26
click at [210, 54] on button "Reportes" at bounding box center [208, 62] width 42 height 22
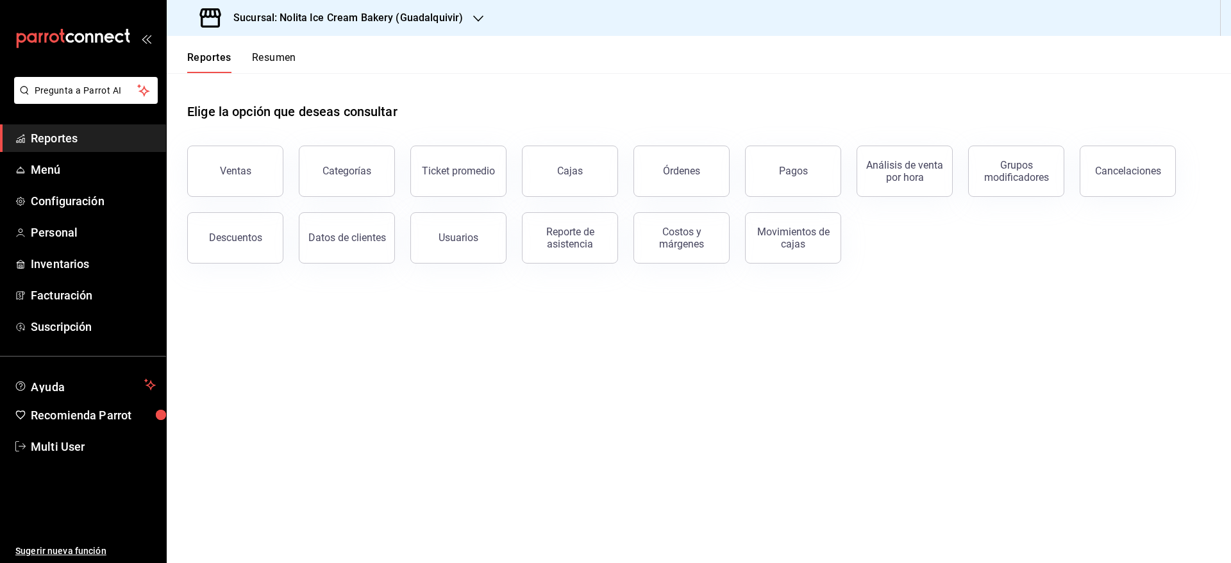
click at [272, 55] on button "Resumen" at bounding box center [274, 62] width 44 height 22
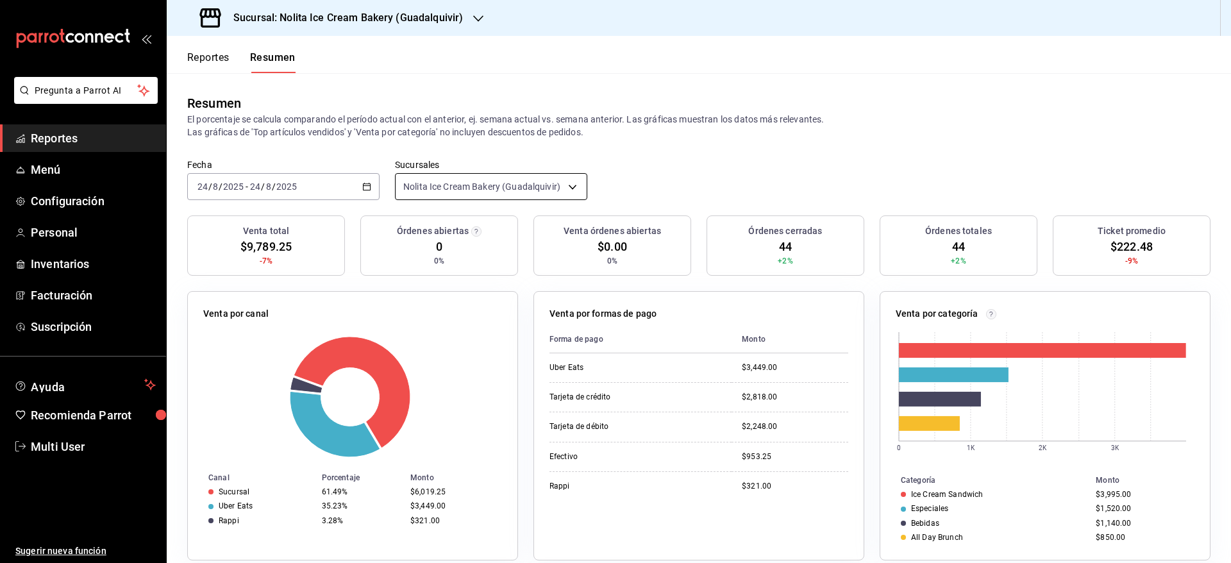
click at [488, 190] on body "Pregunta a Parrot AI Reportes Menú Configuración Personal Inventarios Facturaci…" at bounding box center [615, 281] width 1231 height 563
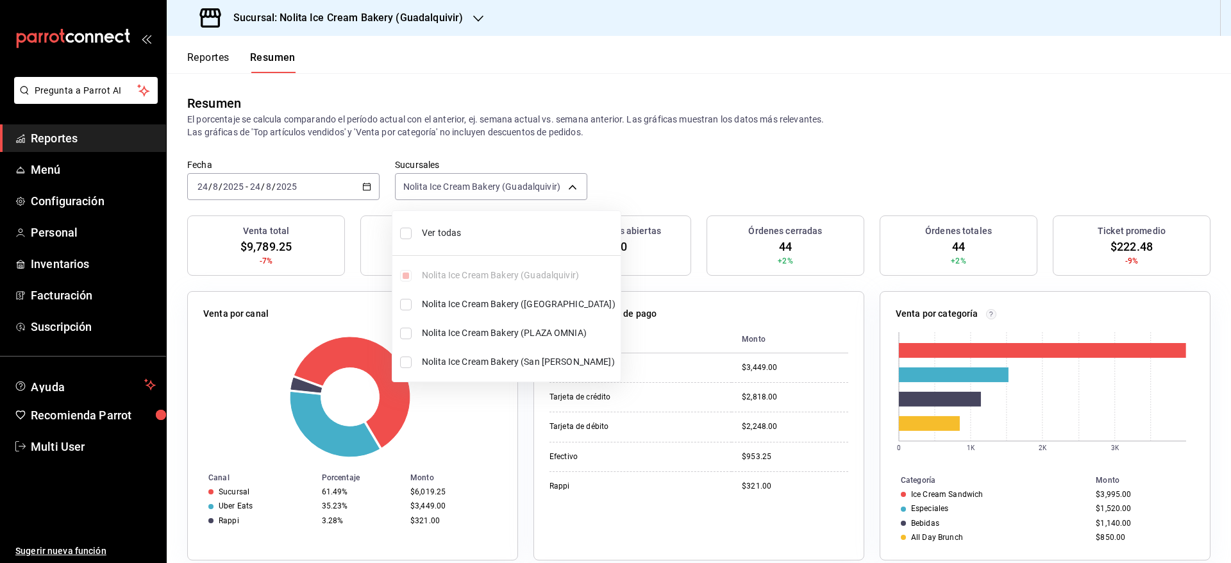
click at [453, 231] on span "Ver todas" at bounding box center [519, 232] width 194 height 13
type input "[object Object],[object Object],[object Object],[object Object]"
checkbox input "true"
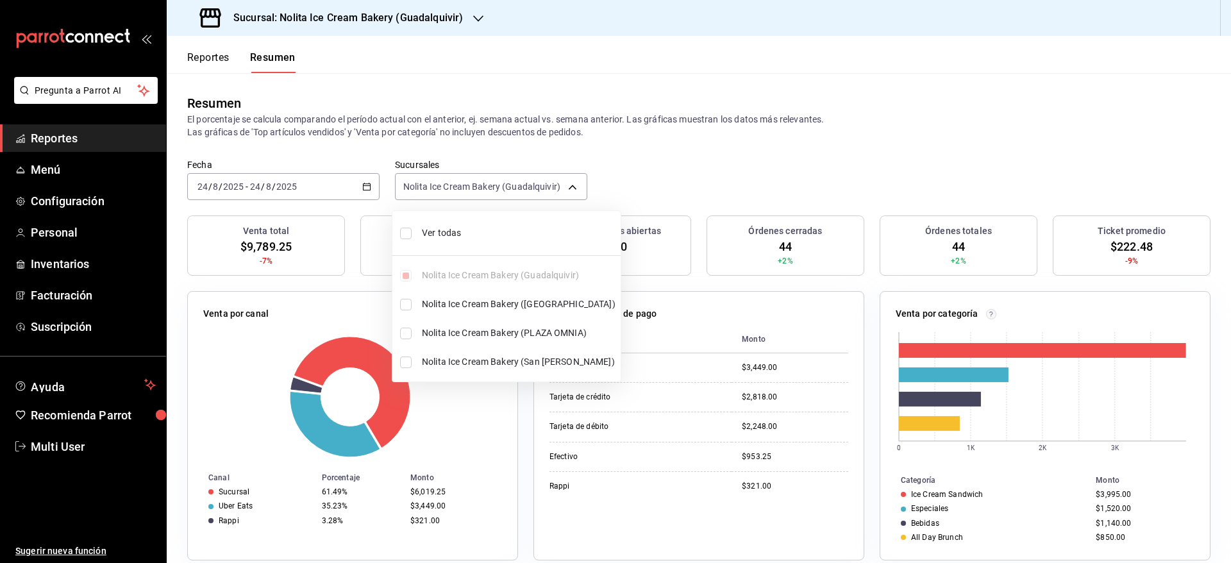
checkbox input "true"
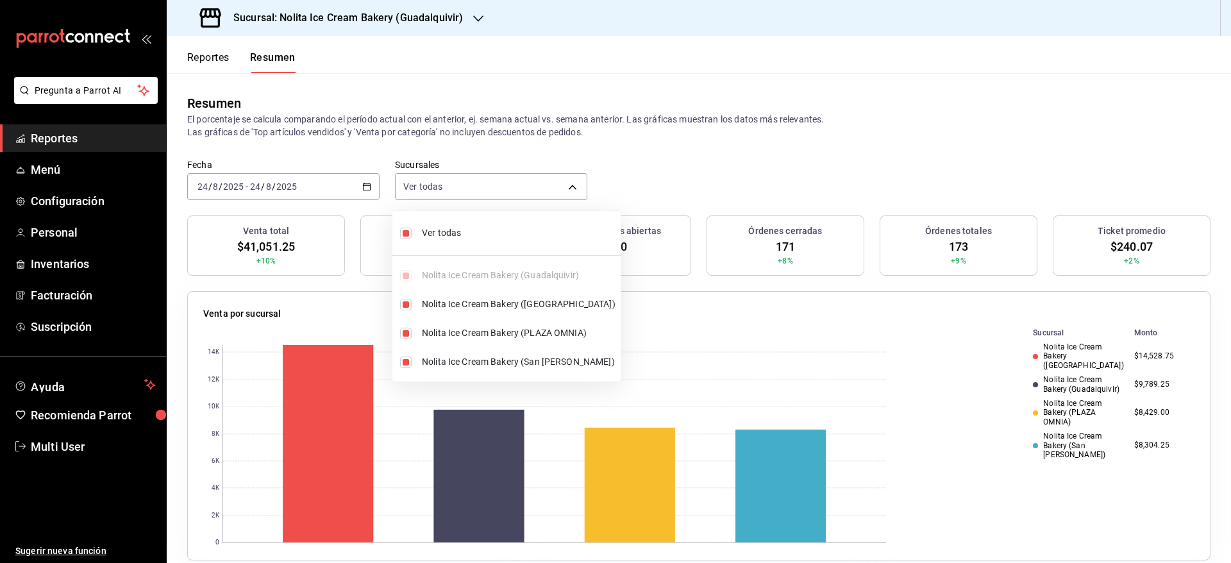
click at [284, 185] on div at bounding box center [615, 281] width 1231 height 563
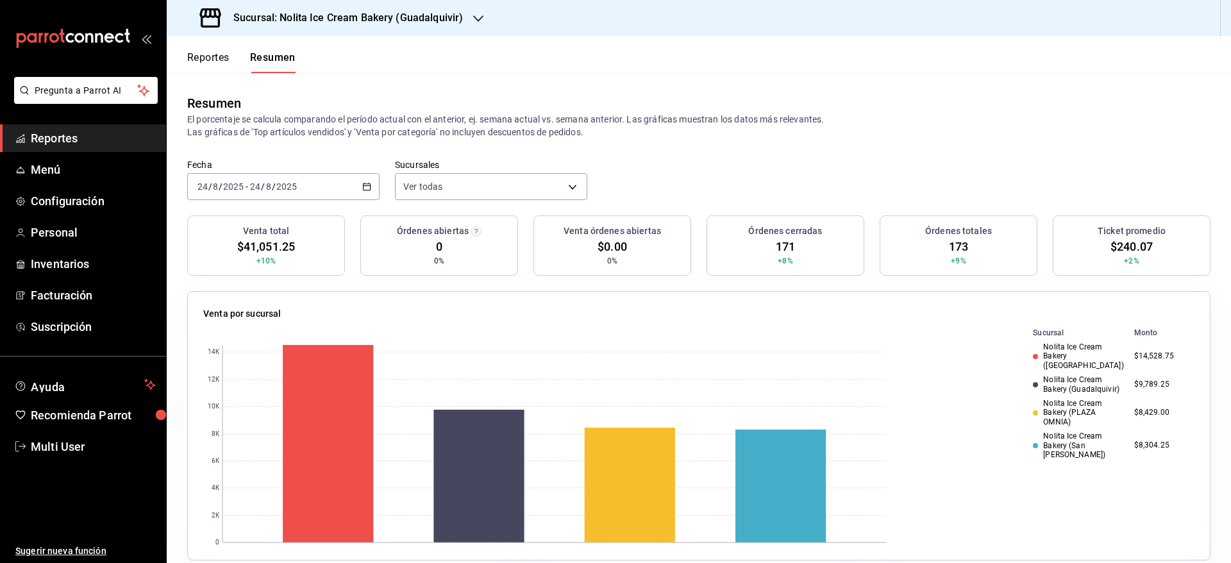
click at [284, 185] on input "2025" at bounding box center [287, 186] width 22 height 10
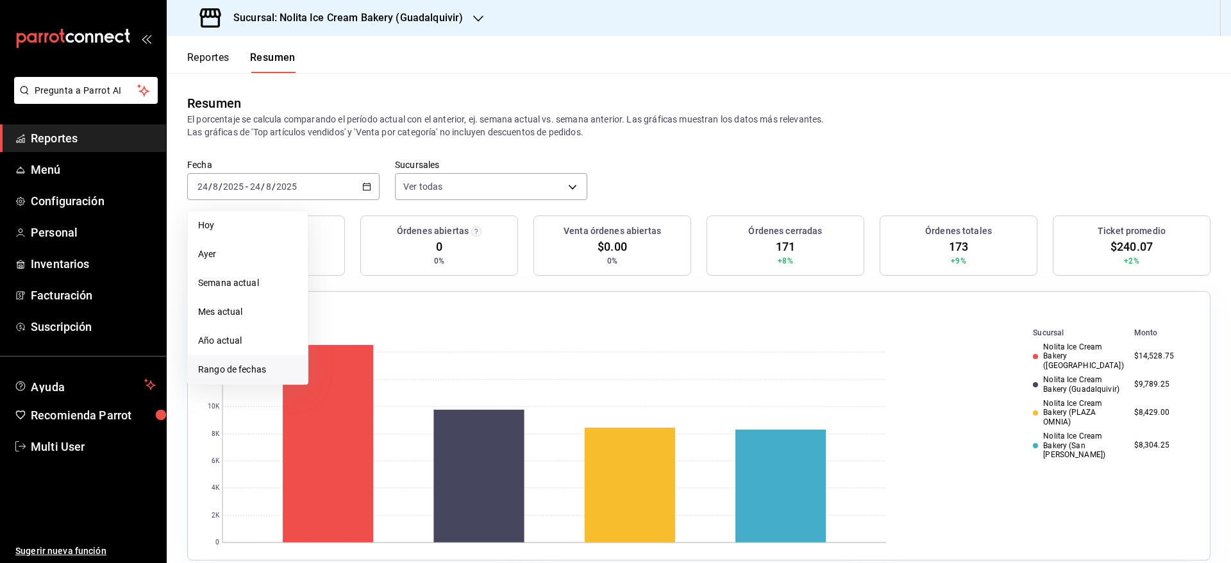
click at [234, 368] on span "Rango de fechas" at bounding box center [247, 369] width 99 height 13
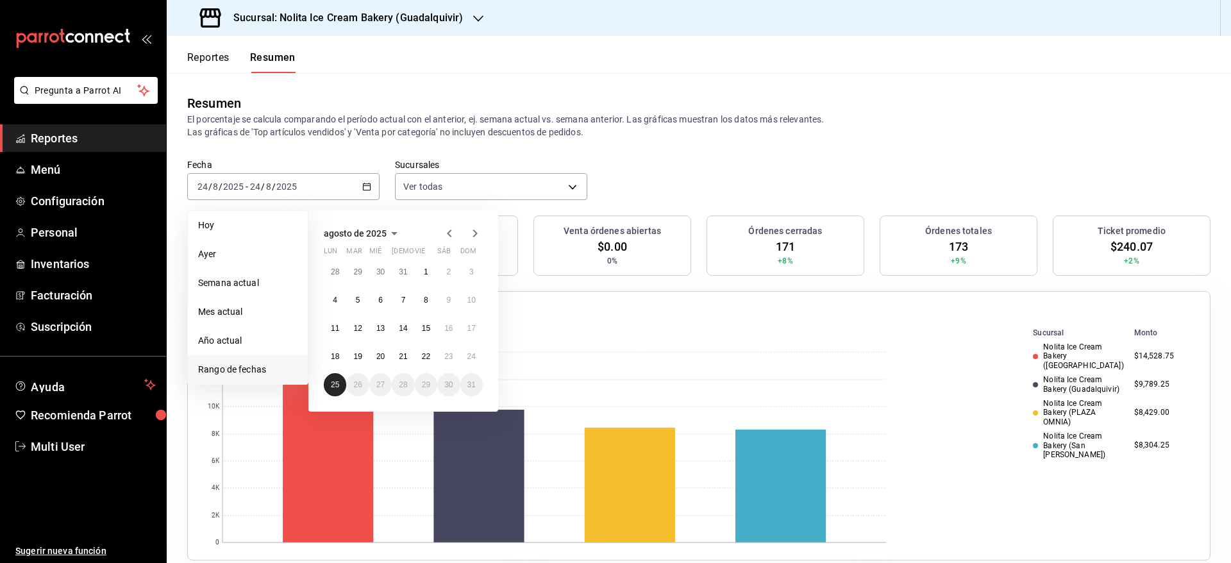
click at [334, 386] on abbr "25" at bounding box center [335, 384] width 8 height 9
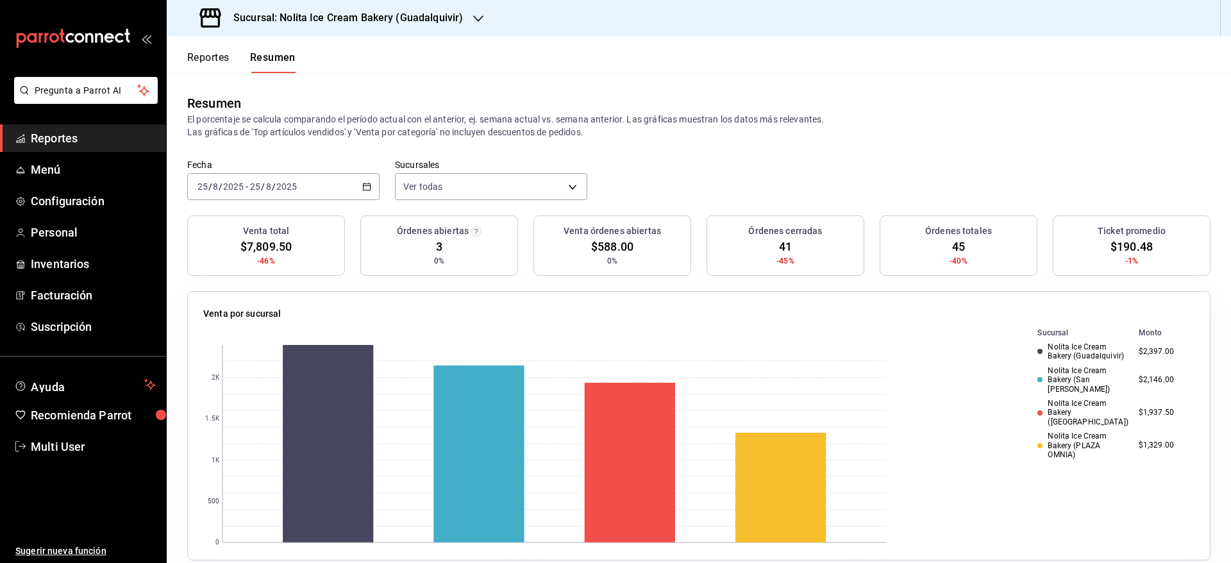
click at [942, 96] on div "Resumen" at bounding box center [698, 103] width 1023 height 19
click at [231, 60] on div "Reportes Resumen" at bounding box center [241, 62] width 108 height 22
click at [219, 58] on button "Reportes" at bounding box center [208, 62] width 42 height 22
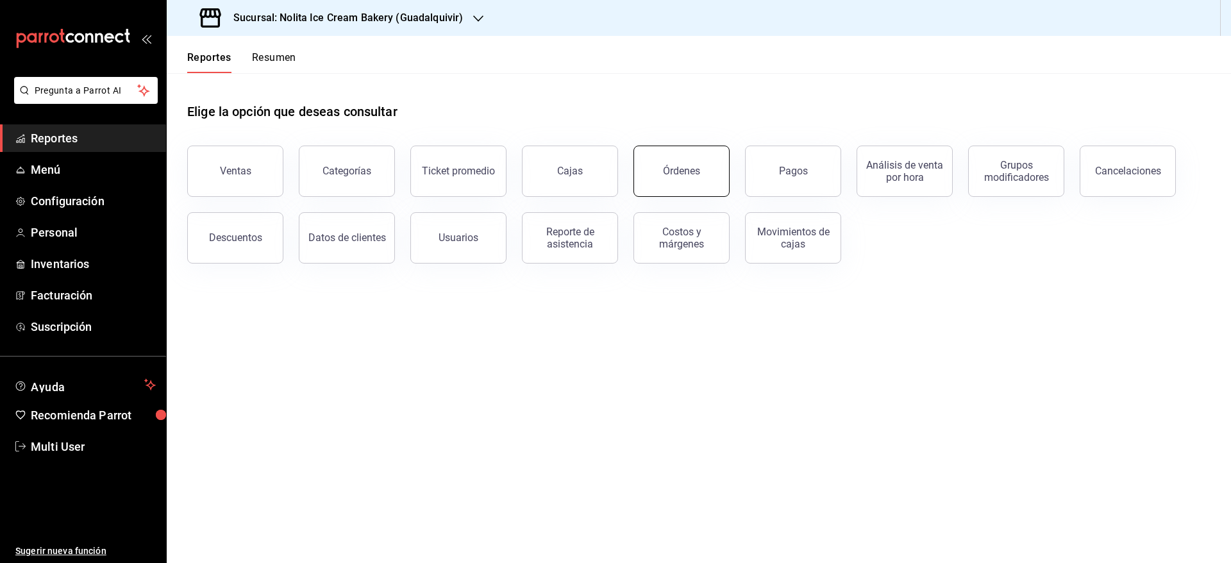
click at [708, 165] on button "Órdenes" at bounding box center [681, 170] width 96 height 51
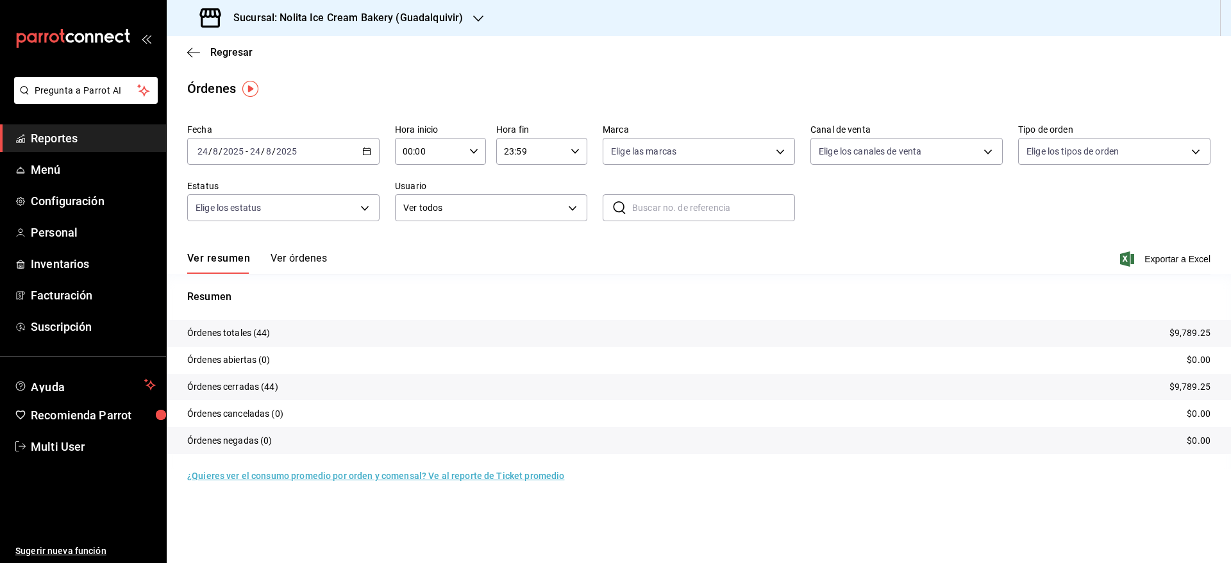
click at [317, 148] on div "[DATE] [DATE] - [DATE] [DATE]" at bounding box center [283, 151] width 192 height 27
click at [247, 328] on span "Rango de fechas" at bounding box center [247, 334] width 99 height 13
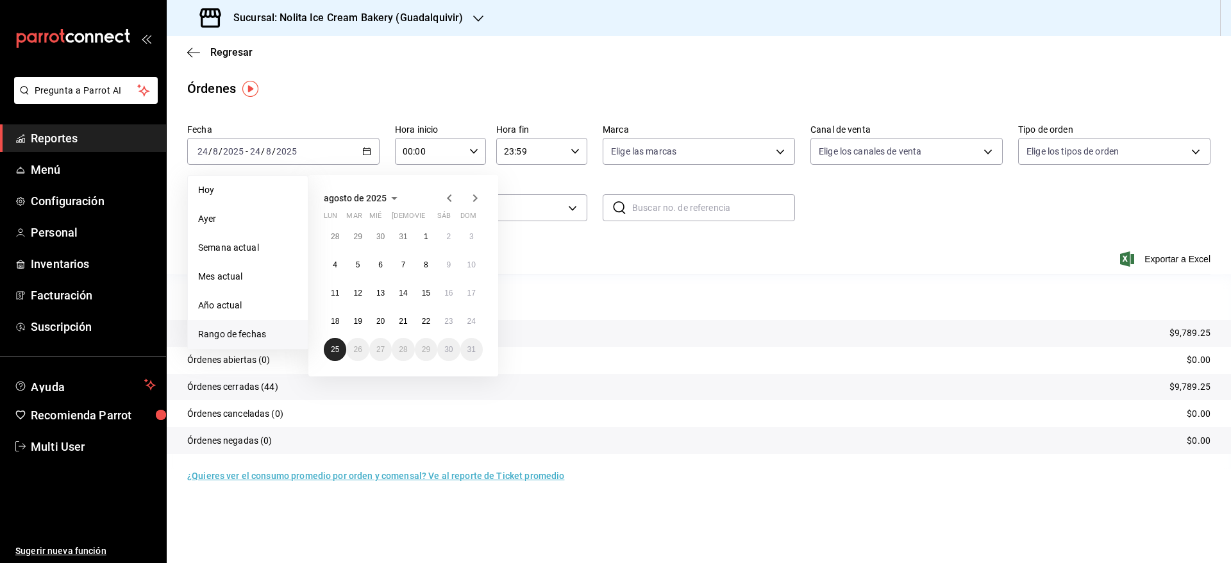
click at [330, 348] on button "25" at bounding box center [335, 349] width 22 height 23
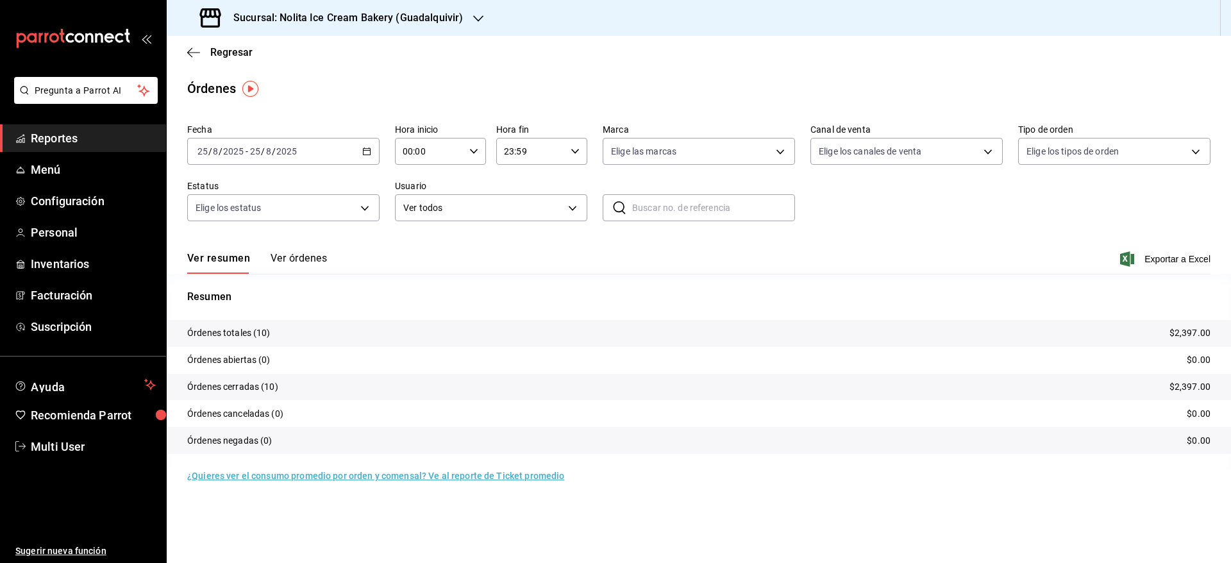
click at [298, 254] on button "Ver órdenes" at bounding box center [298, 263] width 56 height 22
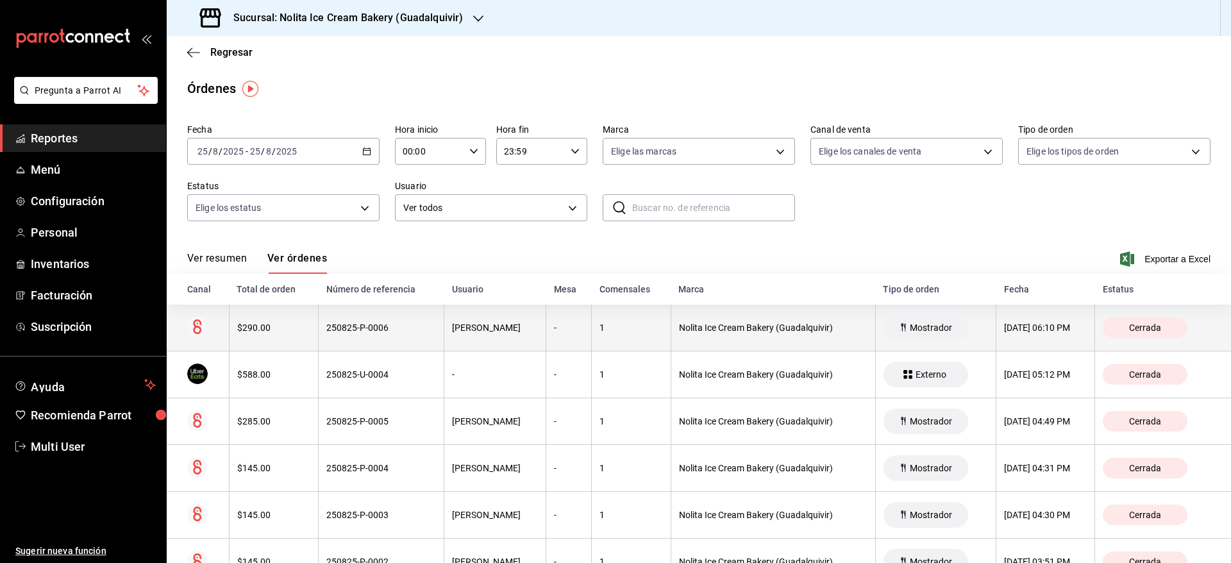
click at [297, 319] on th "$290.00" at bounding box center [273, 327] width 89 height 47
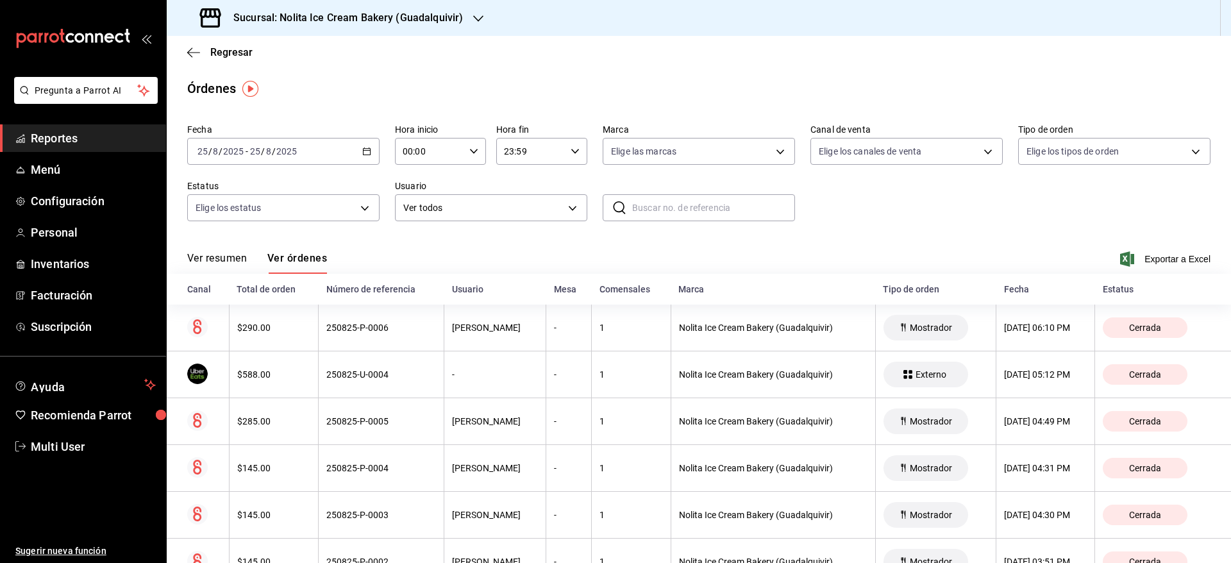
click at [429, 18] on h3 "Sucursal: Nolita Ice Cream Bakery (Guadalquivir)" at bounding box center [343, 17] width 240 height 15
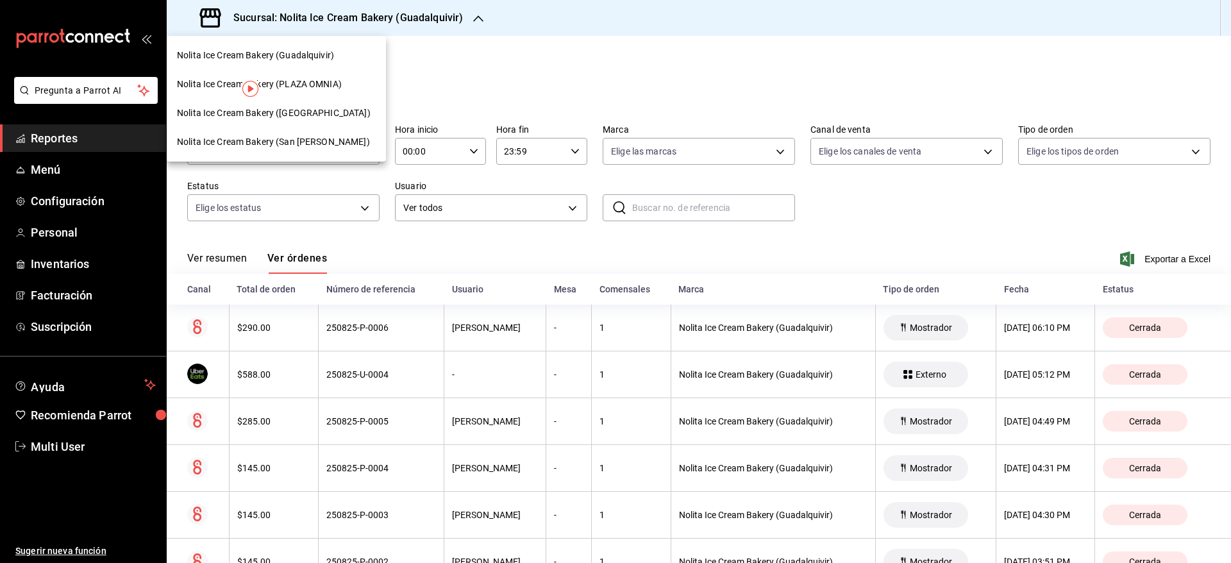
click at [333, 84] on span "Nolita Ice Cream Bakery (PLAZA OMNIA)" at bounding box center [259, 84] width 165 height 13
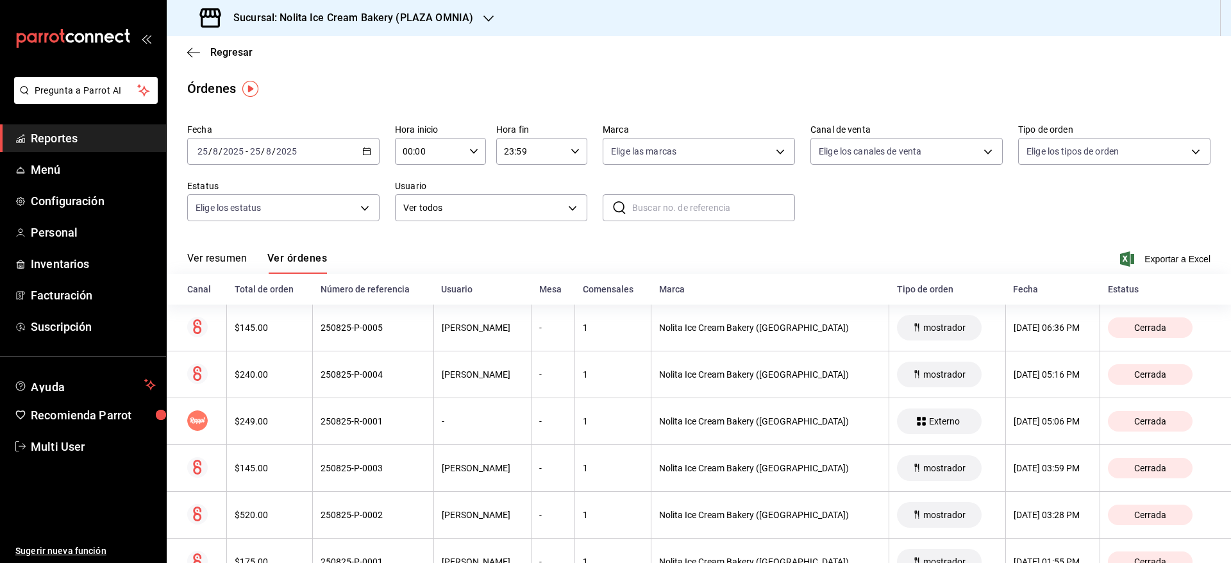
click at [383, 11] on h3 "Sucursal: Nolita Ice Cream Bakery (PLAZA OMNIA)" at bounding box center [348, 17] width 250 height 15
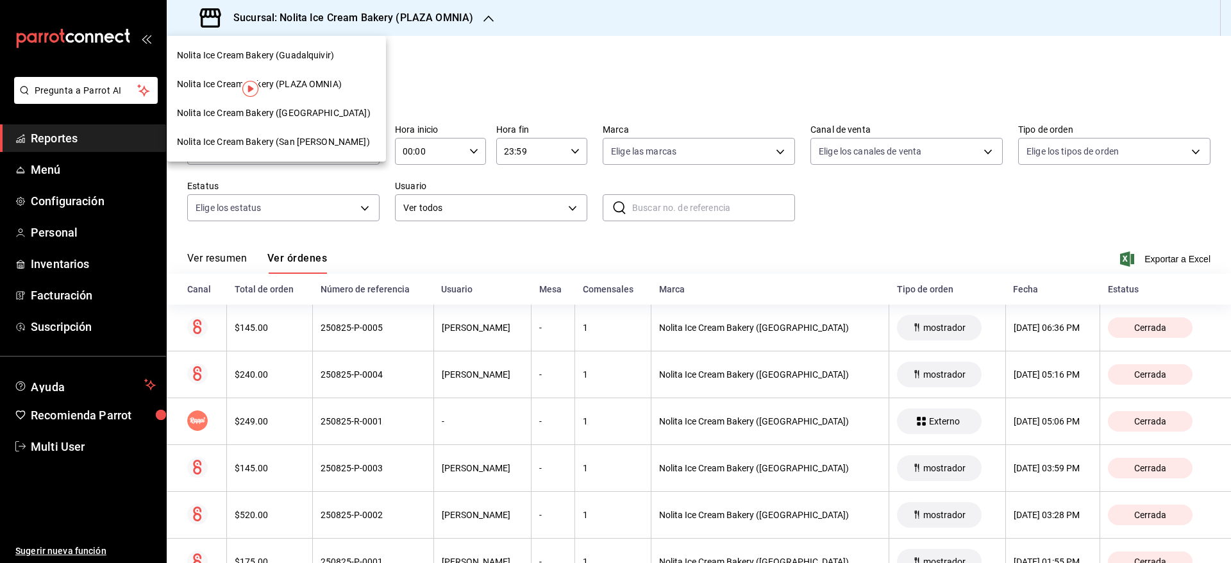
click at [322, 113] on span "Nolita Ice Cream Bakery ([GEOGRAPHIC_DATA])" at bounding box center [274, 112] width 194 height 13
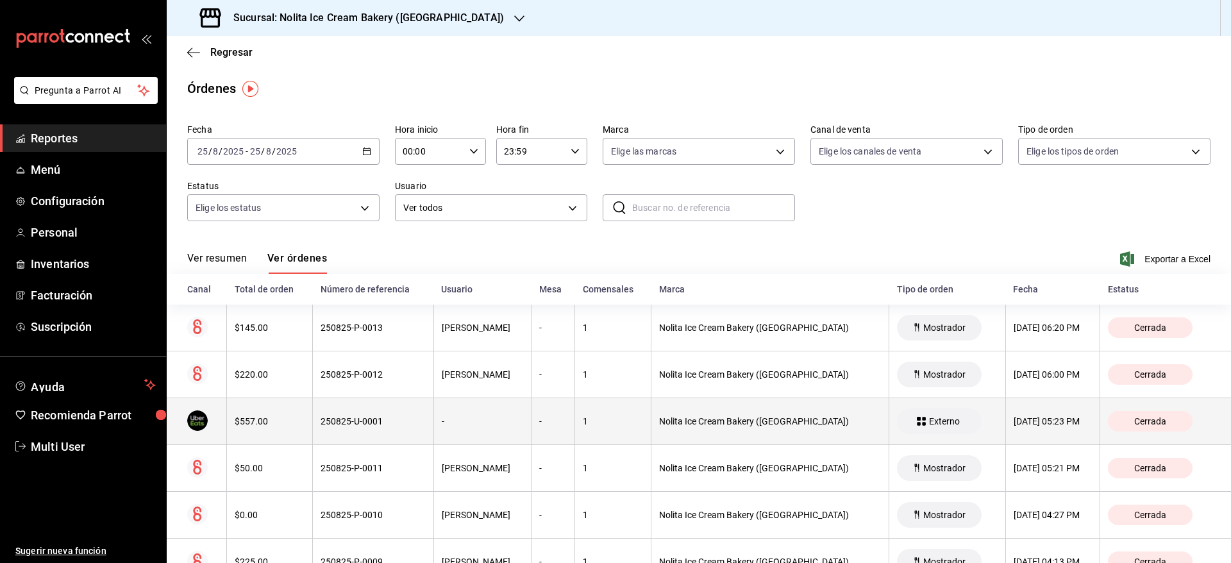
click at [316, 406] on th "250825-U-0001" at bounding box center [373, 421] width 121 height 47
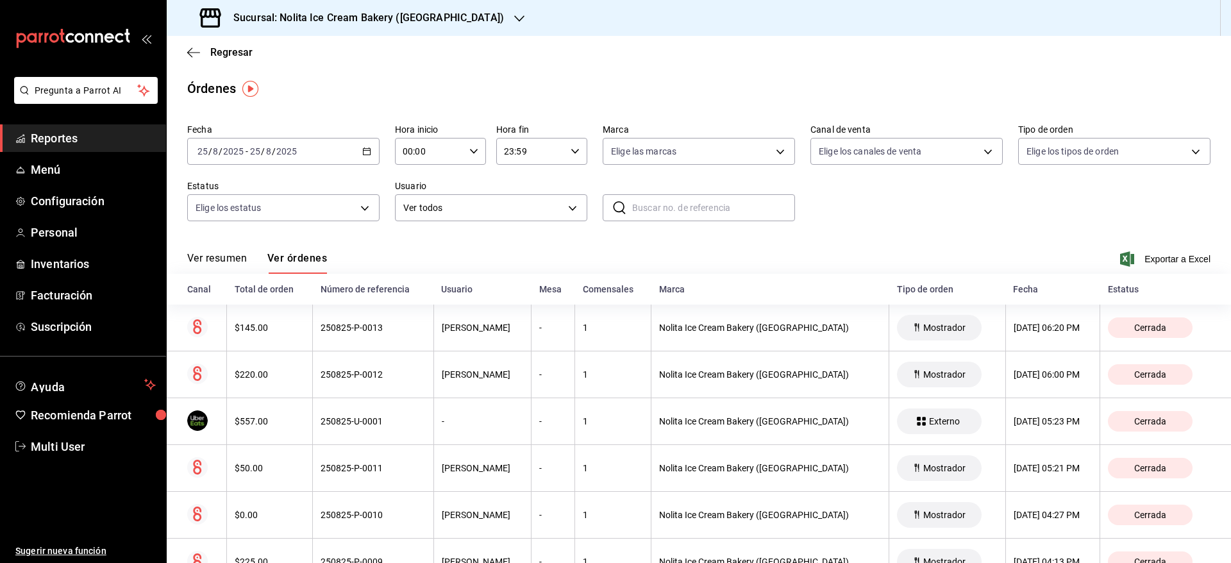
click at [441, 14] on h3 "Sucursal: Nolita Ice Cream Bakery ([GEOGRAPHIC_DATA])" at bounding box center [363, 17] width 281 height 15
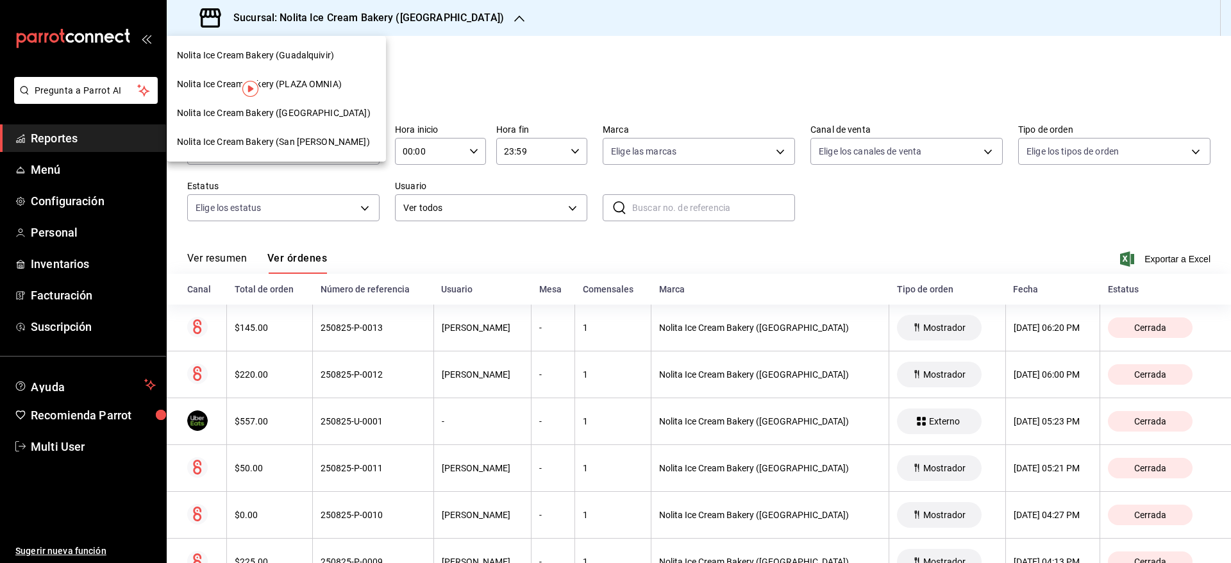
click at [322, 131] on div "Nolita Ice Cream Bakery (San [PERSON_NAME])" at bounding box center [276, 142] width 219 height 29
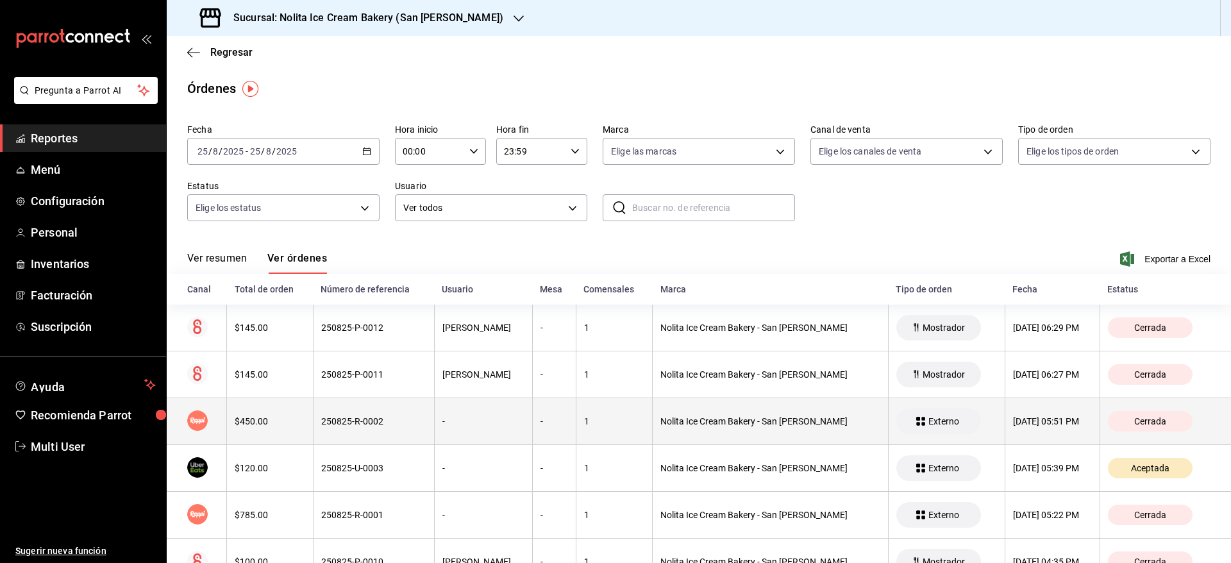
click at [278, 415] on th "$450.00" at bounding box center [270, 421] width 86 height 47
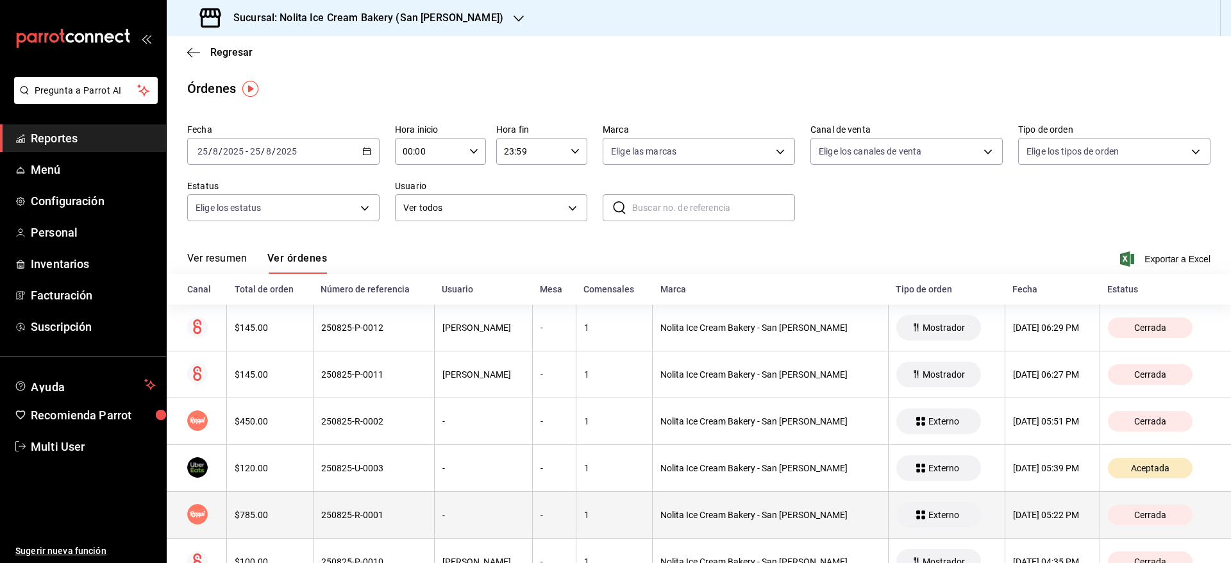
click at [256, 529] on th "$785.00" at bounding box center [270, 515] width 86 height 47
